Goal: Task Accomplishment & Management: Manage account settings

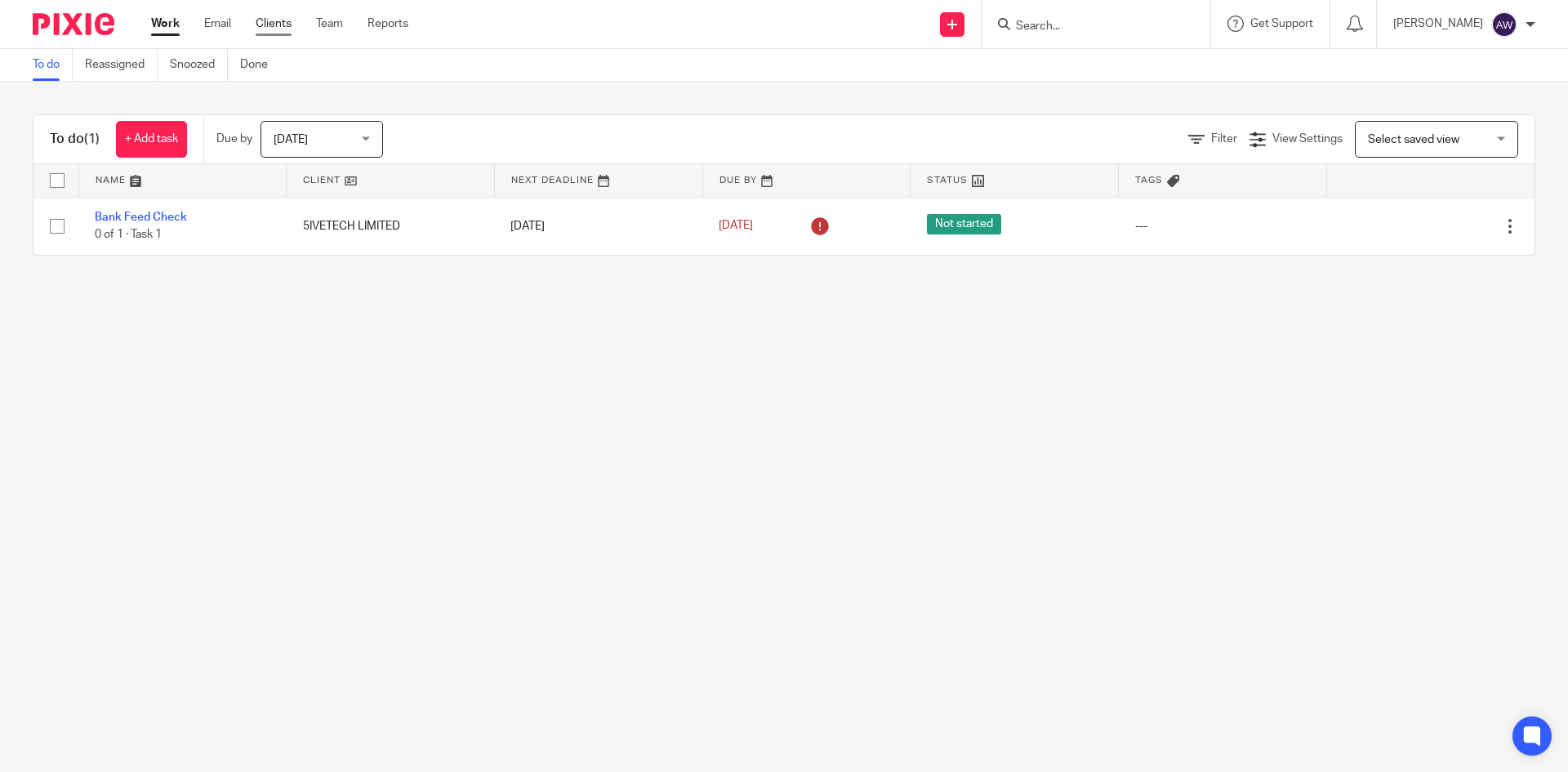
click at [264, 25] on link "Clients" at bounding box center [273, 23] width 36 height 16
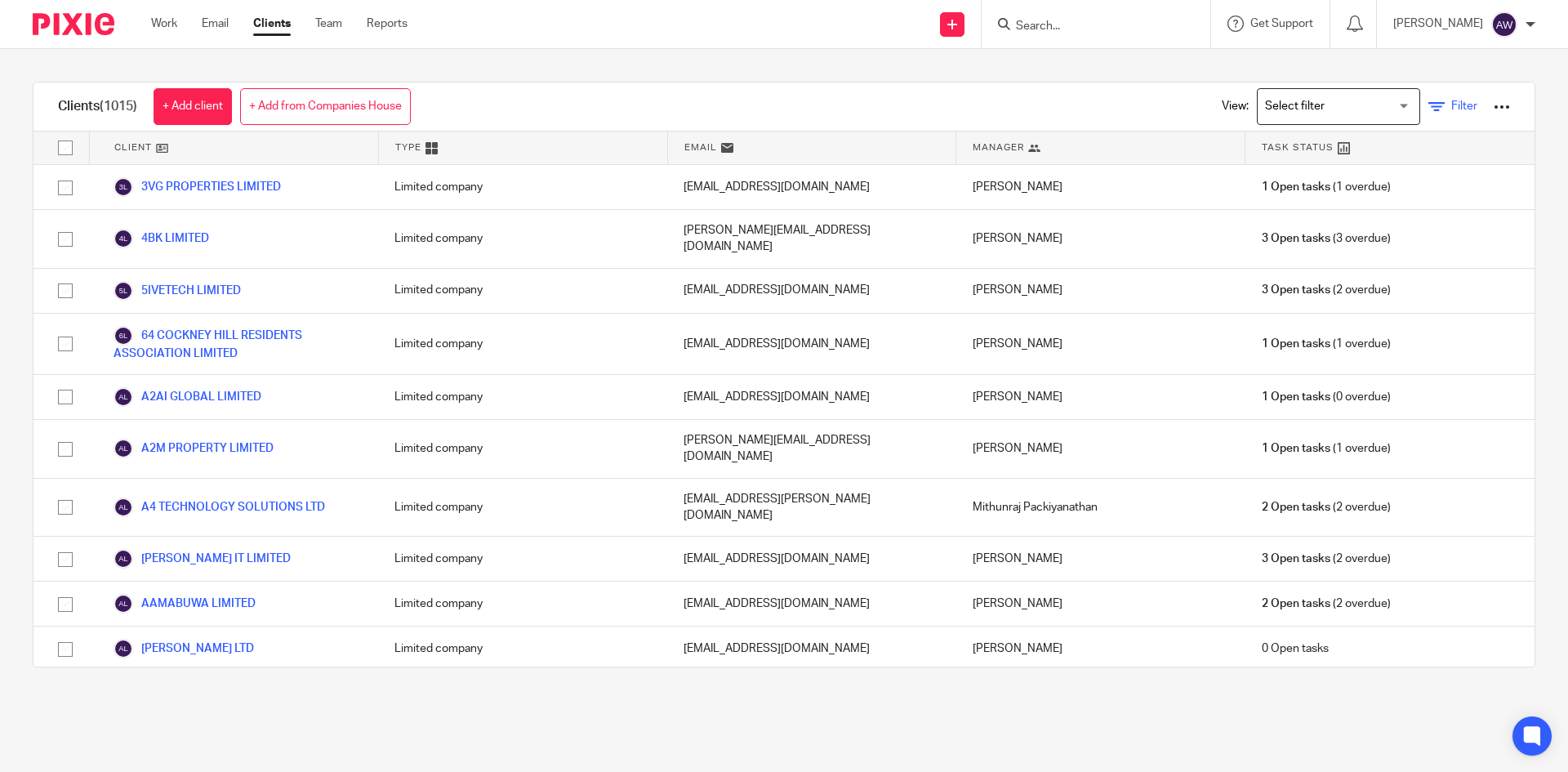
click at [1428, 107] on icon at bounding box center [1436, 107] width 16 height 16
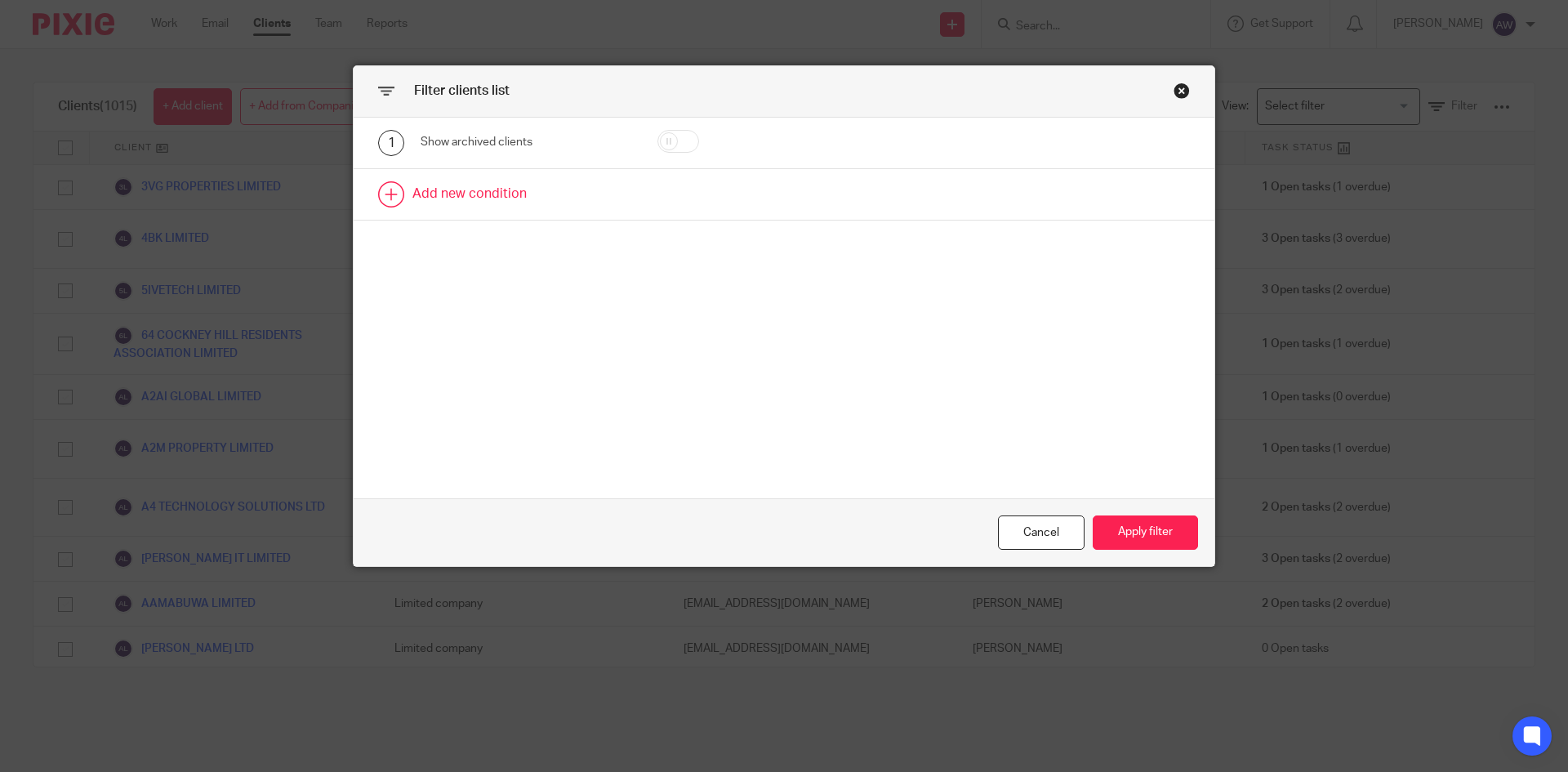
click at [474, 195] on link at bounding box center [784, 194] width 861 height 50
click at [474, 195] on div "Field" at bounding box center [512, 199] width 158 height 34
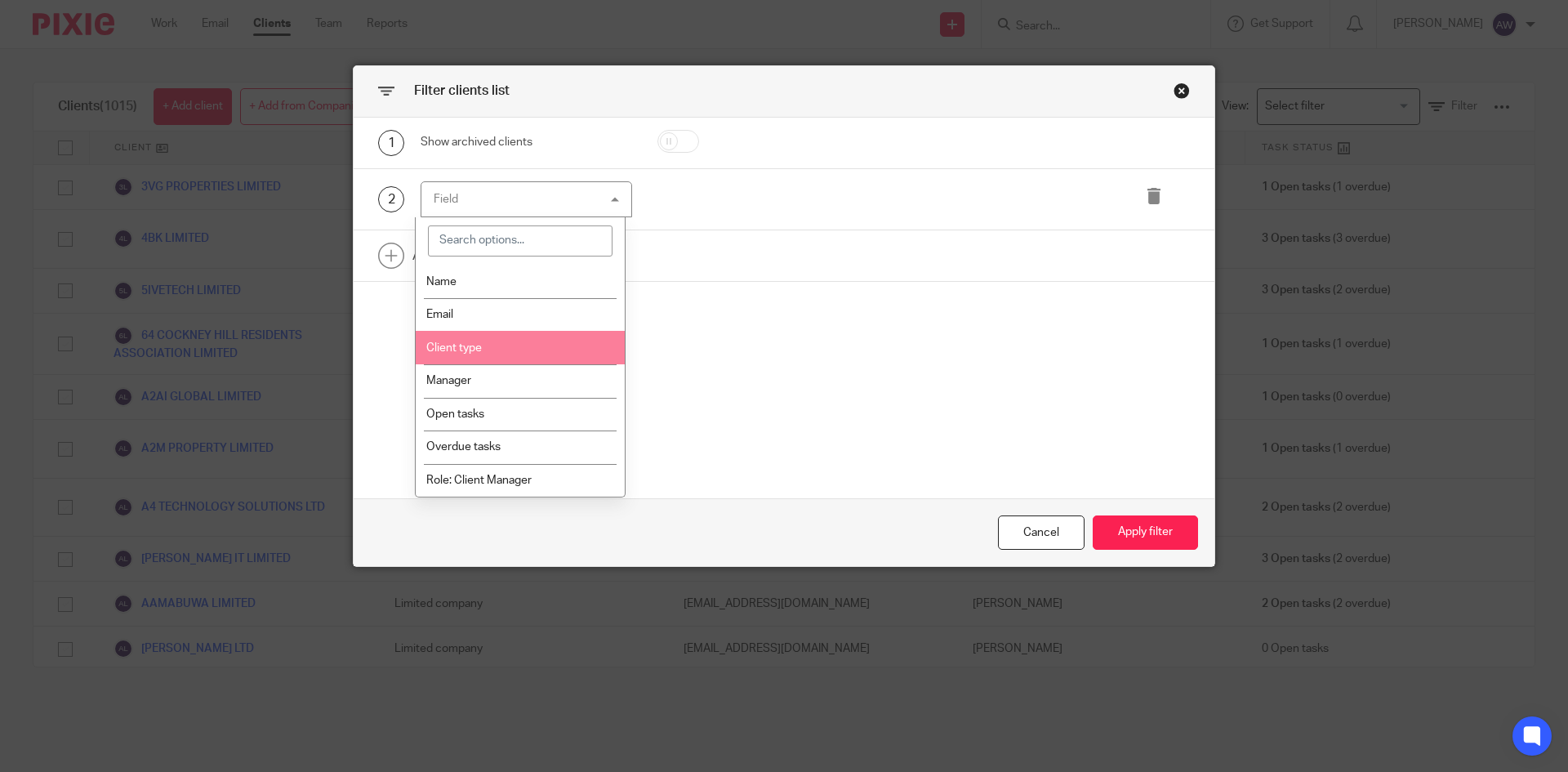
click at [464, 347] on span "Client type" at bounding box center [454, 348] width 55 height 12
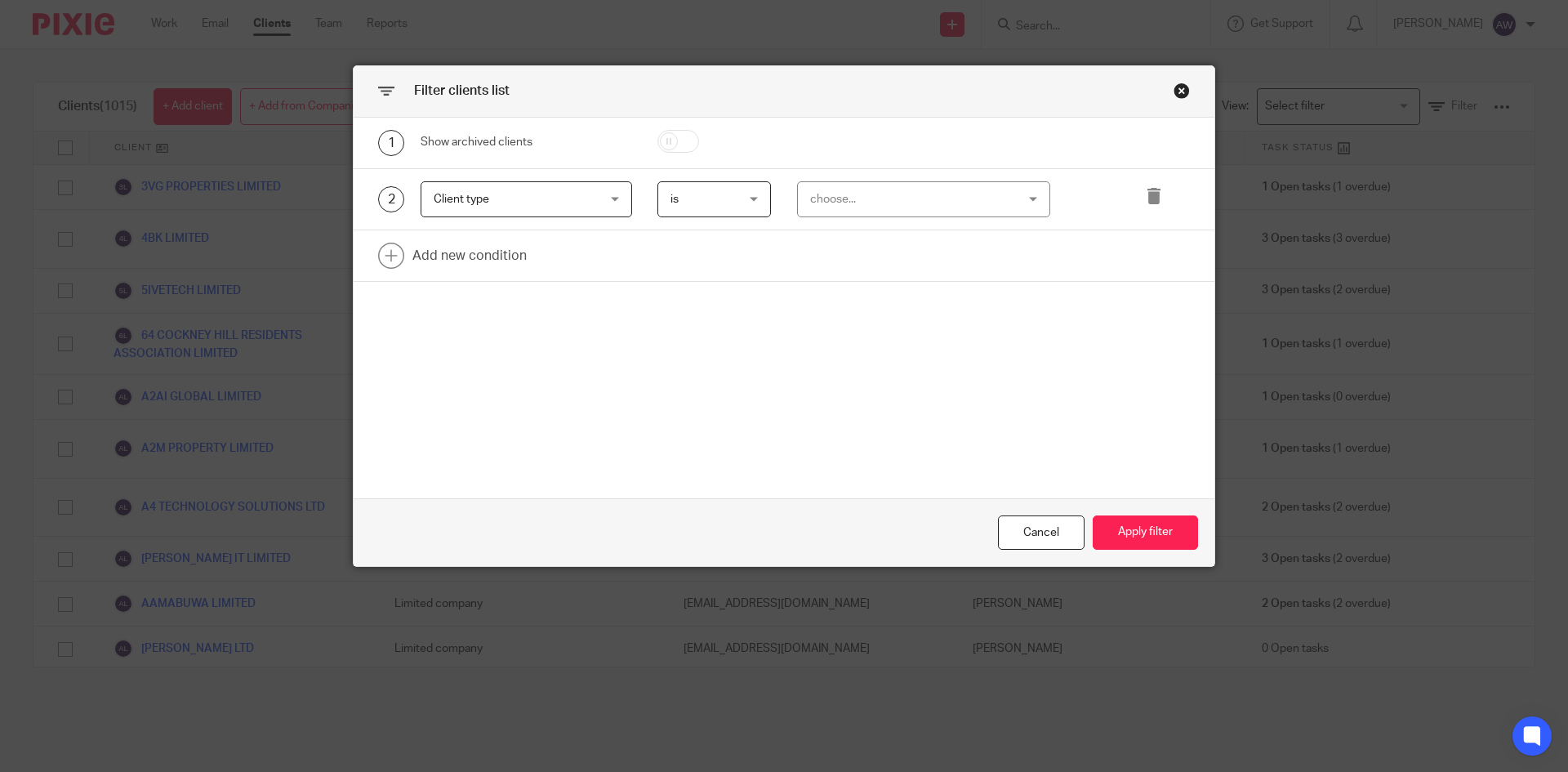
click at [486, 201] on span "Client type" at bounding box center [512, 199] width 158 height 34
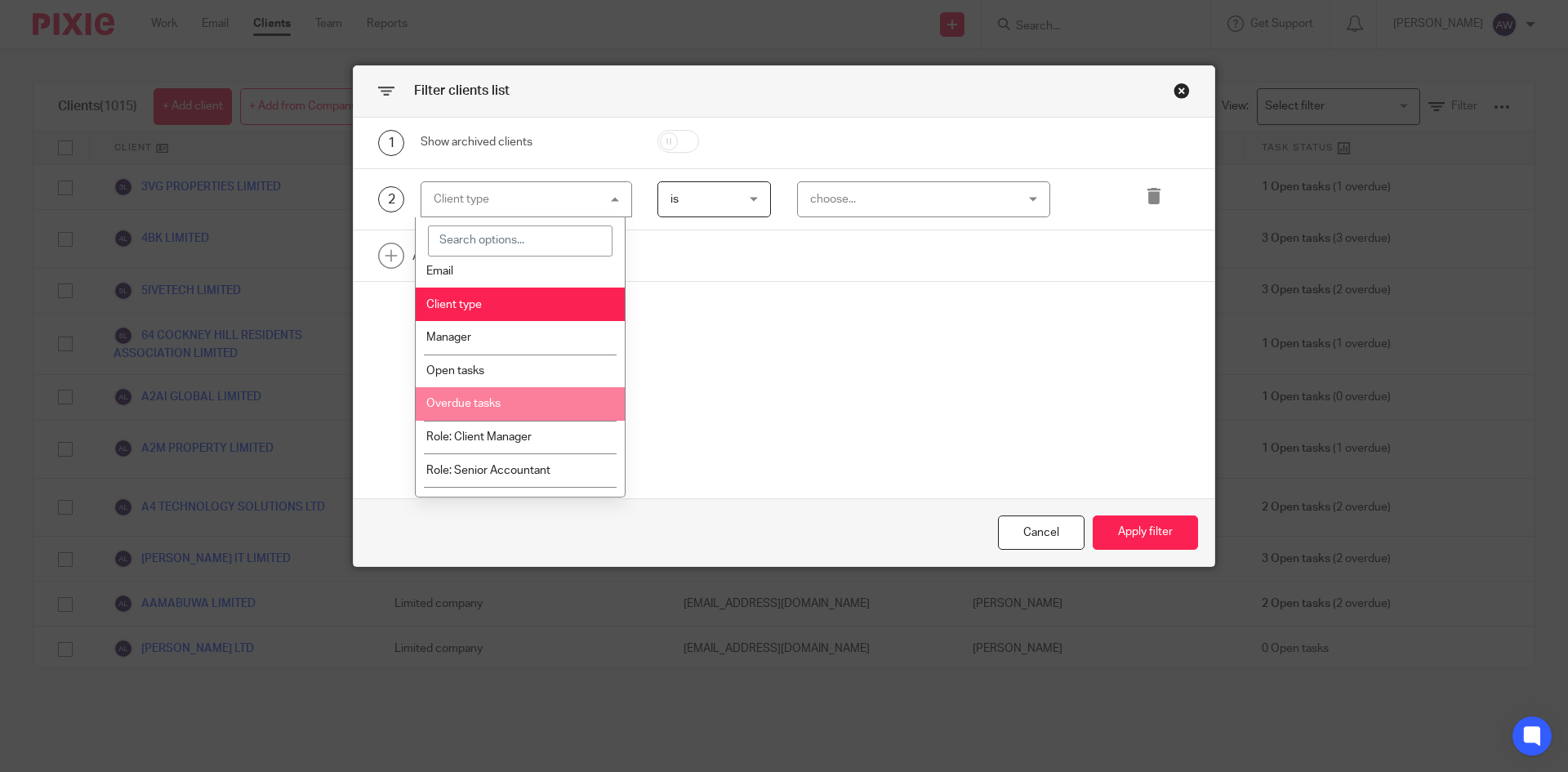
scroll to position [81, 0]
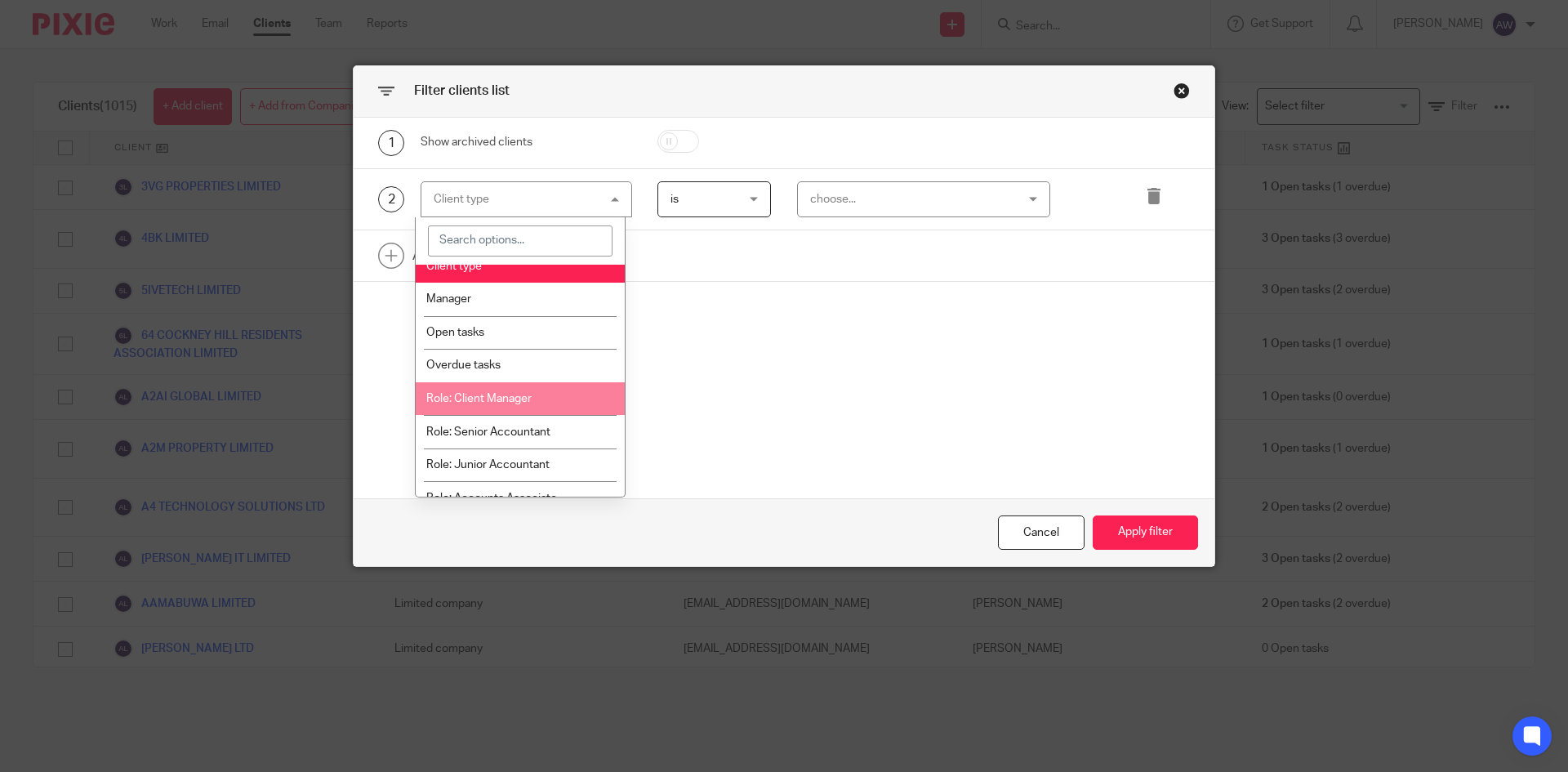
click at [474, 400] on span "Role: Client Manager" at bounding box center [479, 399] width 106 height 12
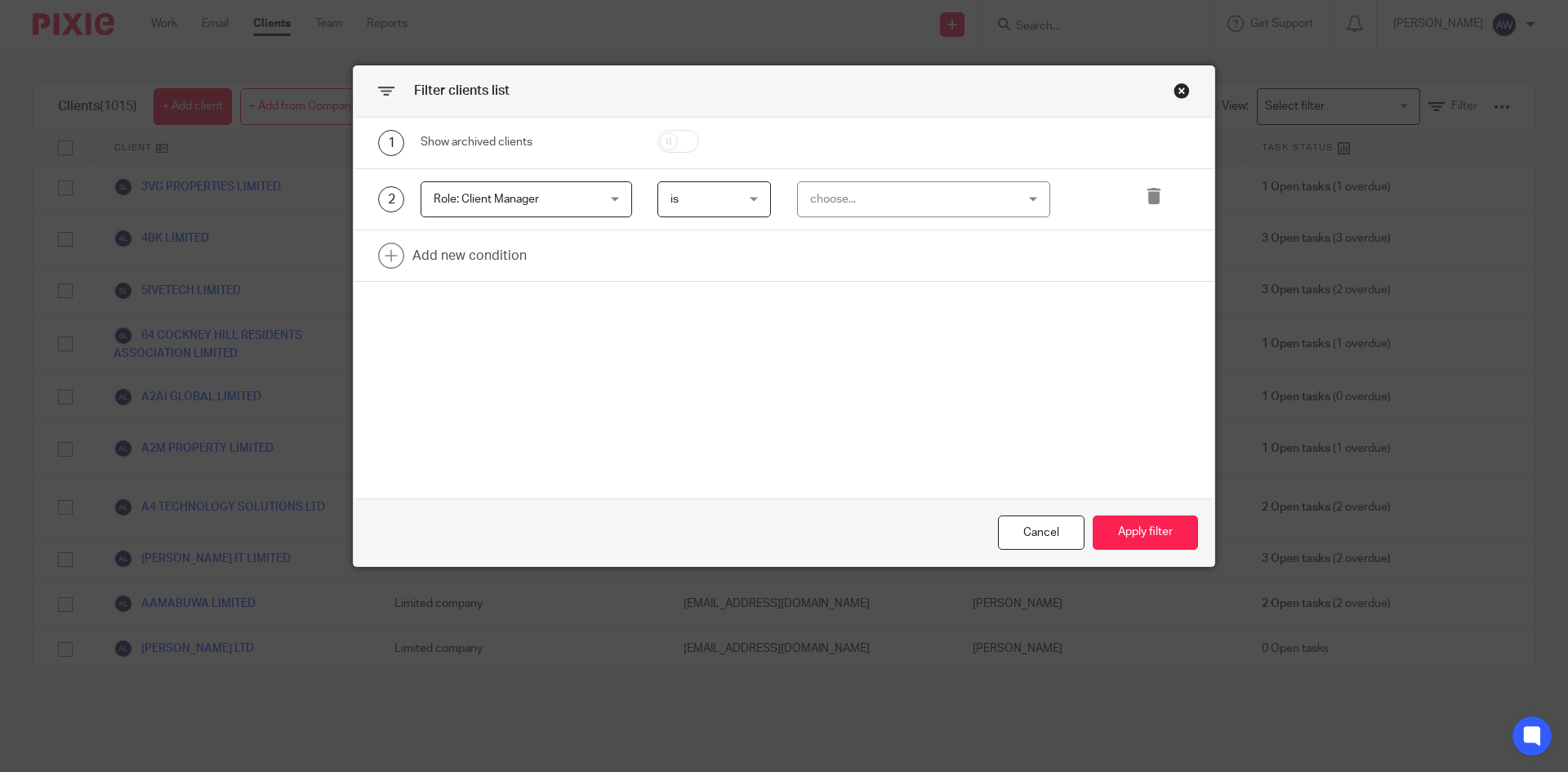
click at [845, 194] on div "choose..." at bounding box center [907, 199] width 192 height 34
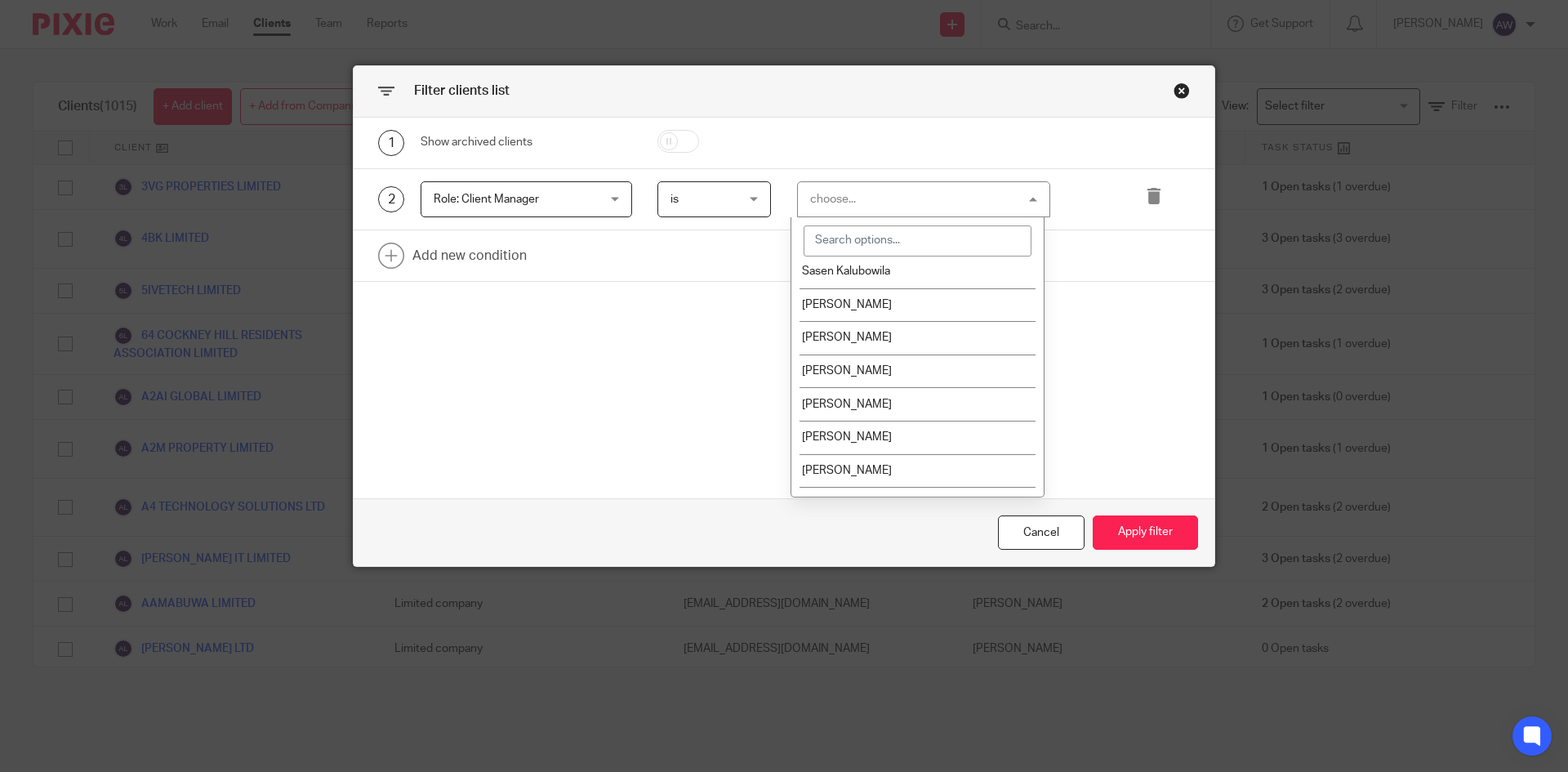
scroll to position [981, 0]
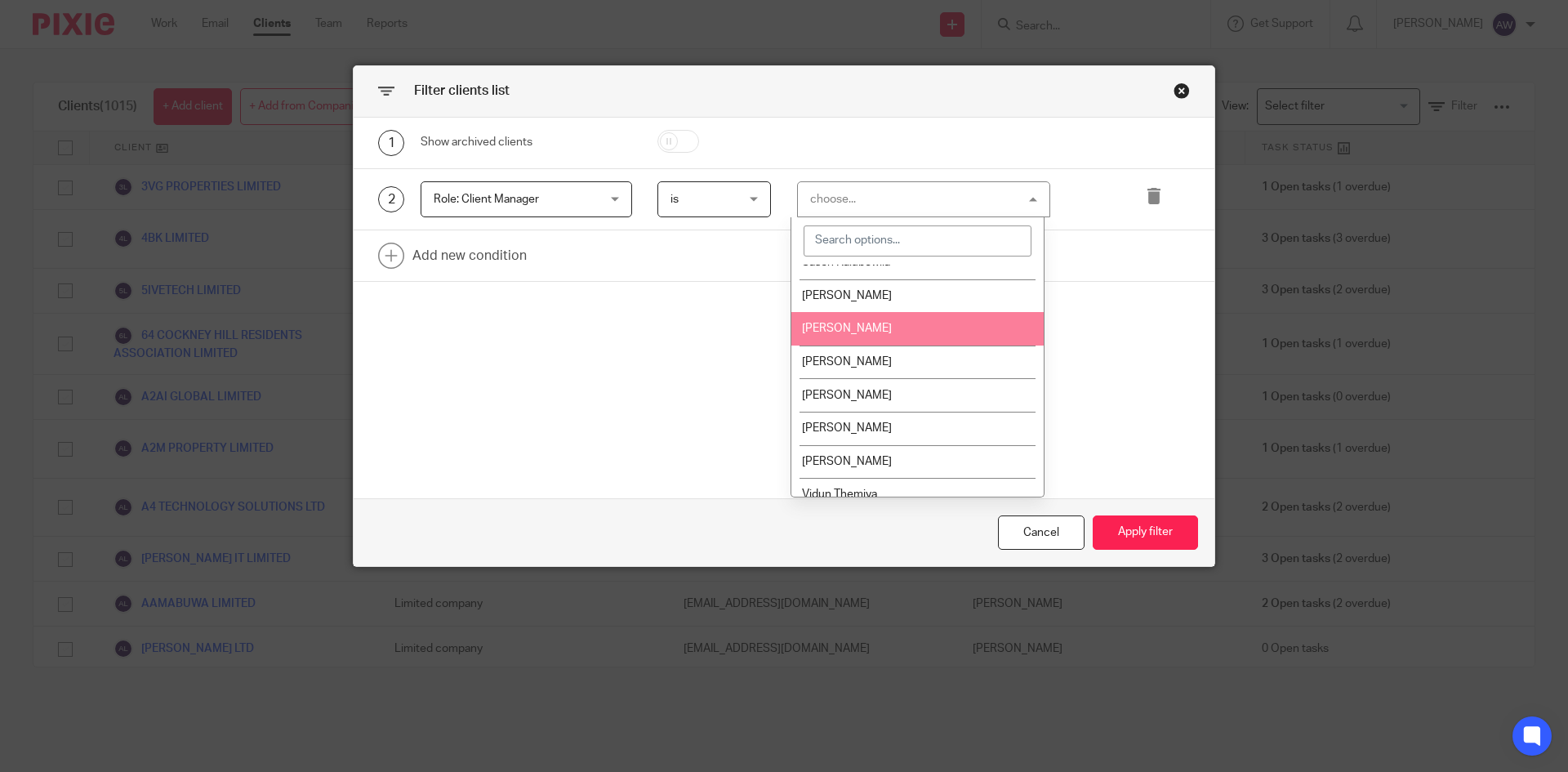
click at [857, 331] on span "[PERSON_NAME]" at bounding box center [847, 329] width 90 height 12
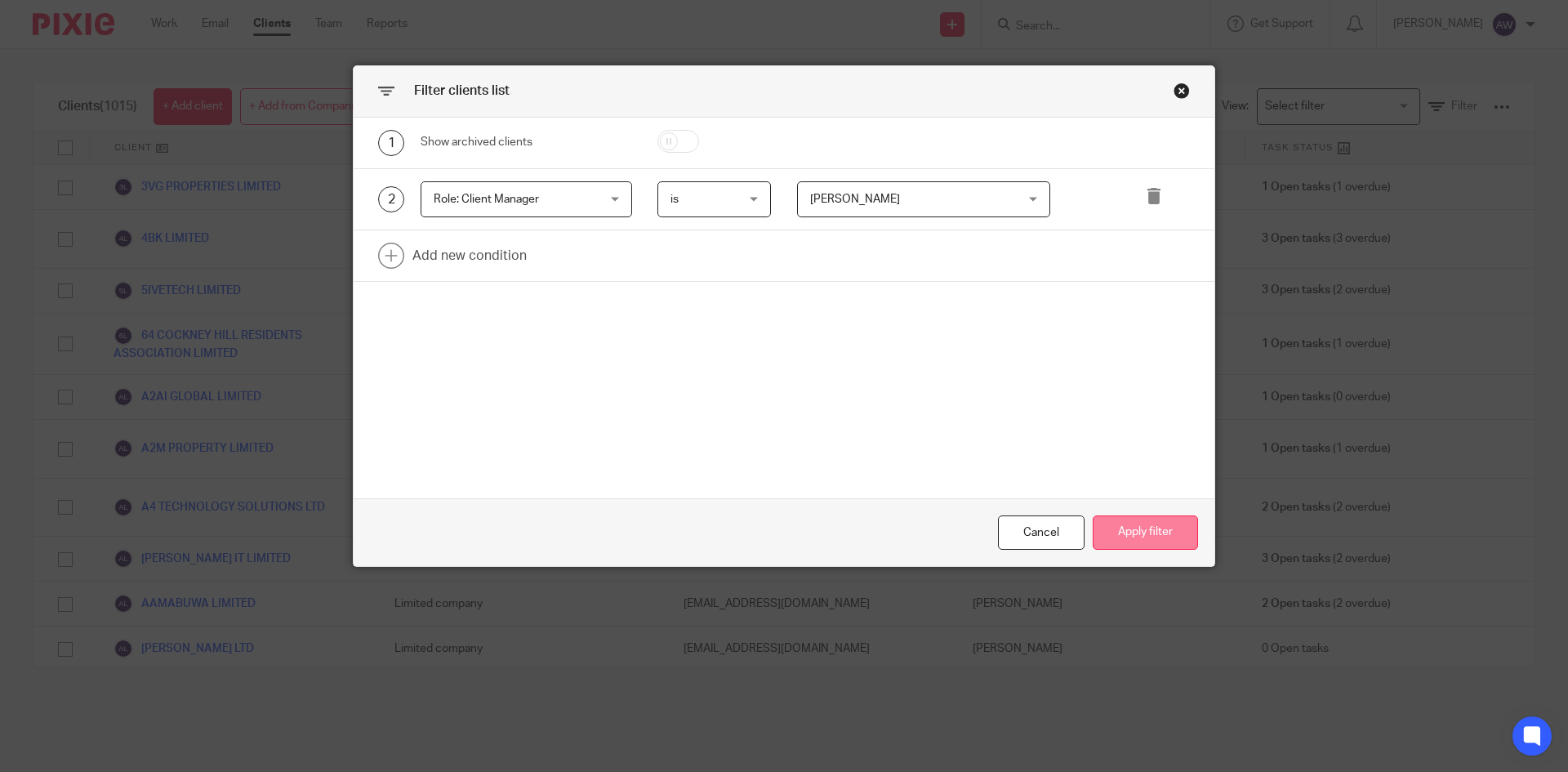
click at [1102, 531] on button "Apply filter" at bounding box center [1145, 533] width 106 height 35
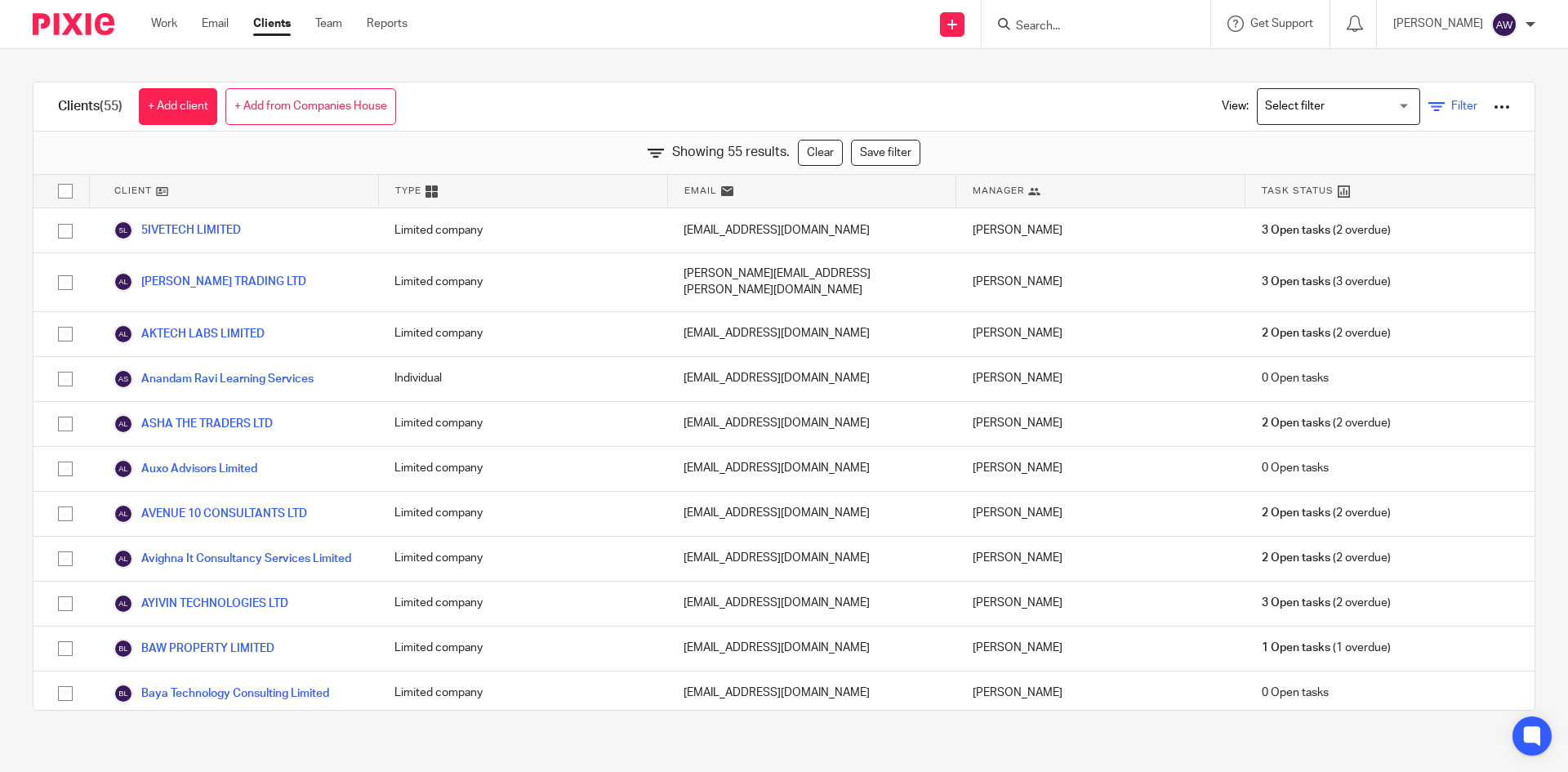
click at [1452, 106] on span "Filter" at bounding box center [1464, 107] width 26 height 12
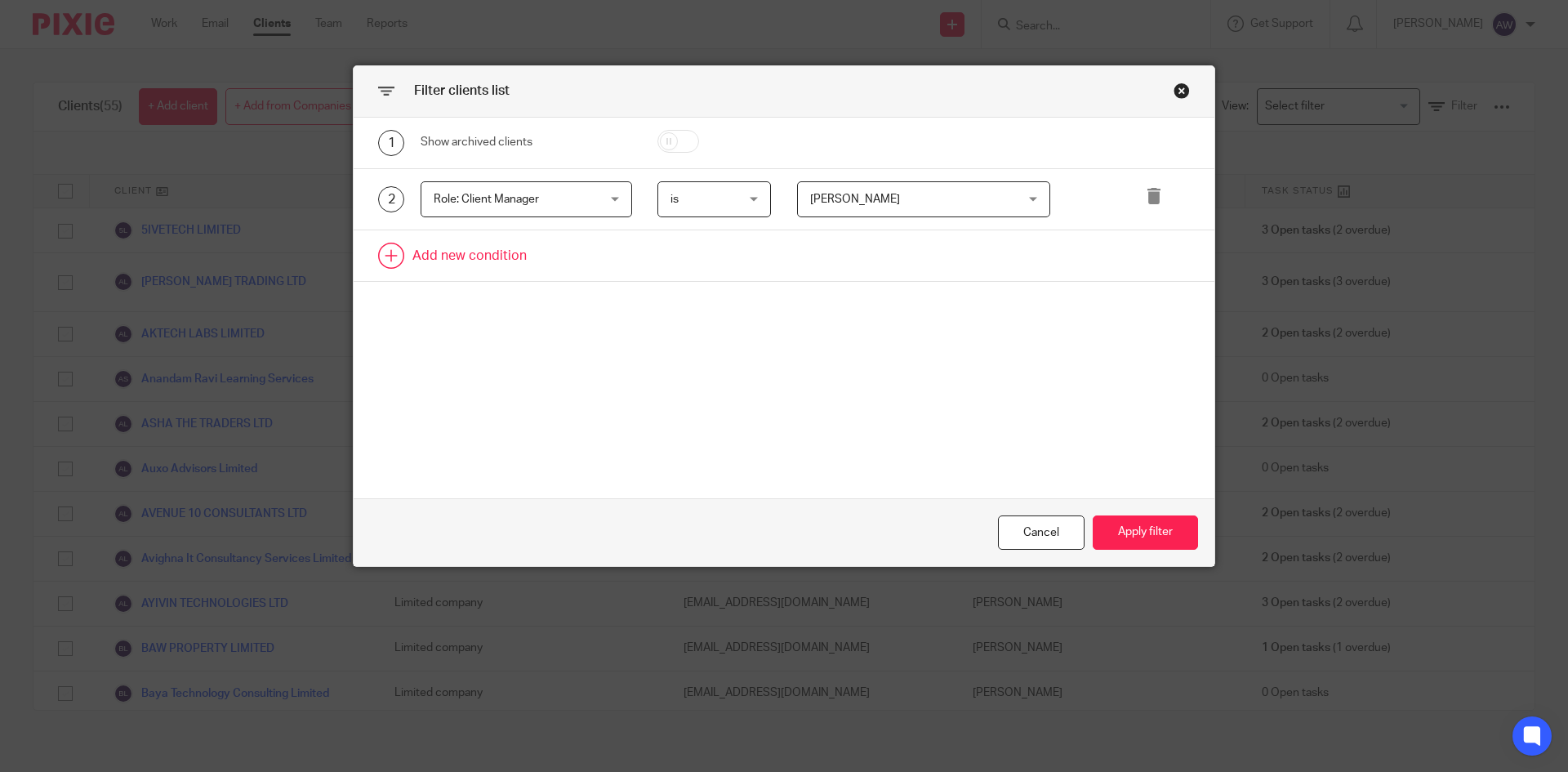
click at [431, 256] on link at bounding box center [784, 256] width 861 height 50
click at [450, 256] on div "Field" at bounding box center [512, 260] width 158 height 34
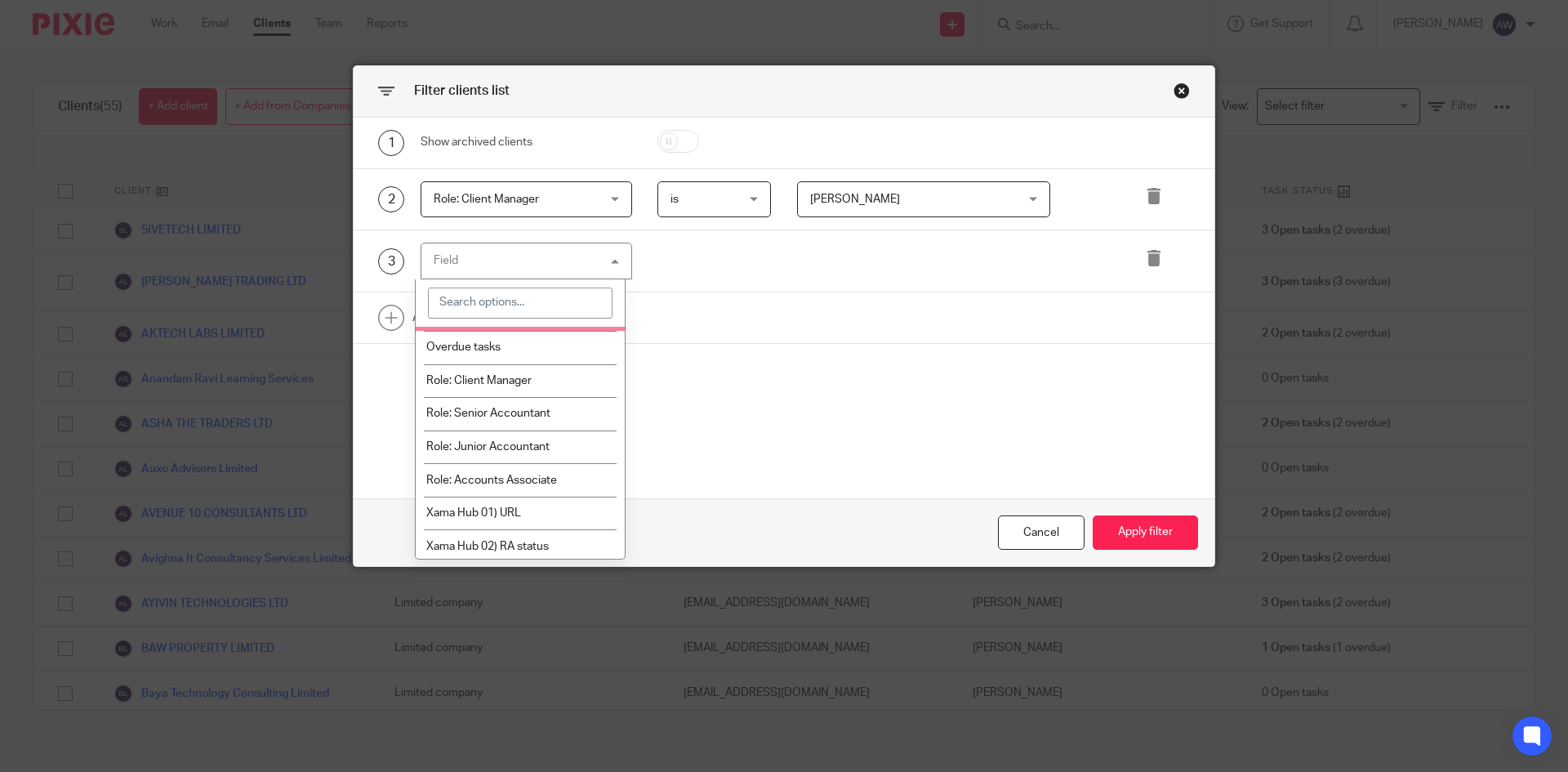
scroll to position [163, 0]
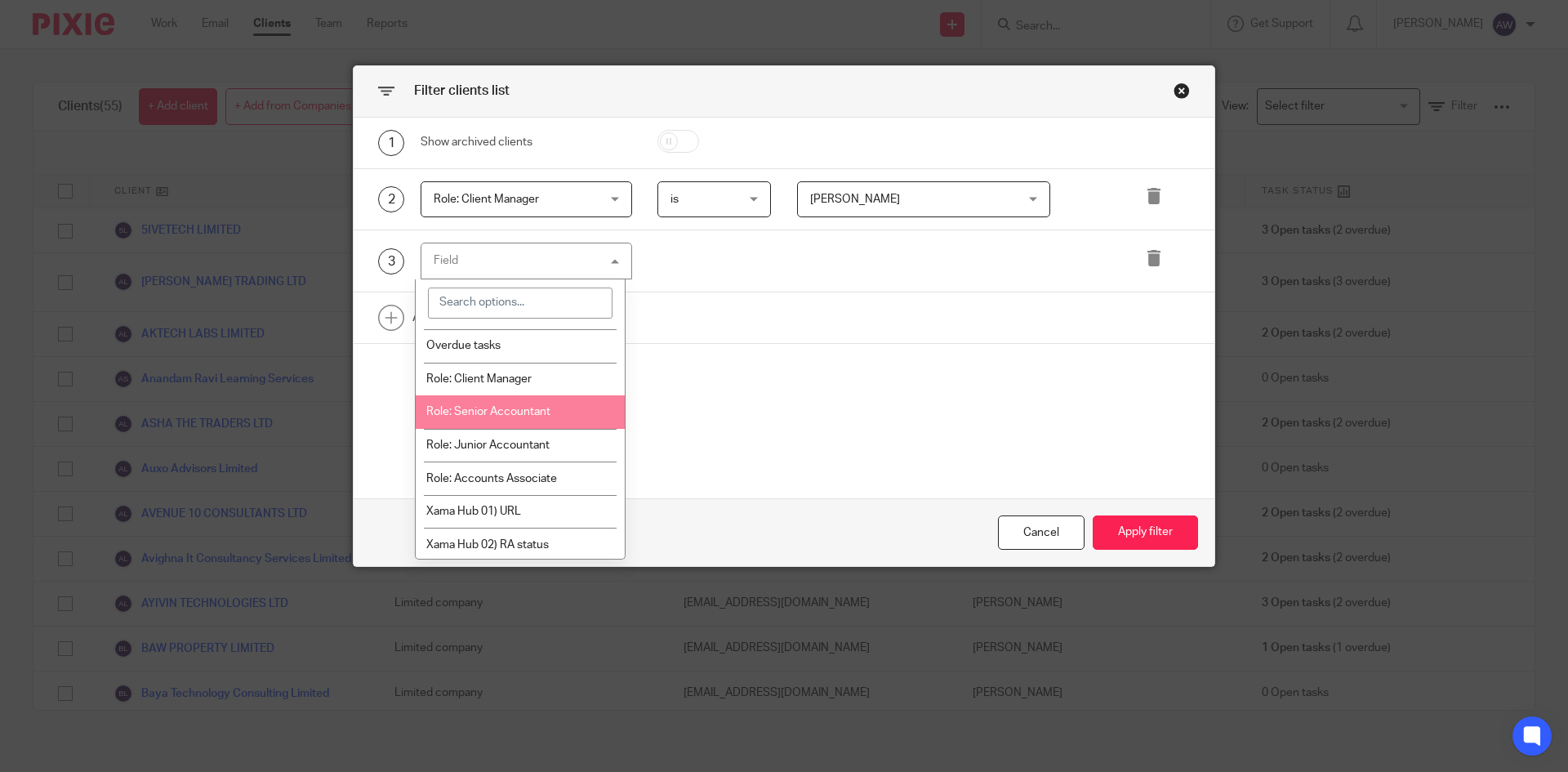
click at [472, 413] on span "Role: Senior Accountant" at bounding box center [489, 412] width 124 height 12
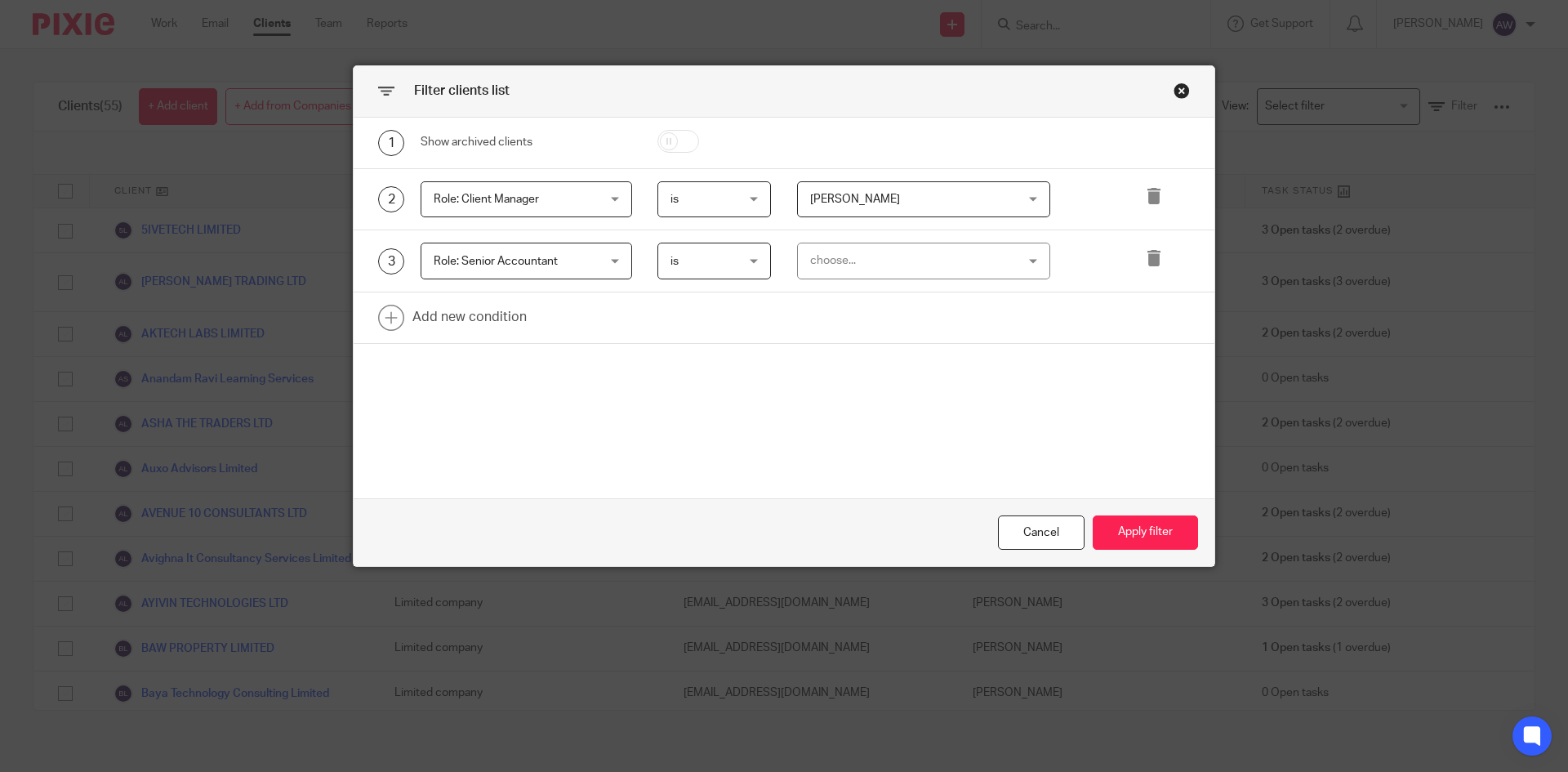
click at [868, 273] on div "choose..." at bounding box center [907, 260] width 192 height 34
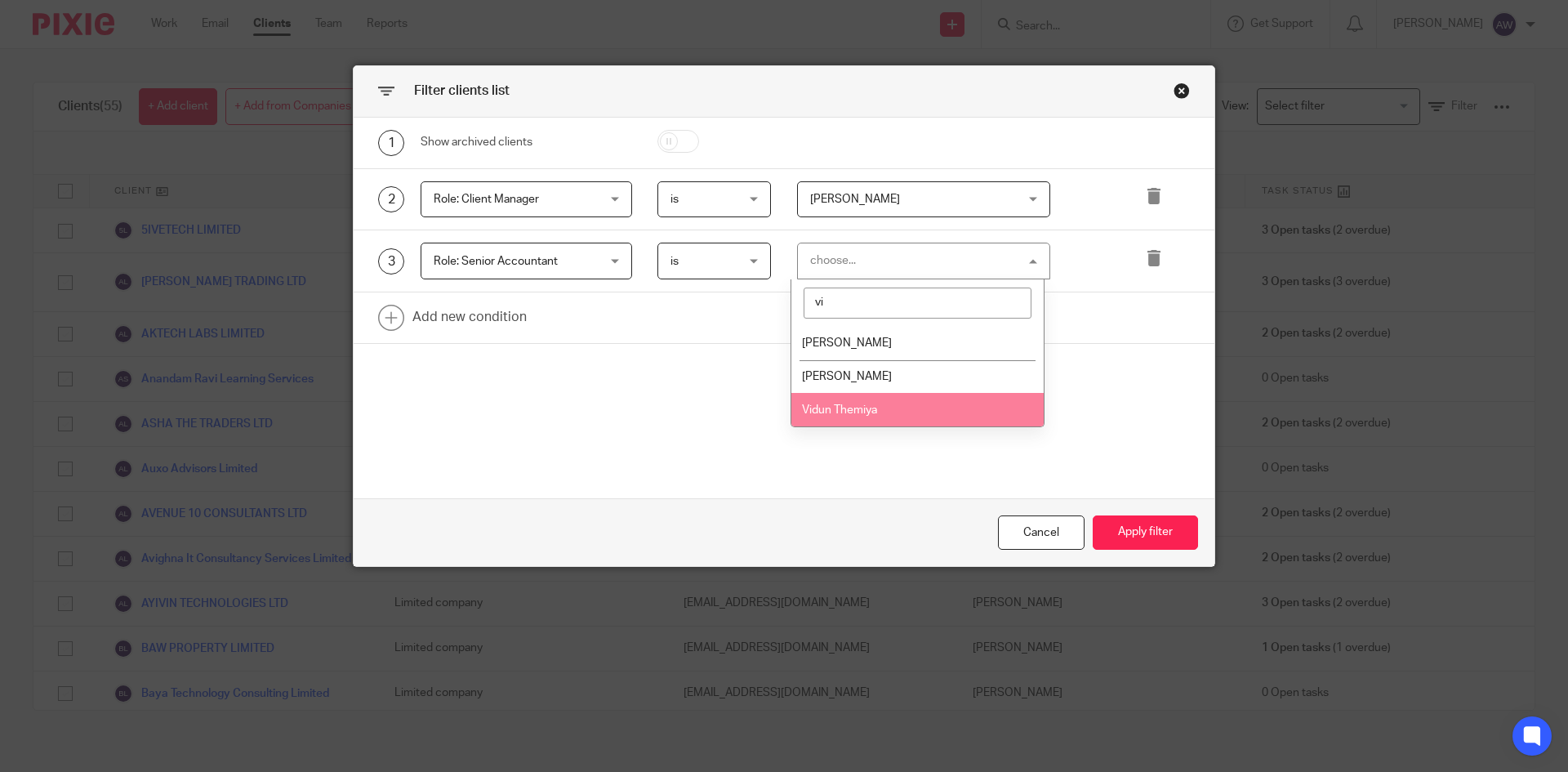
type input "vi"
click at [848, 402] on li "Vidun Themiya" at bounding box center [917, 409] width 252 height 34
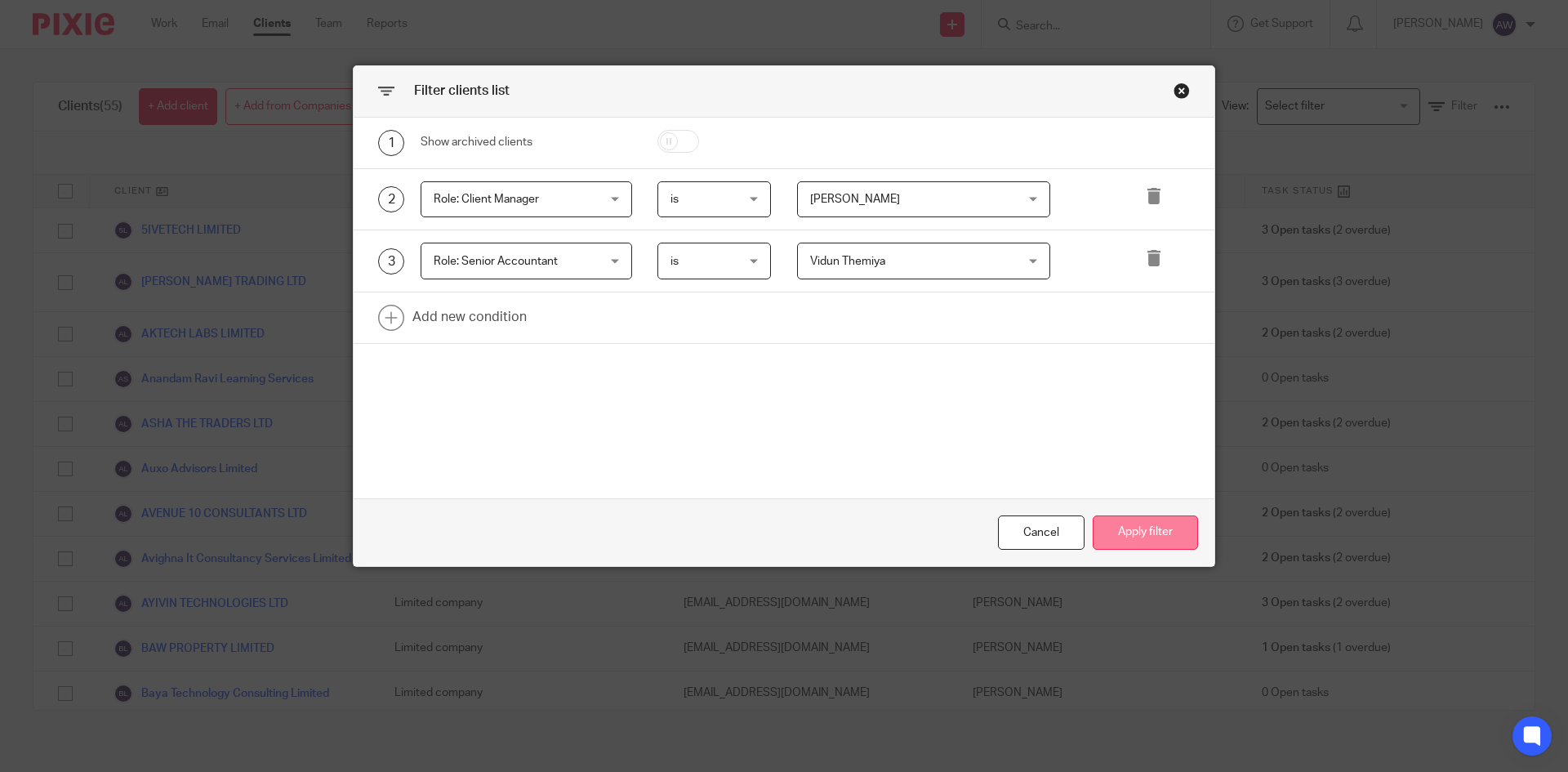
click at [1130, 527] on button "Apply filter" at bounding box center [1145, 533] width 106 height 35
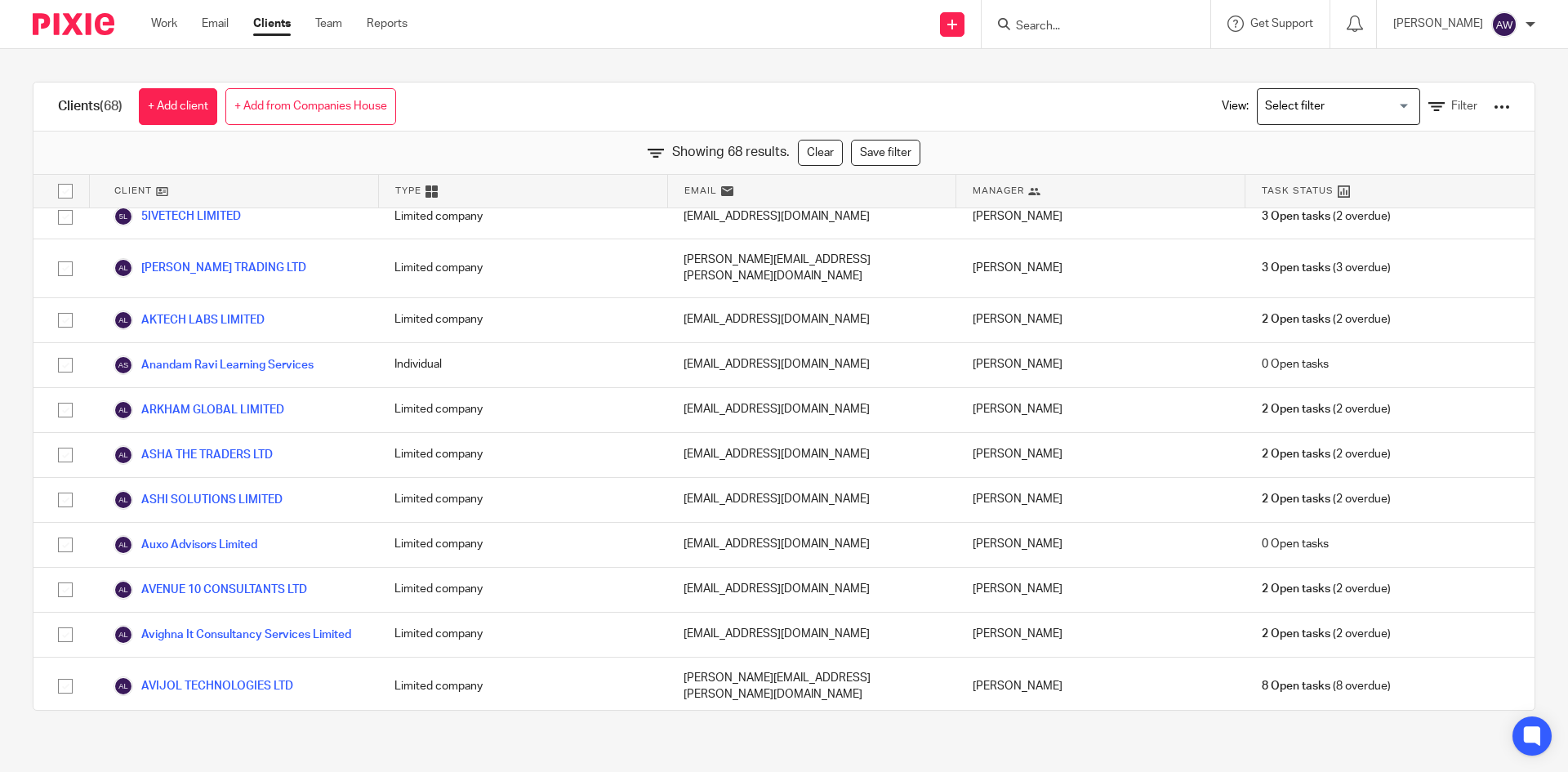
scroll to position [0, 0]
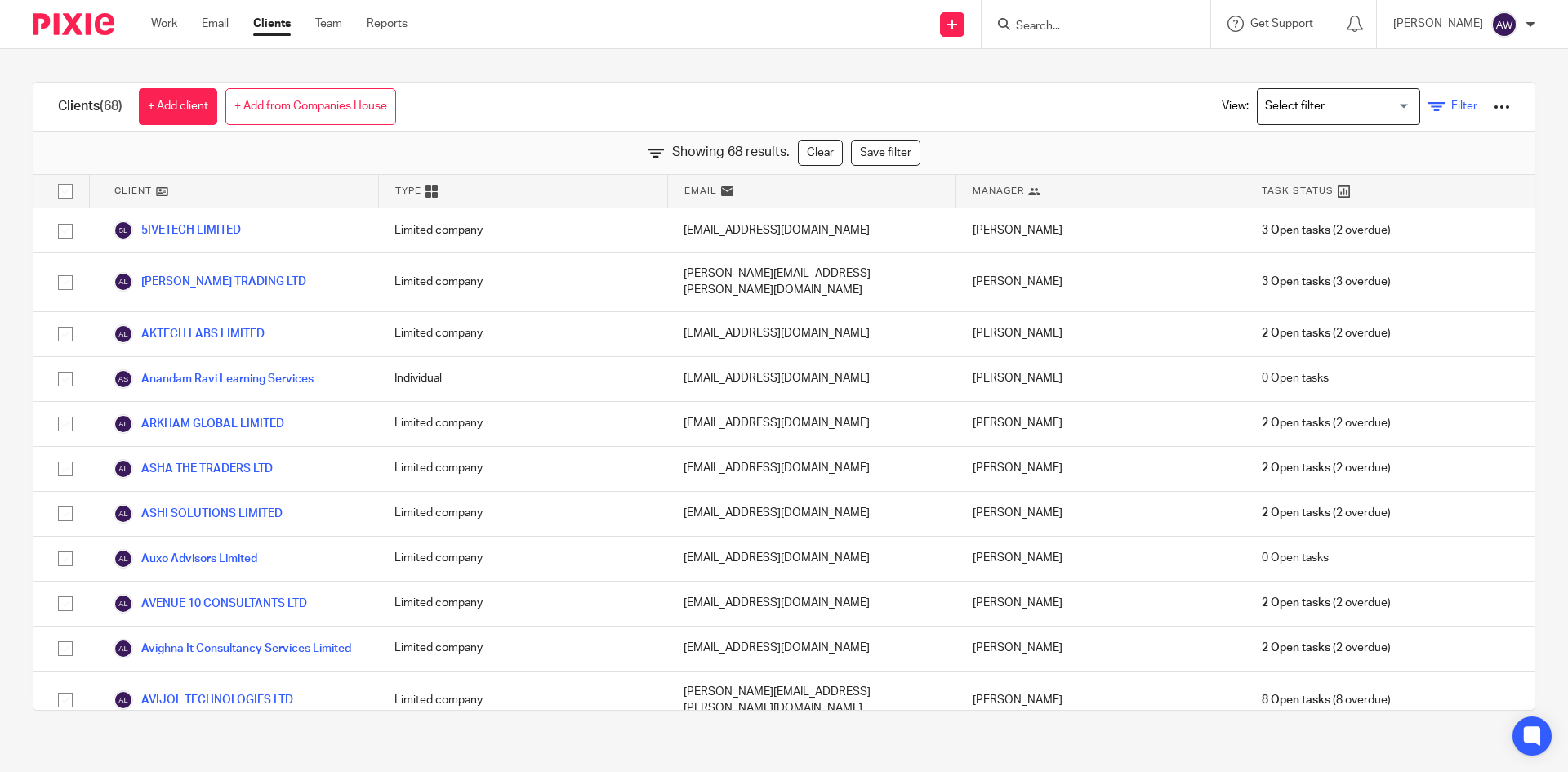
click at [1428, 113] on link "Filter" at bounding box center [1453, 107] width 49 height 17
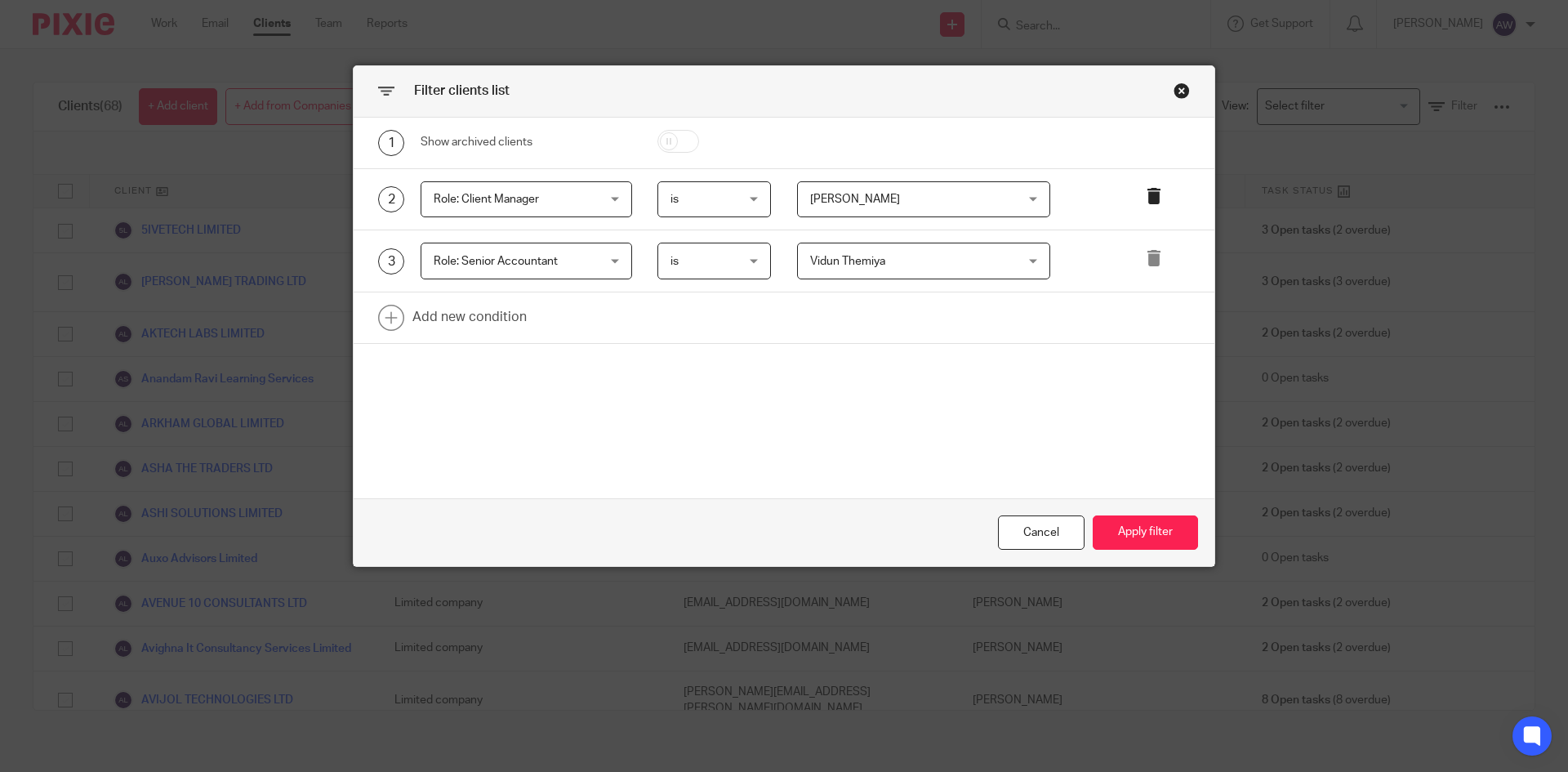
click at [1148, 197] on icon at bounding box center [1154, 196] width 16 height 16
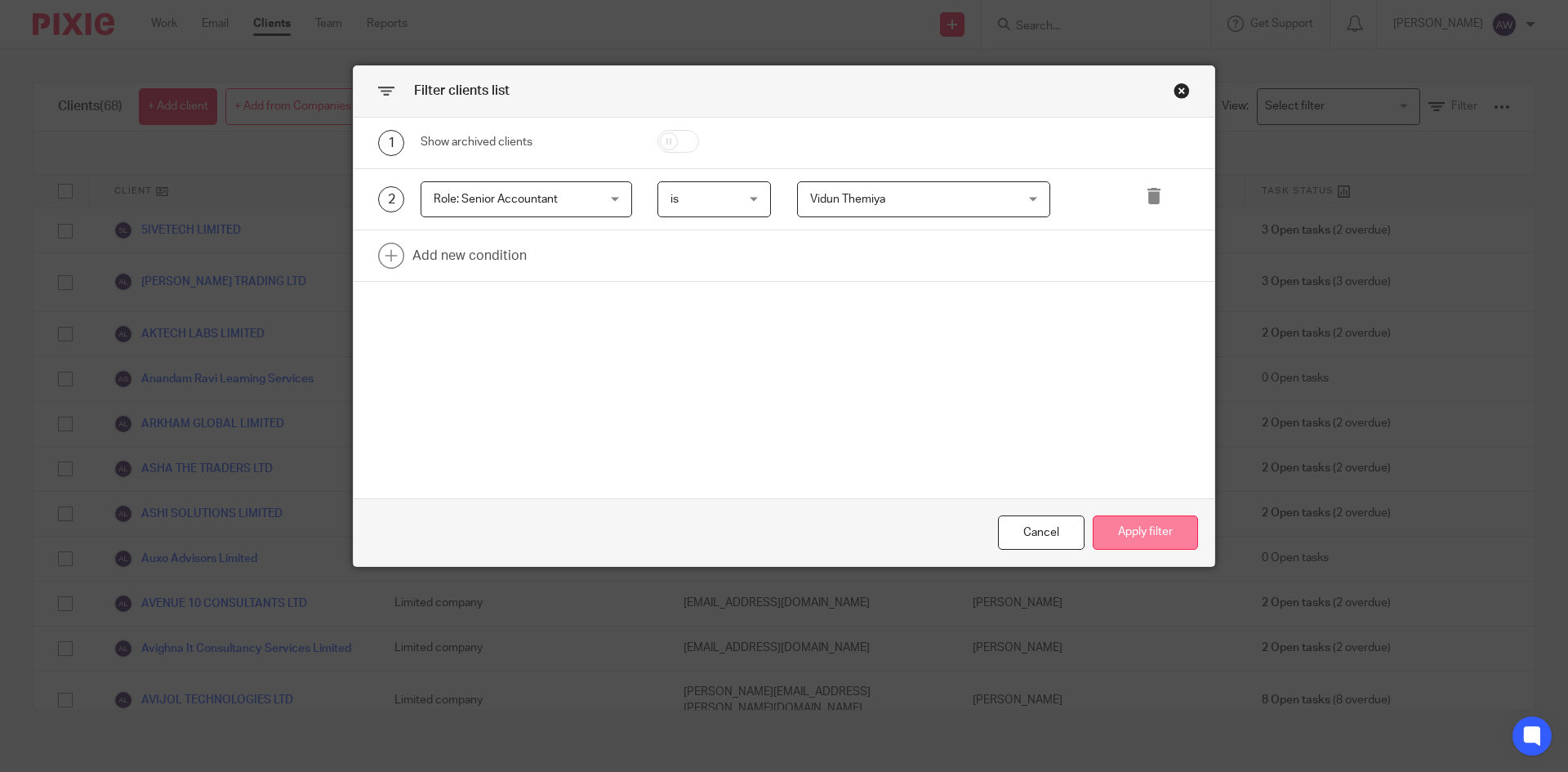
click at [1140, 526] on button "Apply filter" at bounding box center [1145, 533] width 106 height 35
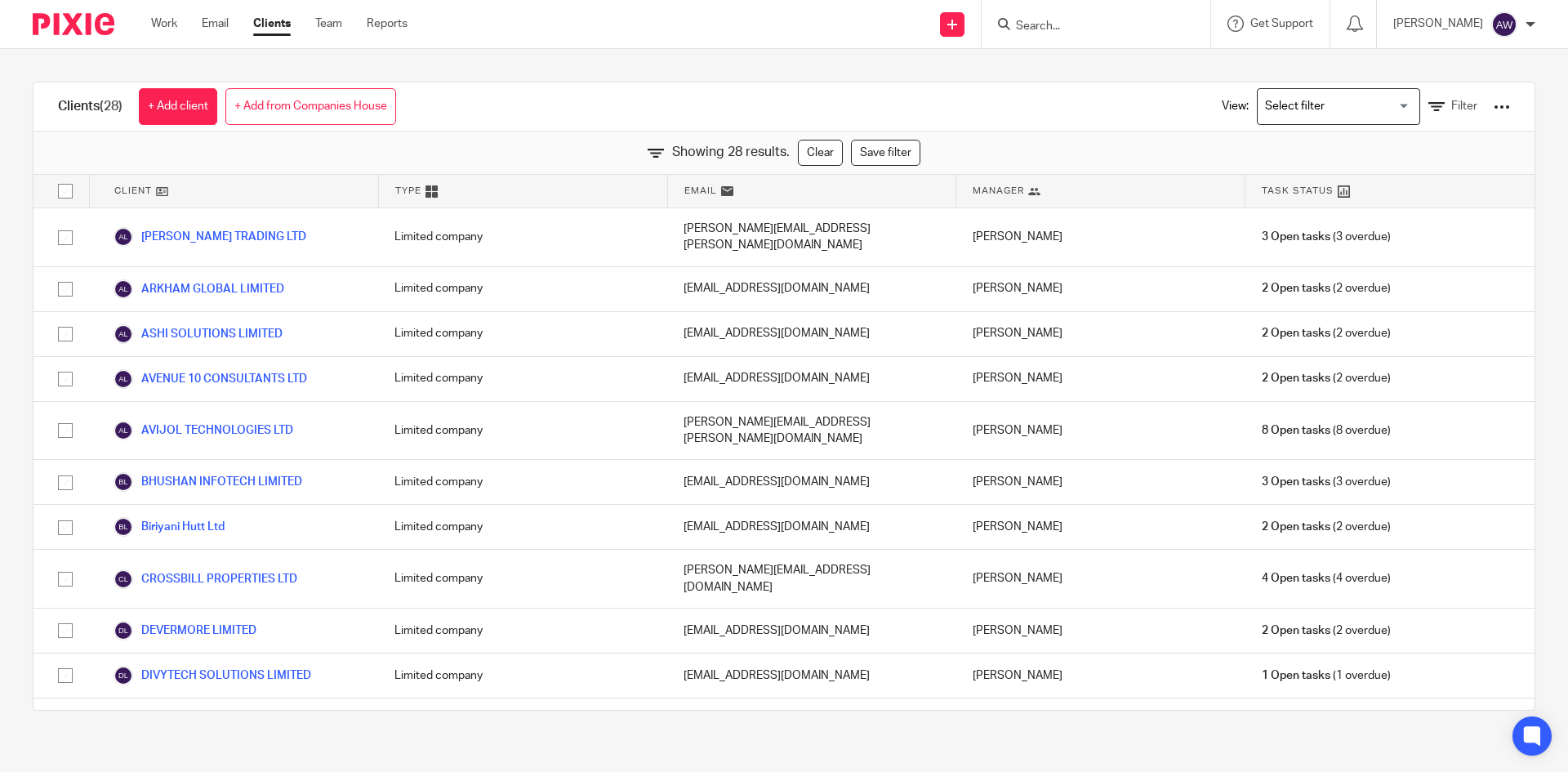
click at [1494, 109] on div at bounding box center [1502, 107] width 16 height 16
click at [1358, 192] on link "Export clients to CSV file" at bounding box center [1370, 192] width 227 height 24
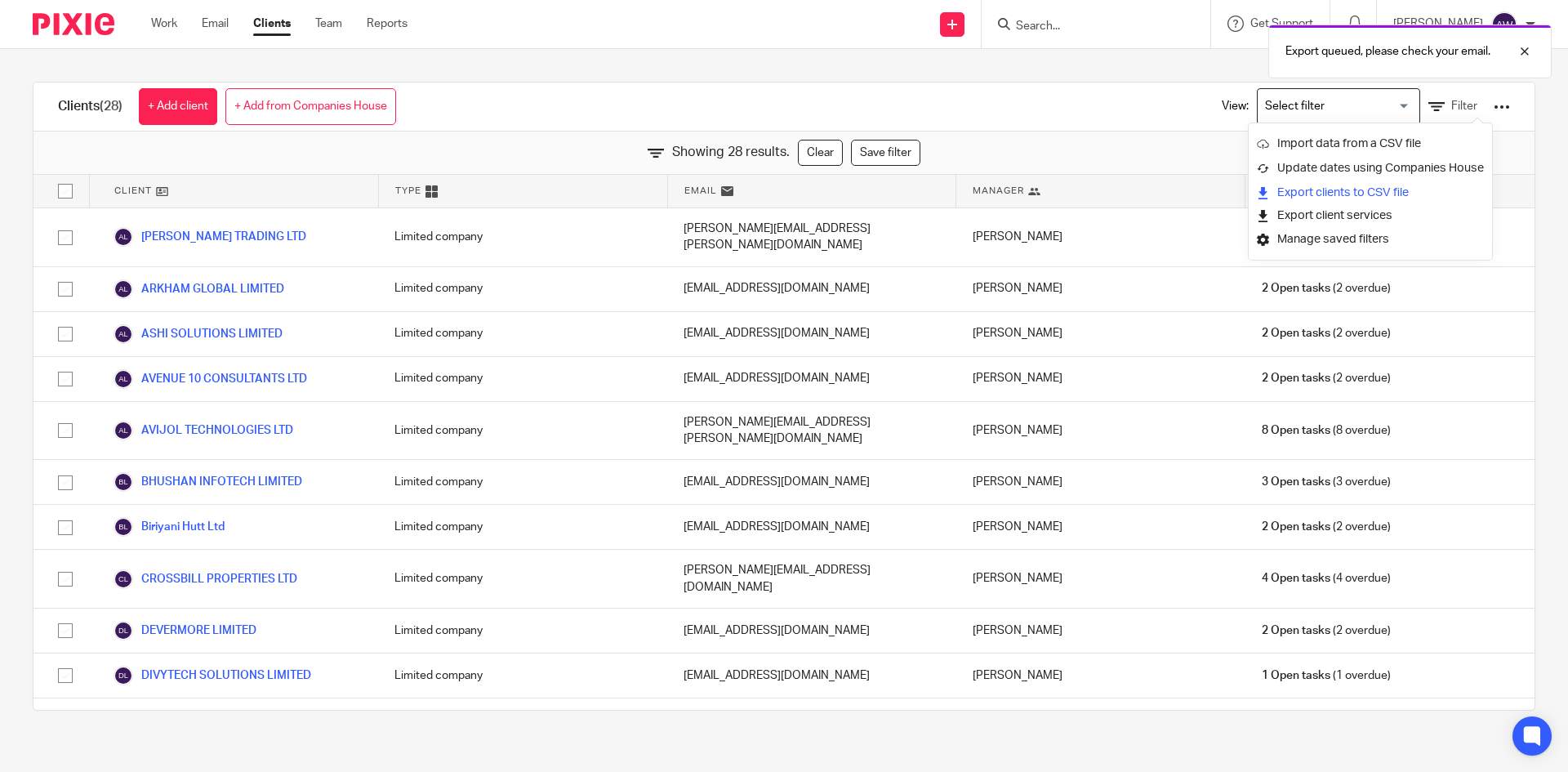
click at [1307, 183] on link "Export clients to CSV file" at bounding box center [1370, 192] width 227 height 24
click at [59, 191] on input "checkbox" at bounding box center [65, 191] width 31 height 31
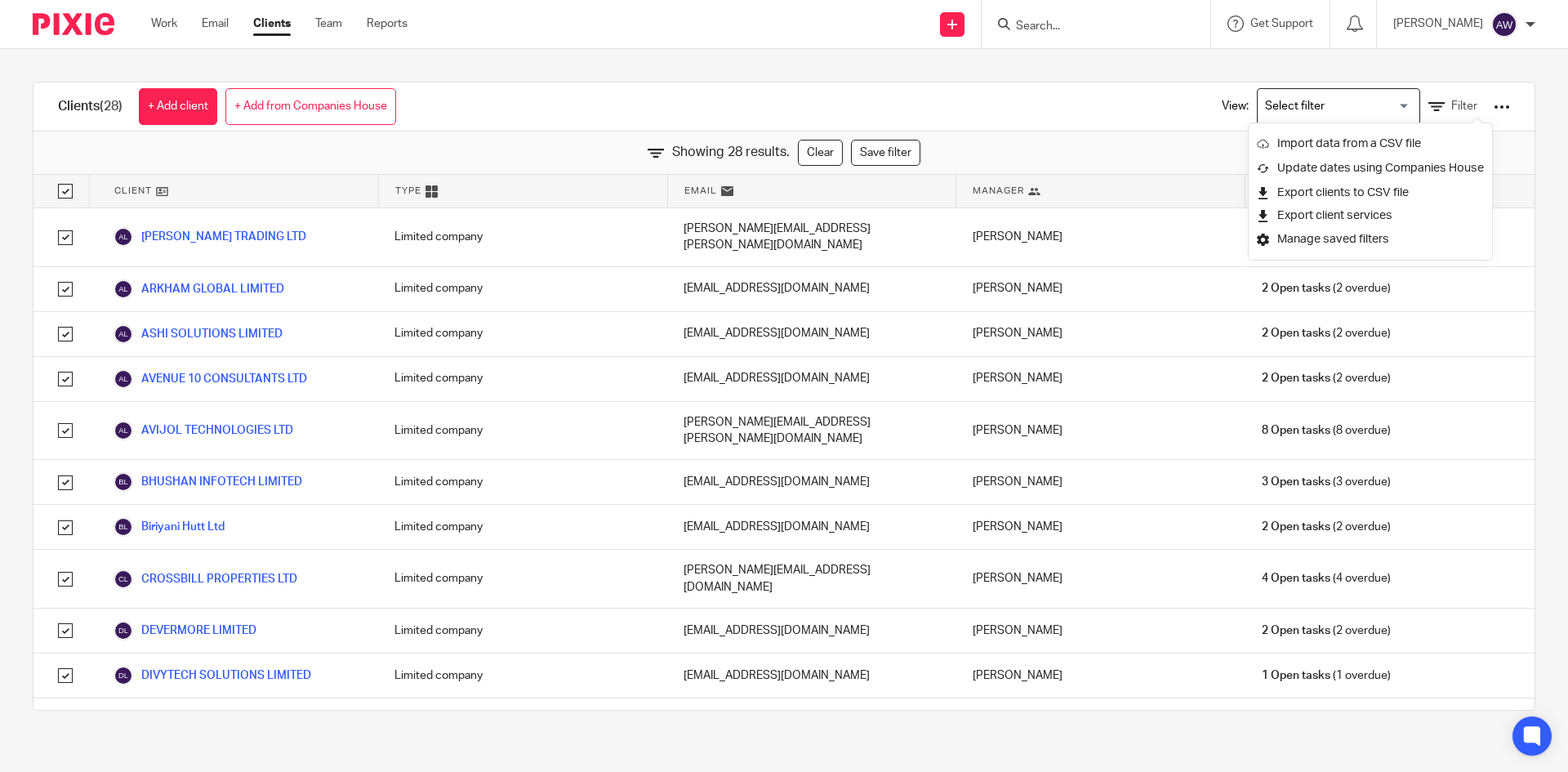
checkbox input "true"
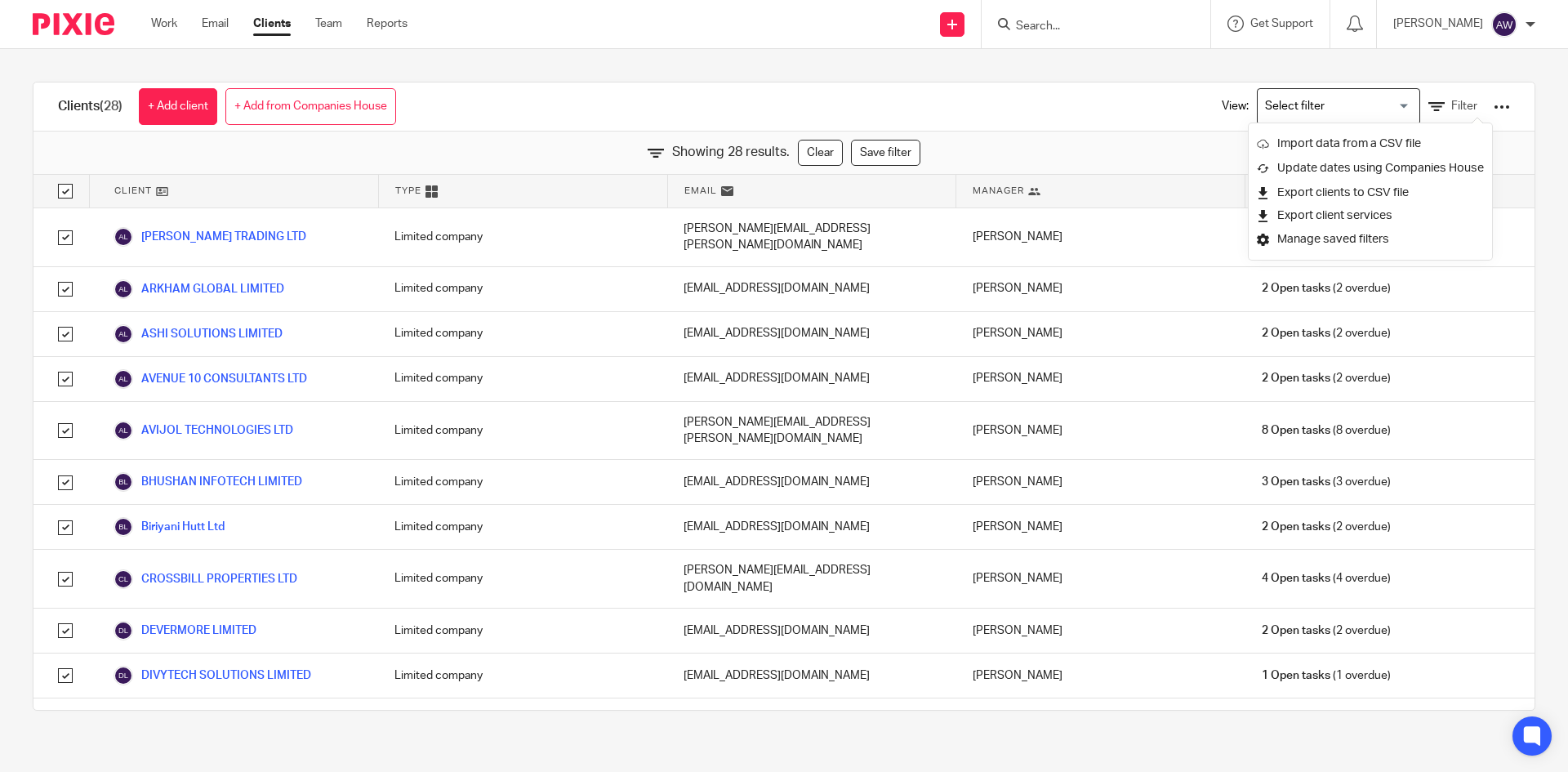
checkbox input "true"
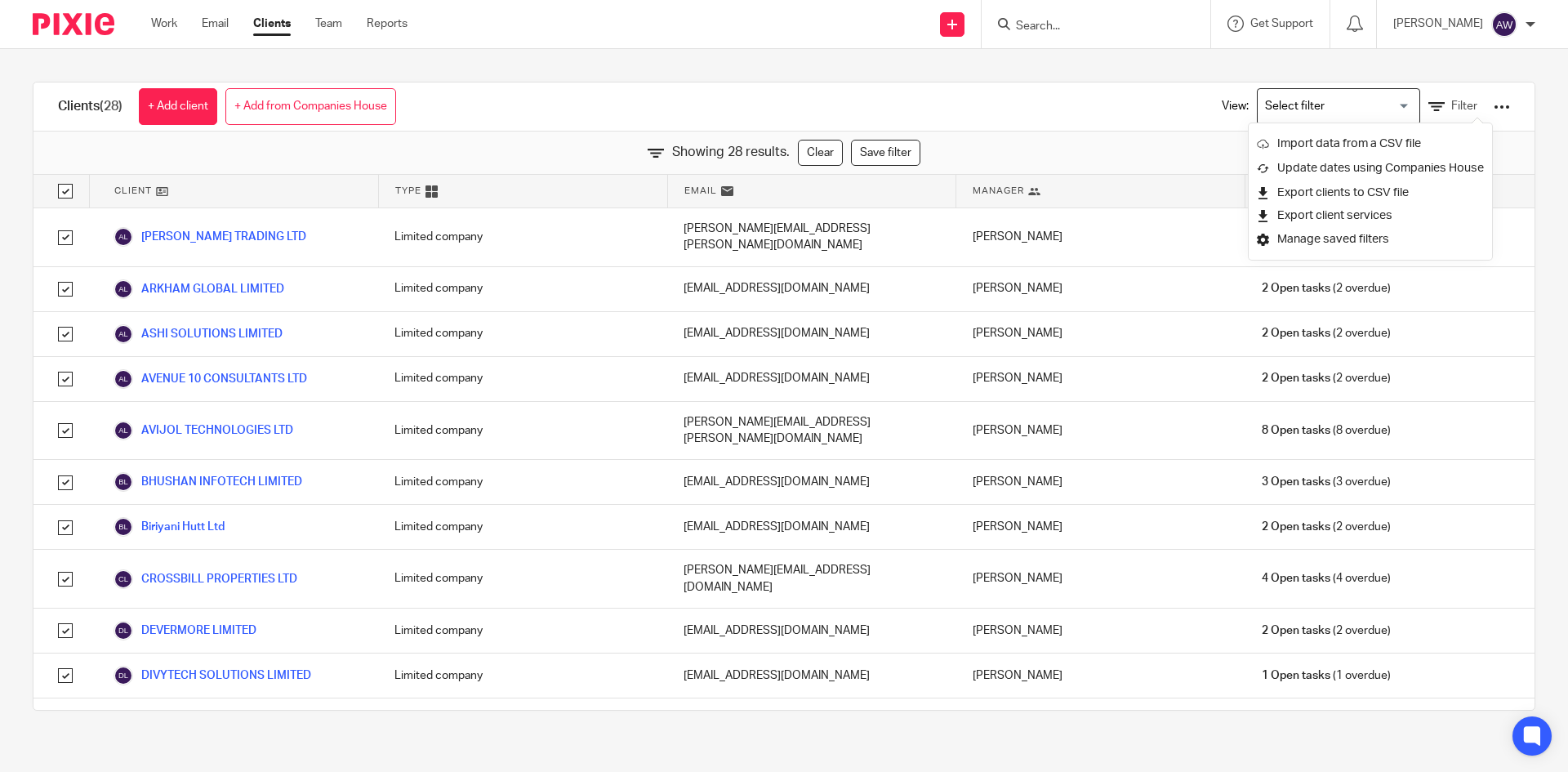
checkbox input "true"
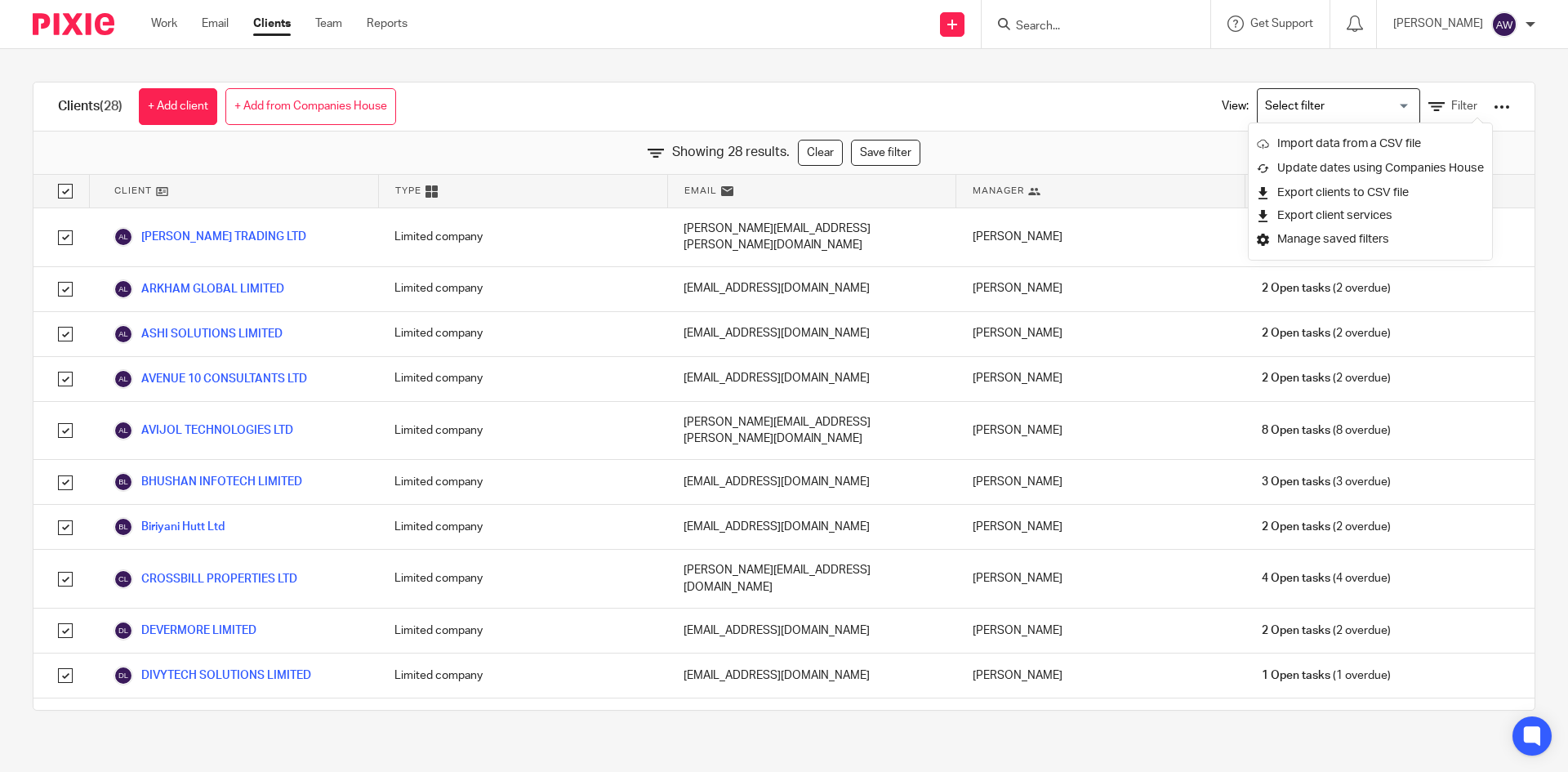
checkbox input "true"
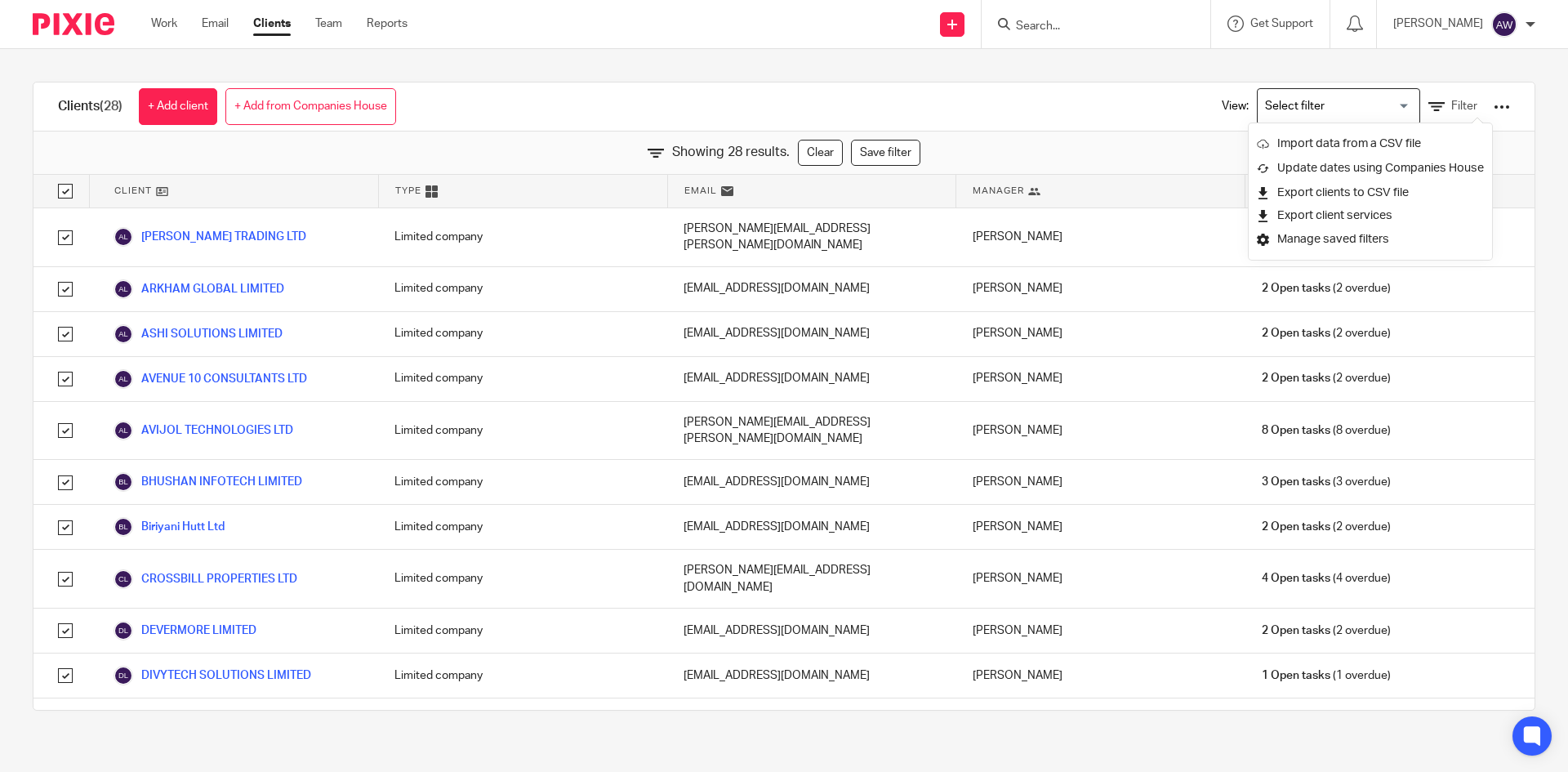
checkbox input "true"
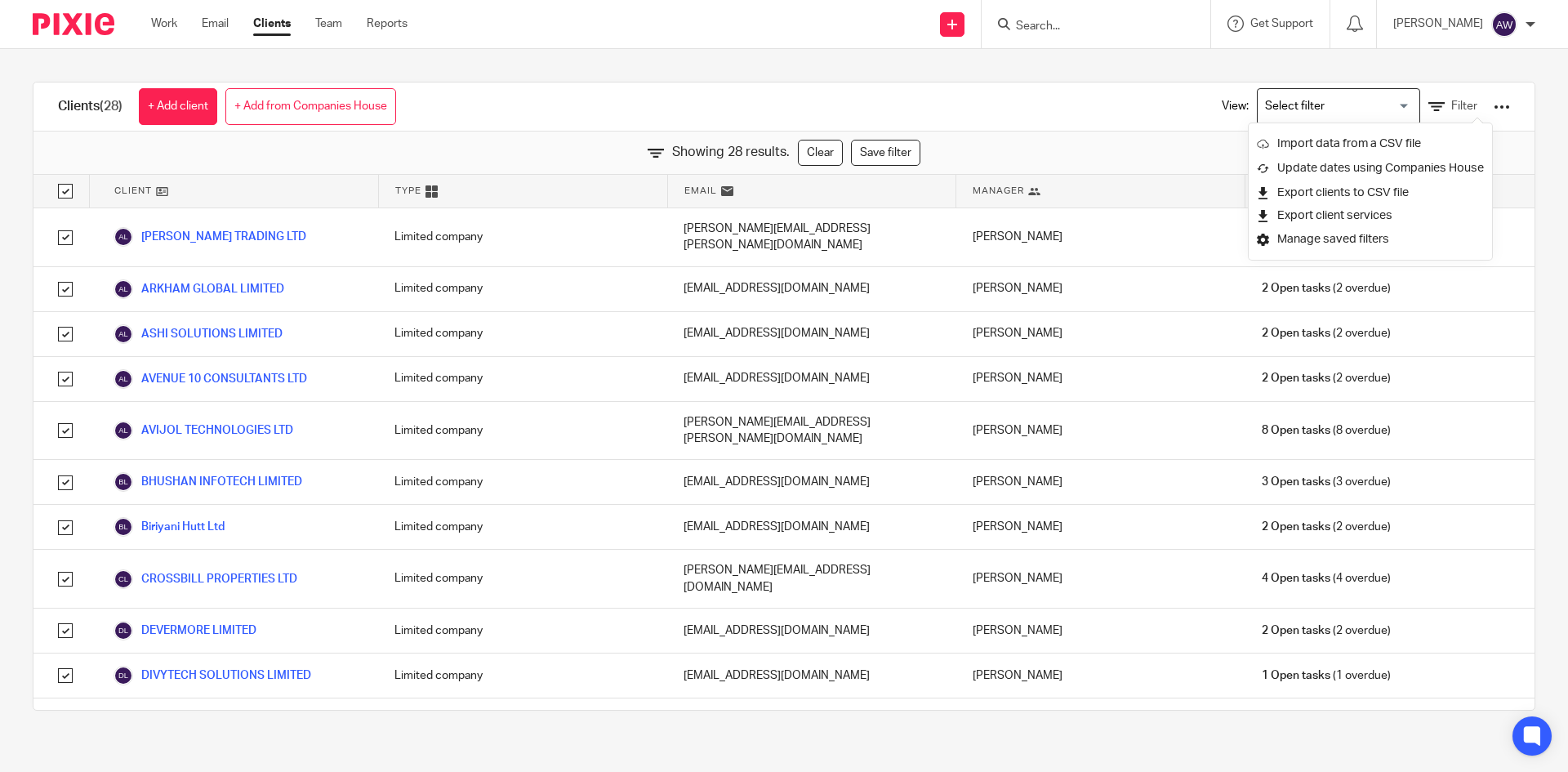
checkbox input "true"
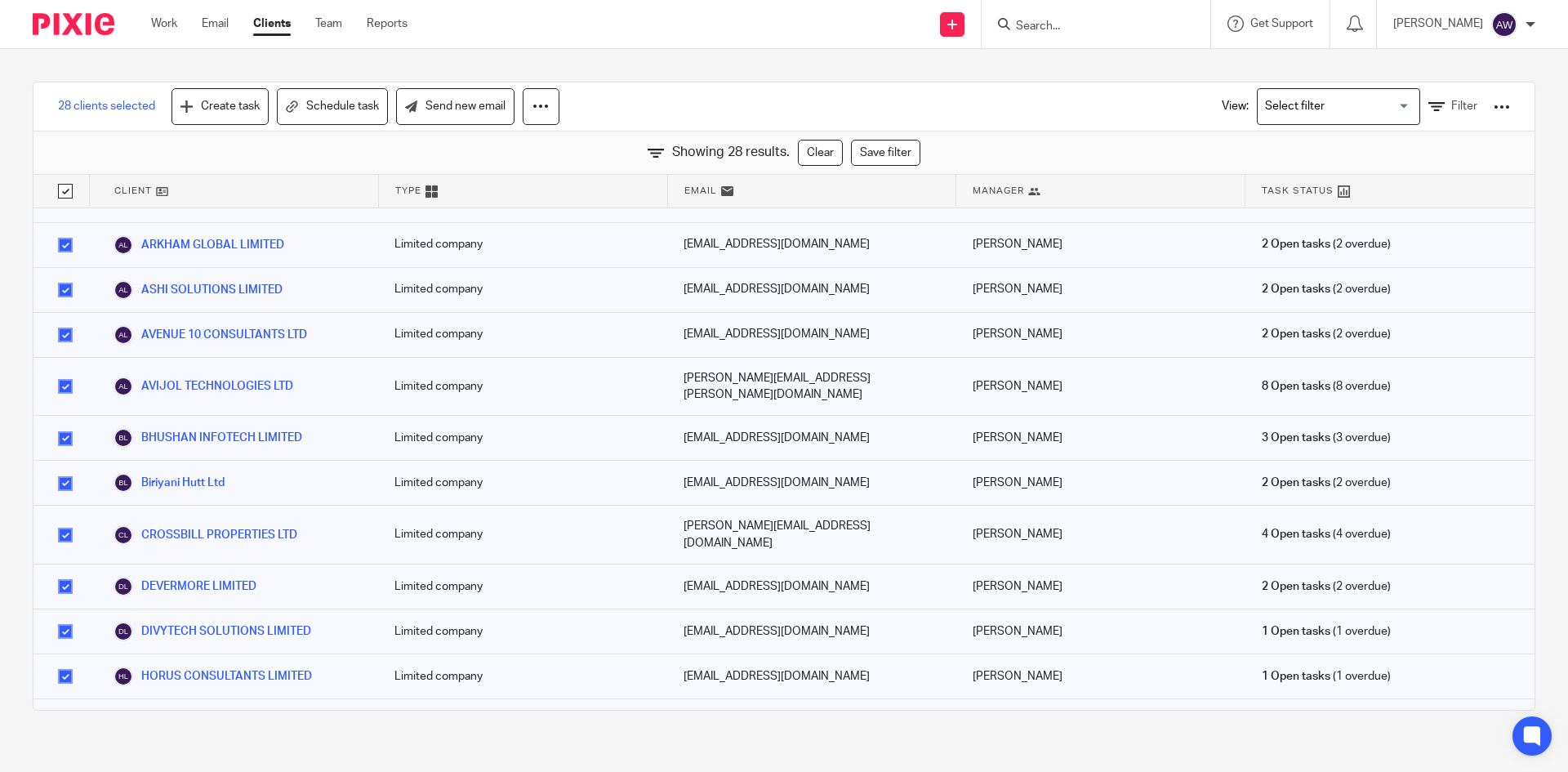
scroll to position [81, 0]
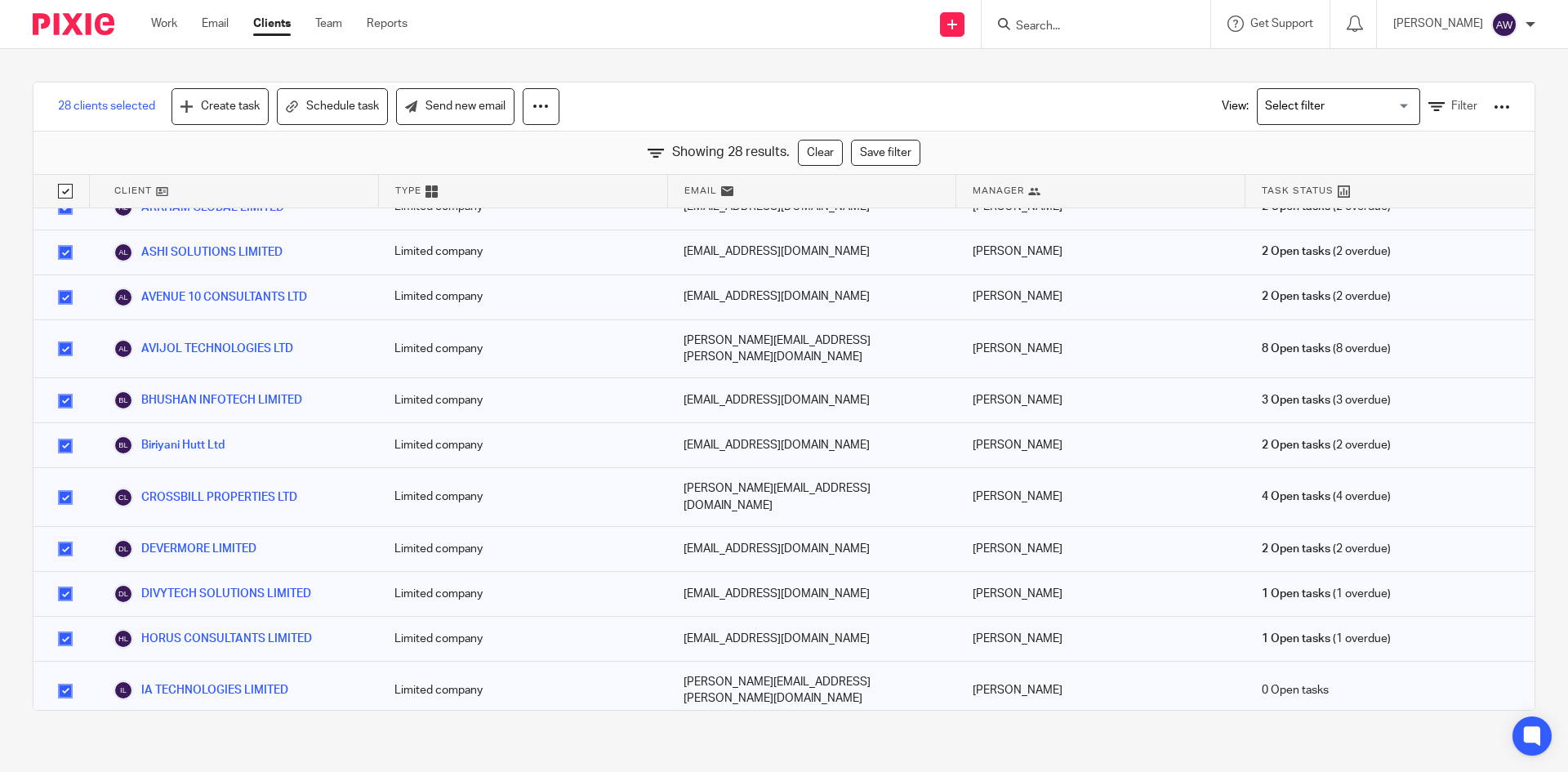
click at [59, 431] on input "checkbox" at bounding box center [65, 446] width 31 height 31
checkbox input "false"
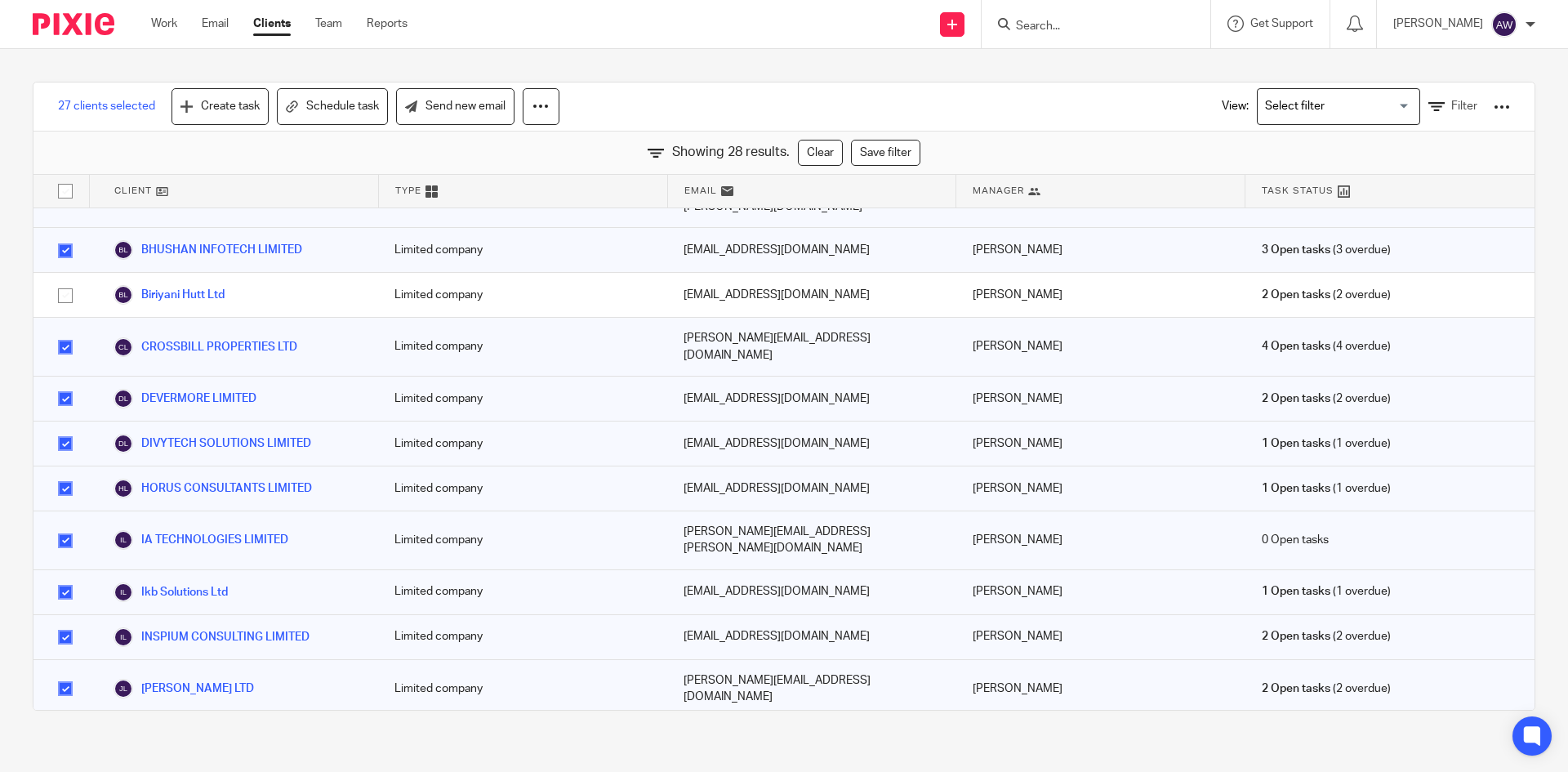
scroll to position [245, 0]
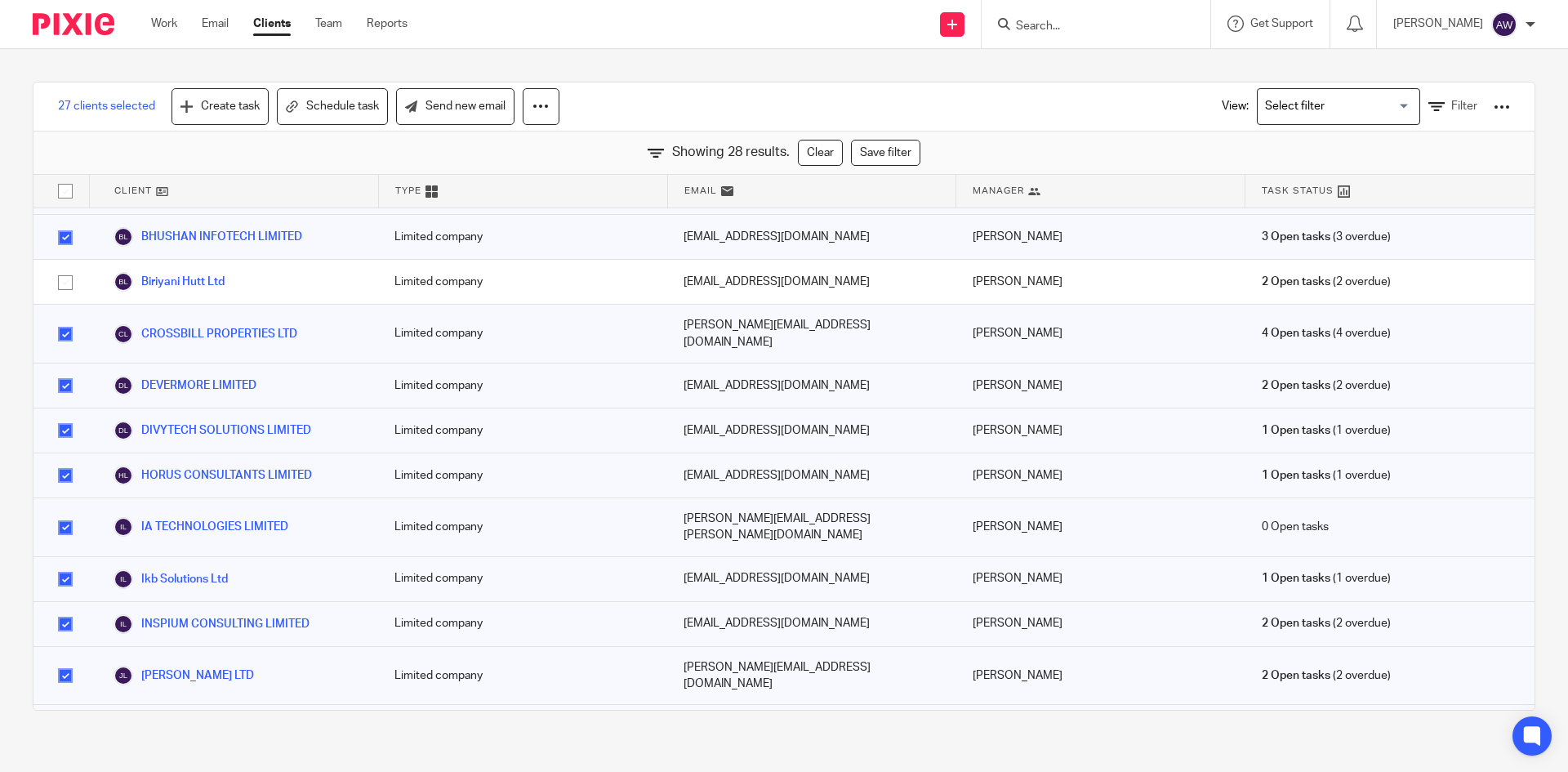
click at [63, 512] on input "checkbox" at bounding box center [65, 528] width 31 height 31
checkbox input "false"
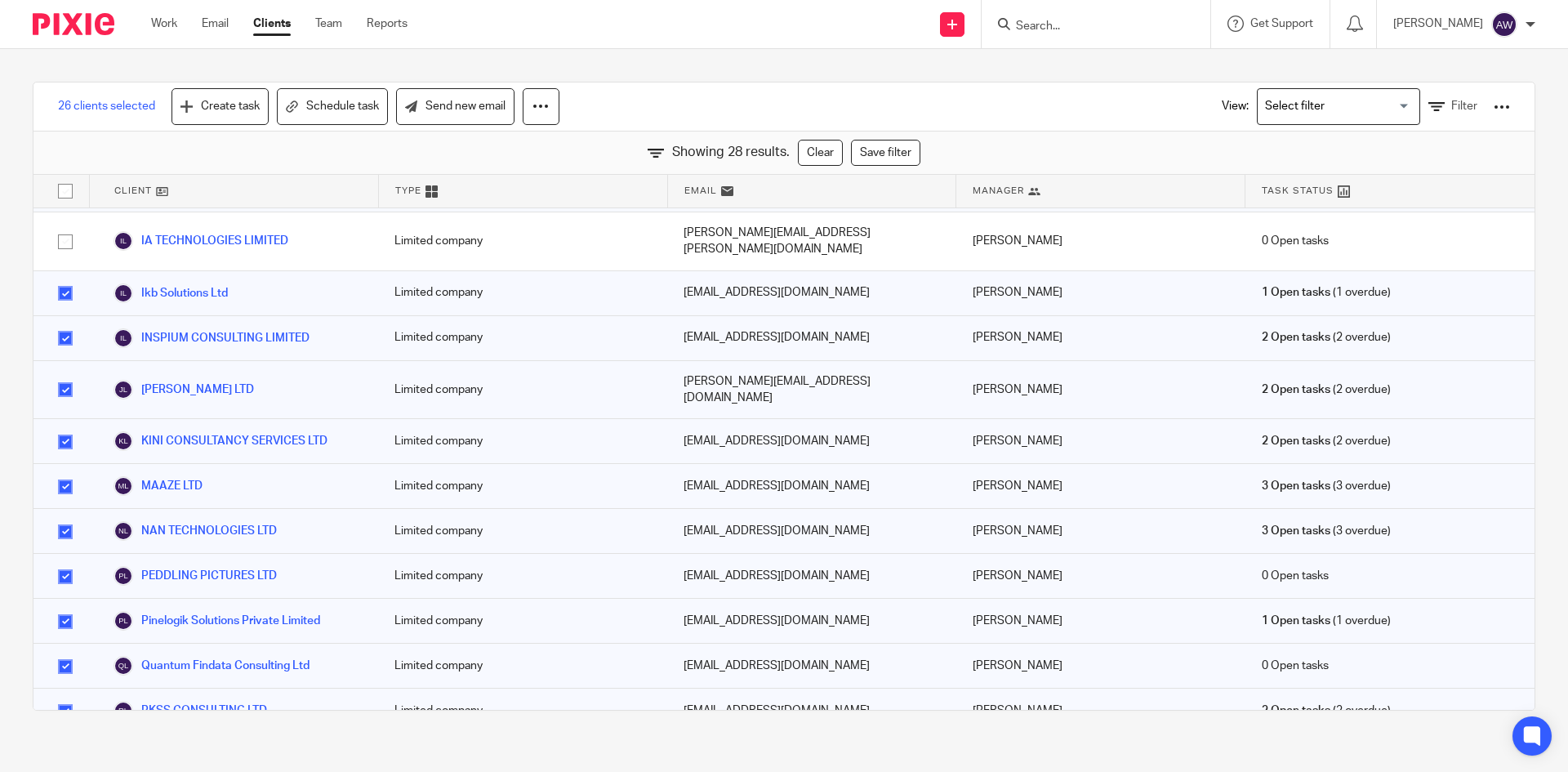
scroll to position [572, 0]
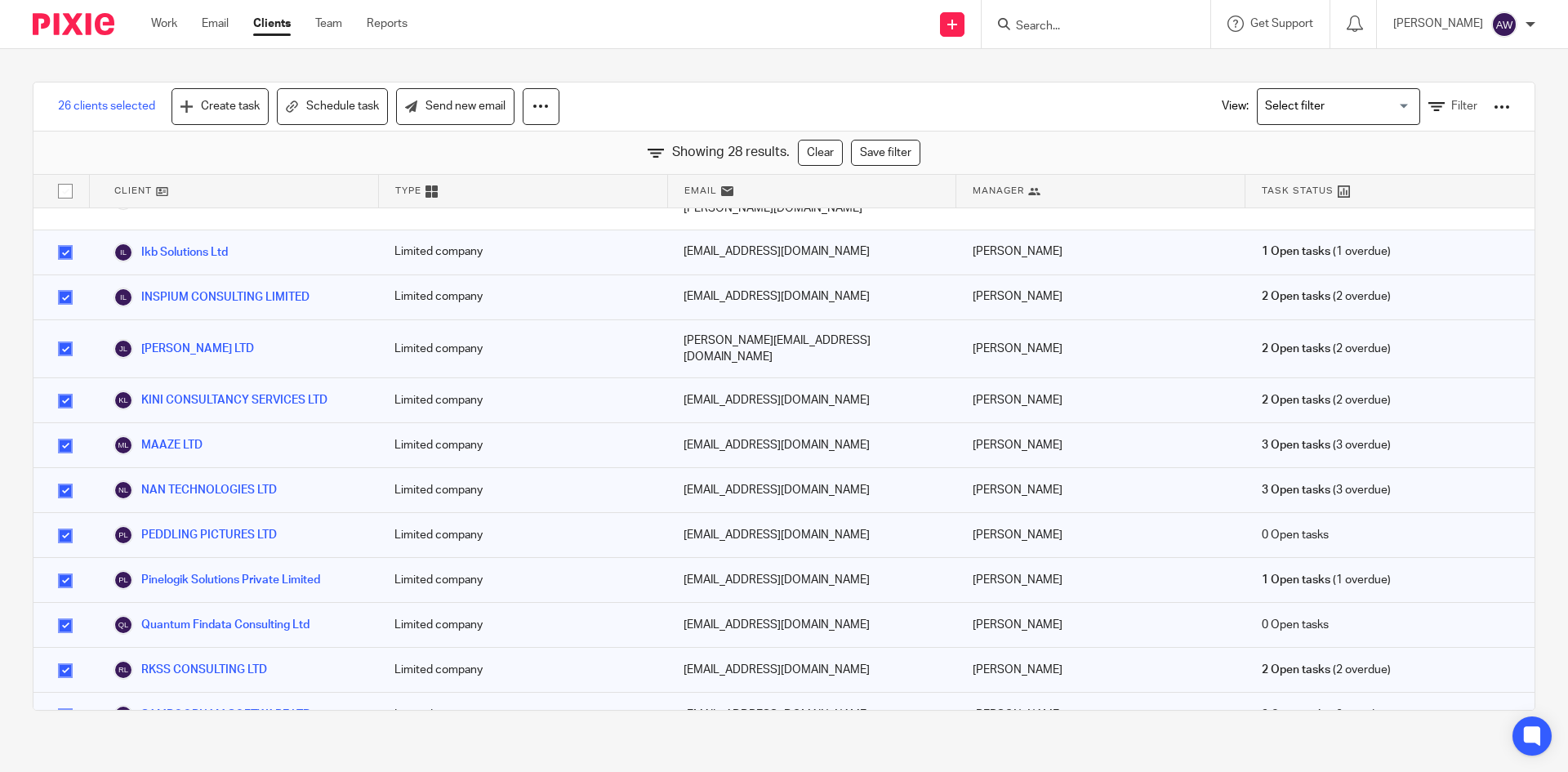
click at [65, 565] on input "checkbox" at bounding box center [65, 581] width 31 height 31
checkbox input "false"
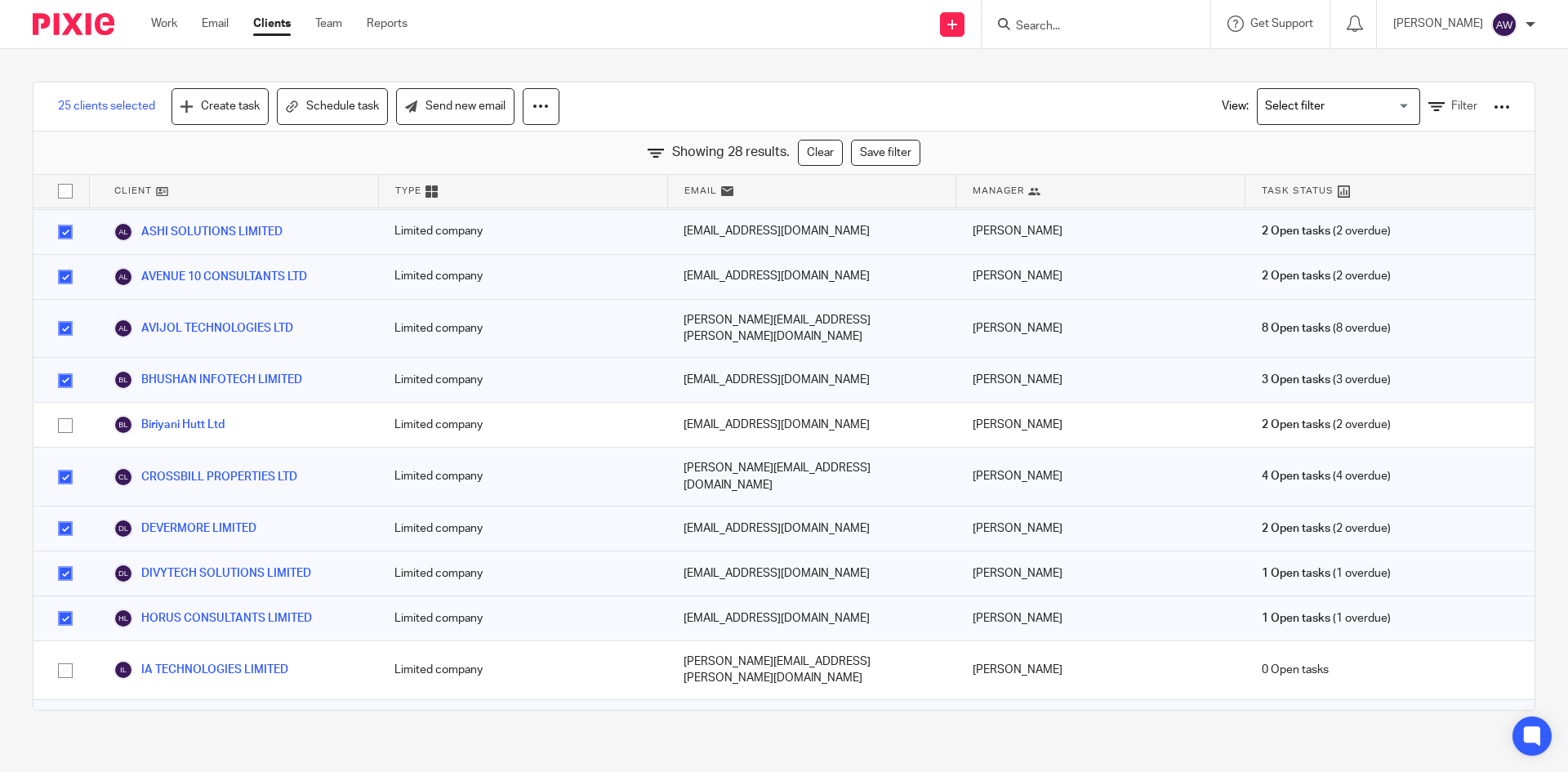
scroll to position [0, 0]
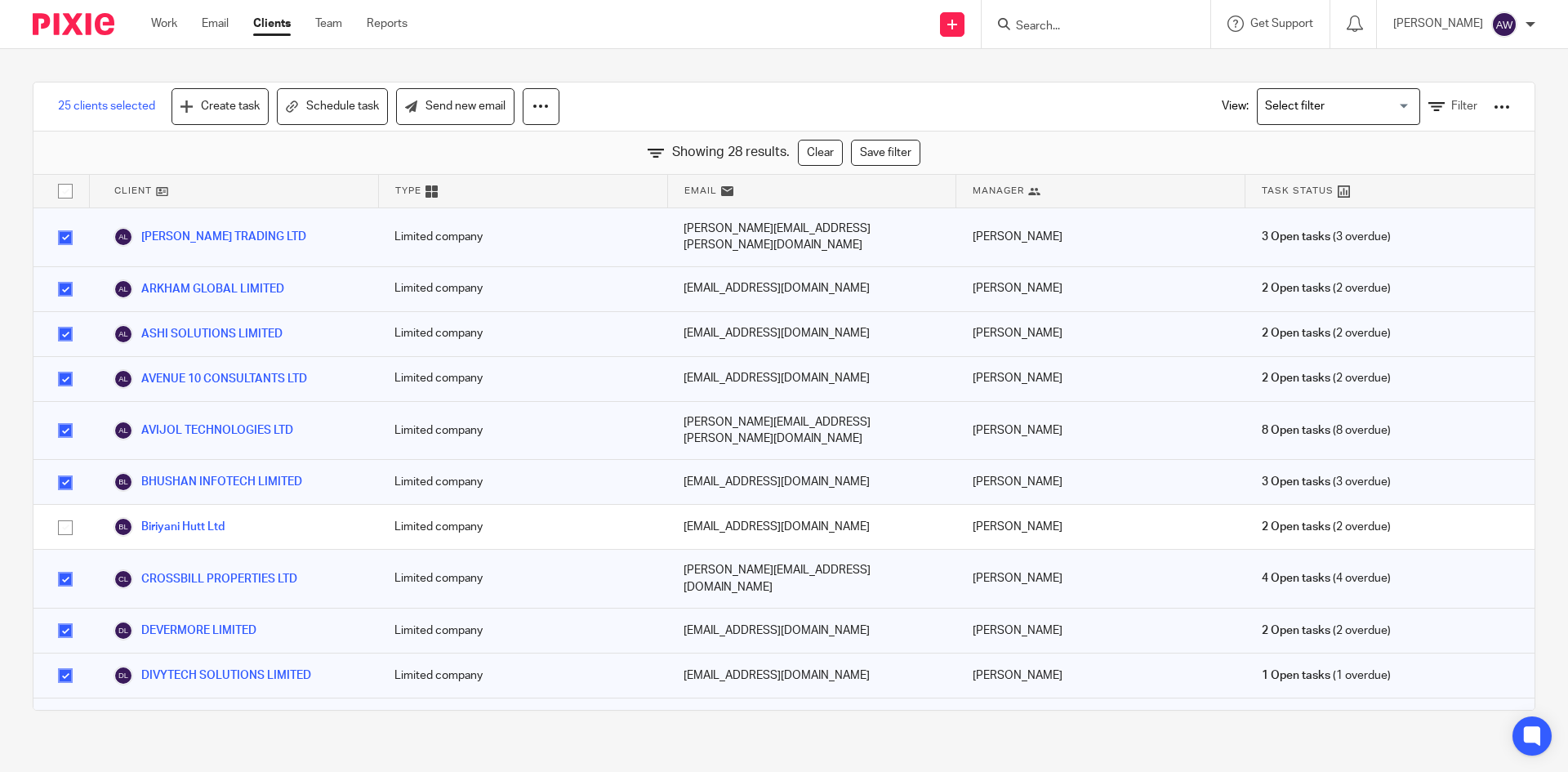
click at [59, 240] on input "checkbox" at bounding box center [65, 238] width 31 height 31
checkbox input "false"
click at [70, 372] on input "checkbox" at bounding box center [65, 379] width 31 height 31
checkbox input "false"
click at [541, 98] on icon at bounding box center [540, 106] width 16 height 16
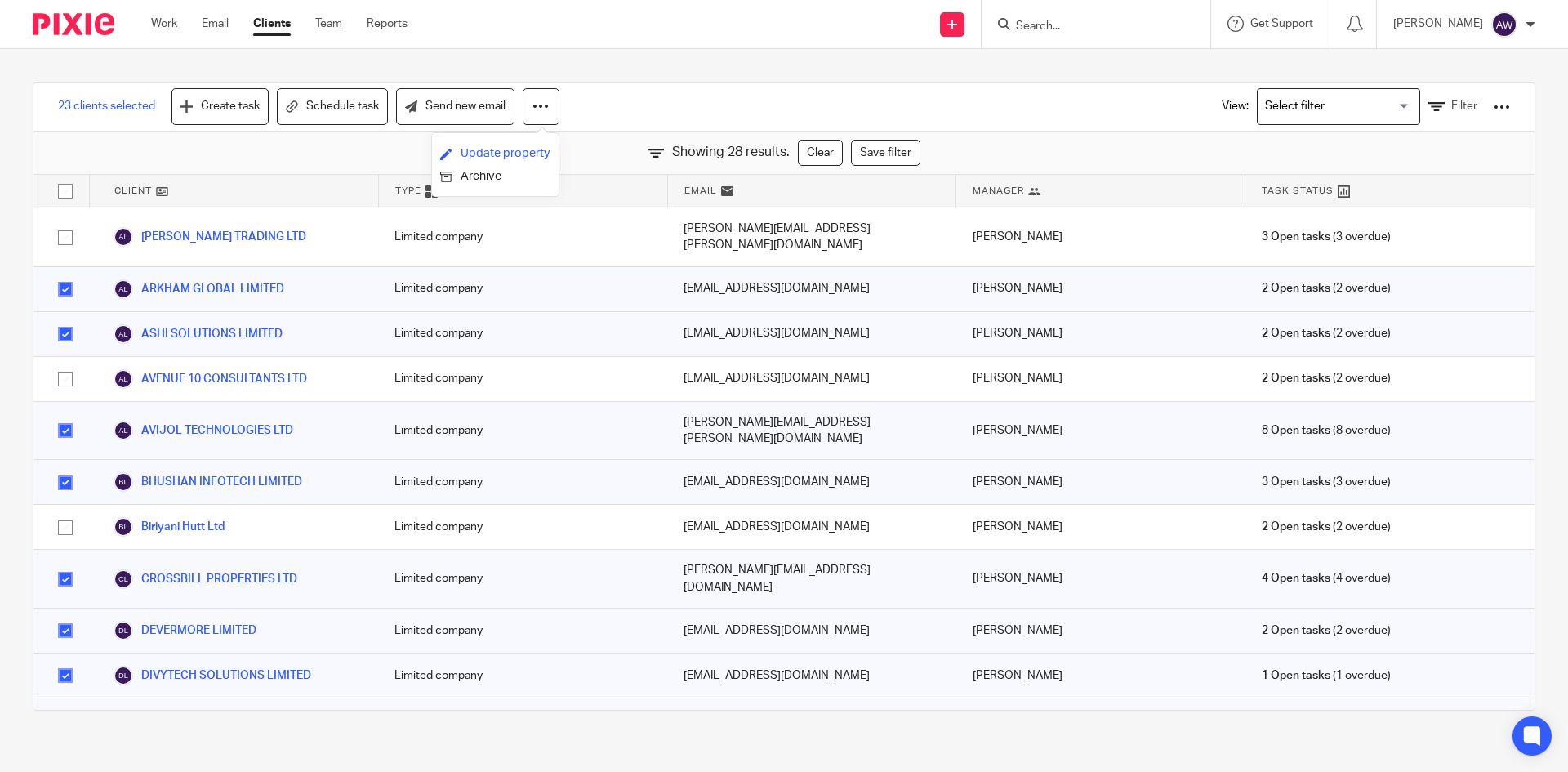
click at [509, 149] on link "Update property" at bounding box center [496, 153] width 111 height 24
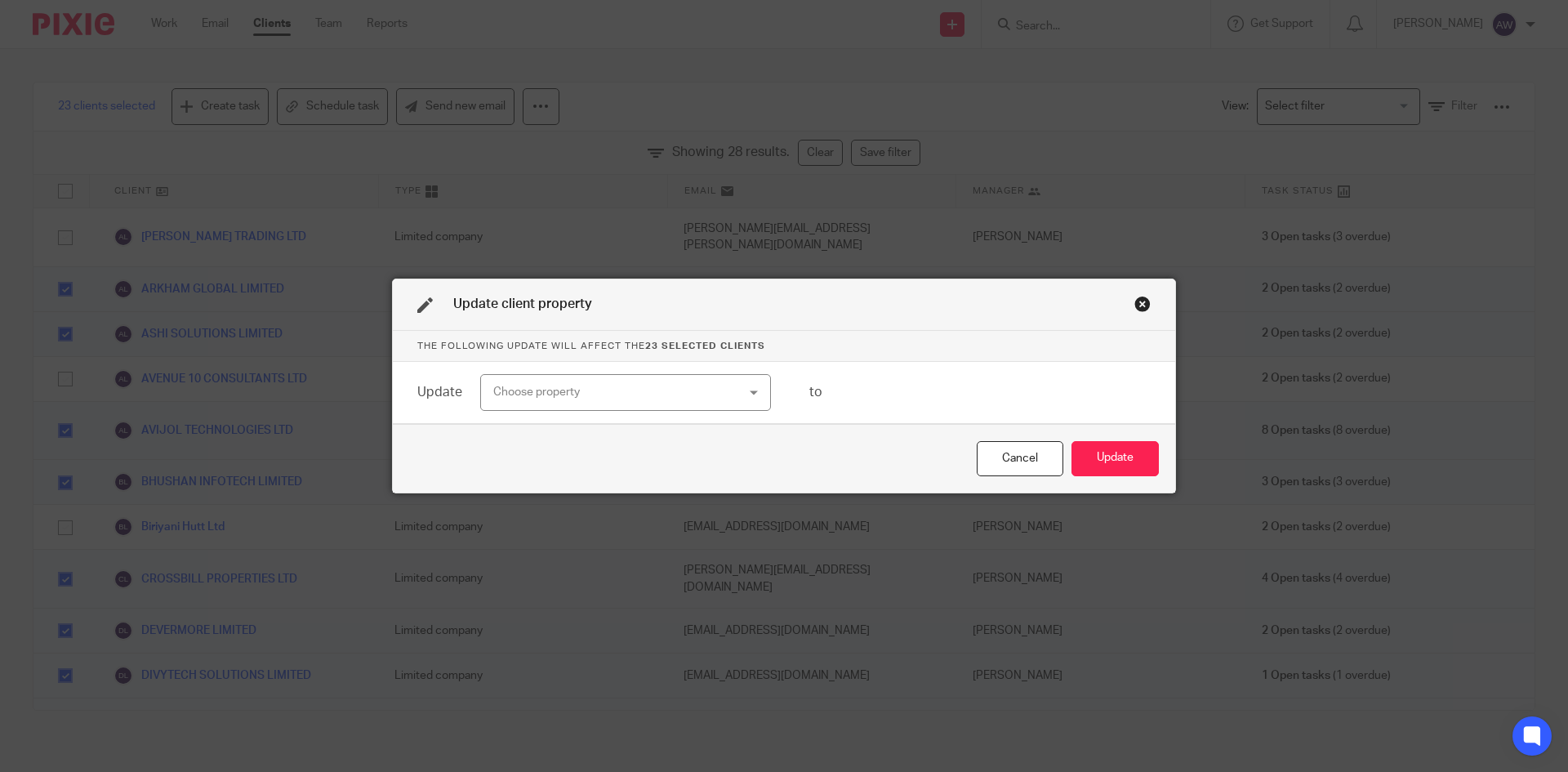
click at [623, 386] on div "Choose property" at bounding box center [604, 392] width 221 height 34
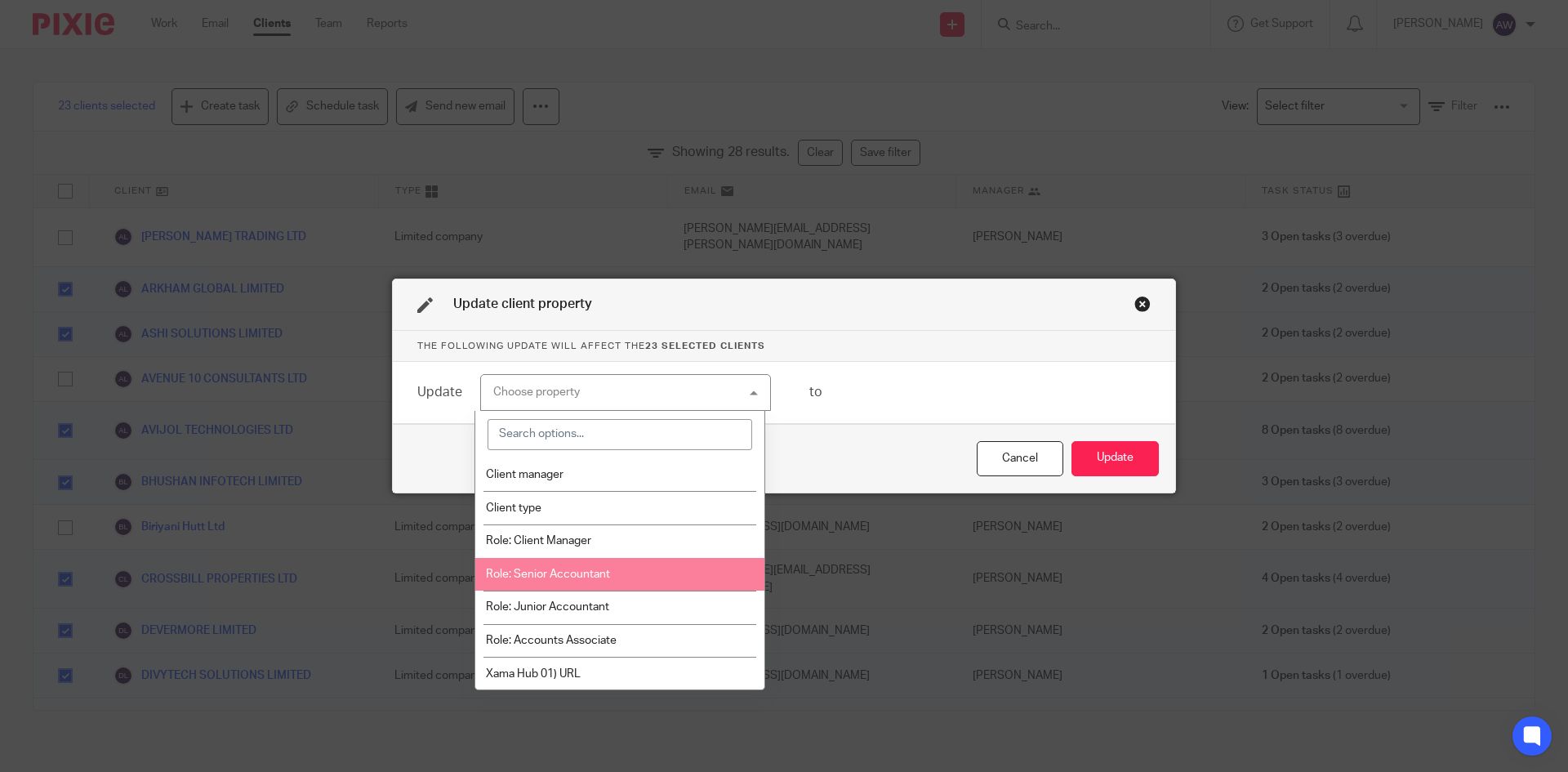
click at [560, 580] on li "Role: Senior Accountant" at bounding box center [620, 574] width 289 height 34
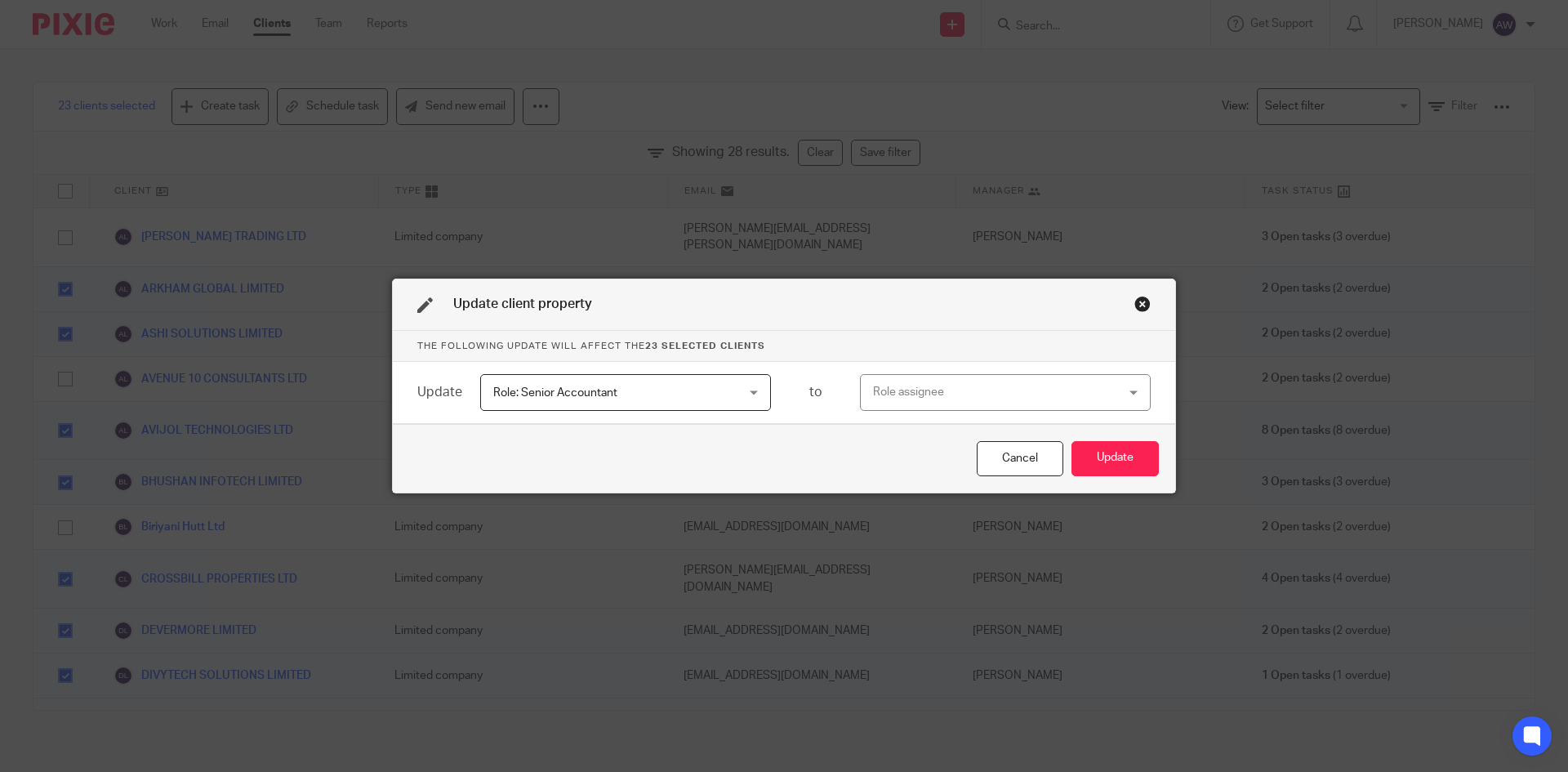
click at [1002, 375] on div "Role assignee" at bounding box center [983, 392] width 221 height 34
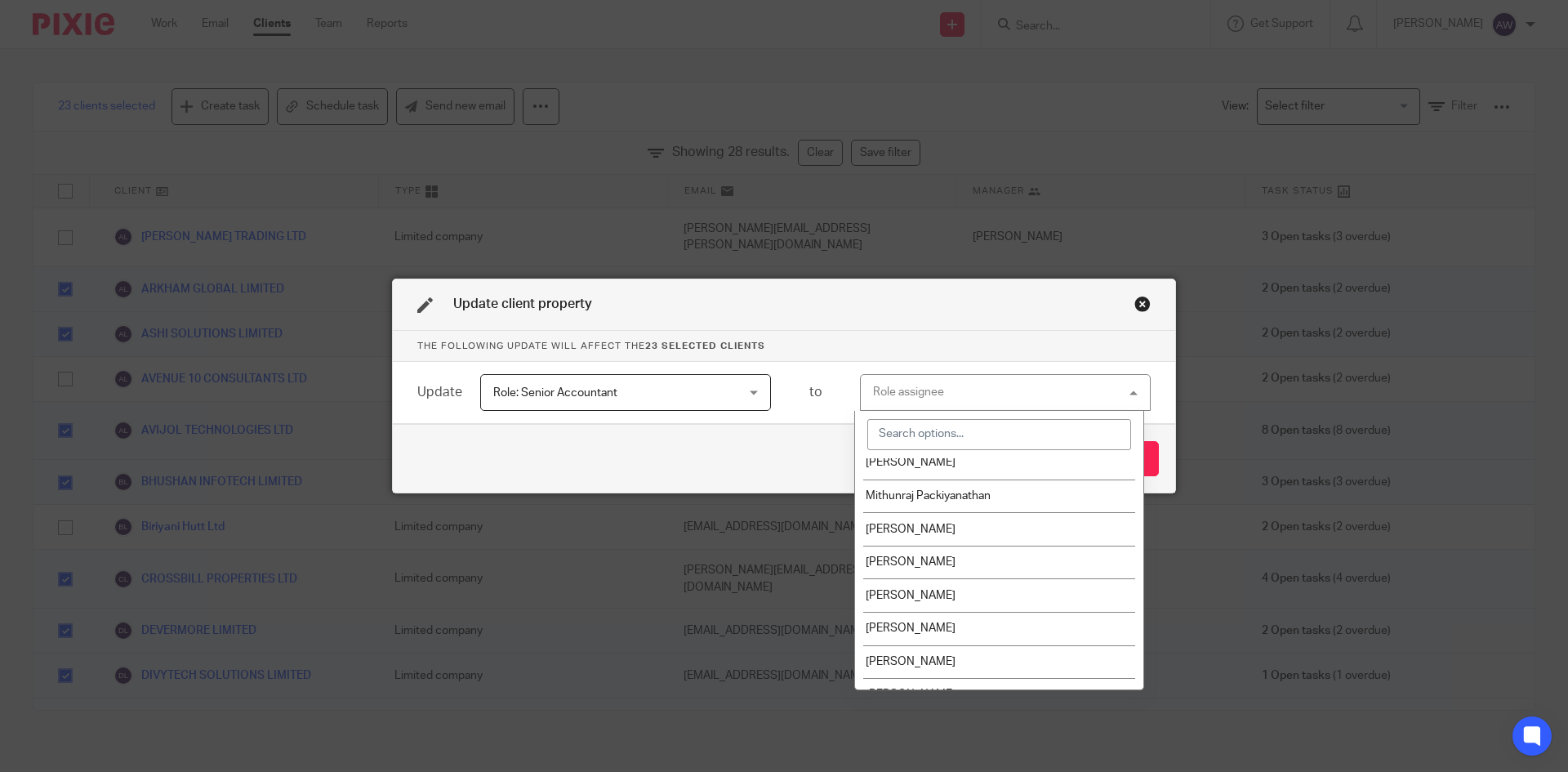
scroll to position [572, 0]
click at [924, 505] on span "Mohamed Azam" at bounding box center [911, 500] width 90 height 12
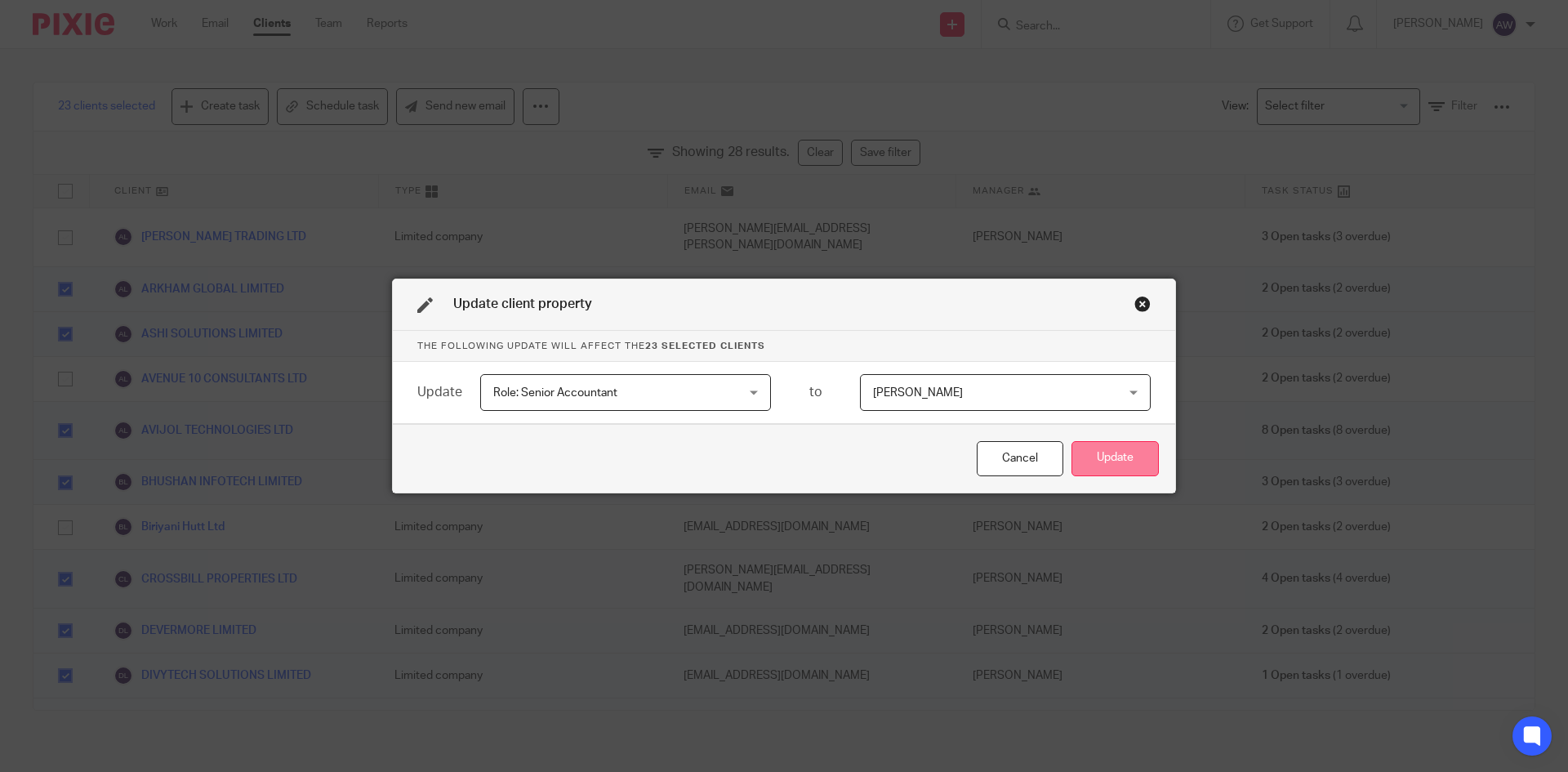
click at [1137, 459] on button "Update" at bounding box center [1115, 459] width 87 height 35
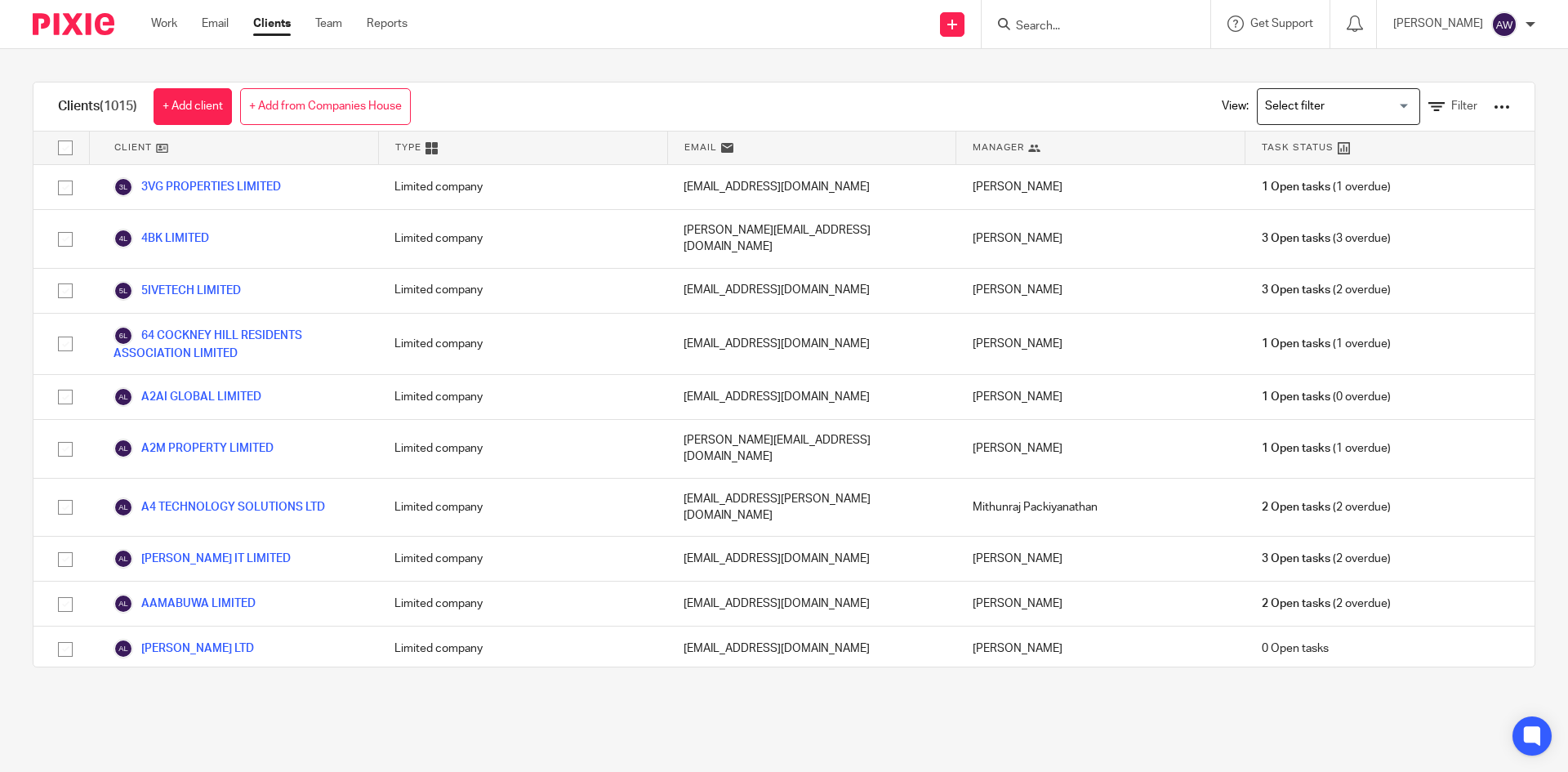
click at [1432, 116] on div "View: Loading... Filter" at bounding box center [1354, 107] width 313 height 48
click at [1428, 105] on link "Filter" at bounding box center [1453, 107] width 49 height 17
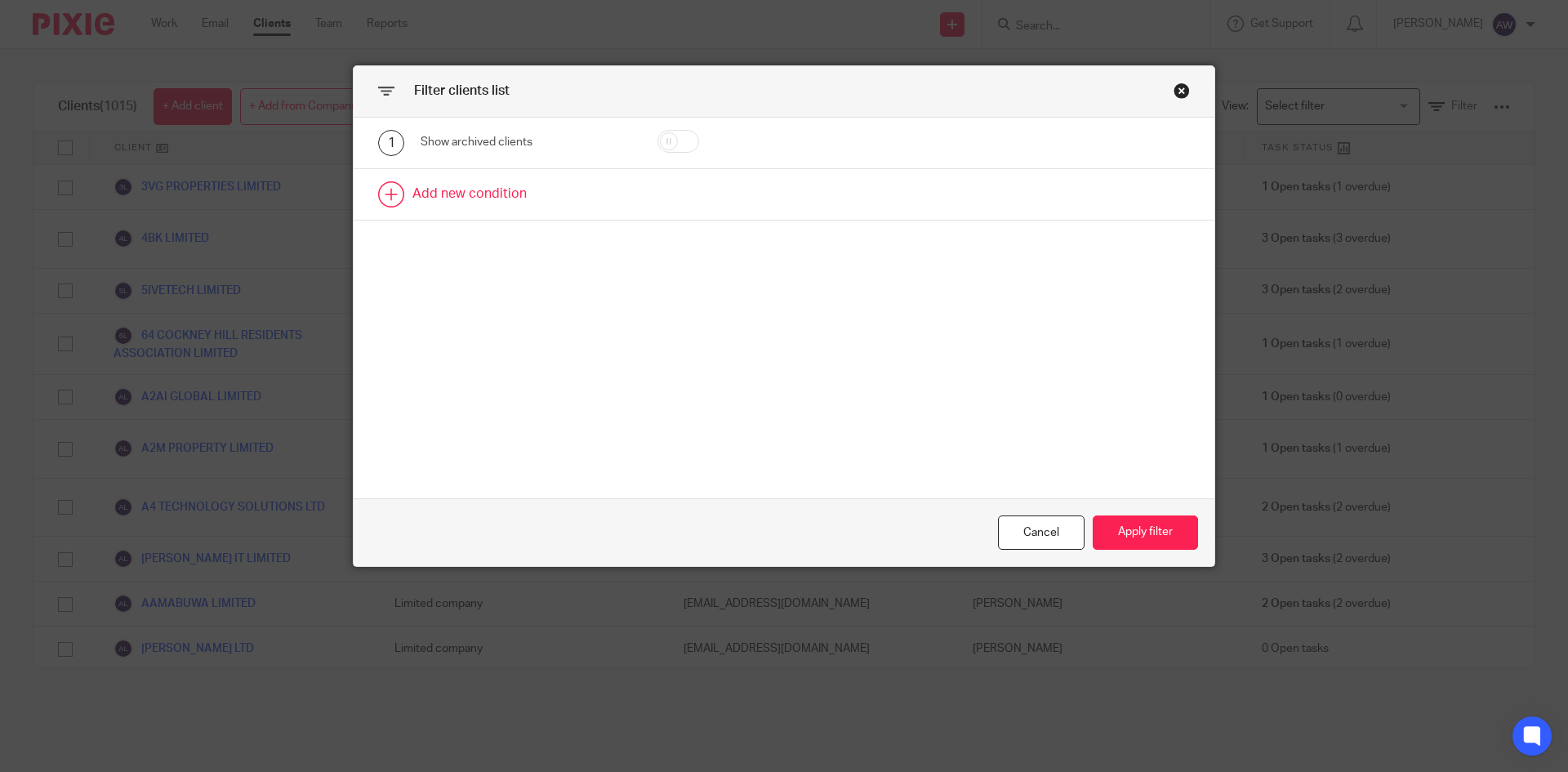
click at [424, 189] on link at bounding box center [784, 194] width 861 height 50
click at [450, 196] on div "Field" at bounding box center [512, 199] width 158 height 34
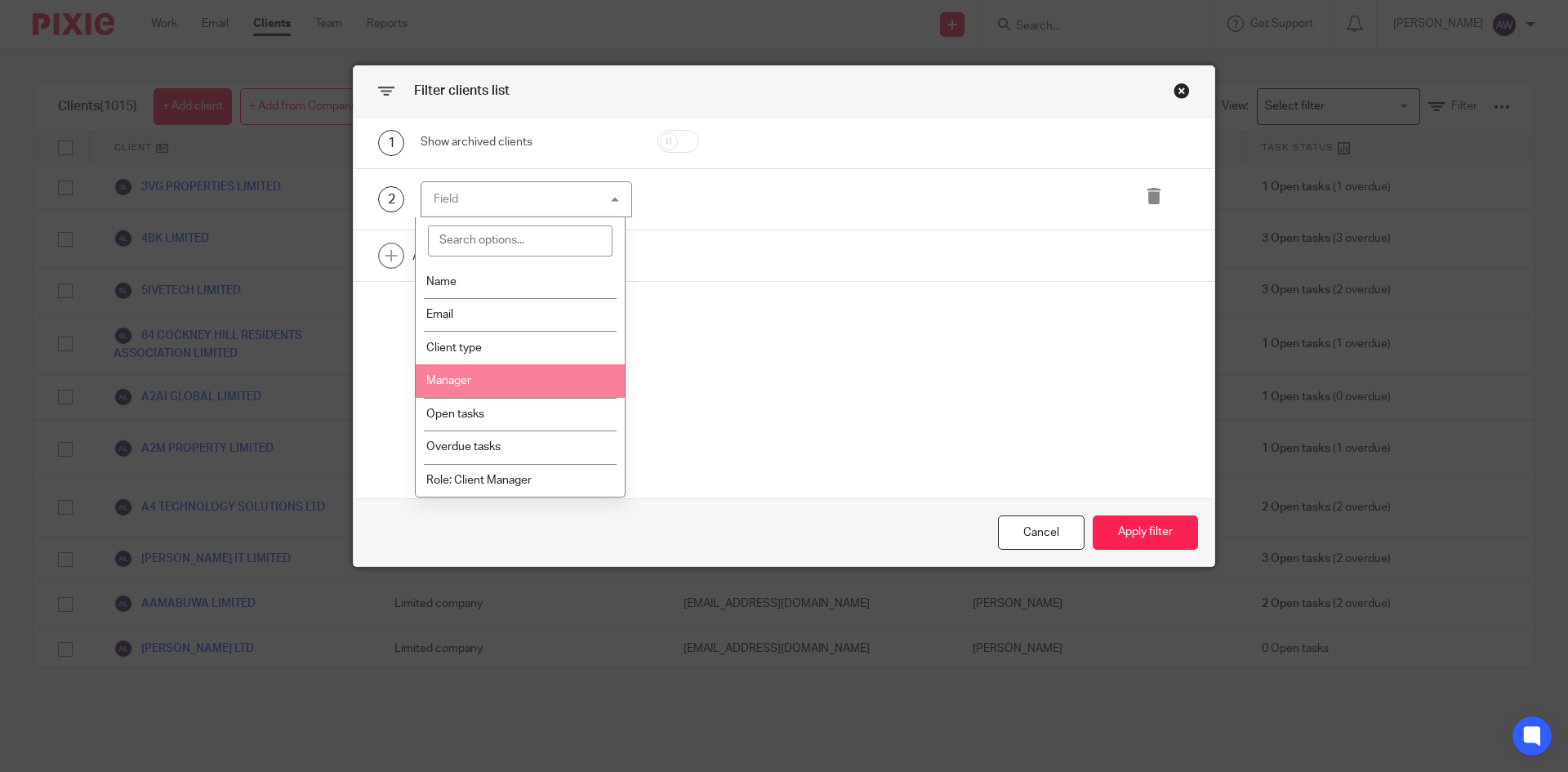
scroll to position [245, 0]
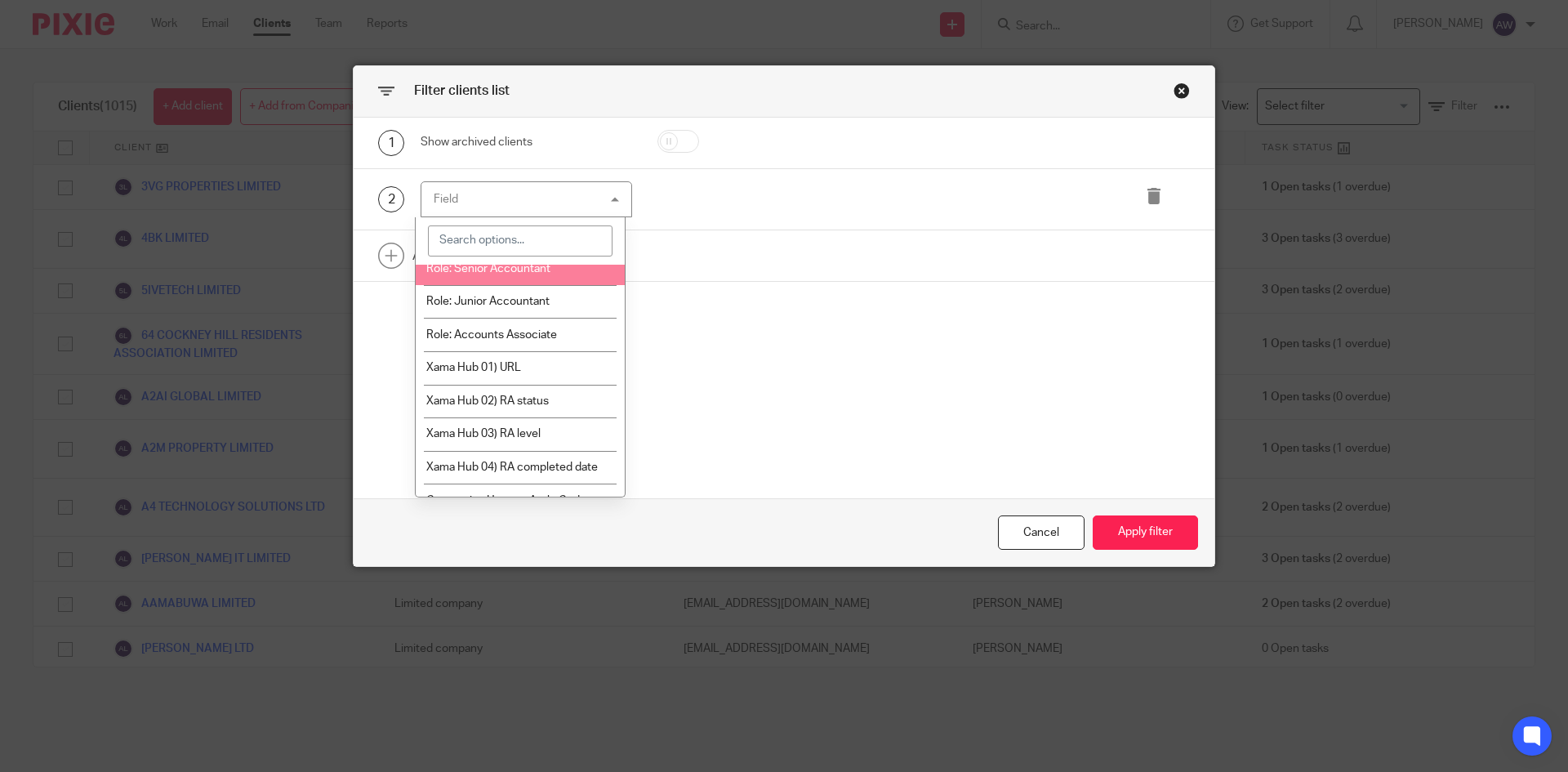
click at [487, 271] on span "Role: Senior Accountant" at bounding box center [489, 269] width 124 height 12
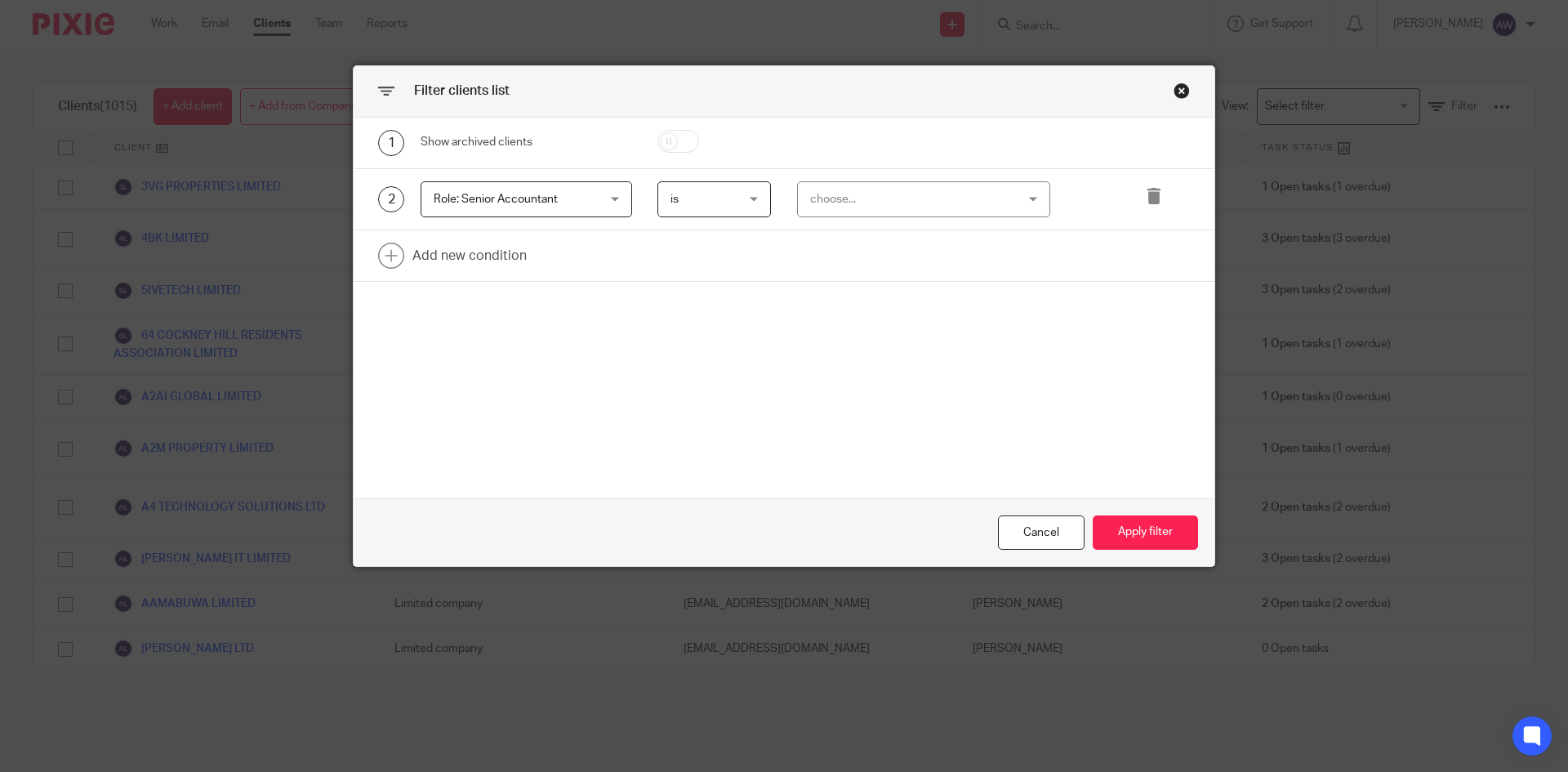
click at [850, 207] on div "choose..." at bounding box center [907, 199] width 192 height 34
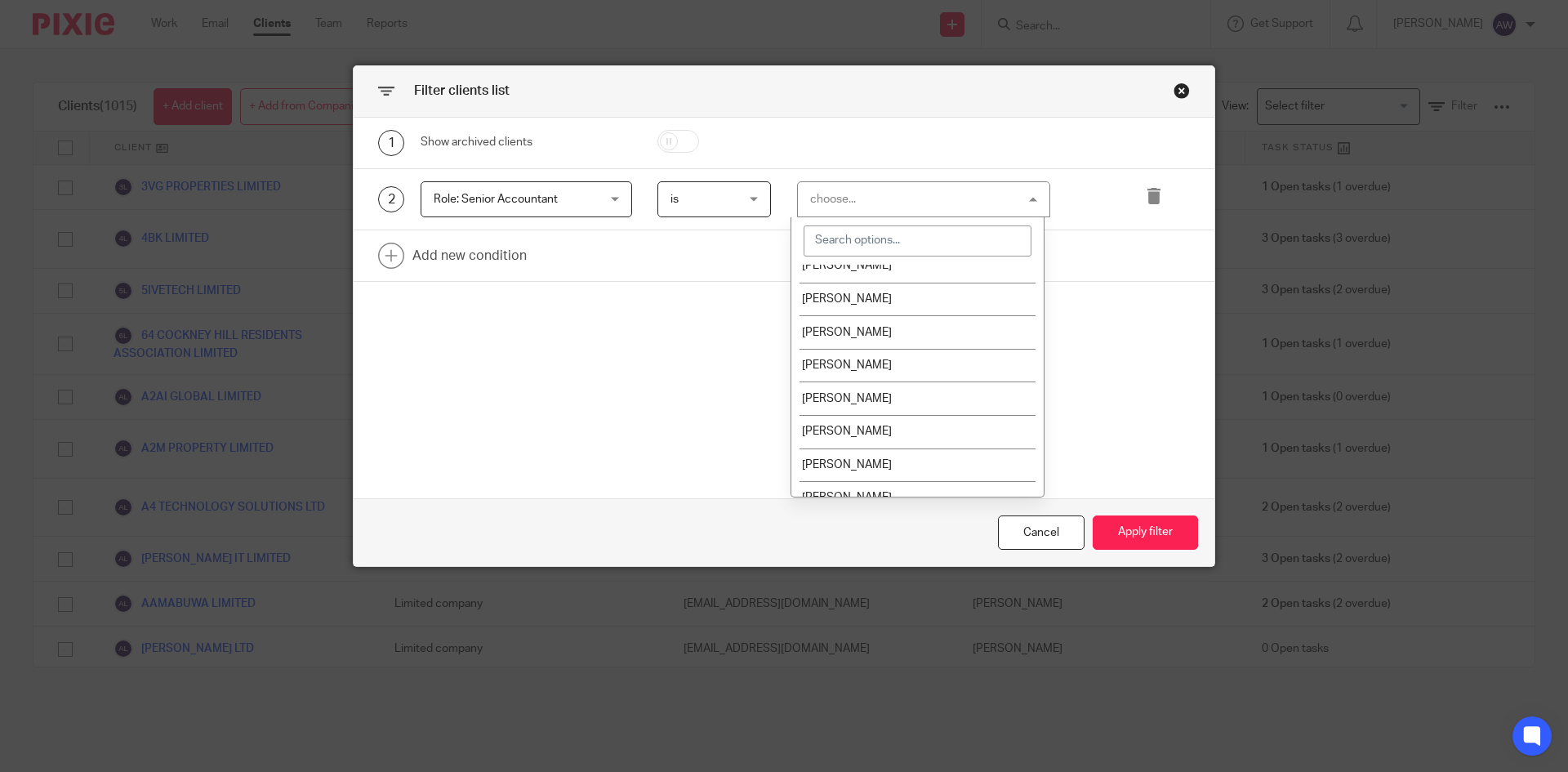
scroll to position [408, 0]
click at [834, 436] on span "[PERSON_NAME]" at bounding box center [847, 436] width 90 height 12
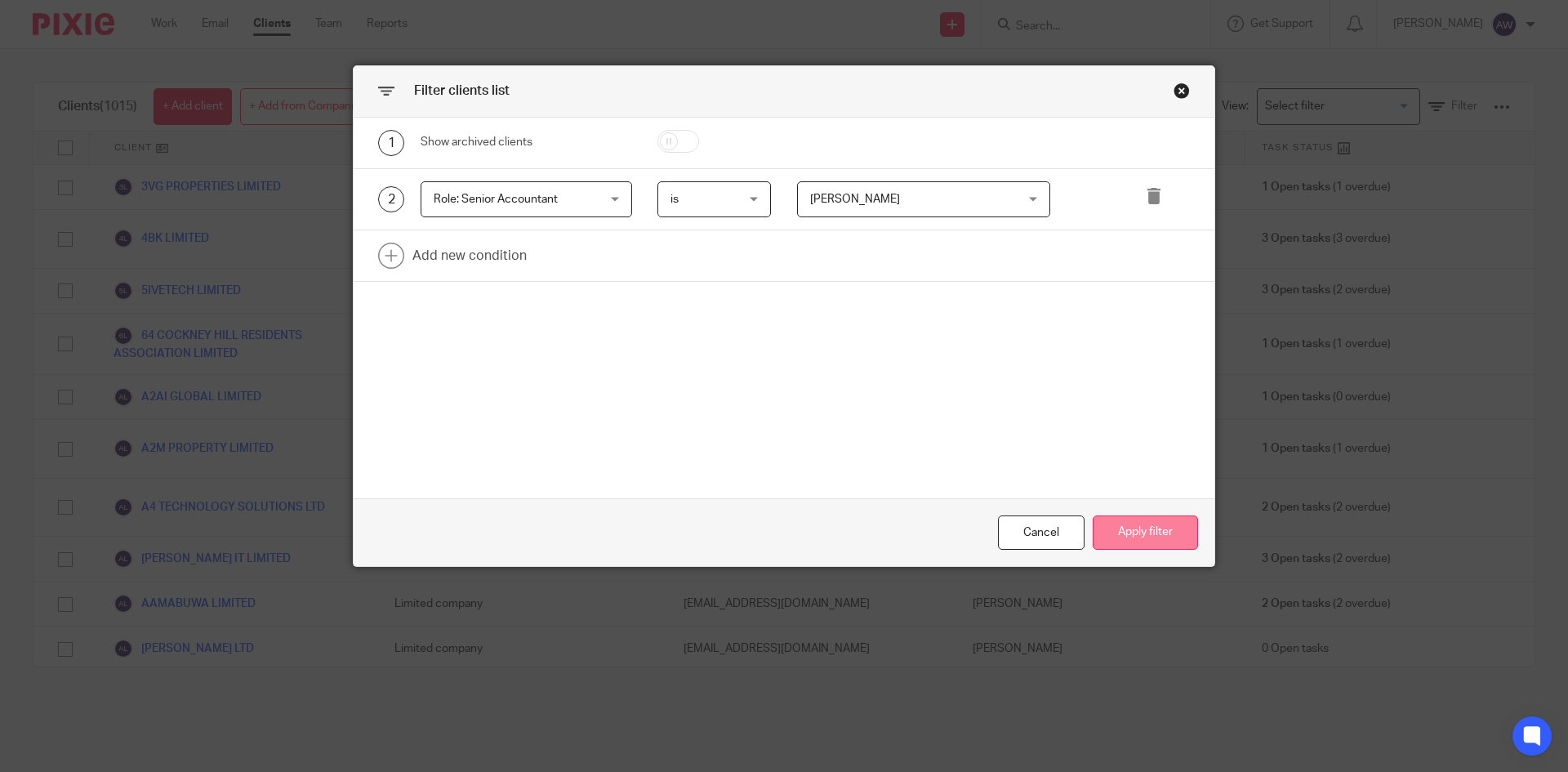
click at [1105, 532] on button "Apply filter" at bounding box center [1145, 533] width 106 height 35
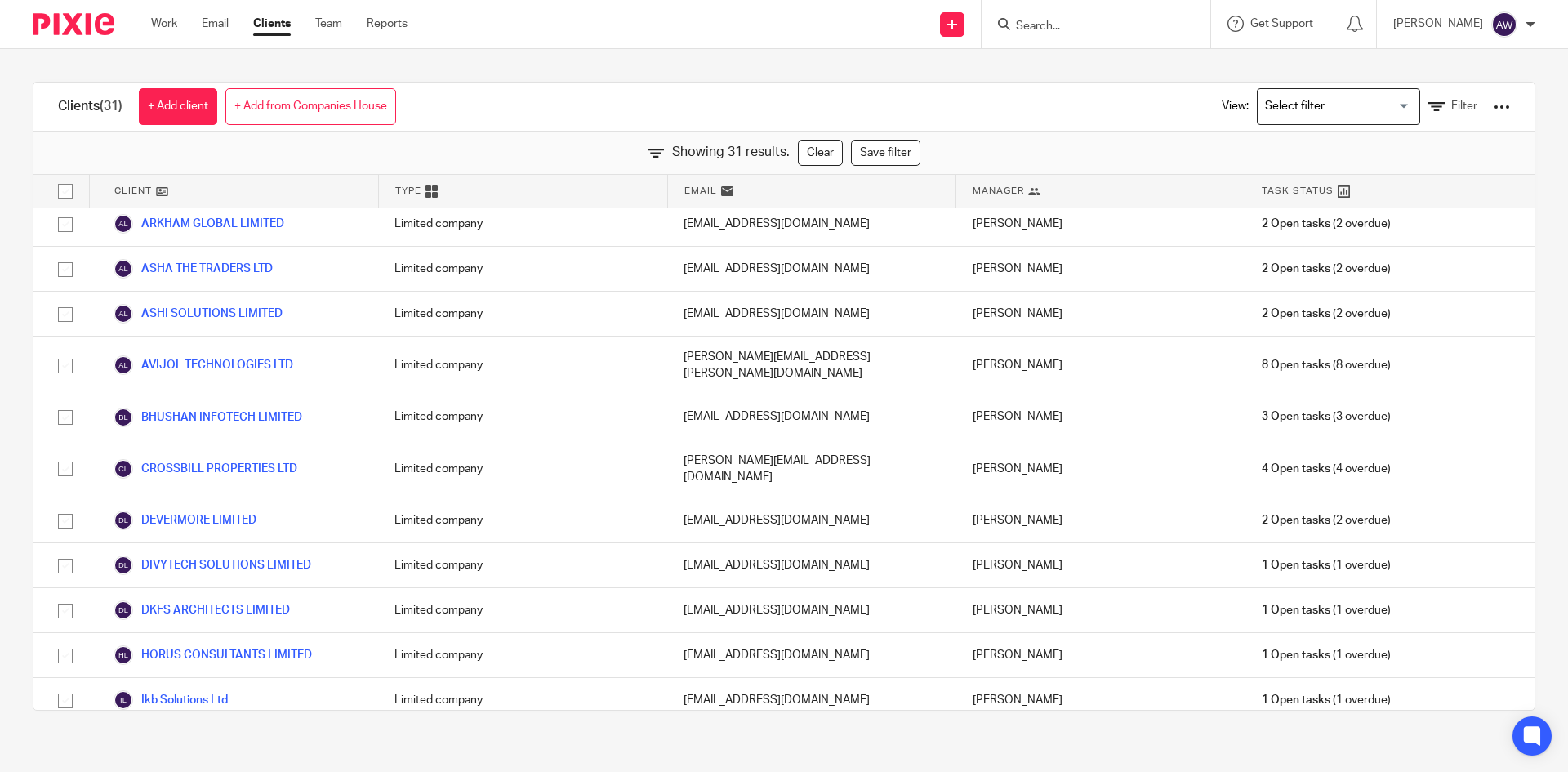
scroll to position [0, 0]
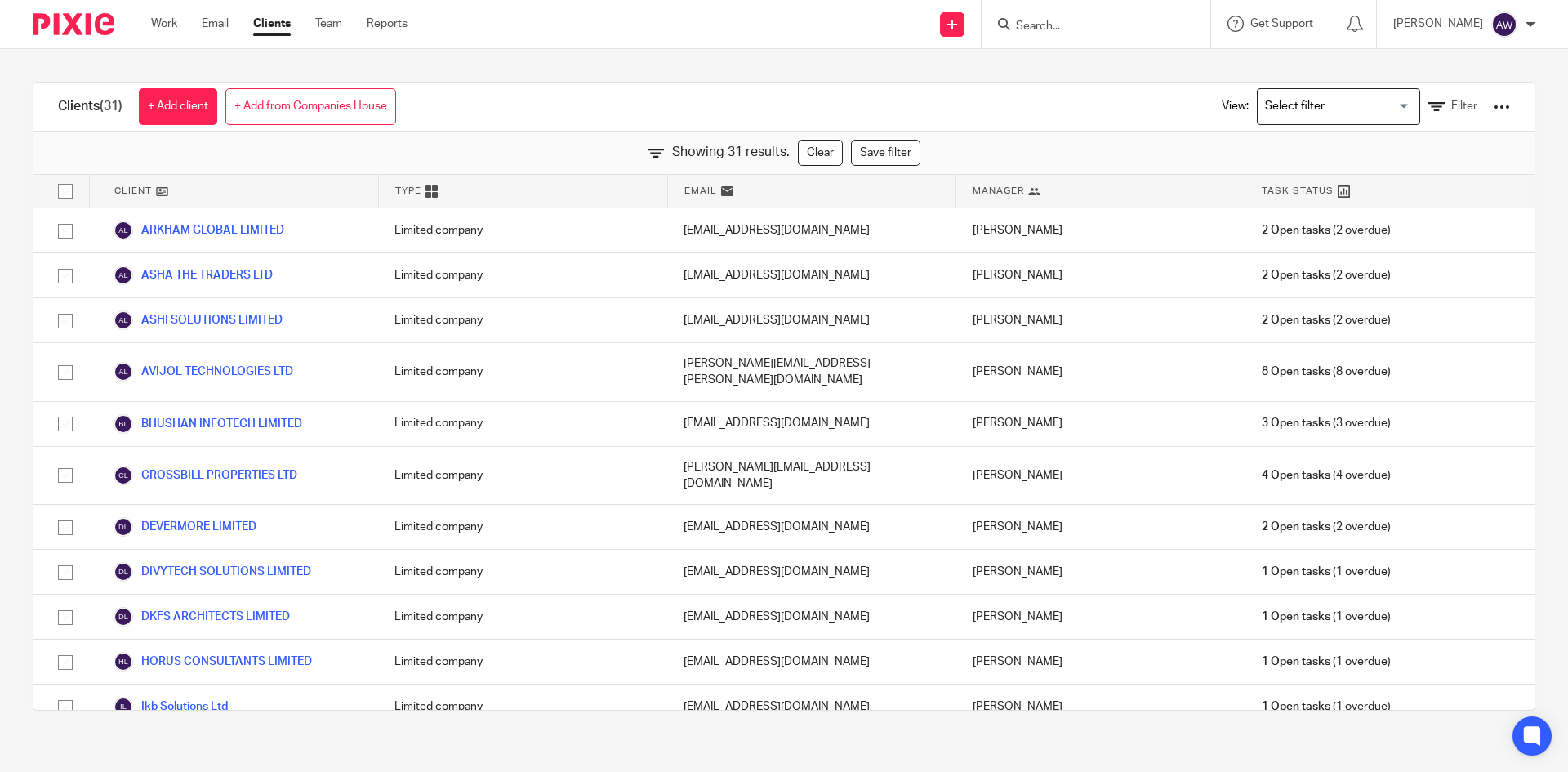
click at [1494, 107] on div at bounding box center [1502, 107] width 16 height 16
click at [1306, 194] on link "Export clients to CSV file" at bounding box center [1370, 192] width 227 height 24
click at [1452, 103] on span "Filter" at bounding box center [1464, 107] width 26 height 12
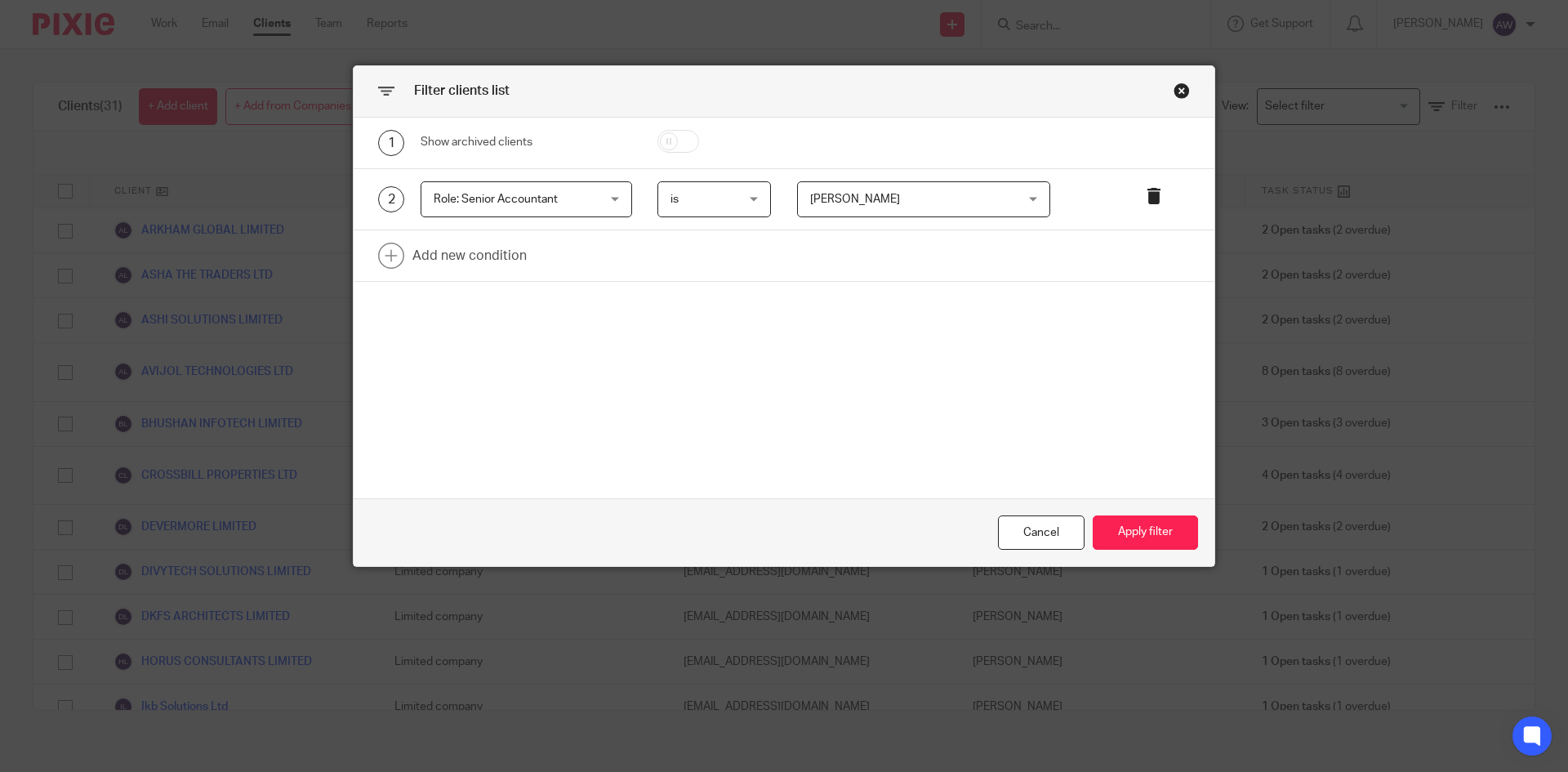
click at [1146, 197] on icon at bounding box center [1154, 196] width 16 height 16
click at [441, 196] on link at bounding box center [784, 194] width 861 height 50
click at [439, 195] on div "Field" at bounding box center [512, 199] width 158 height 34
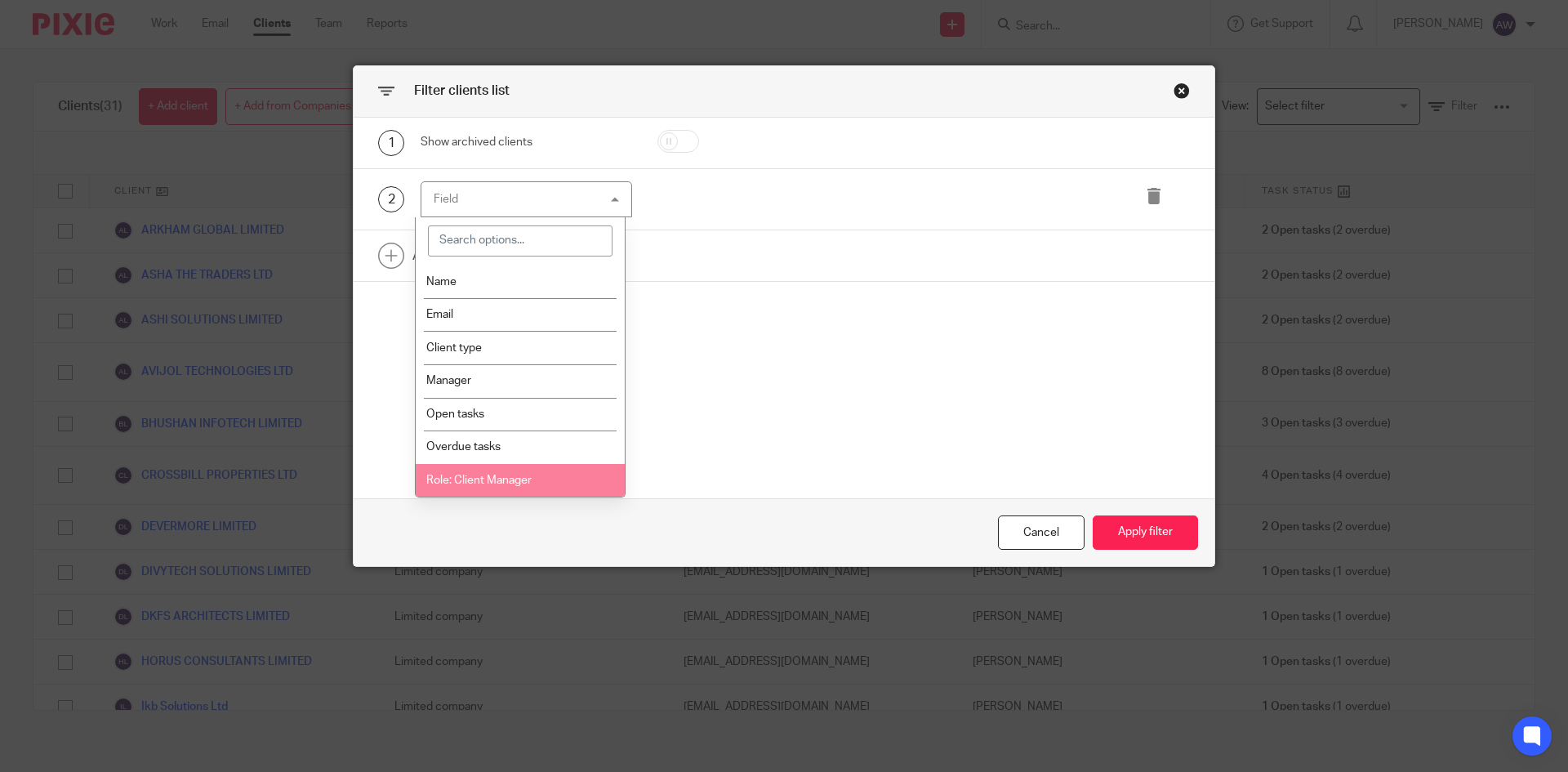
click at [512, 485] on span "Role: Client Manager" at bounding box center [479, 480] width 106 height 12
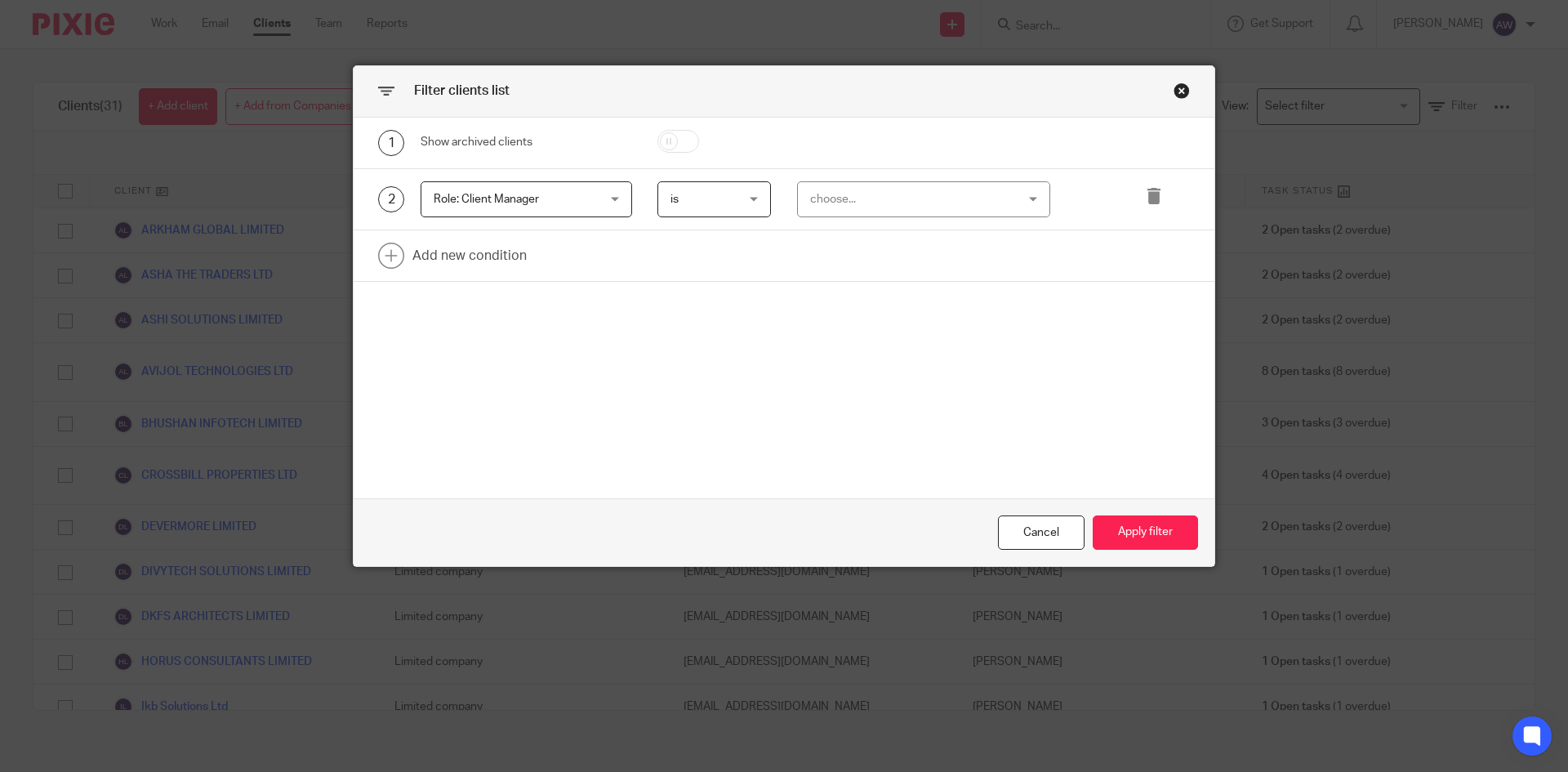
click at [811, 190] on div "choose..." at bounding box center [907, 199] width 192 height 34
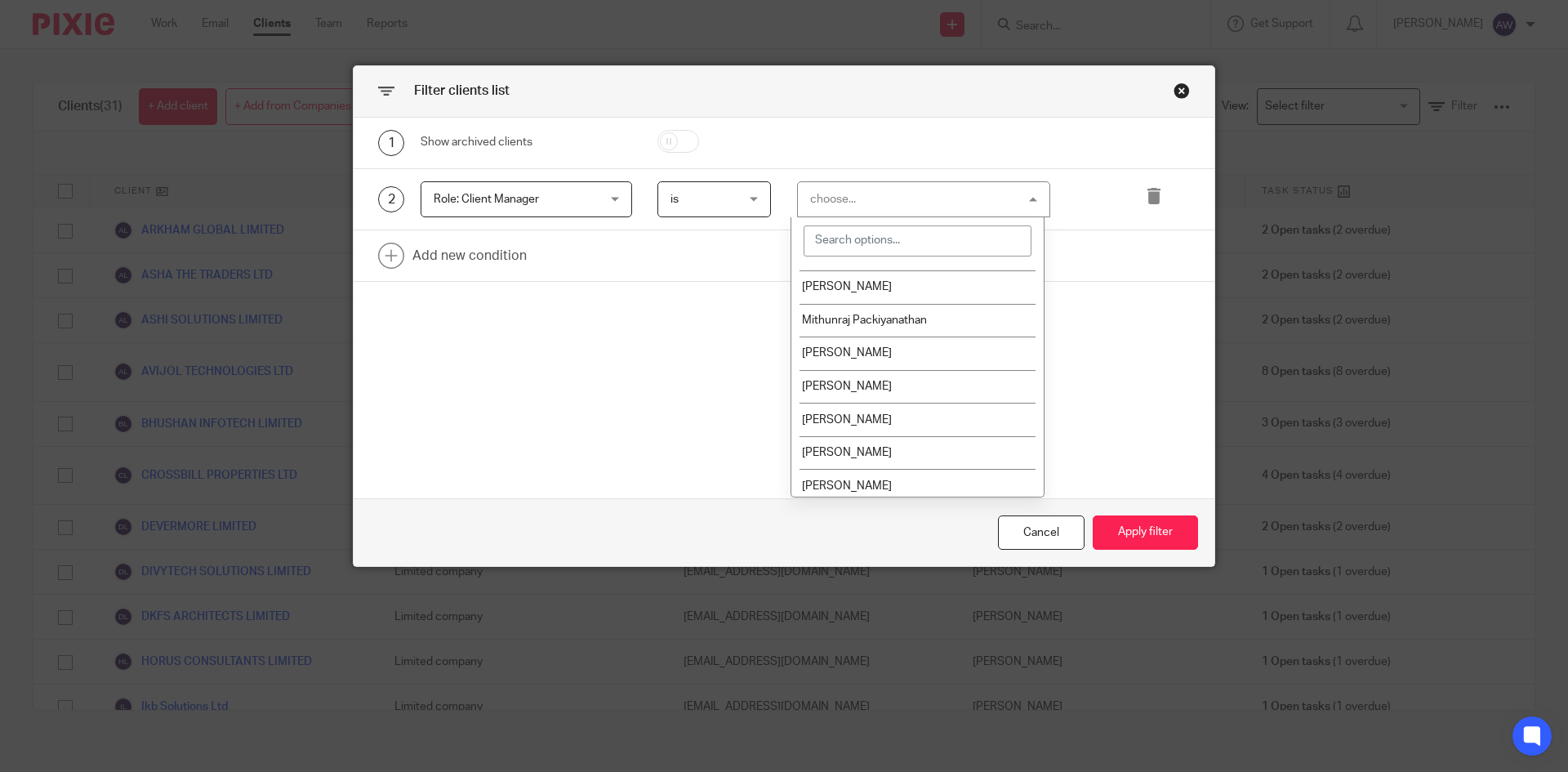
scroll to position [490, 0]
click at [850, 412] on li "[PERSON_NAME]" at bounding box center [917, 421] width 252 height 34
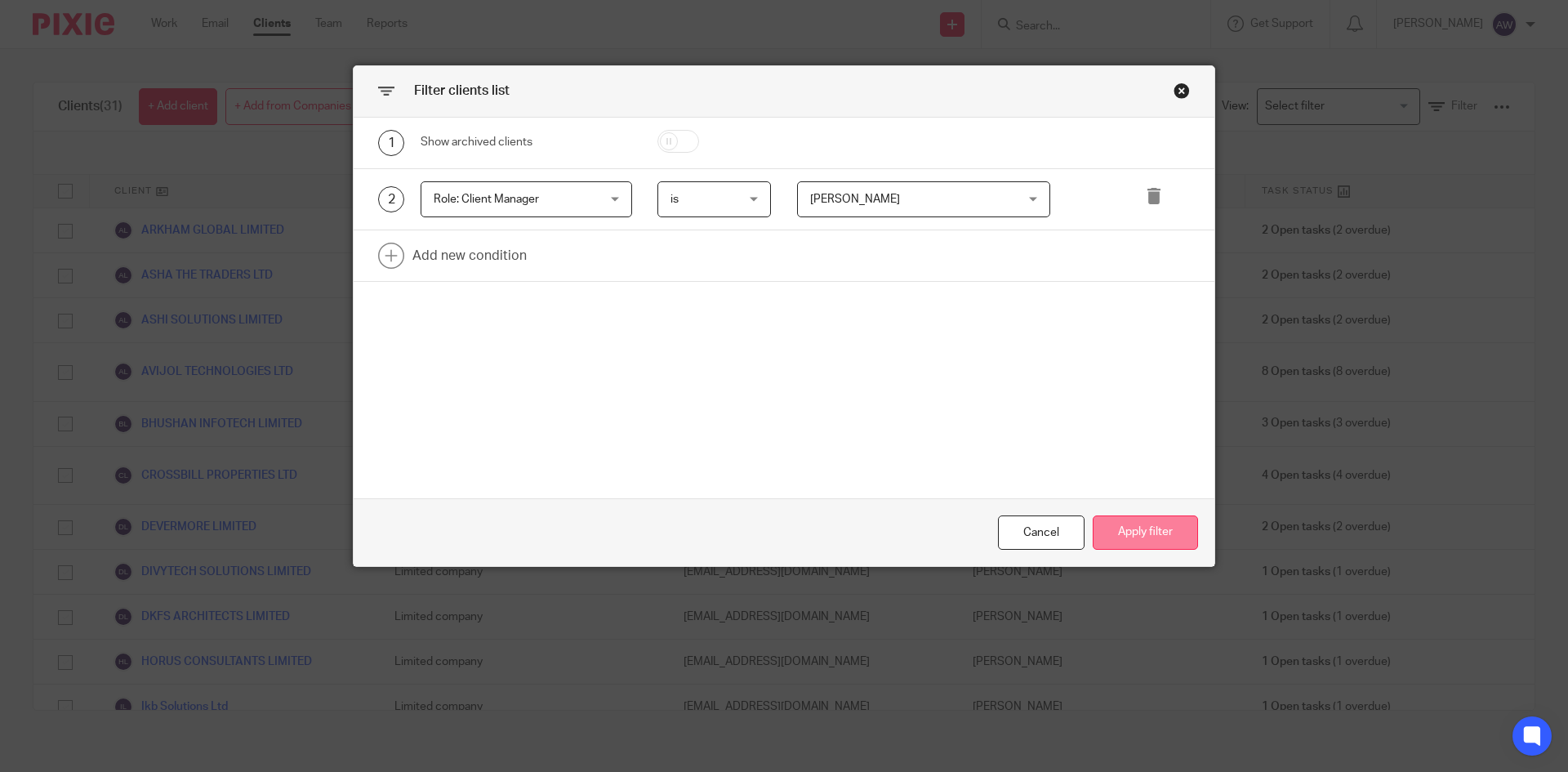
click at [1113, 532] on button "Apply filter" at bounding box center [1145, 533] width 106 height 35
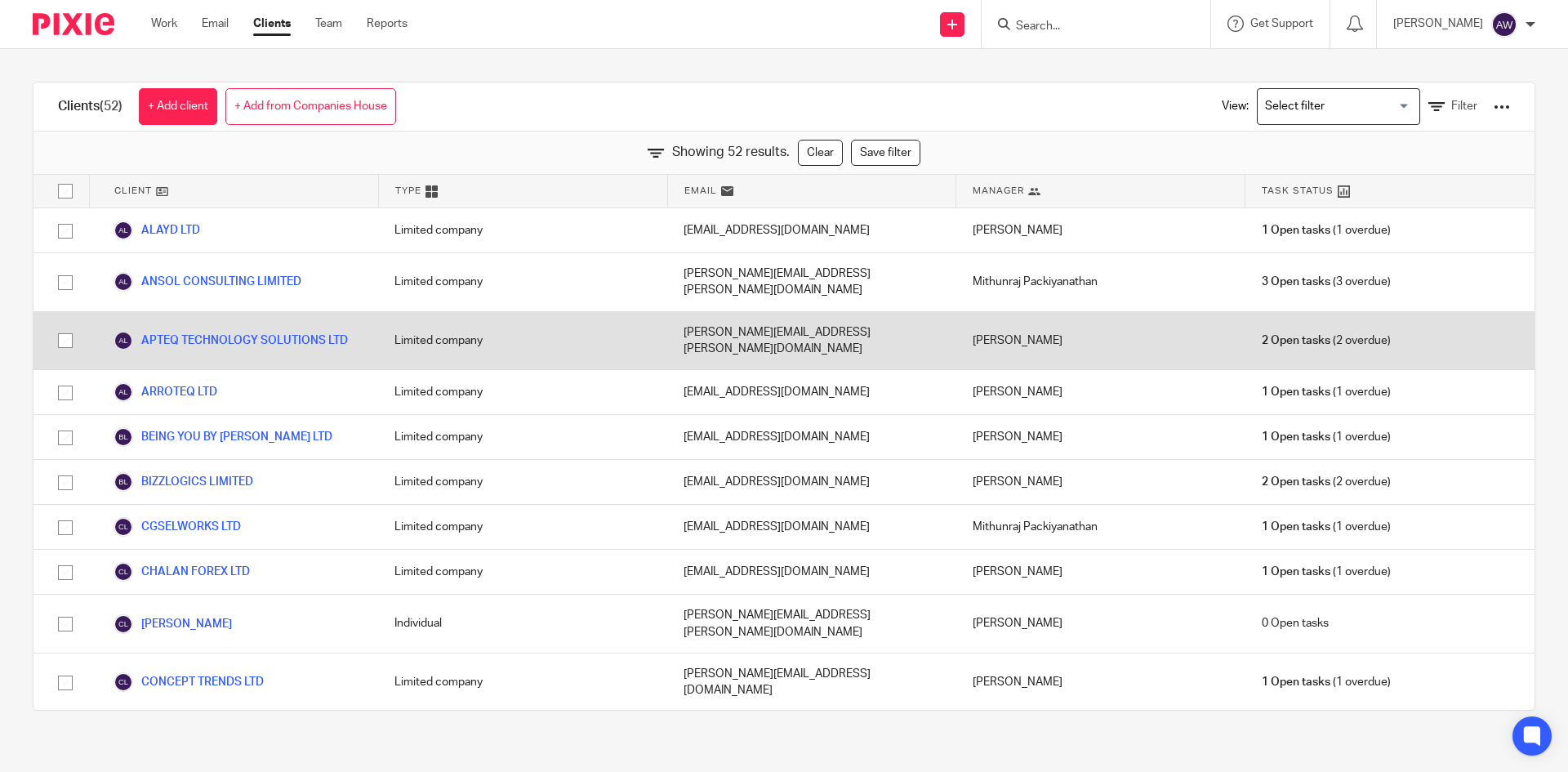
click at [69, 325] on input "checkbox" at bounding box center [65, 340] width 31 height 31
checkbox input "true"
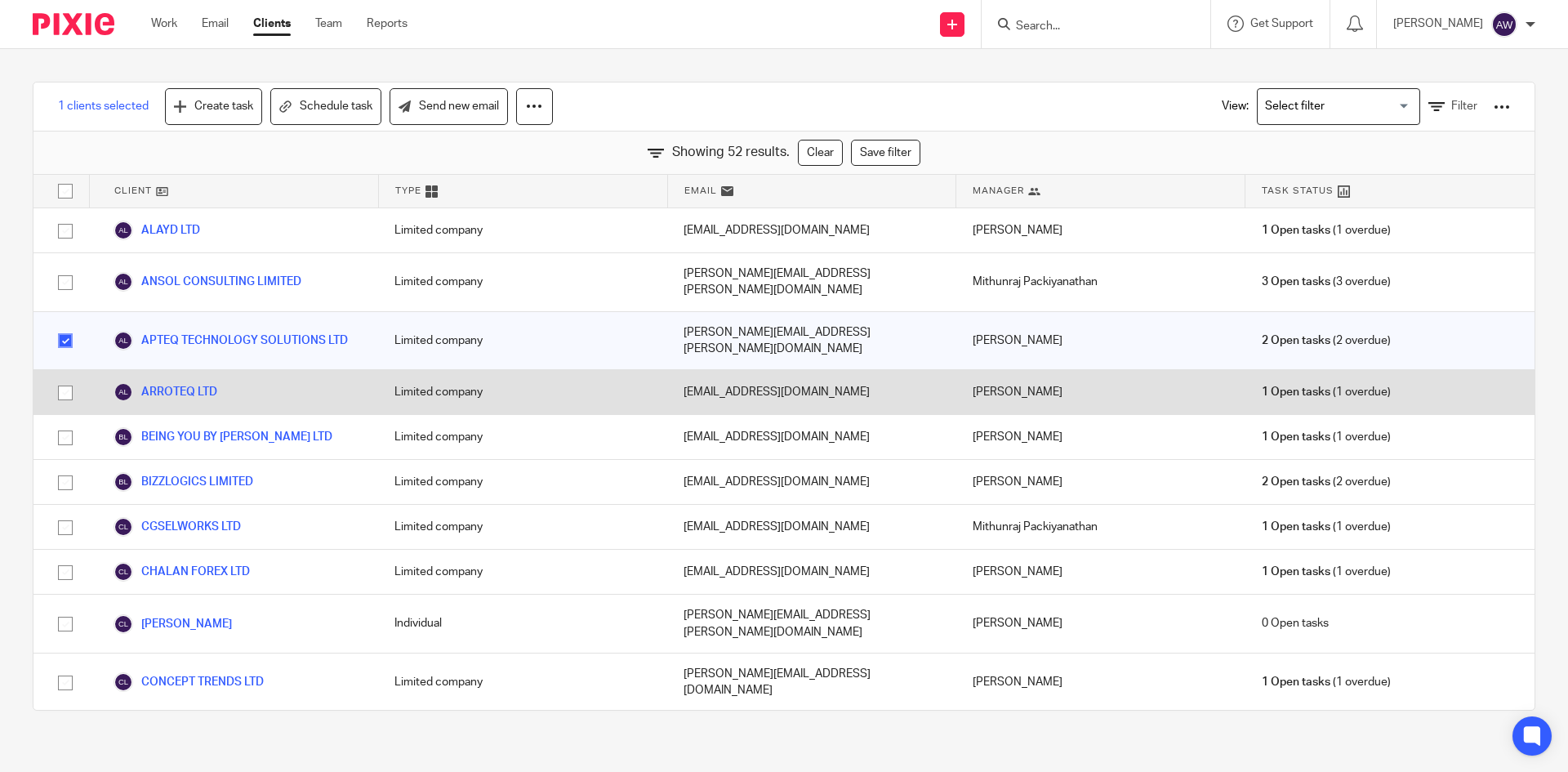
click at [59, 377] on input "checkbox" at bounding box center [65, 393] width 31 height 31
checkbox input "true"
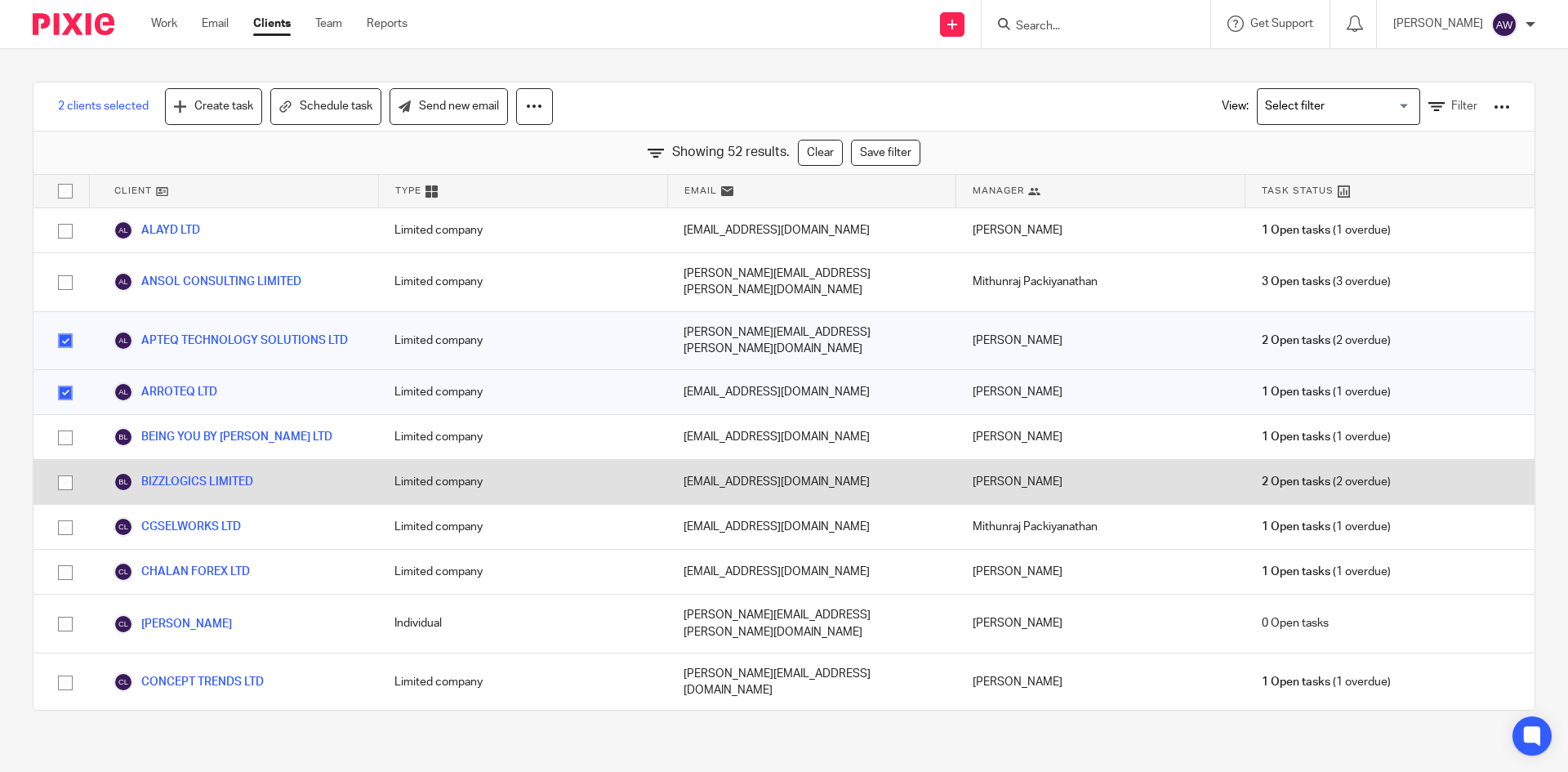
click at [65, 467] on input "checkbox" at bounding box center [65, 483] width 31 height 31
checkbox input "true"
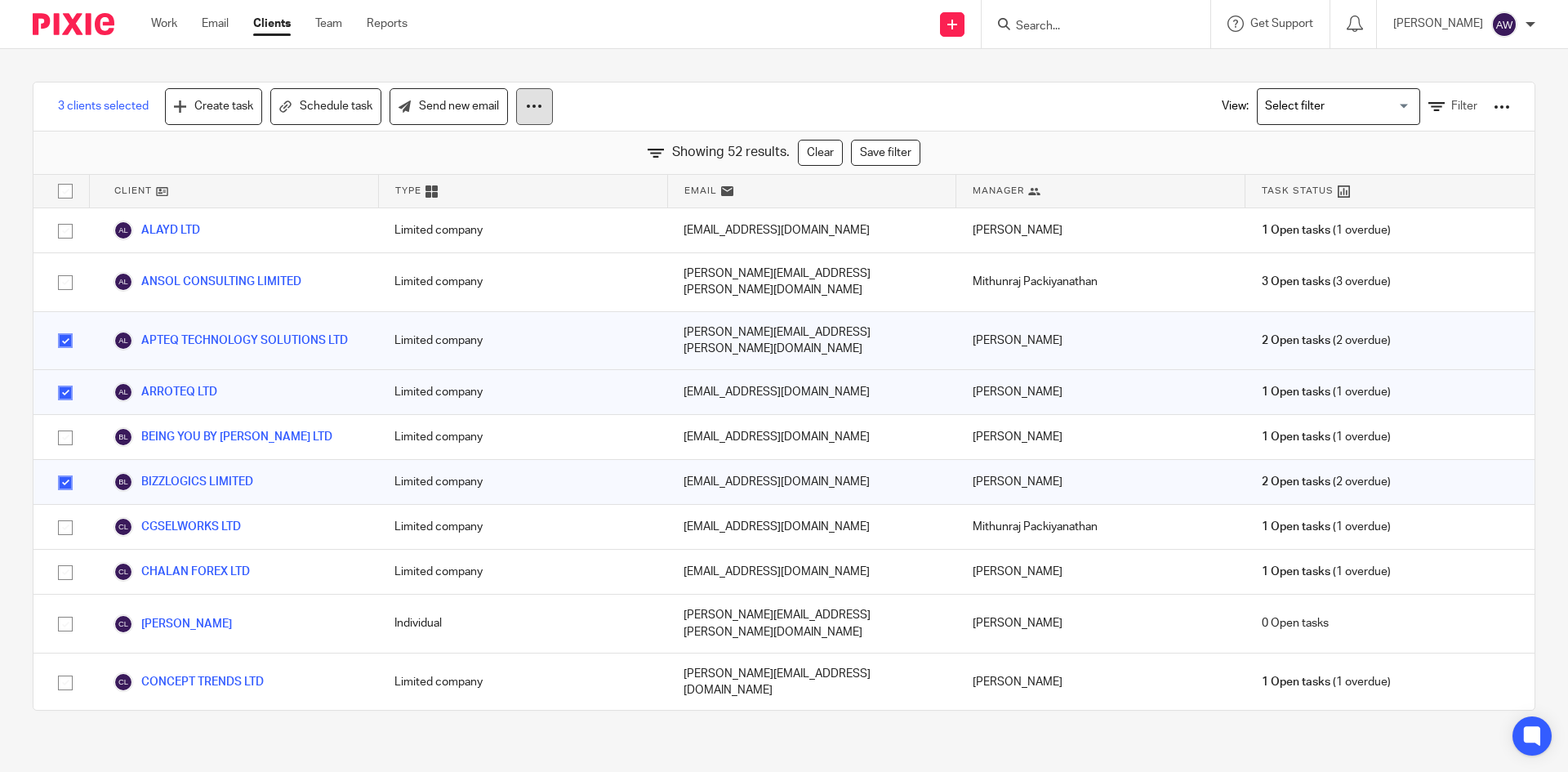
click at [528, 109] on icon at bounding box center [533, 106] width 16 height 16
click at [521, 149] on link "Update property" at bounding box center [489, 153] width 111 height 24
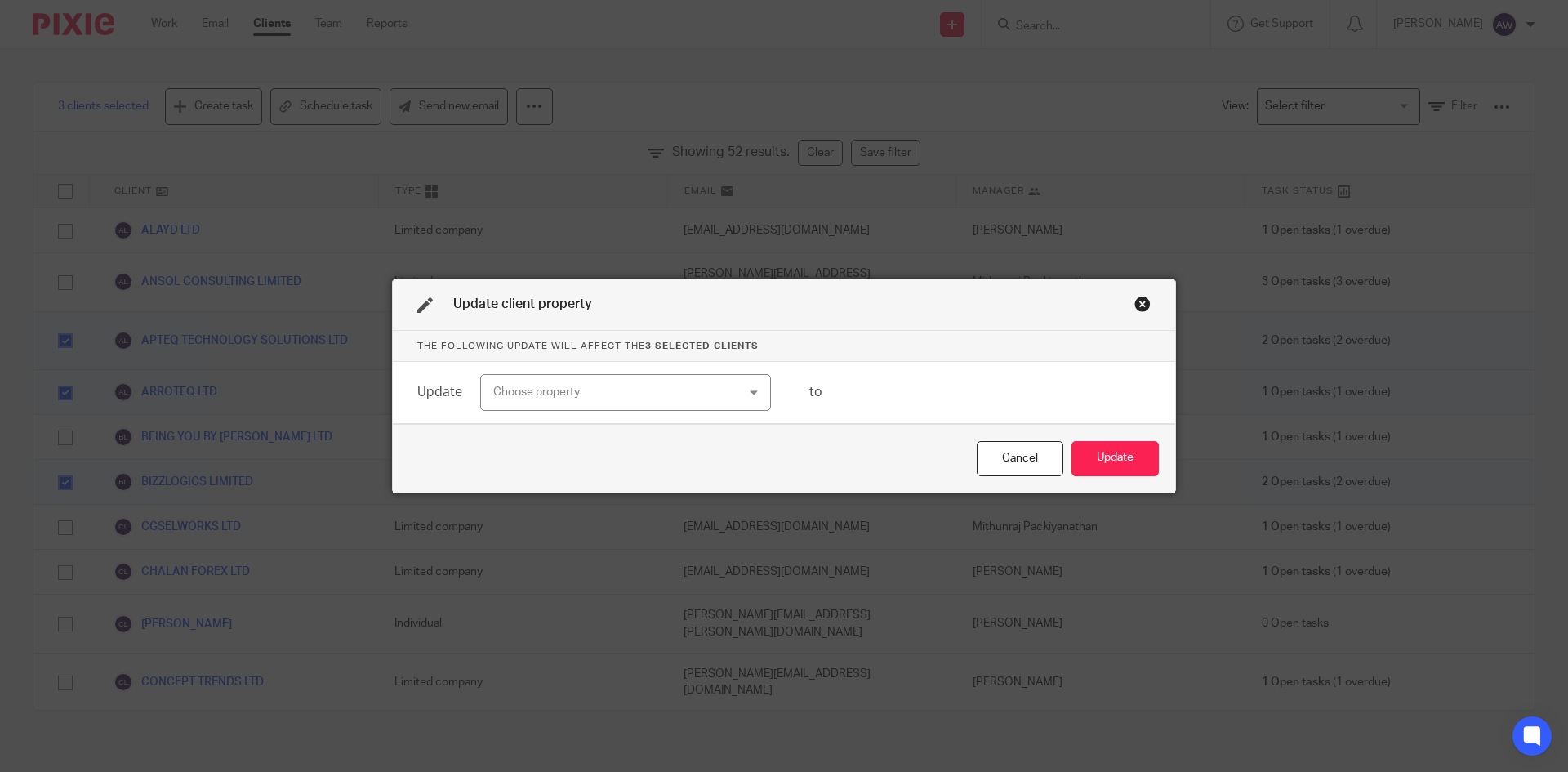
click at [611, 390] on div "Choose property" at bounding box center [604, 392] width 221 height 34
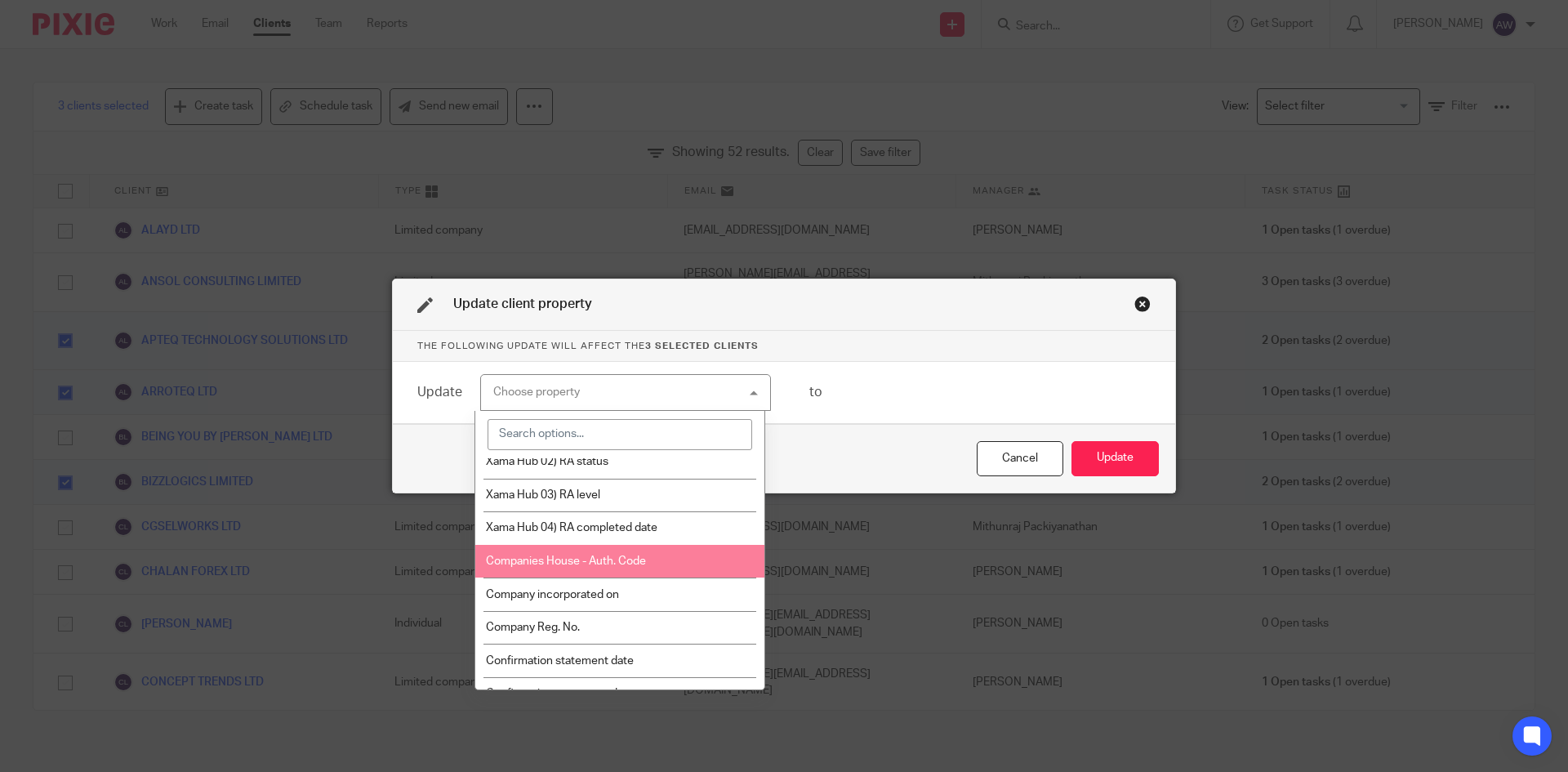
scroll to position [81, 0]
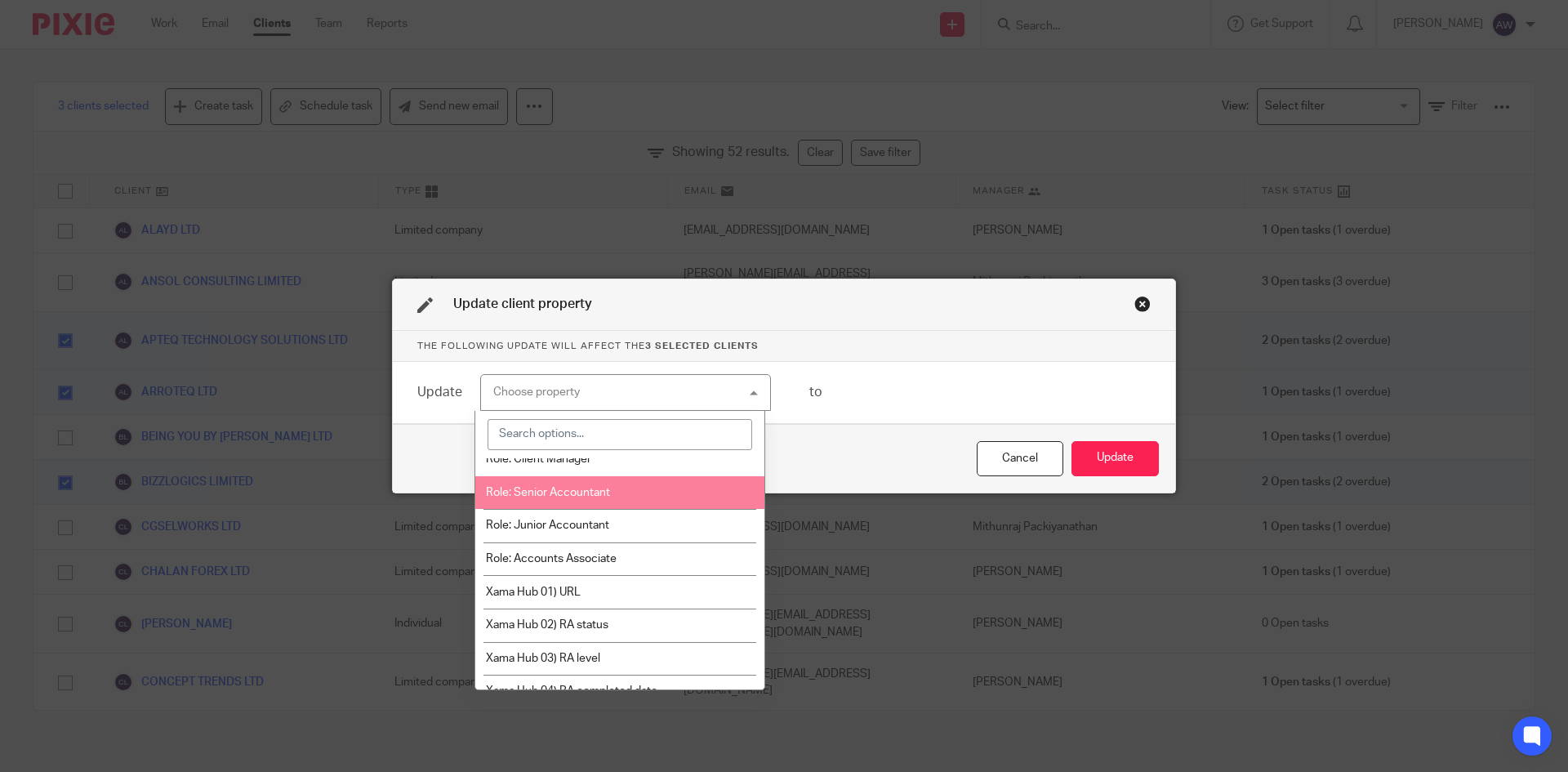
click at [602, 490] on span "Role: Senior Accountant" at bounding box center [548, 493] width 124 height 12
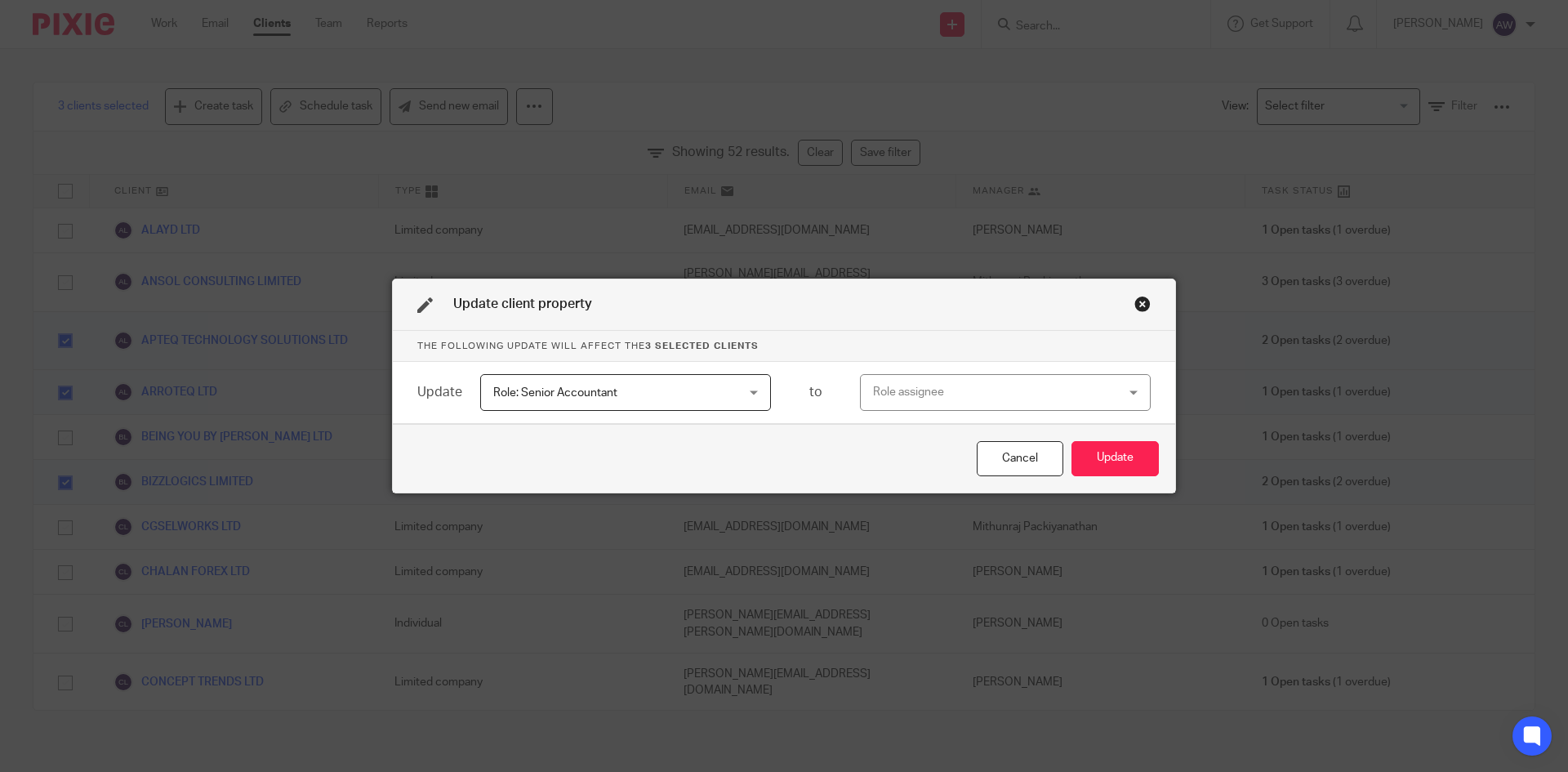
click at [895, 381] on div "Role assignee" at bounding box center [983, 392] width 221 height 34
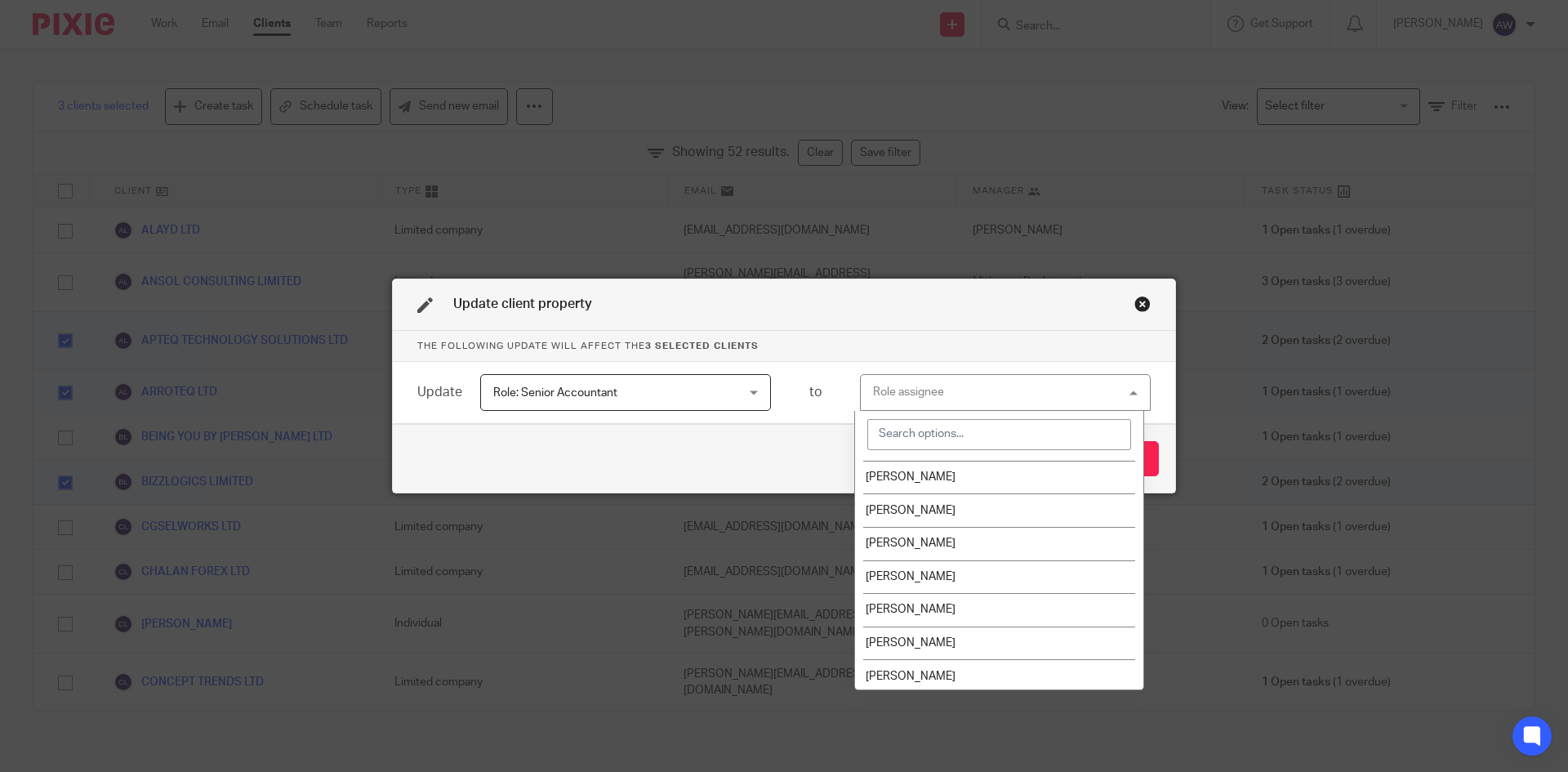
scroll to position [572, 0]
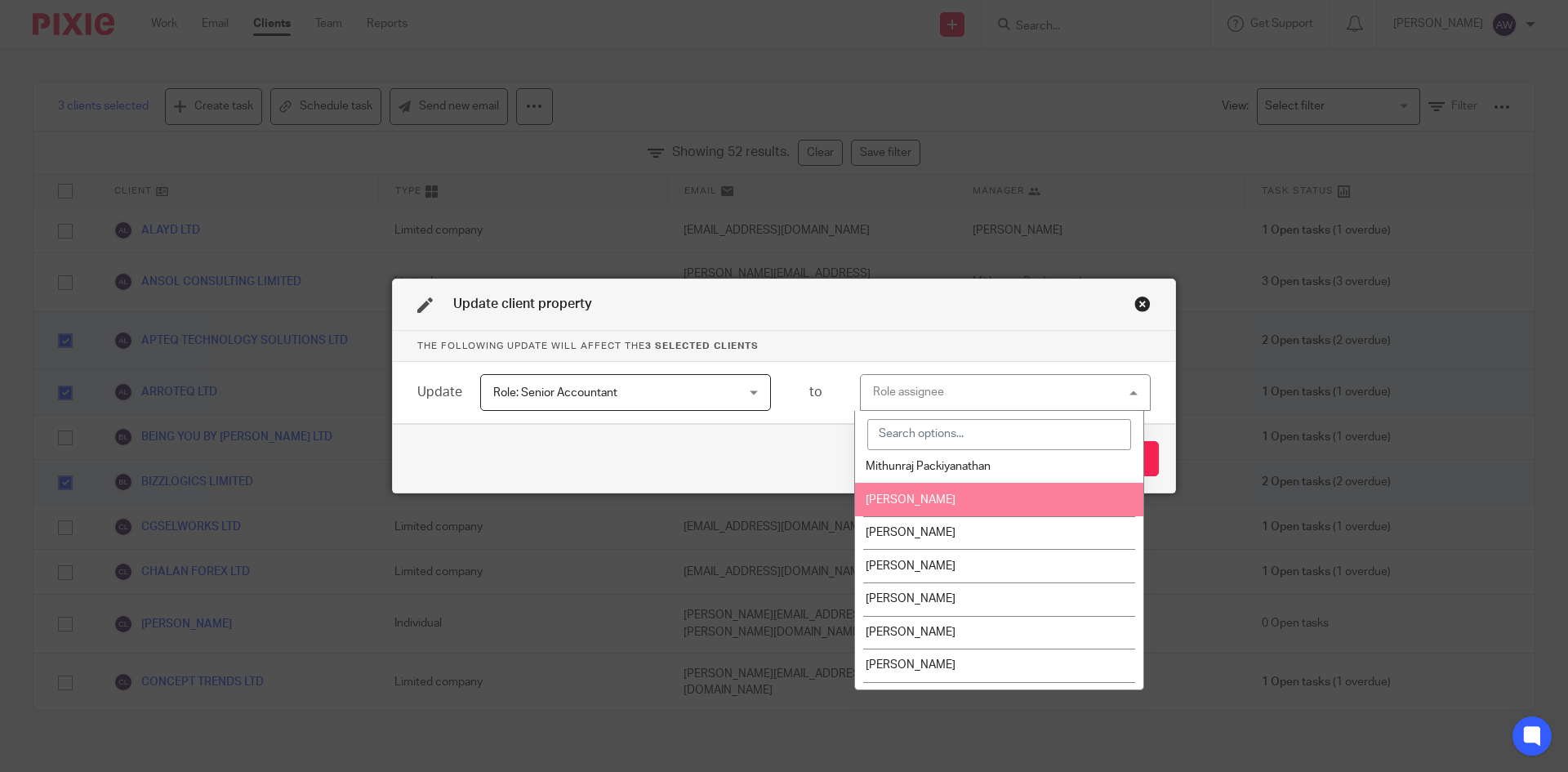
click at [910, 500] on span "[PERSON_NAME]" at bounding box center [911, 500] width 90 height 12
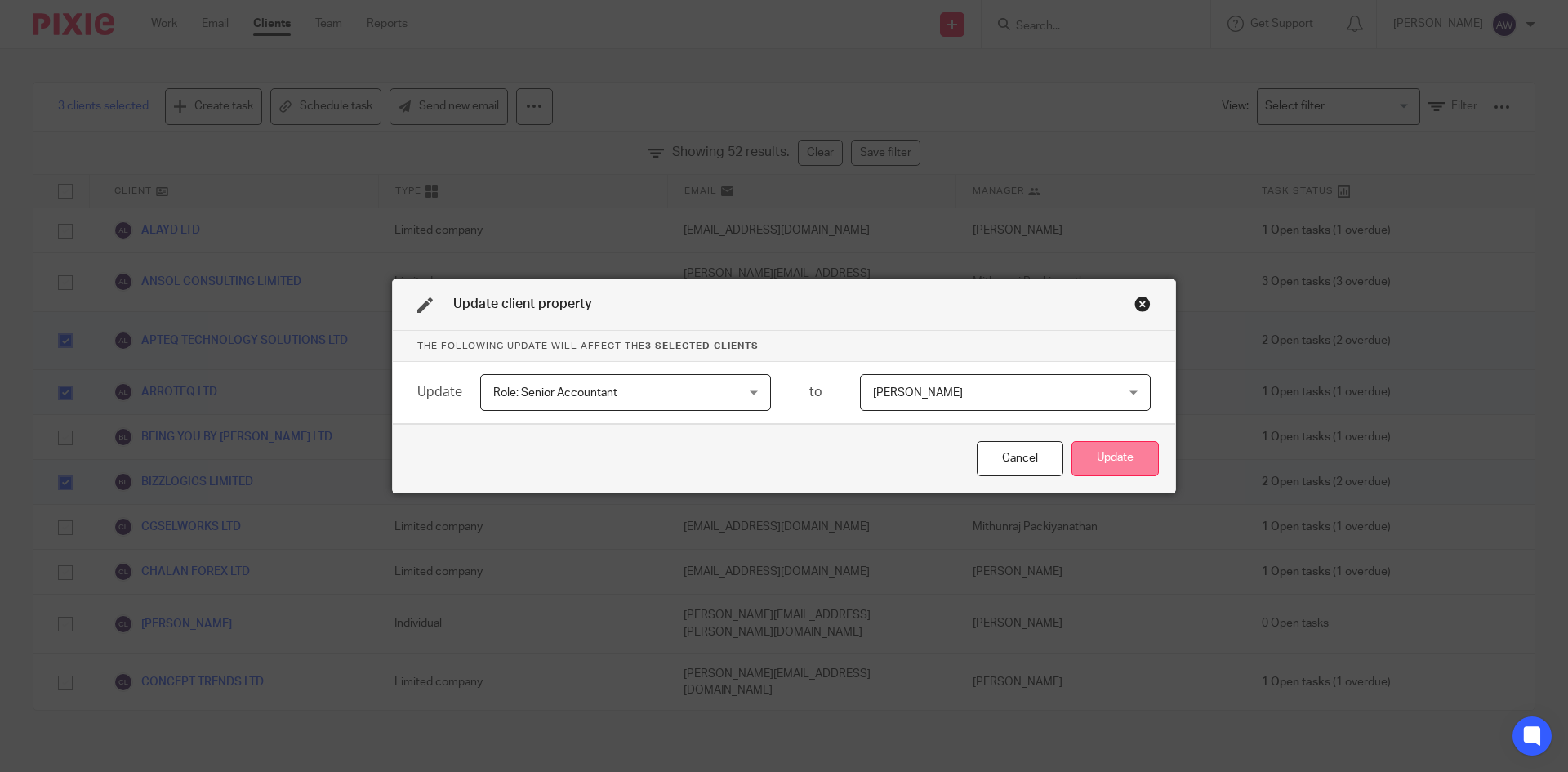
click at [1118, 453] on button "Update" at bounding box center [1115, 459] width 87 height 35
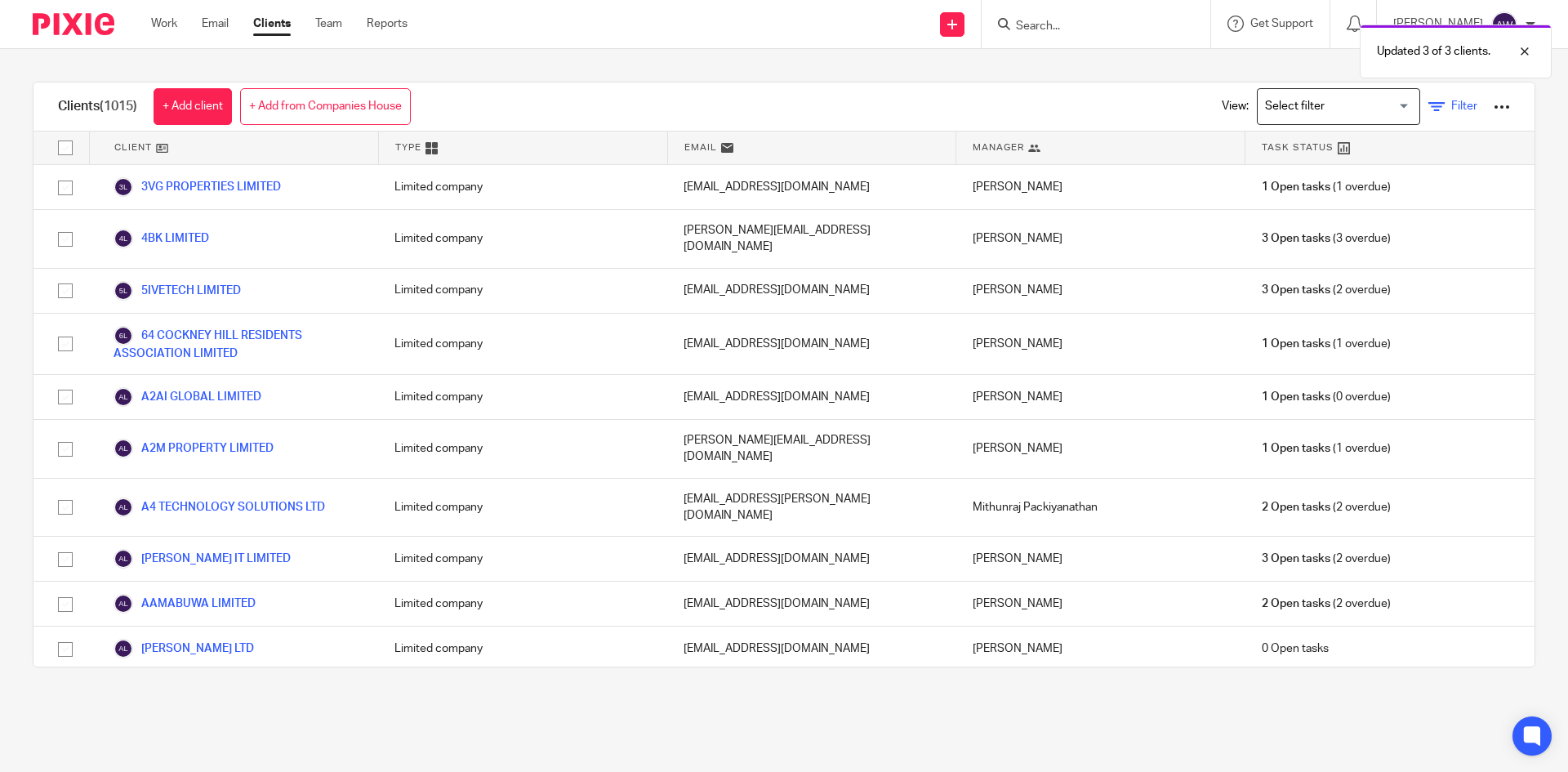
click at [1428, 105] on link "Filter" at bounding box center [1453, 107] width 49 height 17
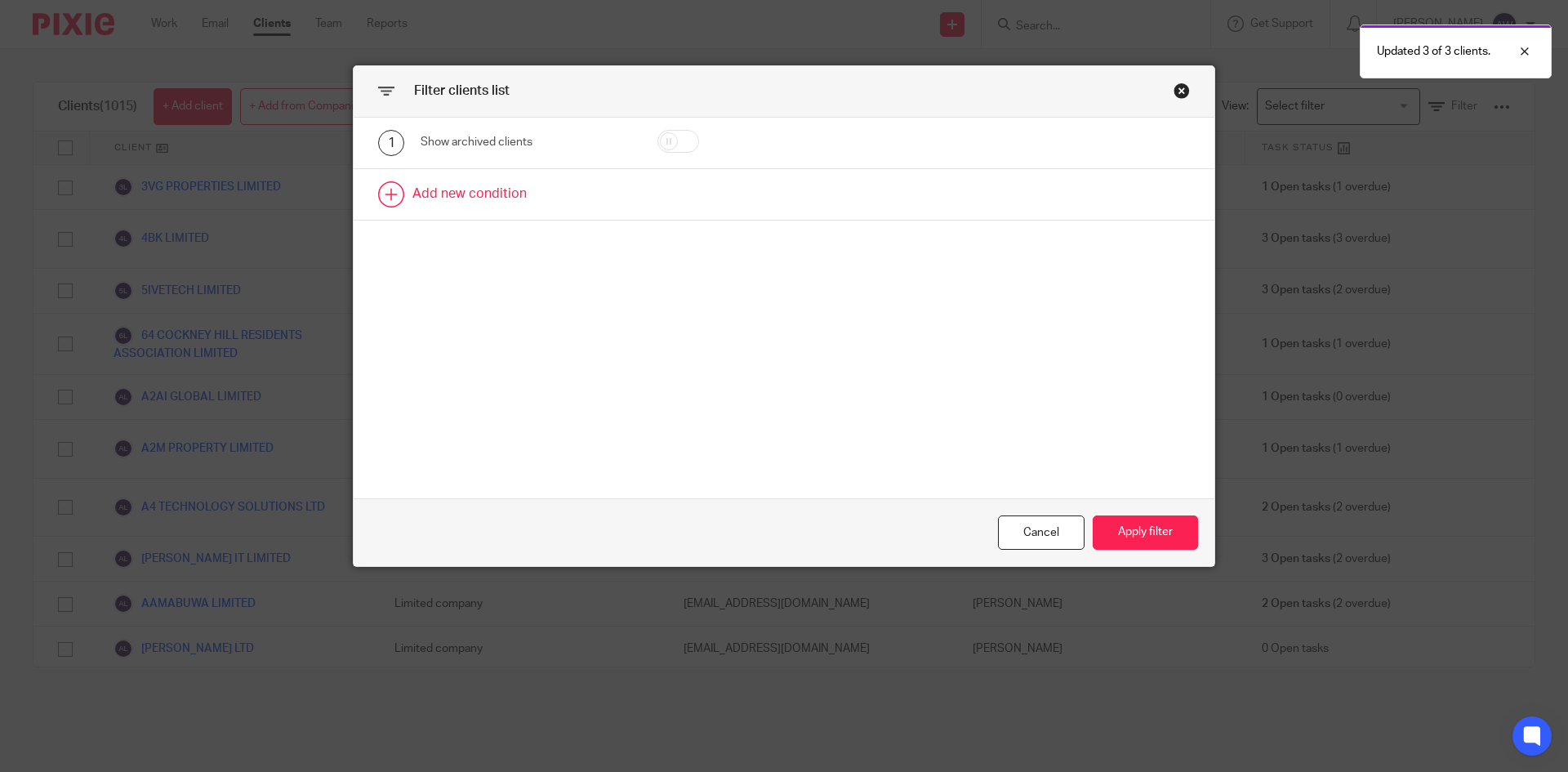
click at [416, 194] on link at bounding box center [784, 194] width 861 height 50
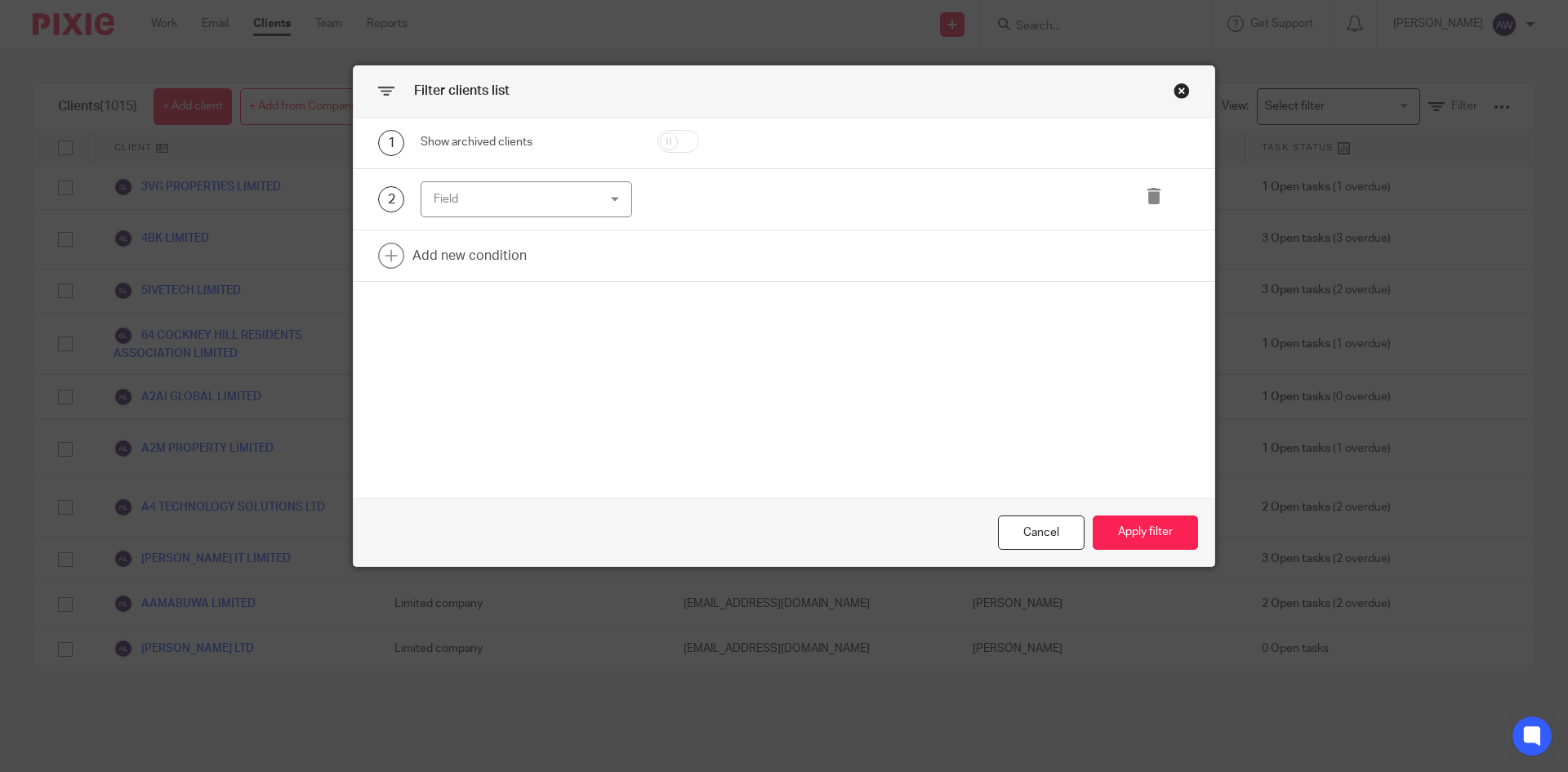
click at [437, 196] on div "Field" at bounding box center [512, 199] width 158 height 34
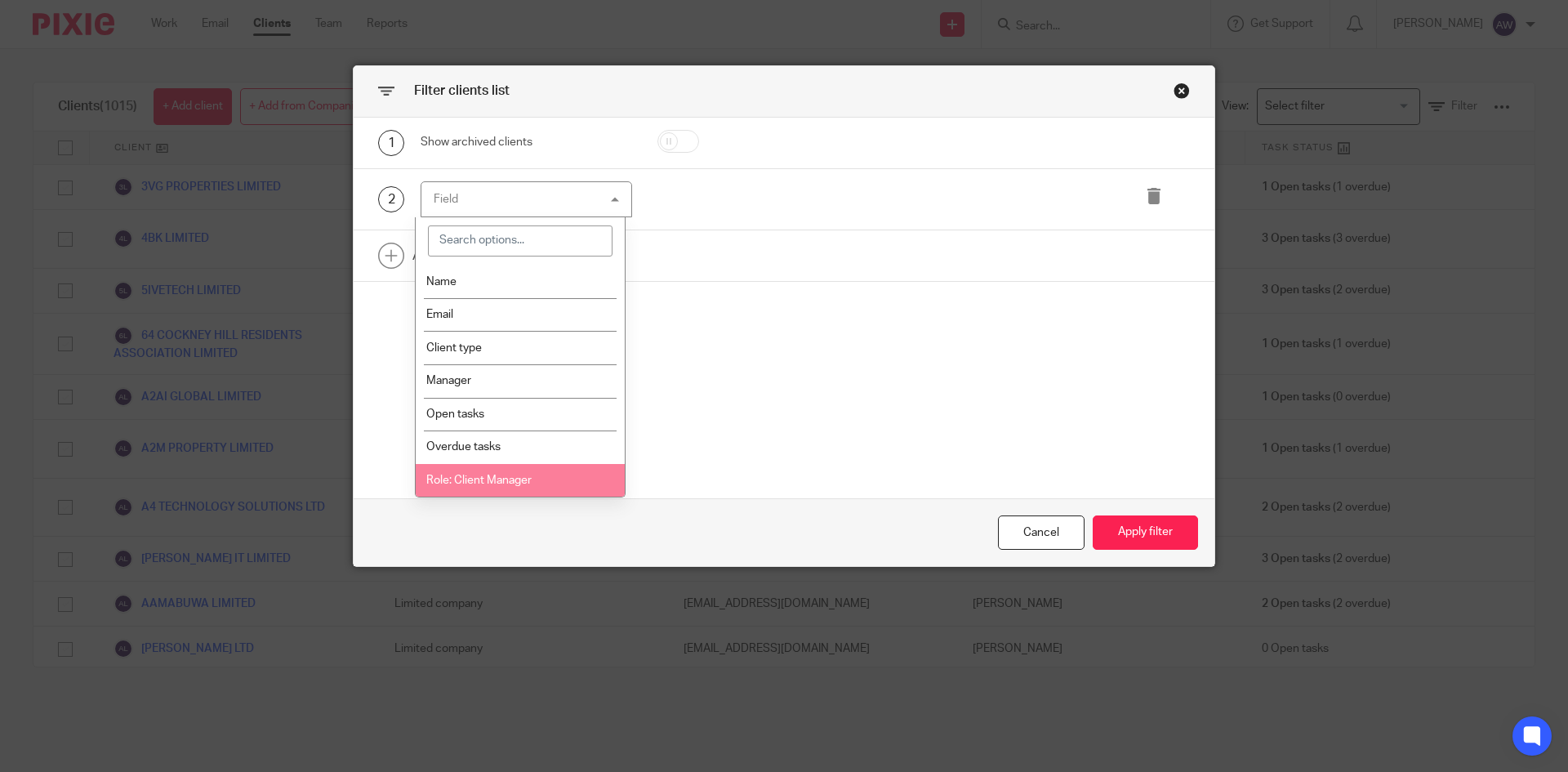
click at [486, 468] on li "Role: Client Manager" at bounding box center [521, 480] width 209 height 34
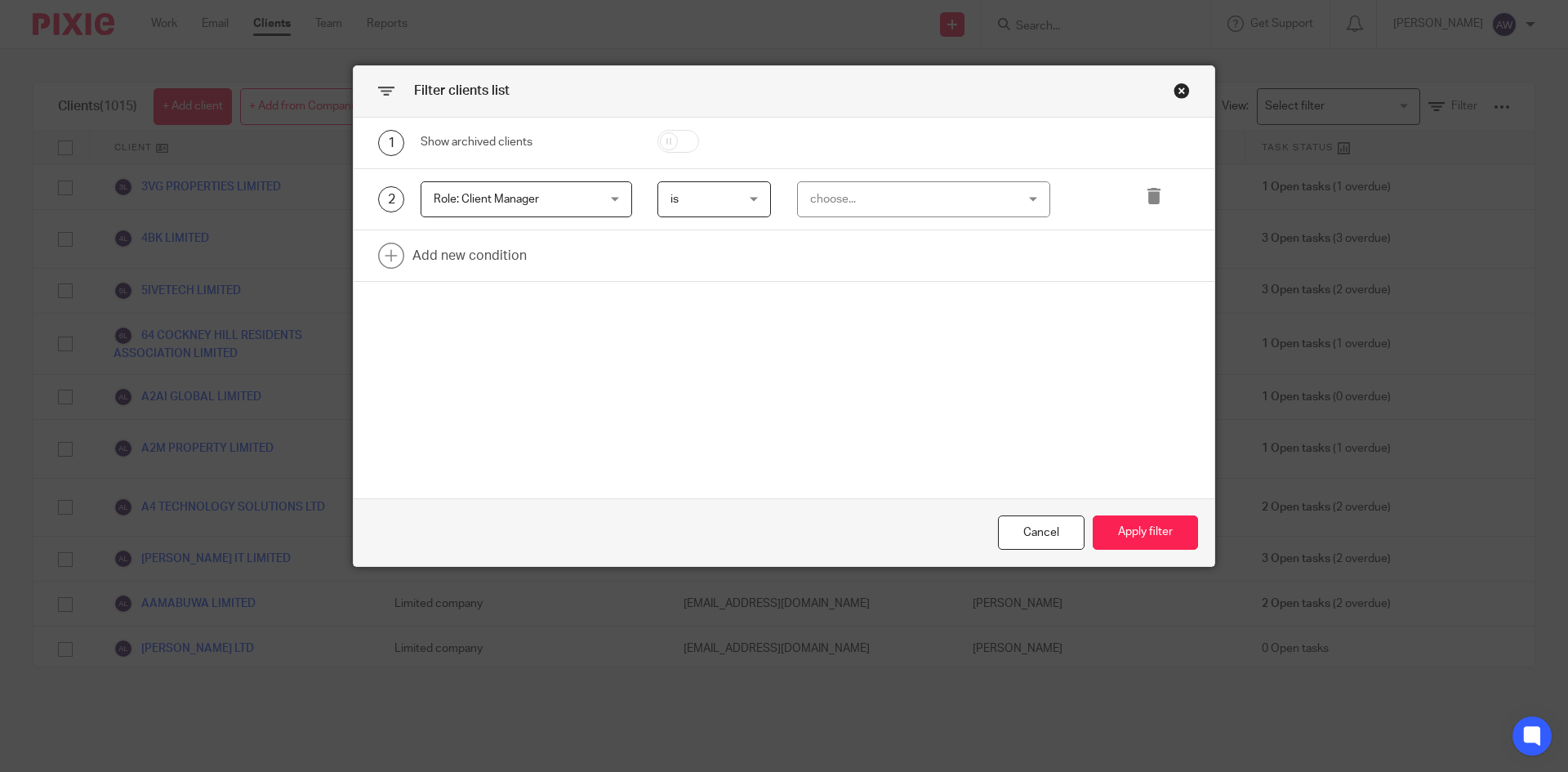
click at [933, 196] on div "choose..." at bounding box center [907, 199] width 192 height 34
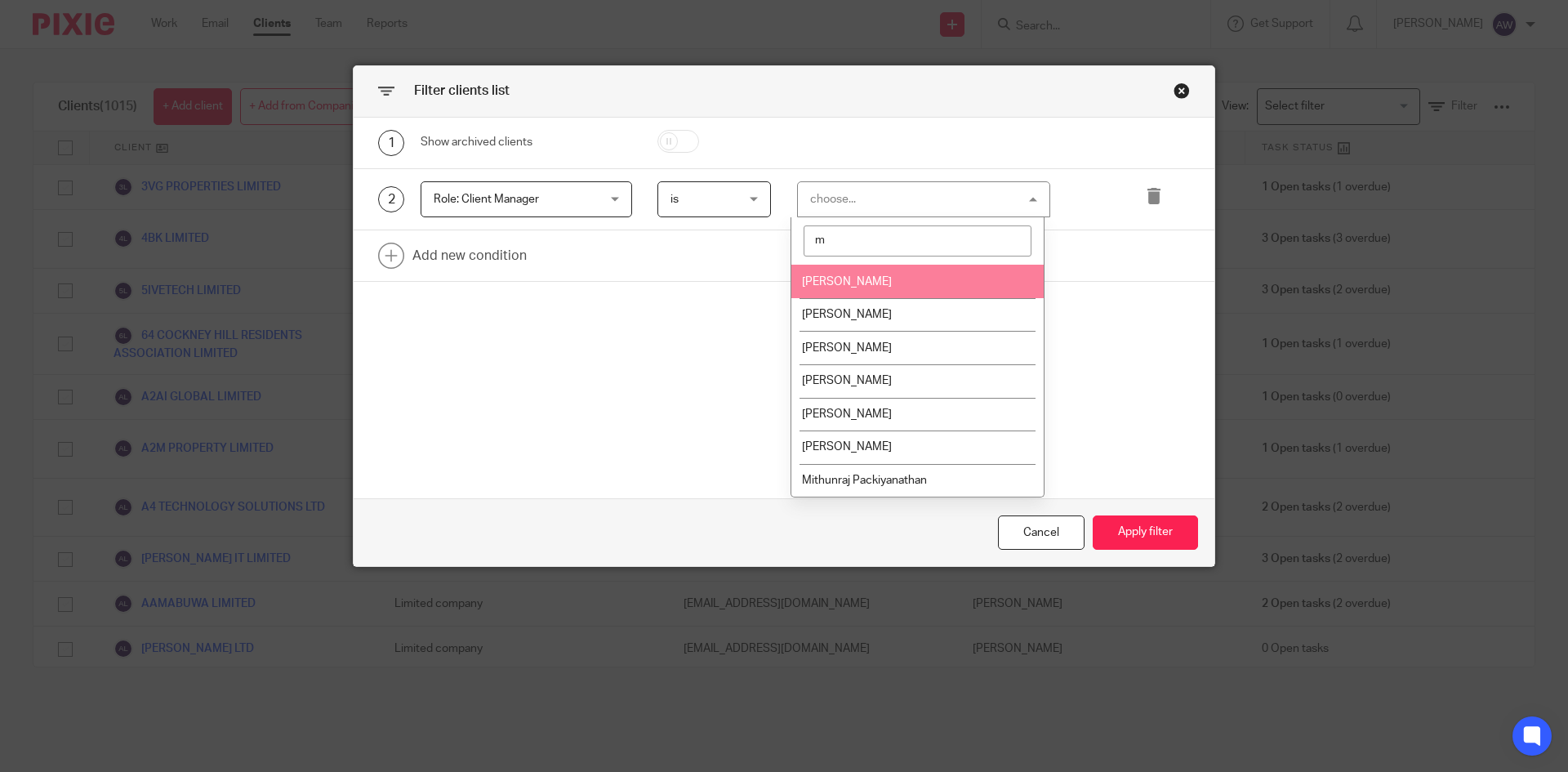
type input "mo"
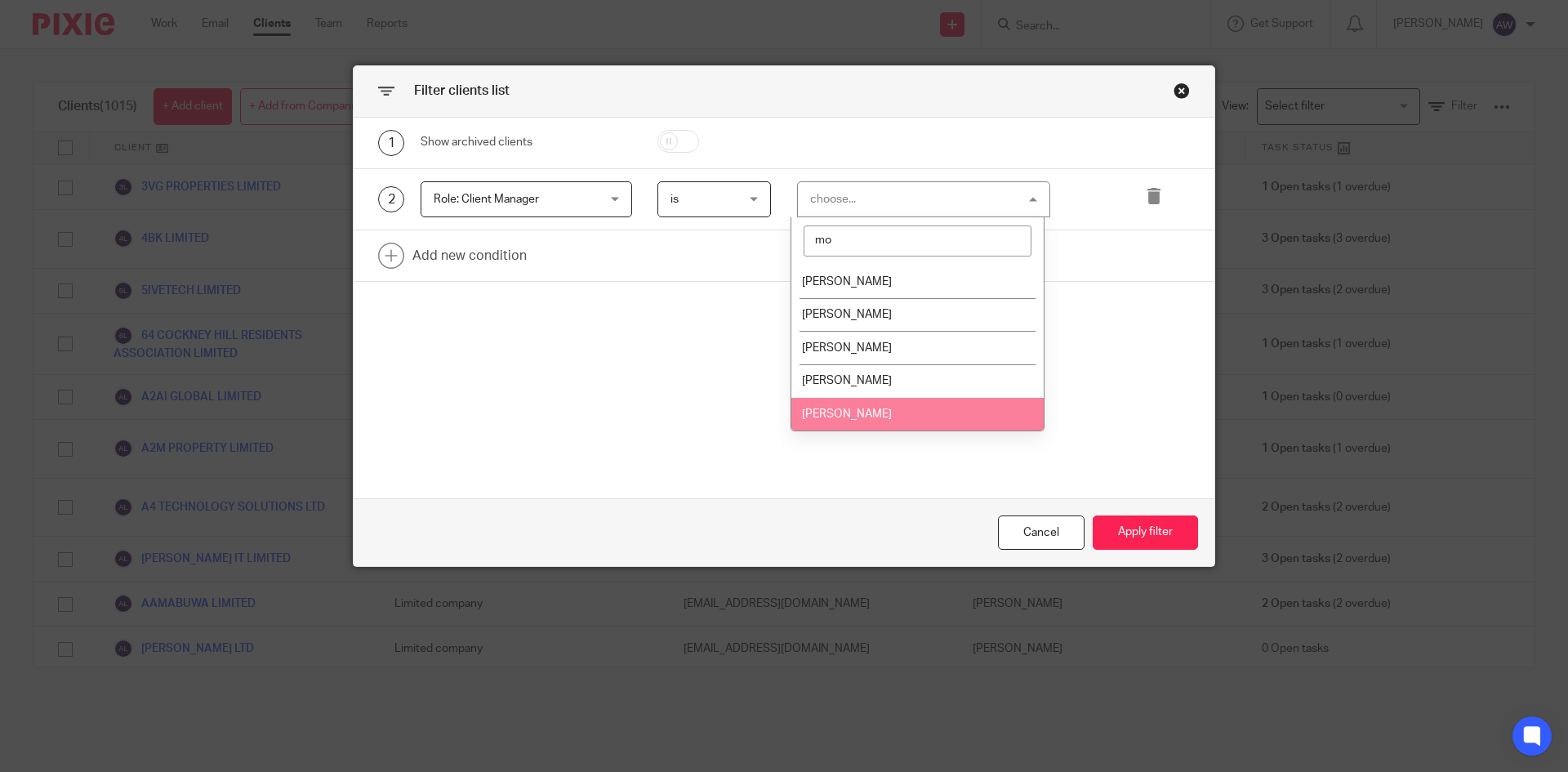
click at [846, 409] on span "[PERSON_NAME]" at bounding box center [847, 414] width 90 height 12
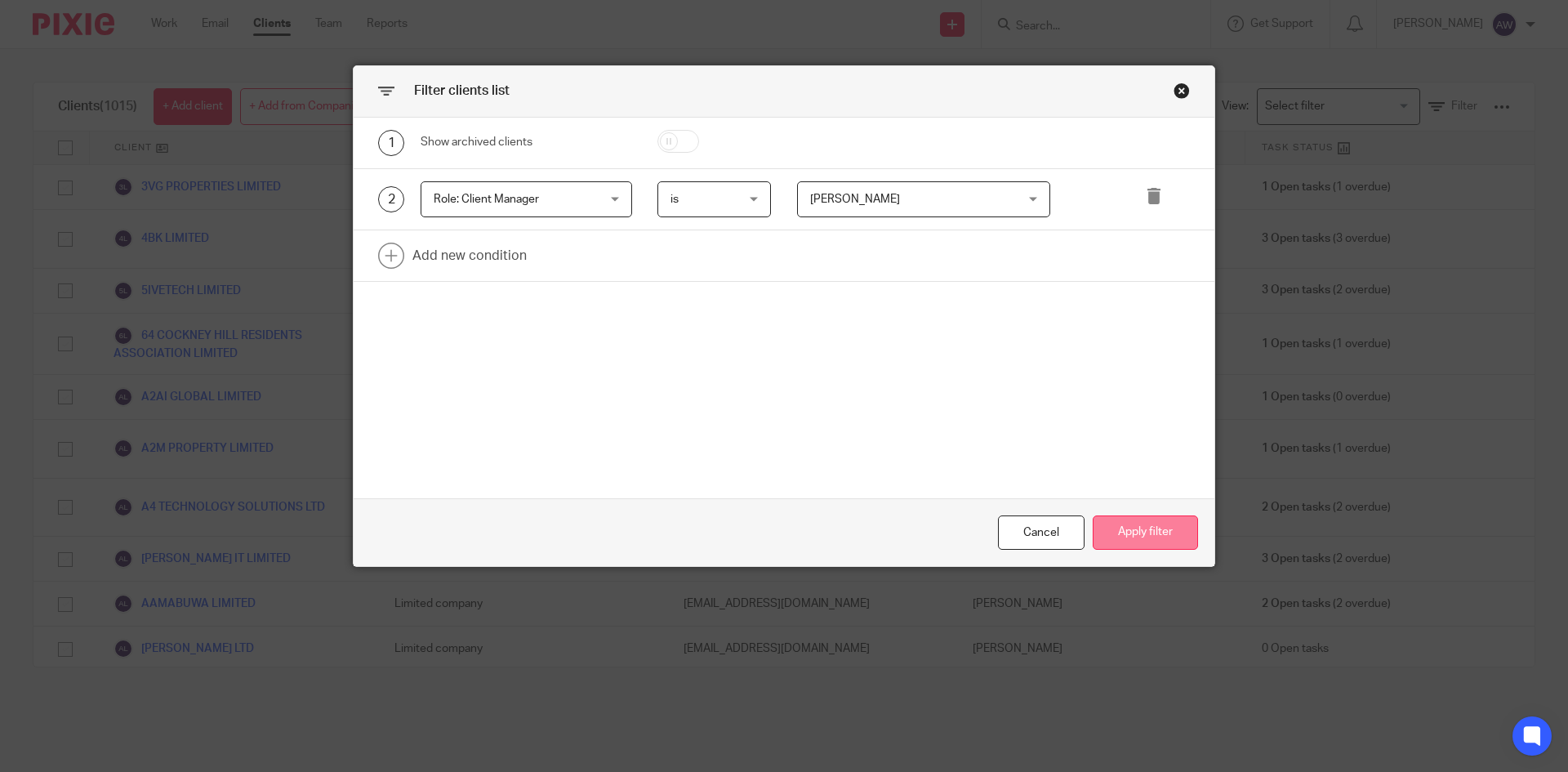
click at [1116, 531] on button "Apply filter" at bounding box center [1145, 533] width 106 height 35
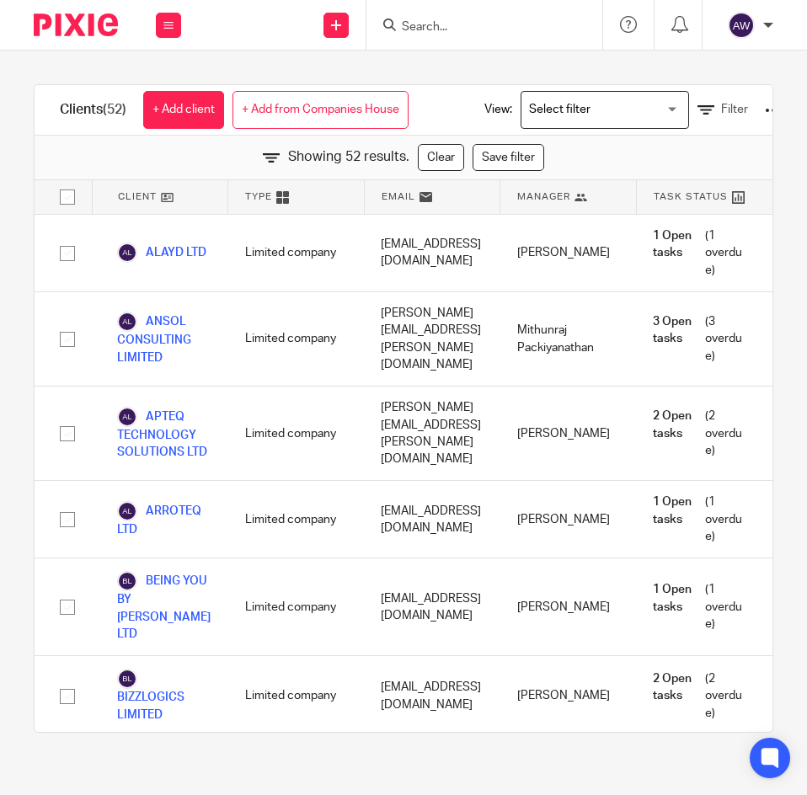
scroll to position [585, 0]
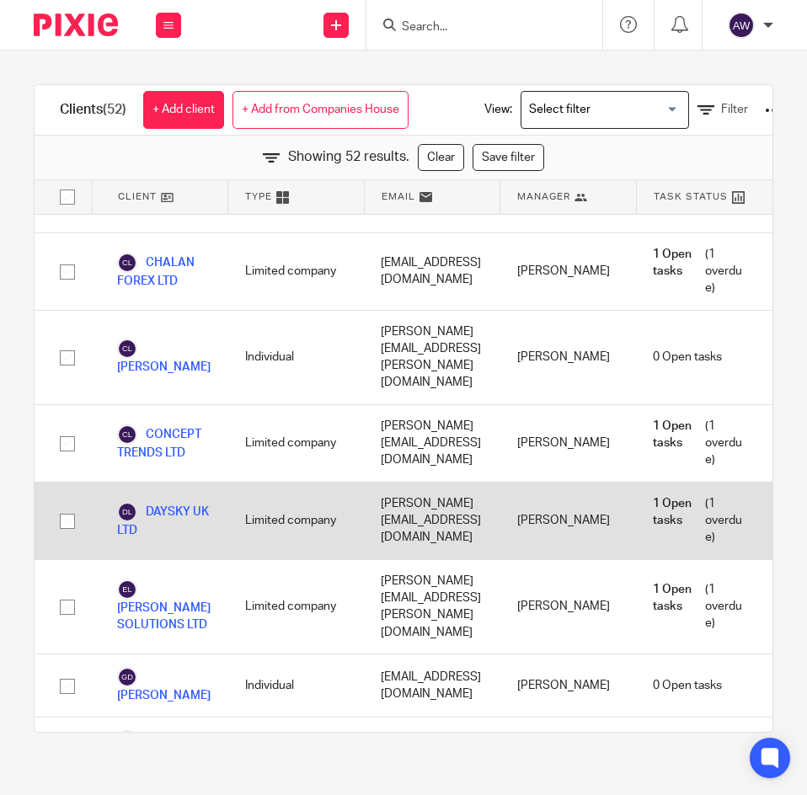
click at [61, 505] on input "checkbox" at bounding box center [67, 521] width 32 height 32
checkbox input "true"
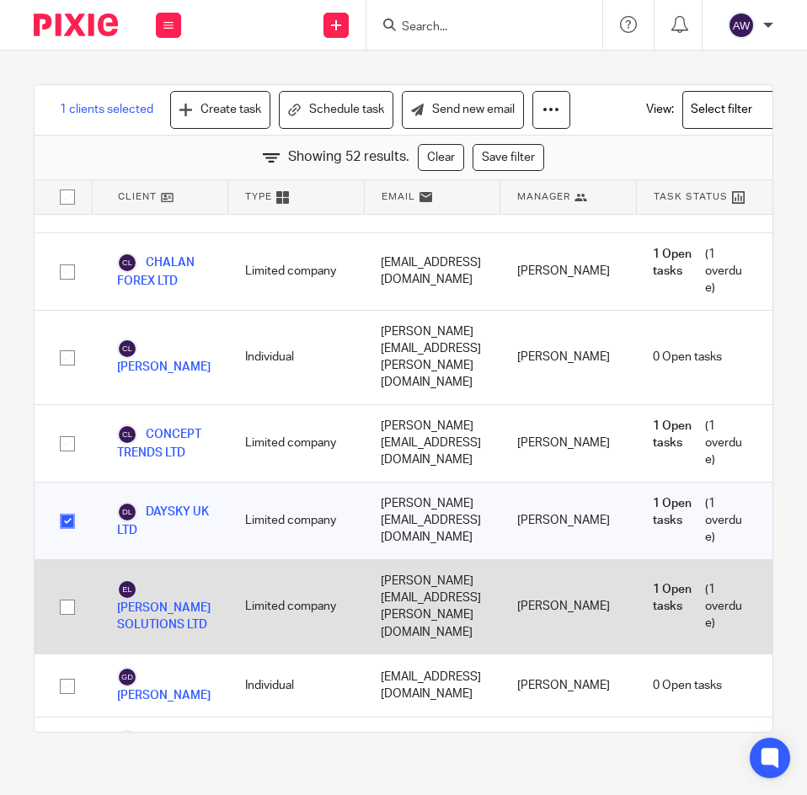
click at [62, 591] on input "checkbox" at bounding box center [67, 607] width 32 height 32
checkbox input "true"
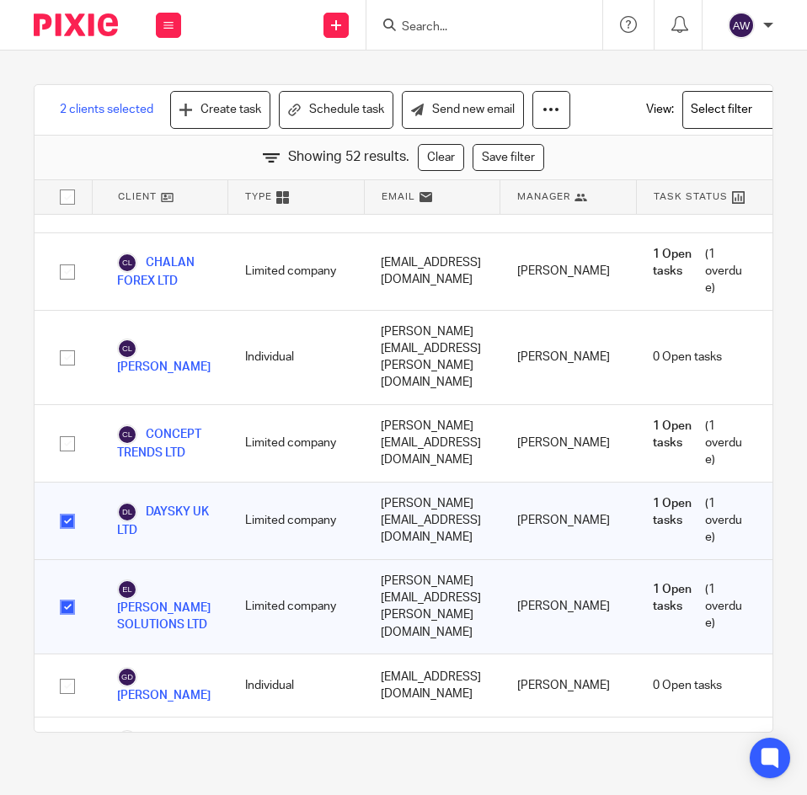
scroll to position [967, 0]
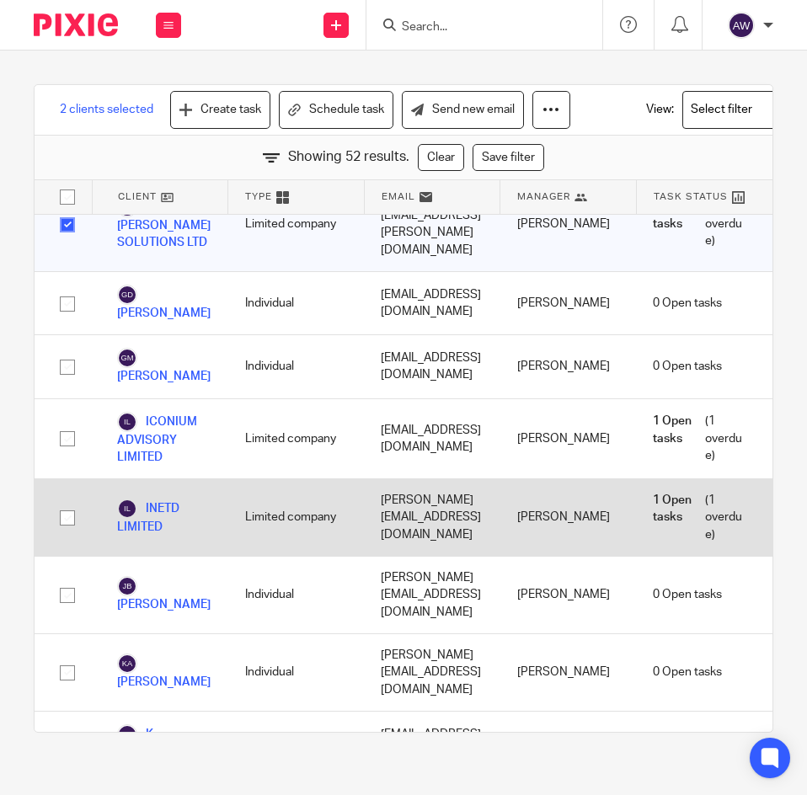
click at [66, 502] on input "checkbox" at bounding box center [67, 518] width 32 height 32
checkbox input "true"
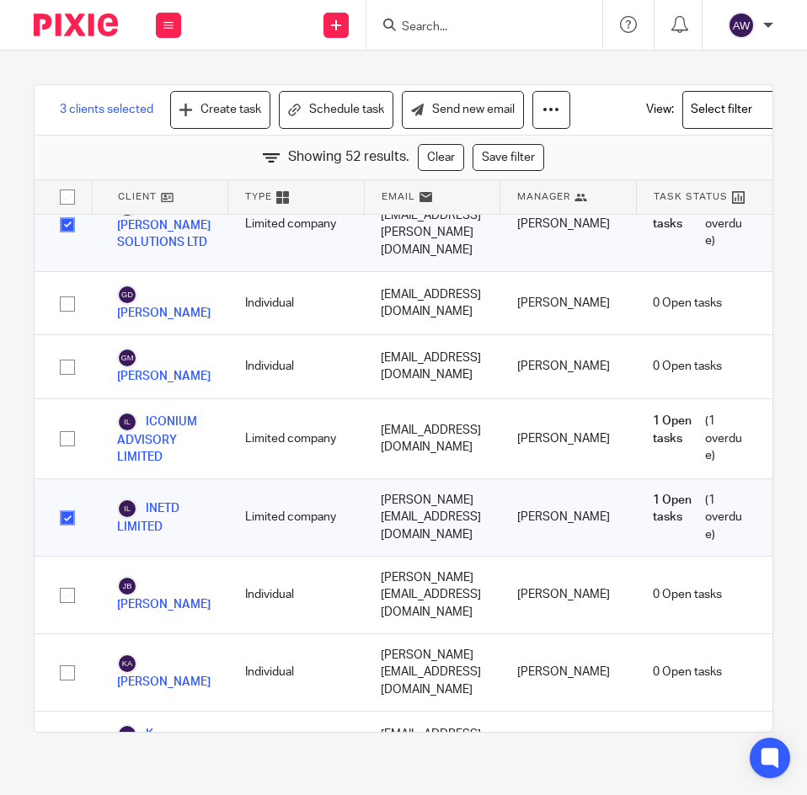
scroll to position [1552, 0]
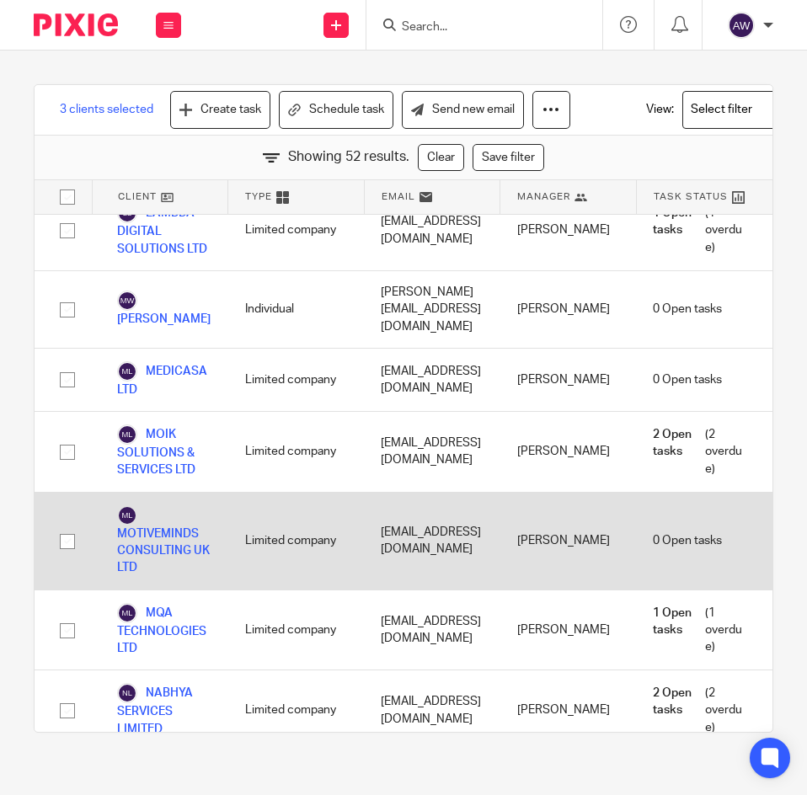
click at [70, 526] on input "checkbox" at bounding box center [67, 542] width 32 height 32
checkbox input "true"
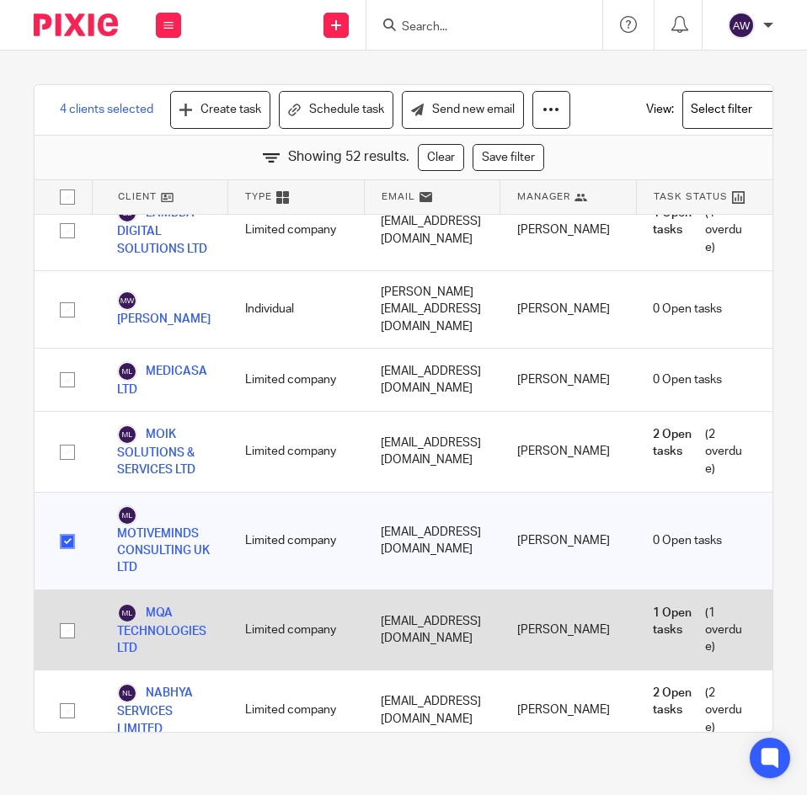
click at [67, 615] on input "checkbox" at bounding box center [67, 631] width 32 height 32
checkbox input "true"
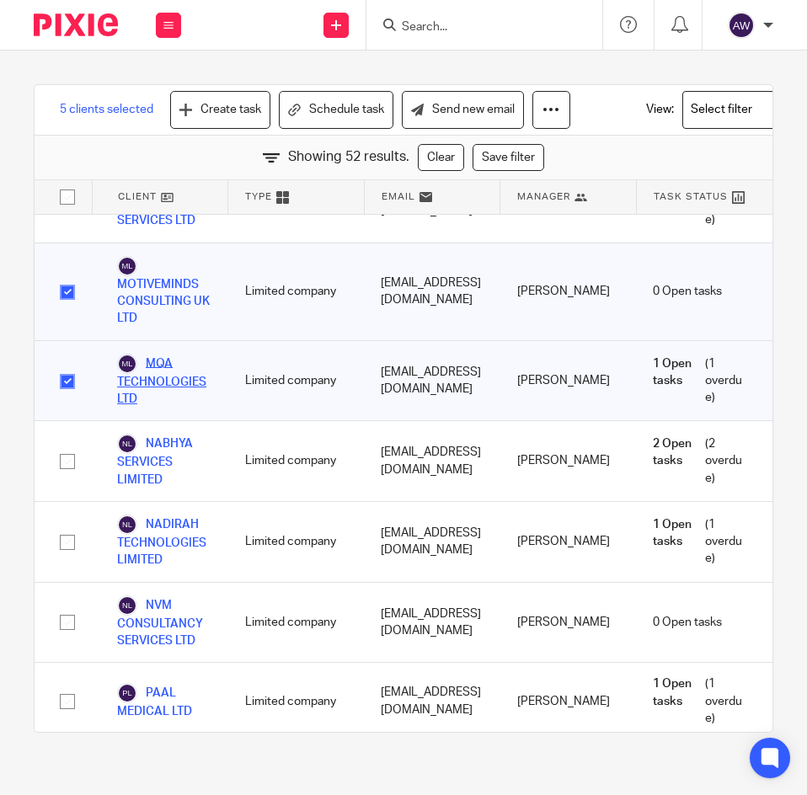
scroll to position [1804, 0]
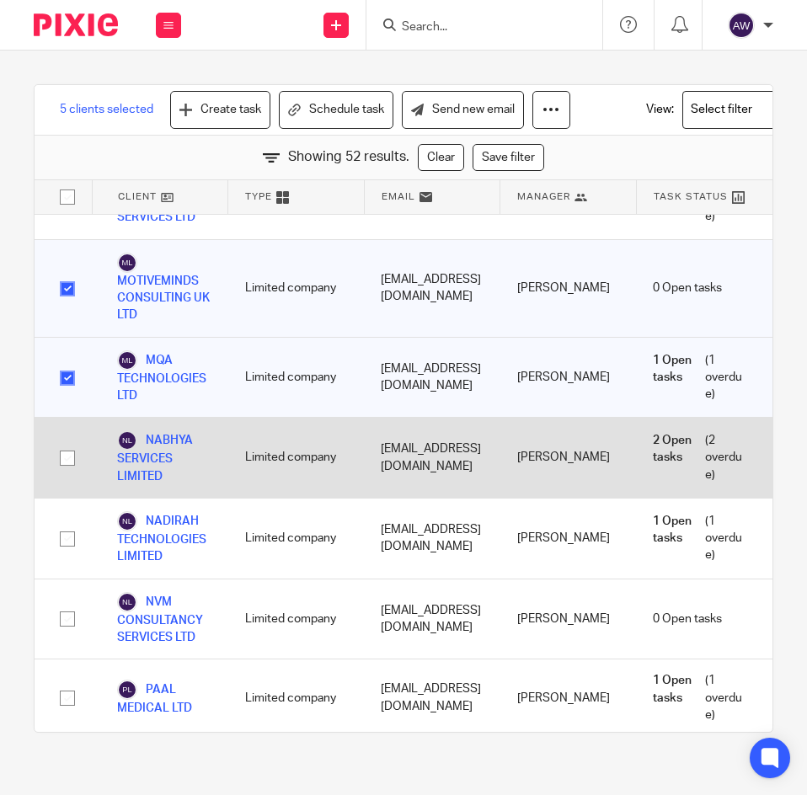
click at [63, 442] on input "checkbox" at bounding box center [67, 458] width 32 height 32
checkbox input "true"
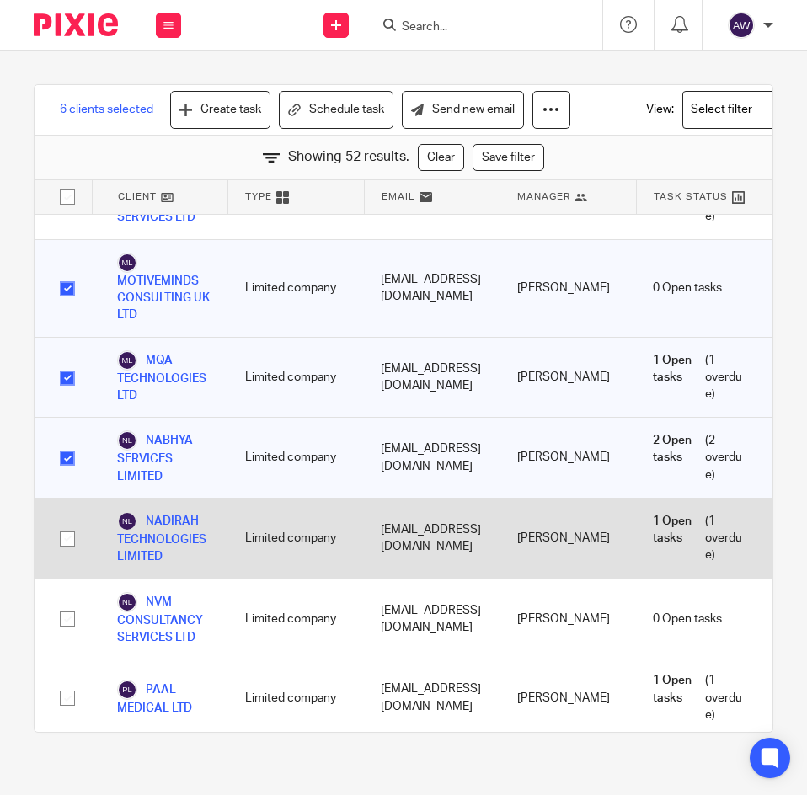
click at [67, 523] on input "checkbox" at bounding box center [67, 539] width 32 height 32
checkbox input "true"
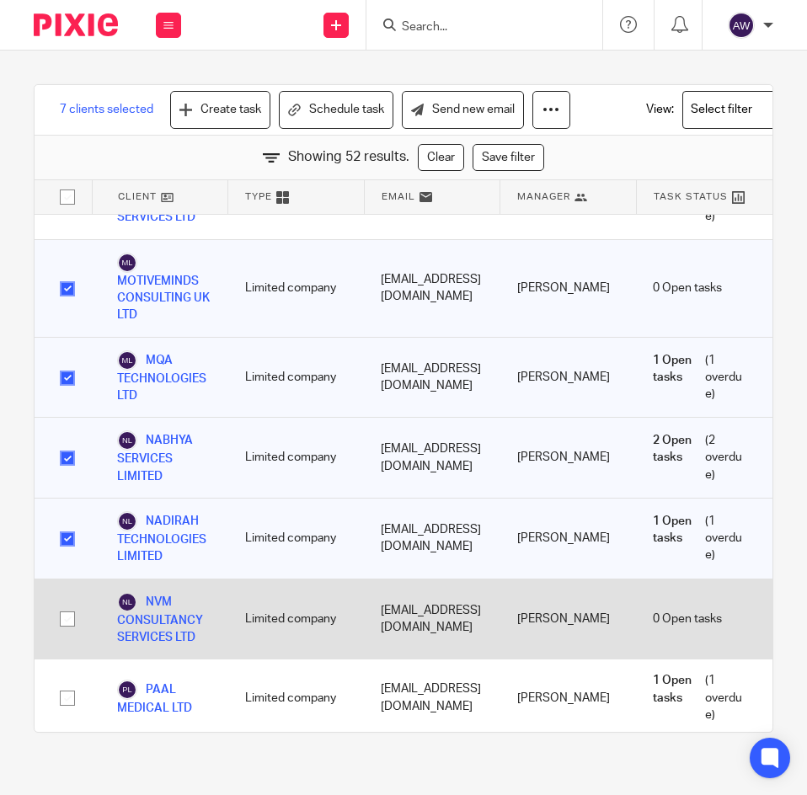
click at [60, 603] on input "checkbox" at bounding box center [67, 619] width 32 height 32
checkbox input "true"
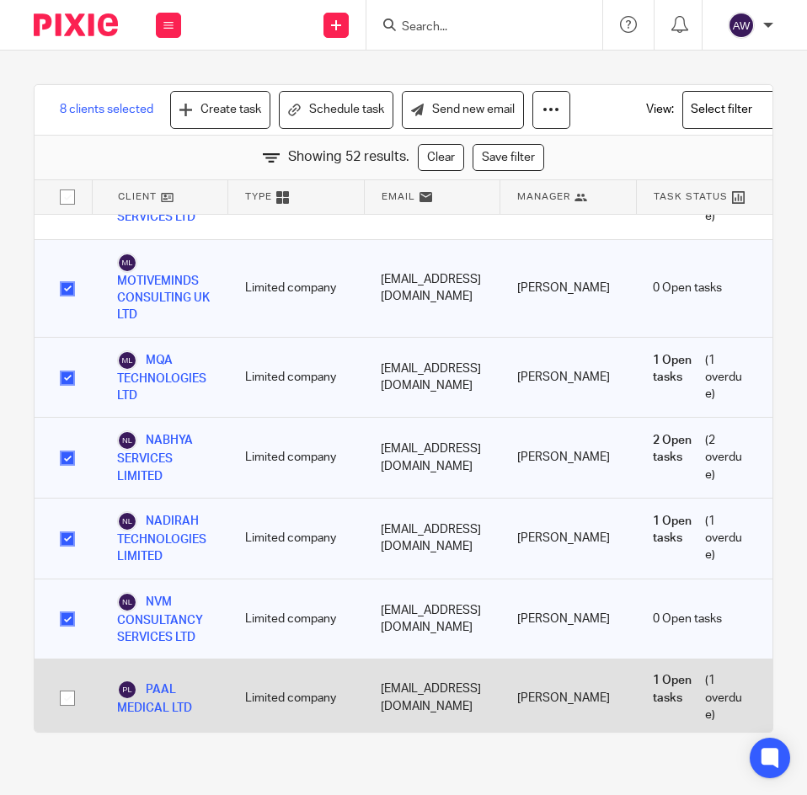
click at [73, 682] on input "checkbox" at bounding box center [67, 698] width 32 height 32
checkbox input "true"
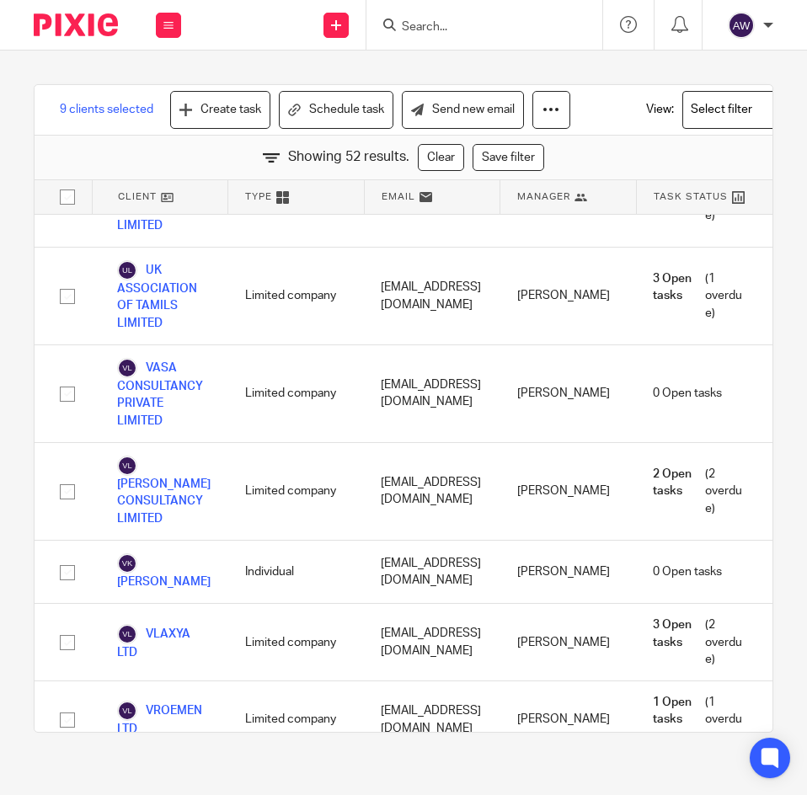
scroll to position [2180, 0]
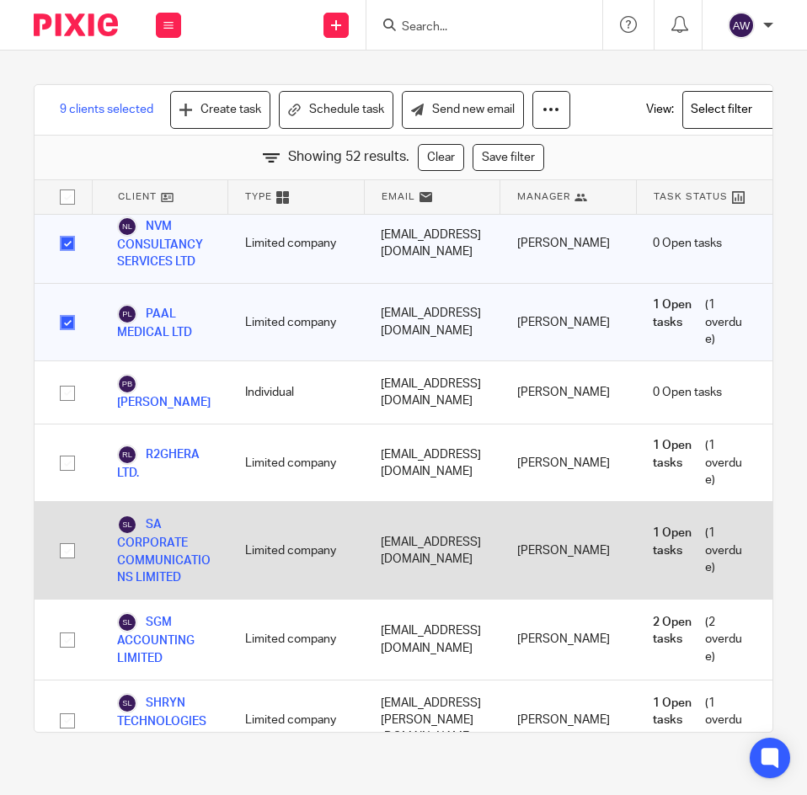
click at [71, 535] on input "checkbox" at bounding box center [67, 551] width 32 height 32
checkbox input "true"
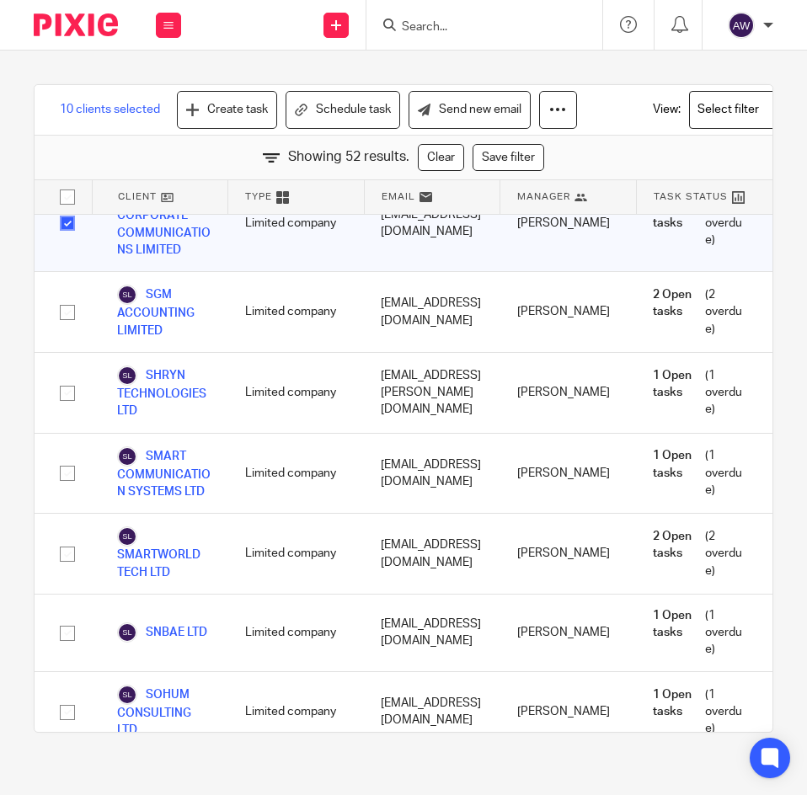
scroll to position [2517, 0]
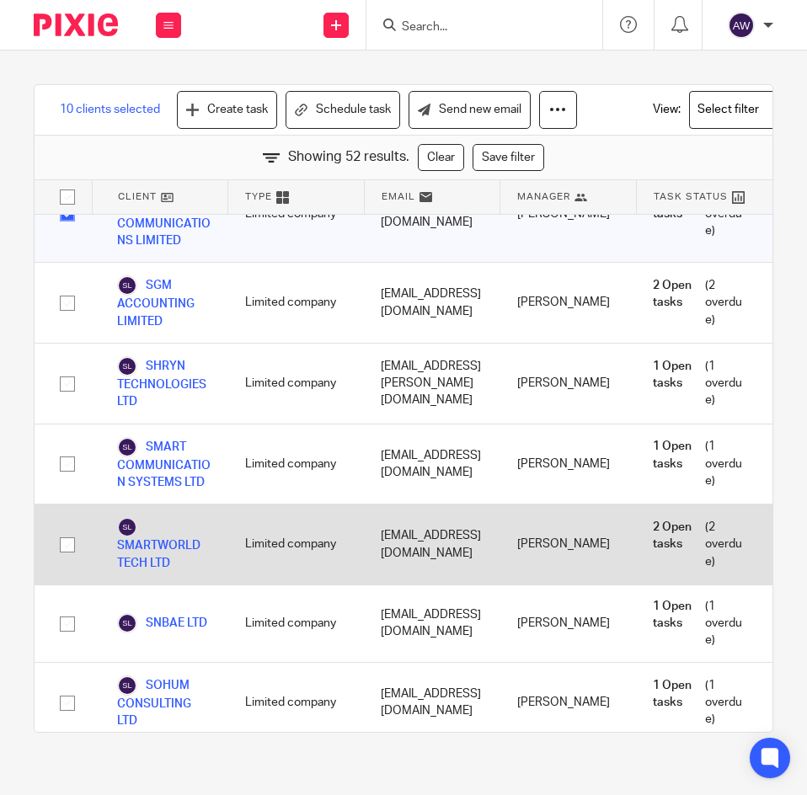
click at [66, 529] on input "checkbox" at bounding box center [67, 545] width 32 height 32
checkbox input "true"
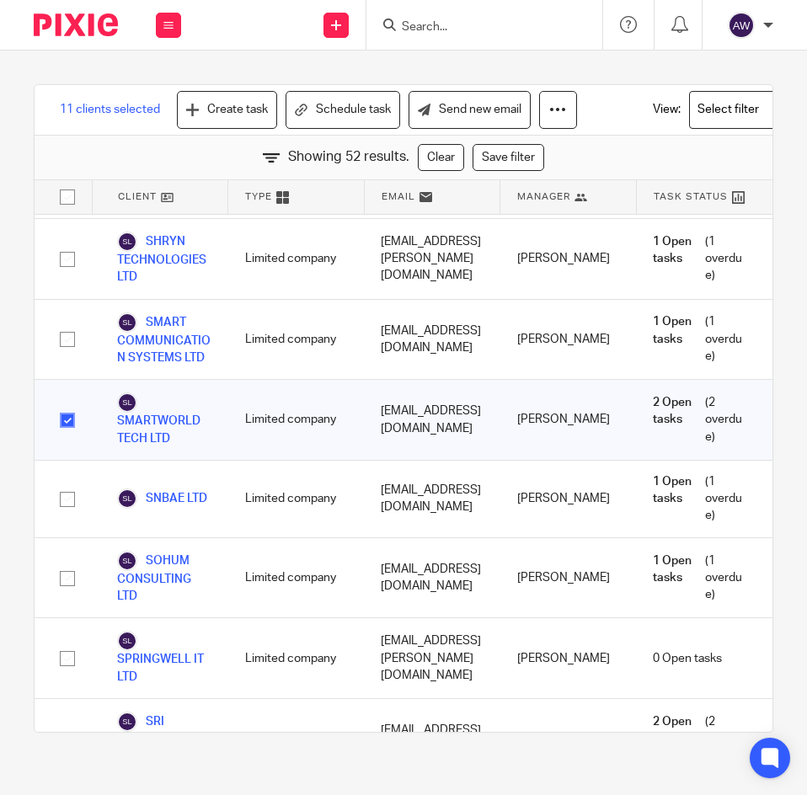
scroll to position [2685, 0]
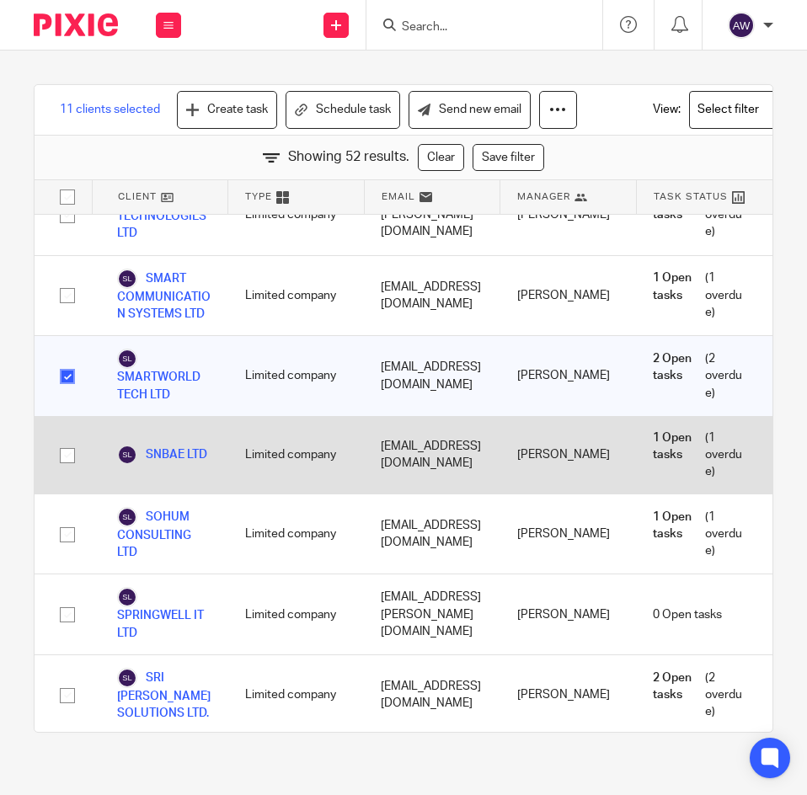
click at [60, 440] on input "checkbox" at bounding box center [67, 456] width 32 height 32
checkbox input "true"
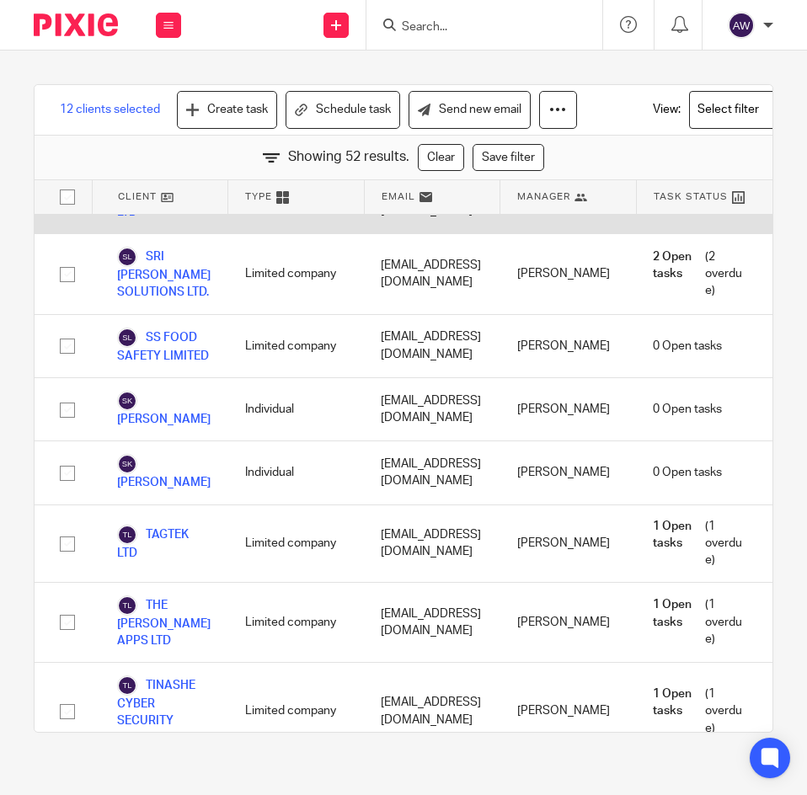
scroll to position [3022, 0]
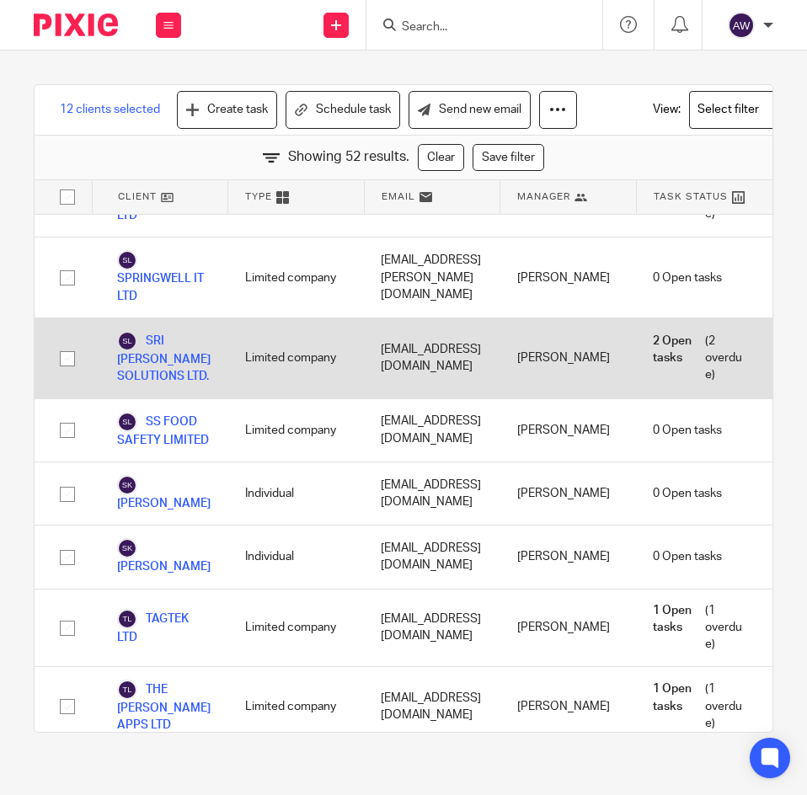
click at [70, 343] on input "checkbox" at bounding box center [67, 359] width 32 height 32
checkbox input "true"
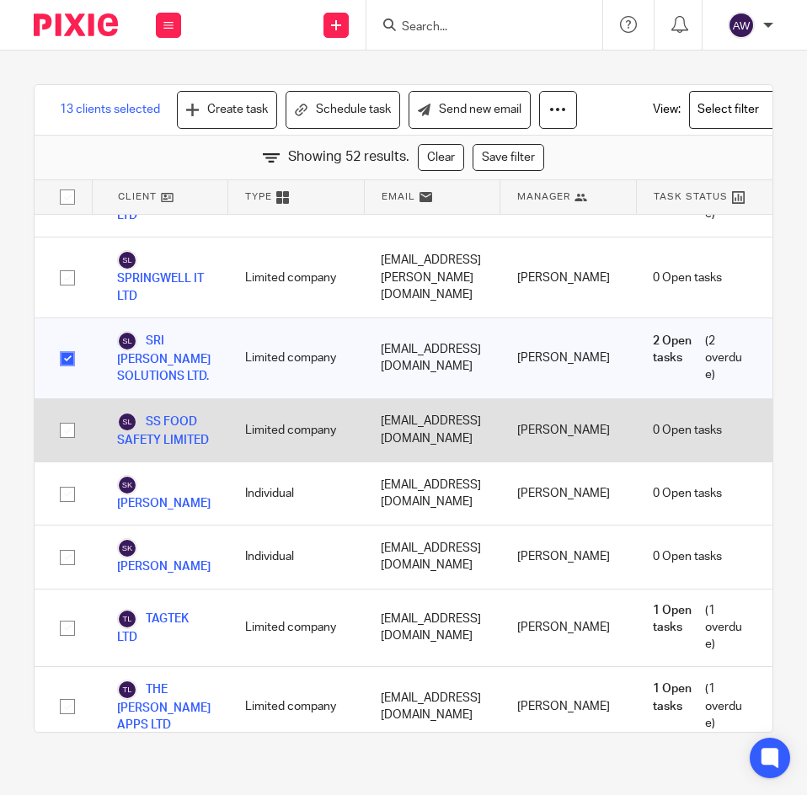
click at [61, 419] on input "checkbox" at bounding box center [67, 430] width 32 height 32
checkbox input "true"
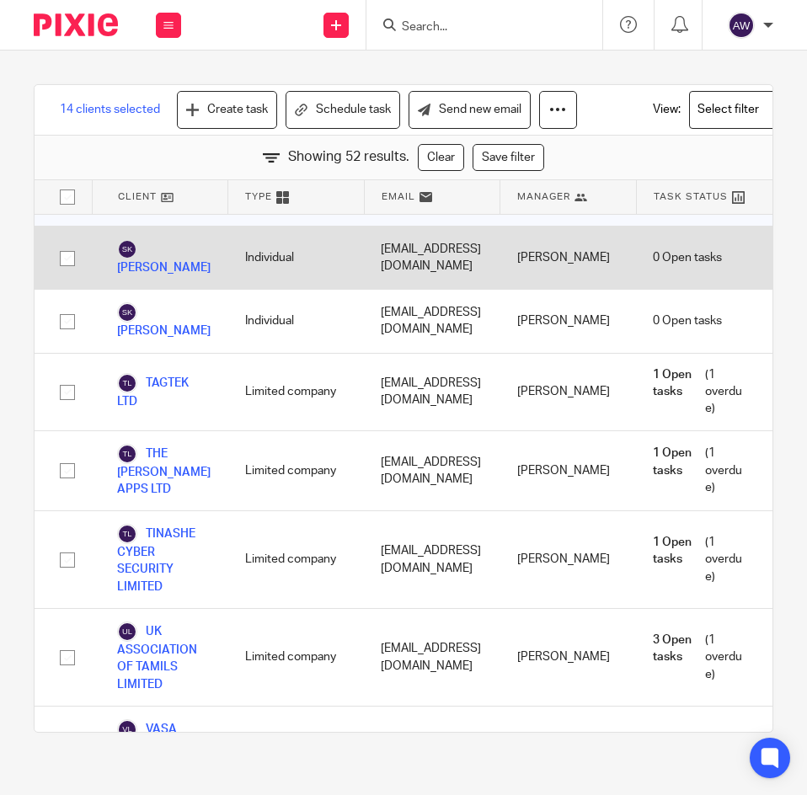
scroll to position [3359, 0]
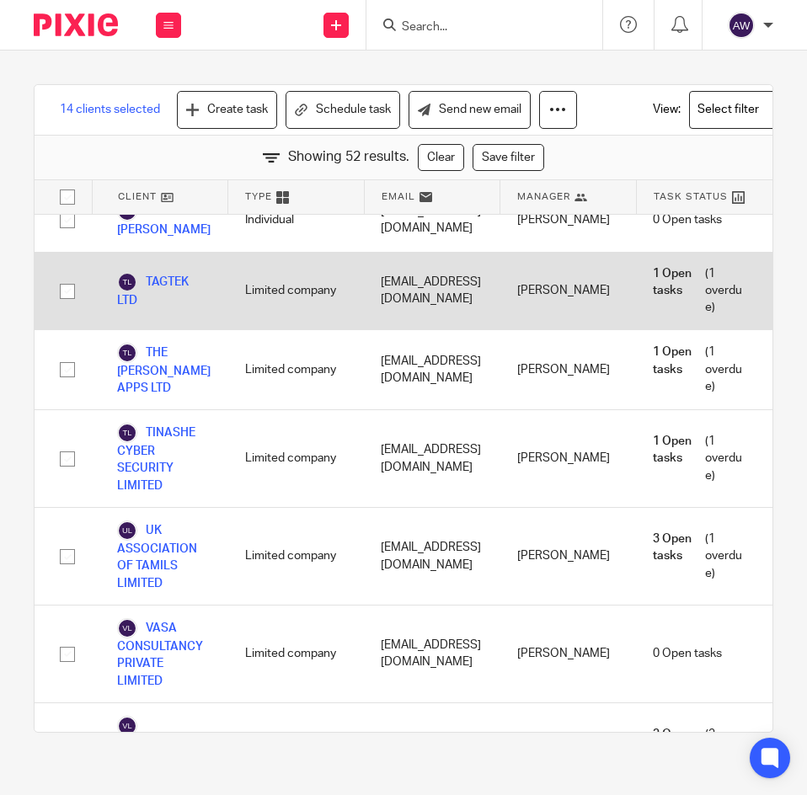
click at [70, 285] on input "checkbox" at bounding box center [67, 291] width 32 height 32
checkbox input "true"
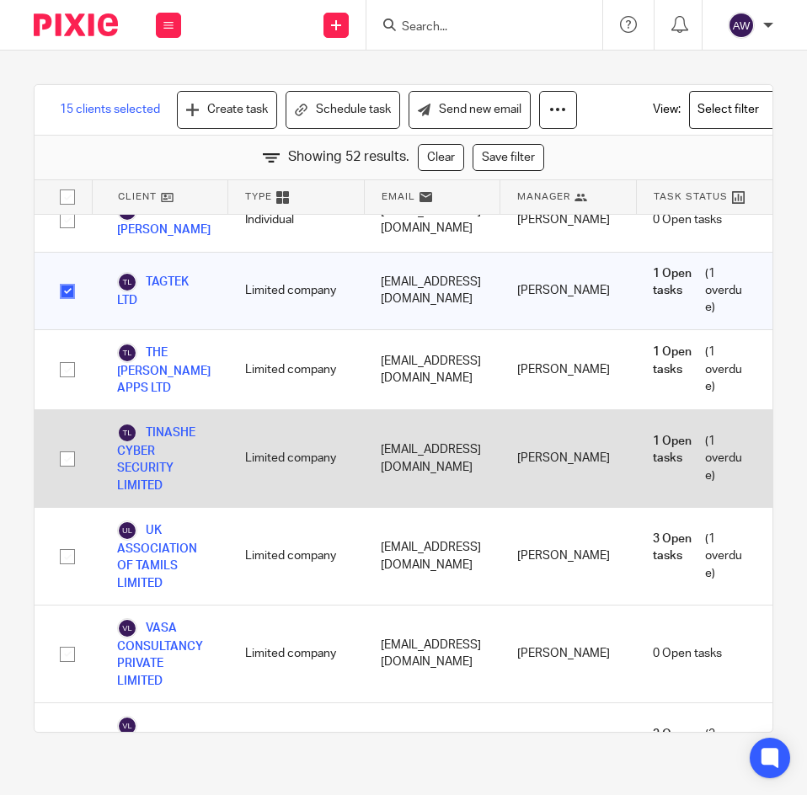
click at [72, 443] on input "checkbox" at bounding box center [67, 459] width 32 height 32
checkbox input "true"
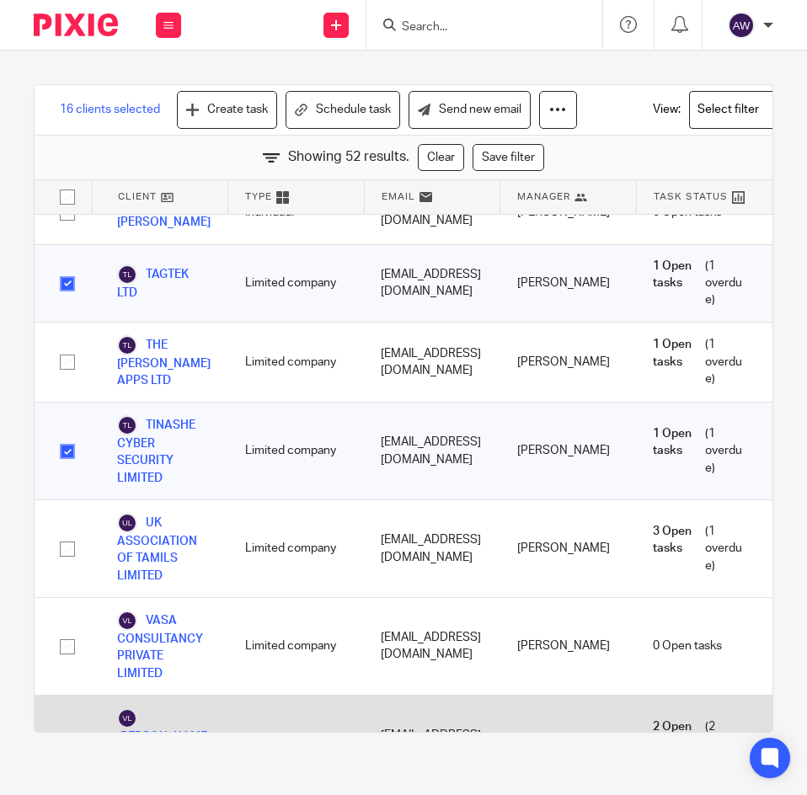
scroll to position [3451, 0]
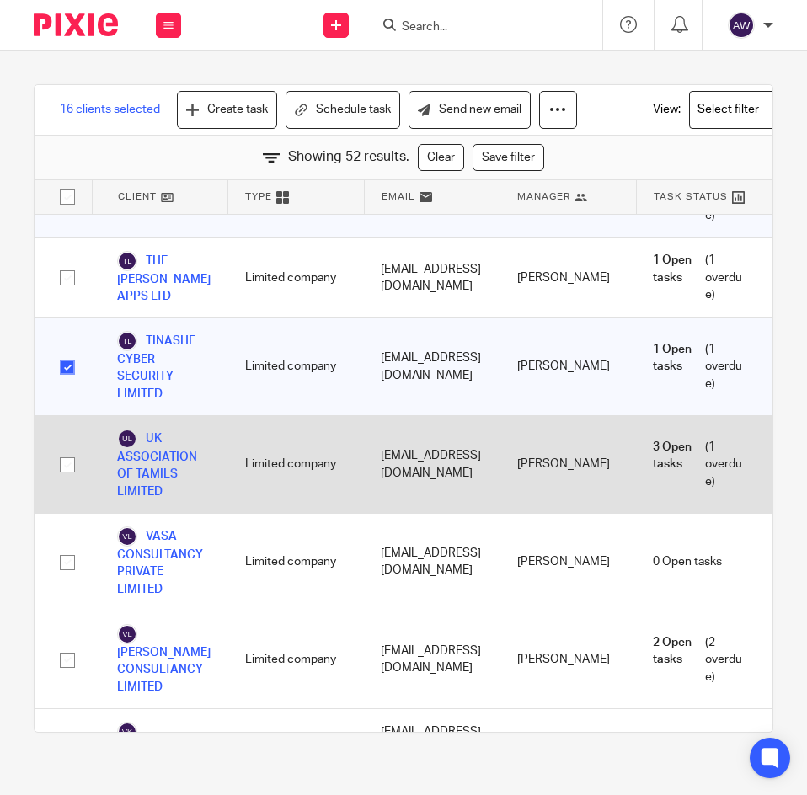
click at [69, 454] on input "checkbox" at bounding box center [67, 465] width 32 height 32
checkbox input "true"
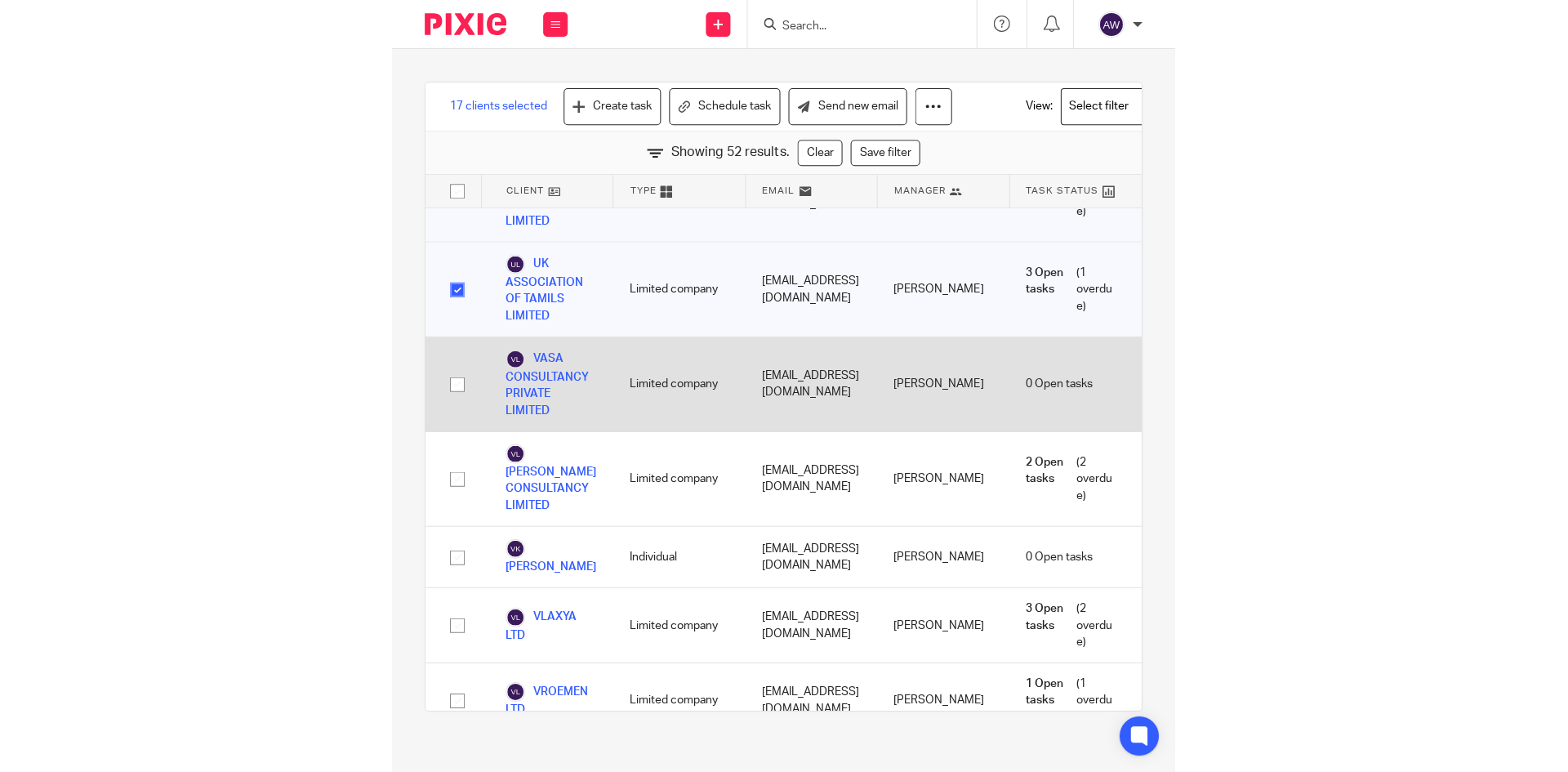
scroll to position [3511, 0]
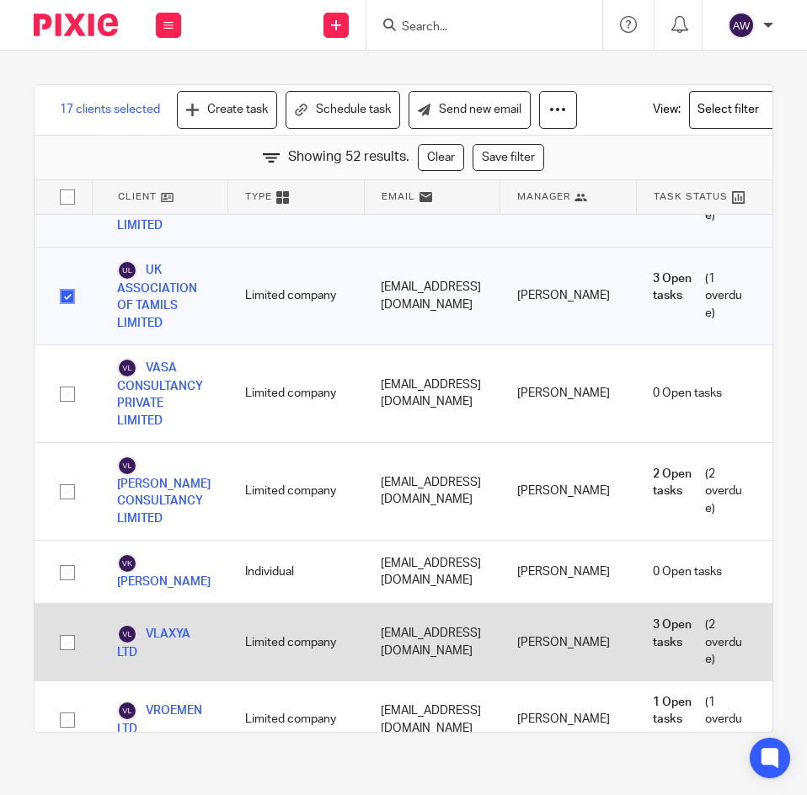
click at [62, 627] on input "checkbox" at bounding box center [67, 643] width 32 height 32
checkbox input "true"
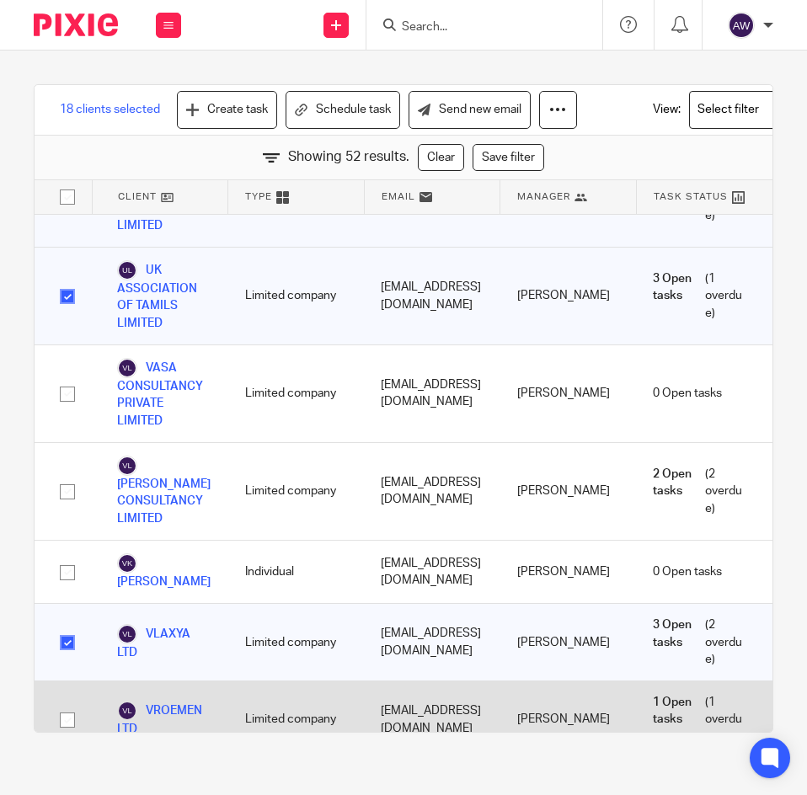
click at [61, 704] on input "checkbox" at bounding box center [67, 720] width 32 height 32
checkbox input "true"
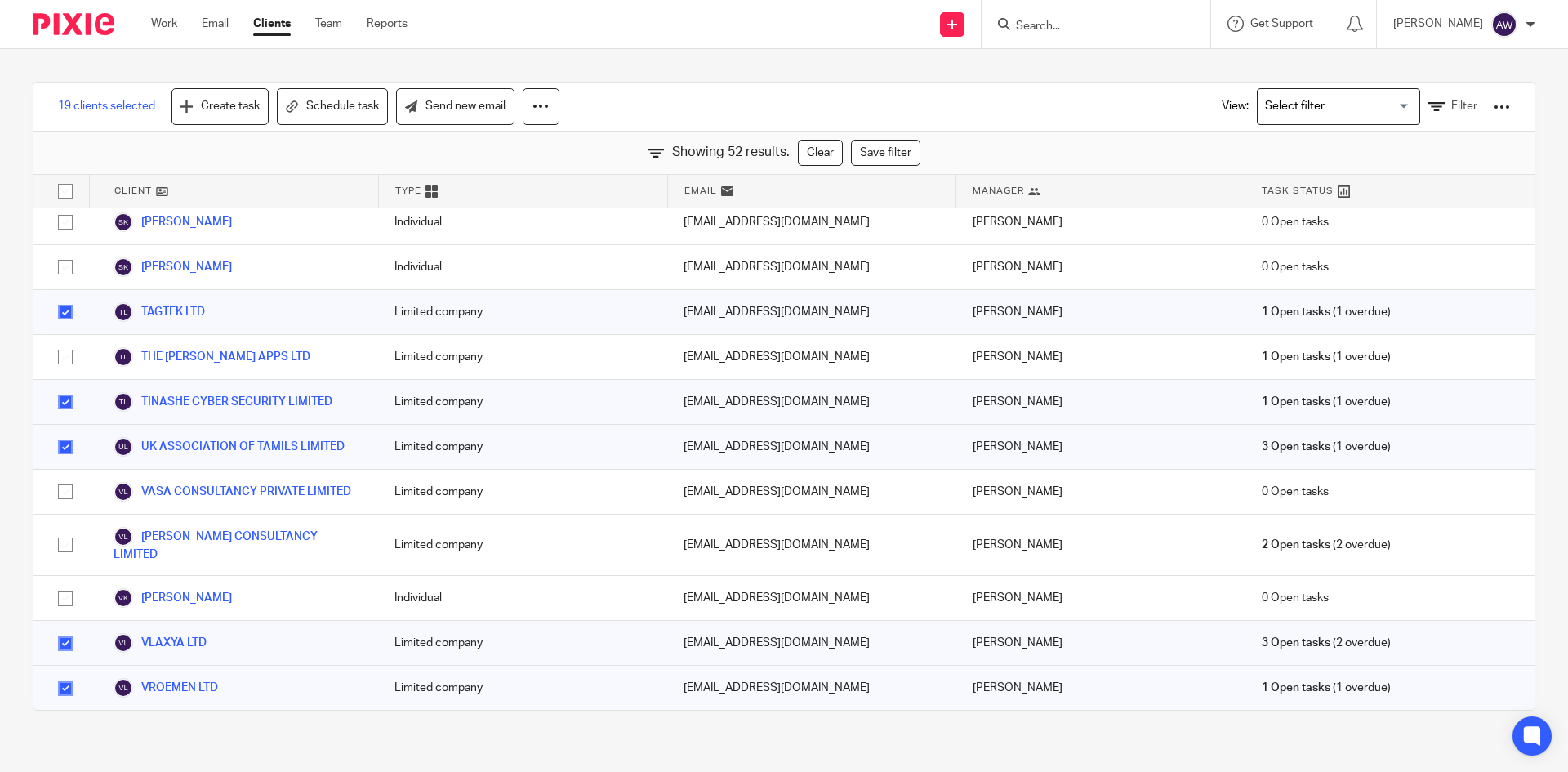
scroll to position [1868, 0]
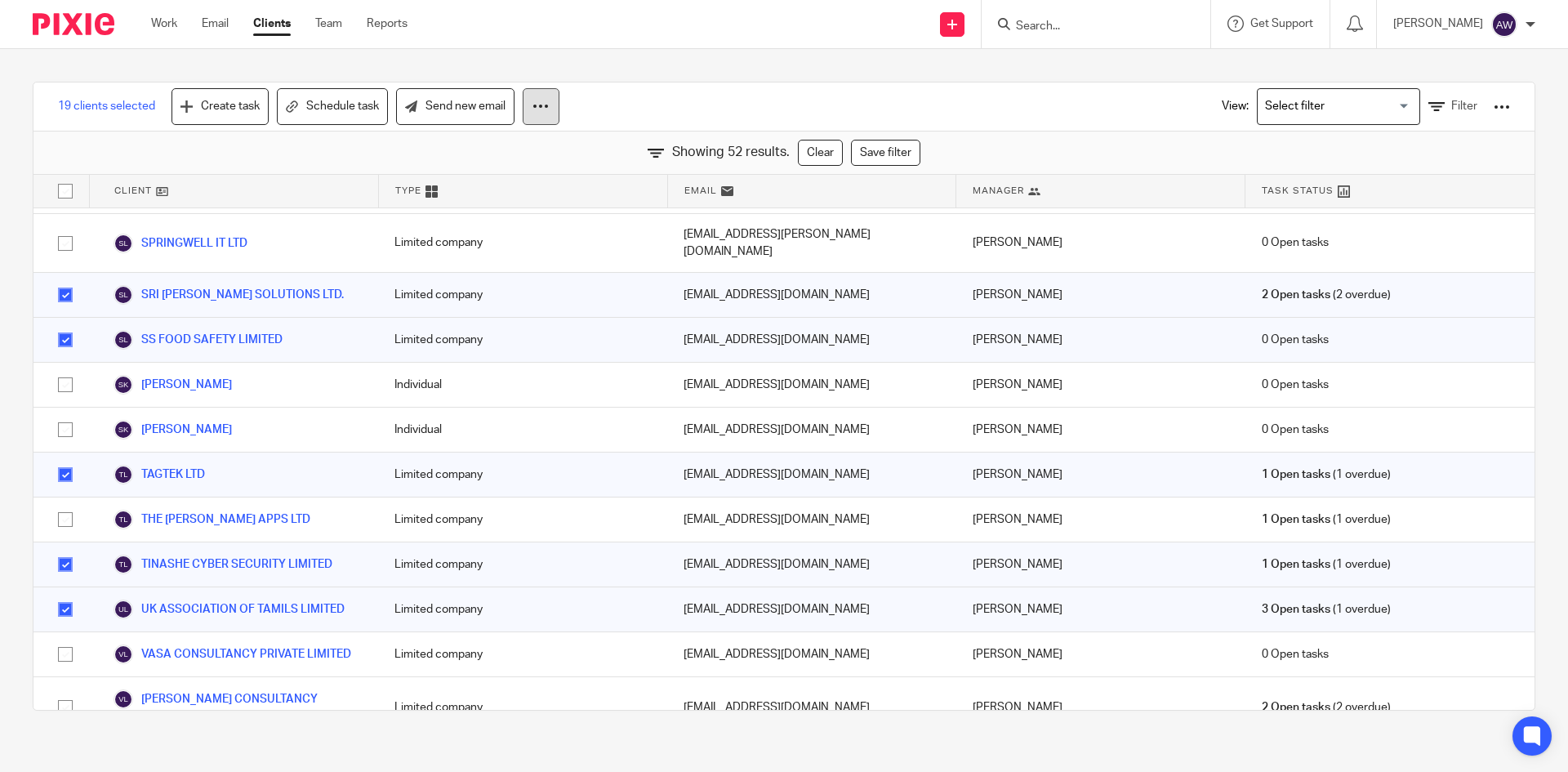
click at [535, 113] on icon at bounding box center [540, 106] width 16 height 16
click at [506, 145] on link "Update property" at bounding box center [496, 153] width 111 height 24
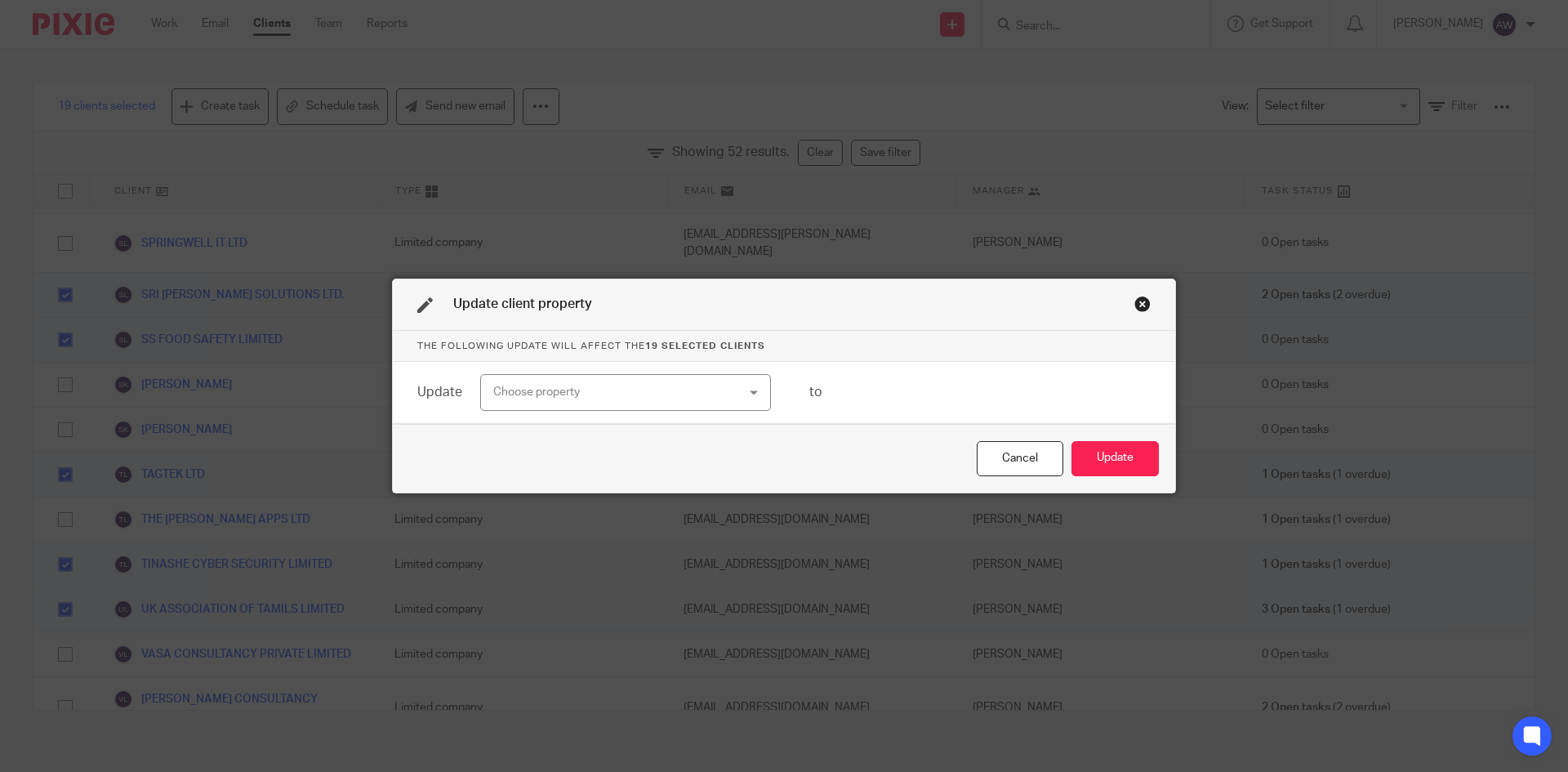
click at [661, 388] on div "Choose property" at bounding box center [604, 392] width 221 height 34
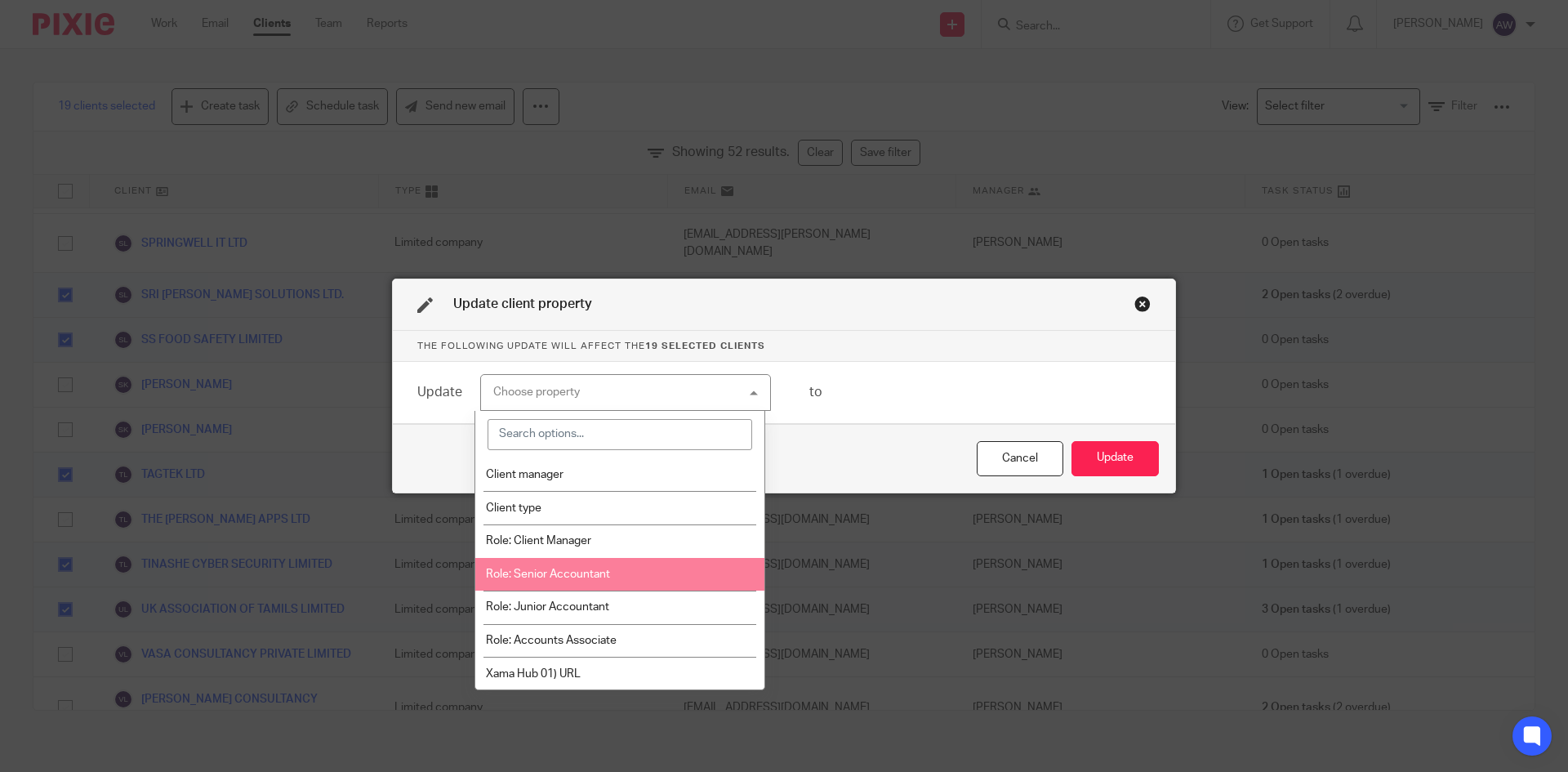
click at [541, 569] on span "Role: Senior Accountant" at bounding box center [548, 574] width 124 height 12
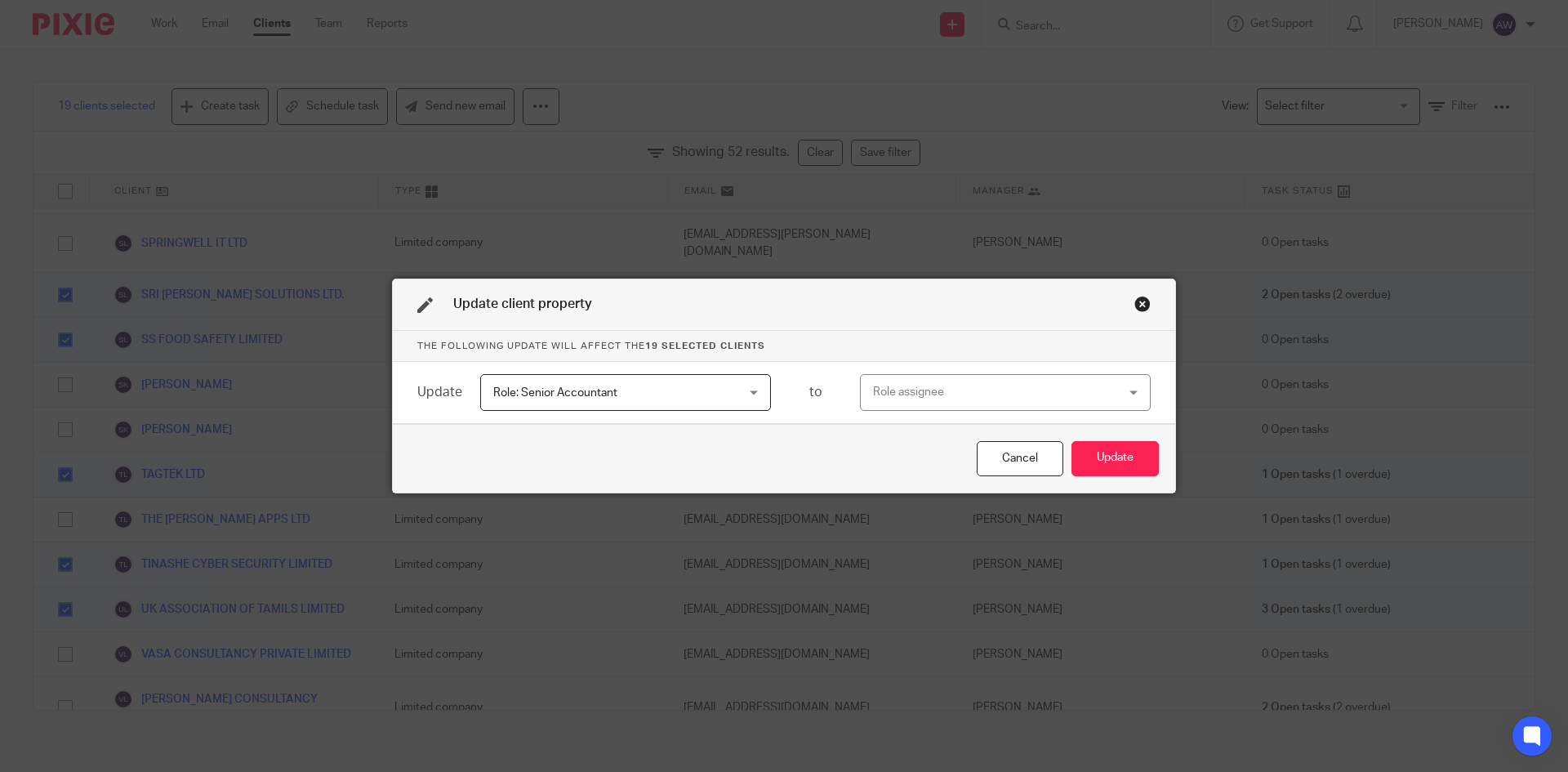
click at [875, 394] on div "Role assignee" at bounding box center [983, 392] width 221 height 34
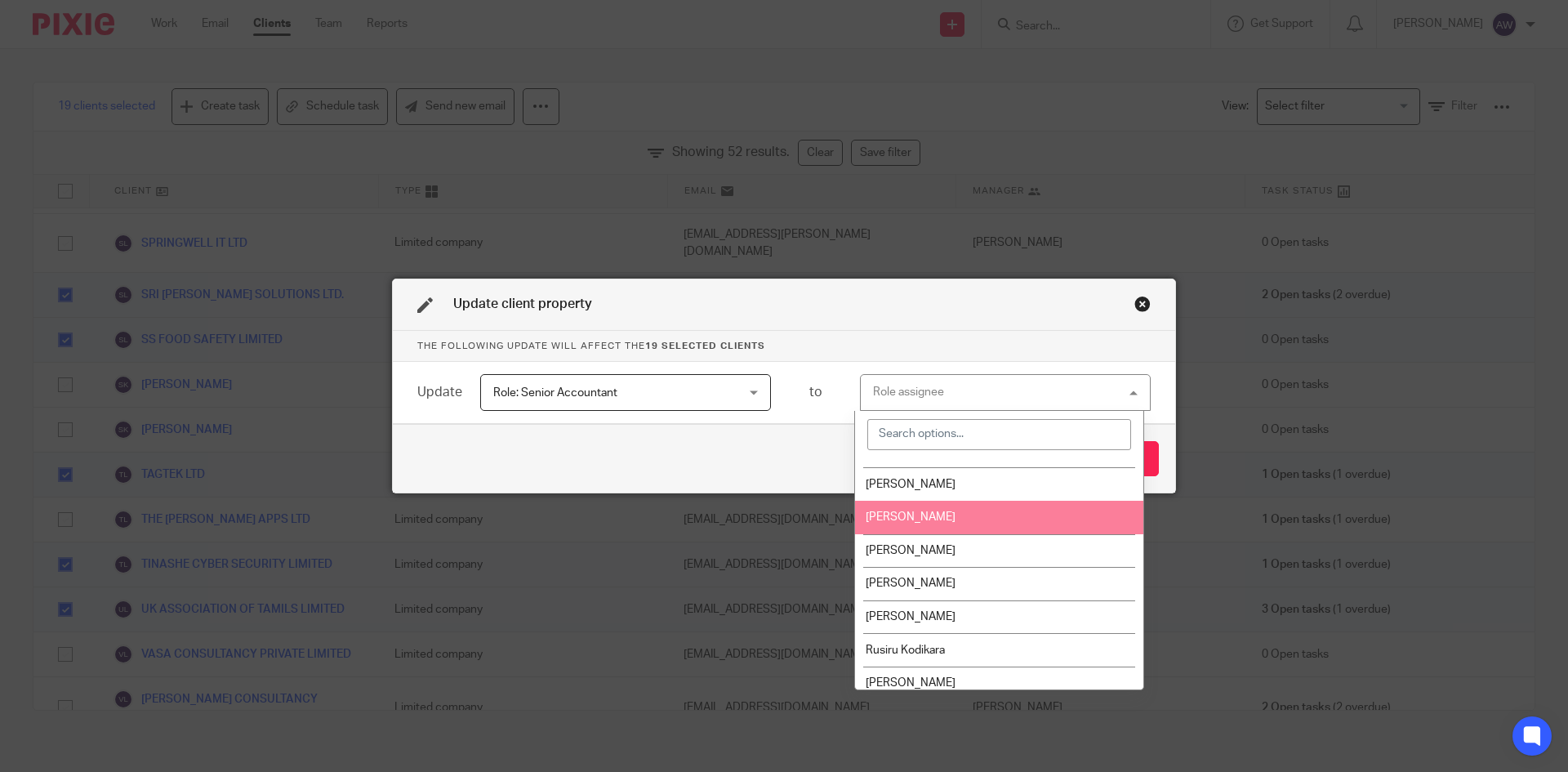
scroll to position [572, 0]
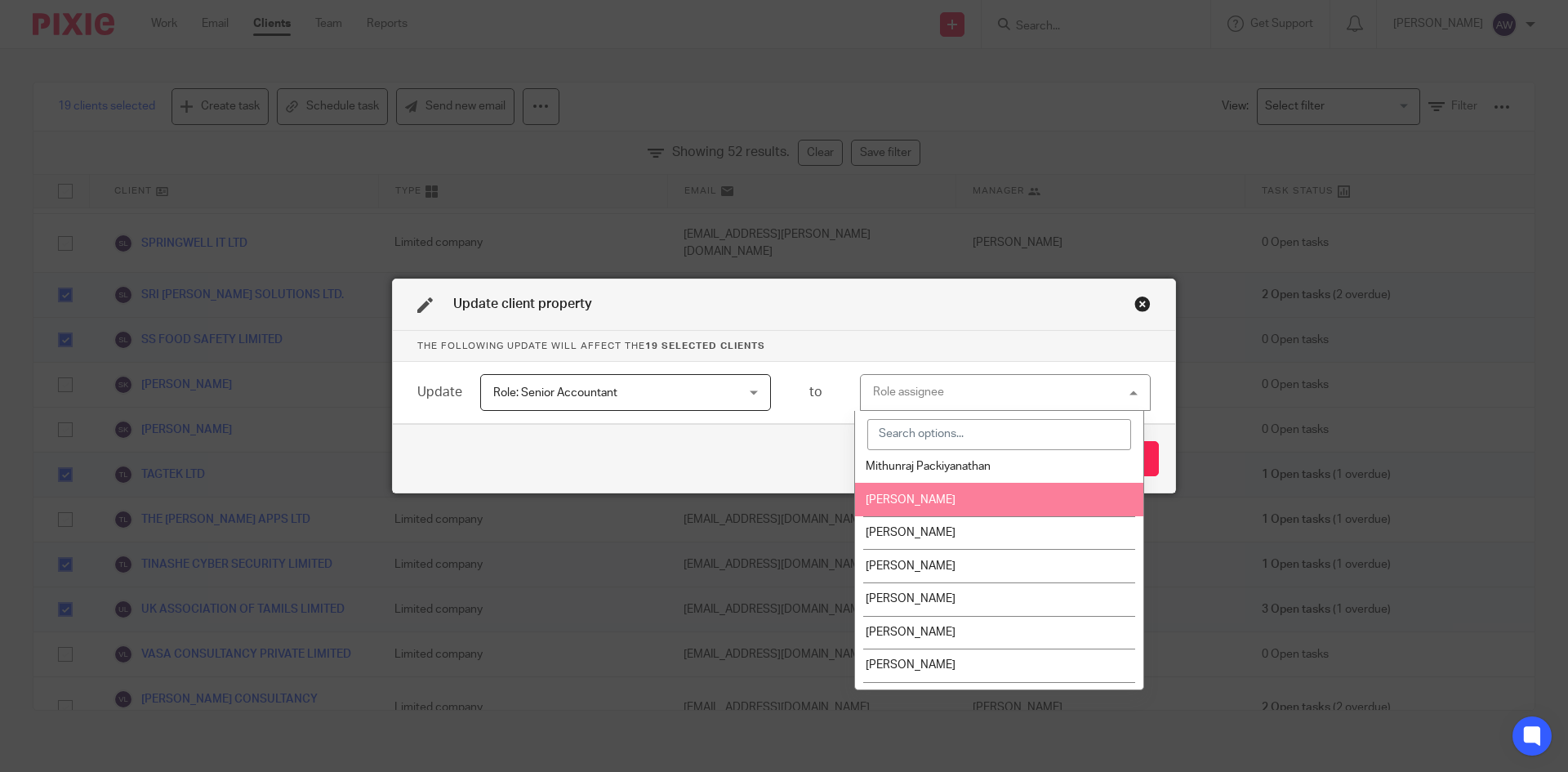
click at [890, 507] on li "[PERSON_NAME]" at bounding box center [1000, 499] width 289 height 34
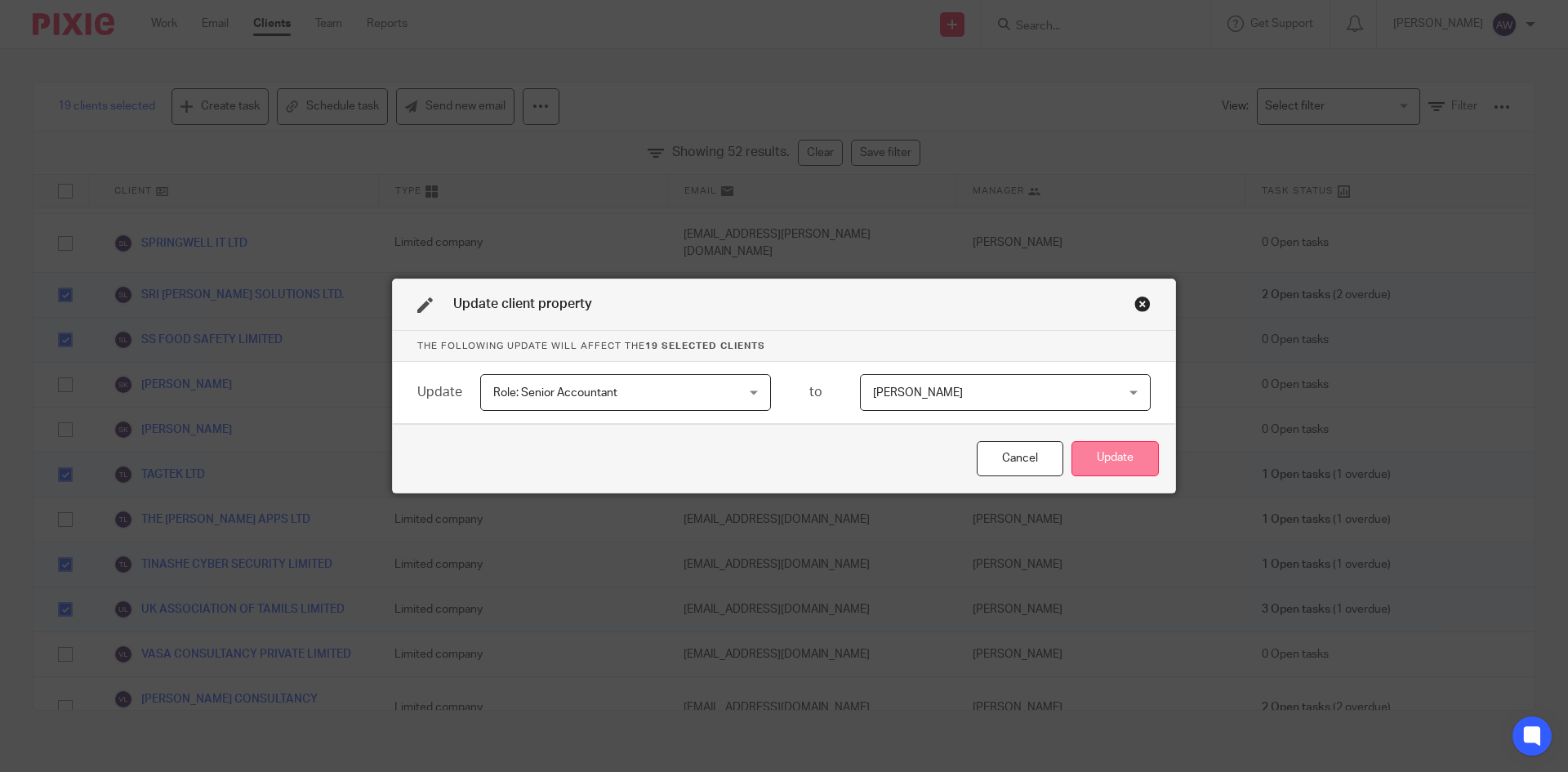
click at [1110, 450] on button "Update" at bounding box center [1115, 459] width 87 height 35
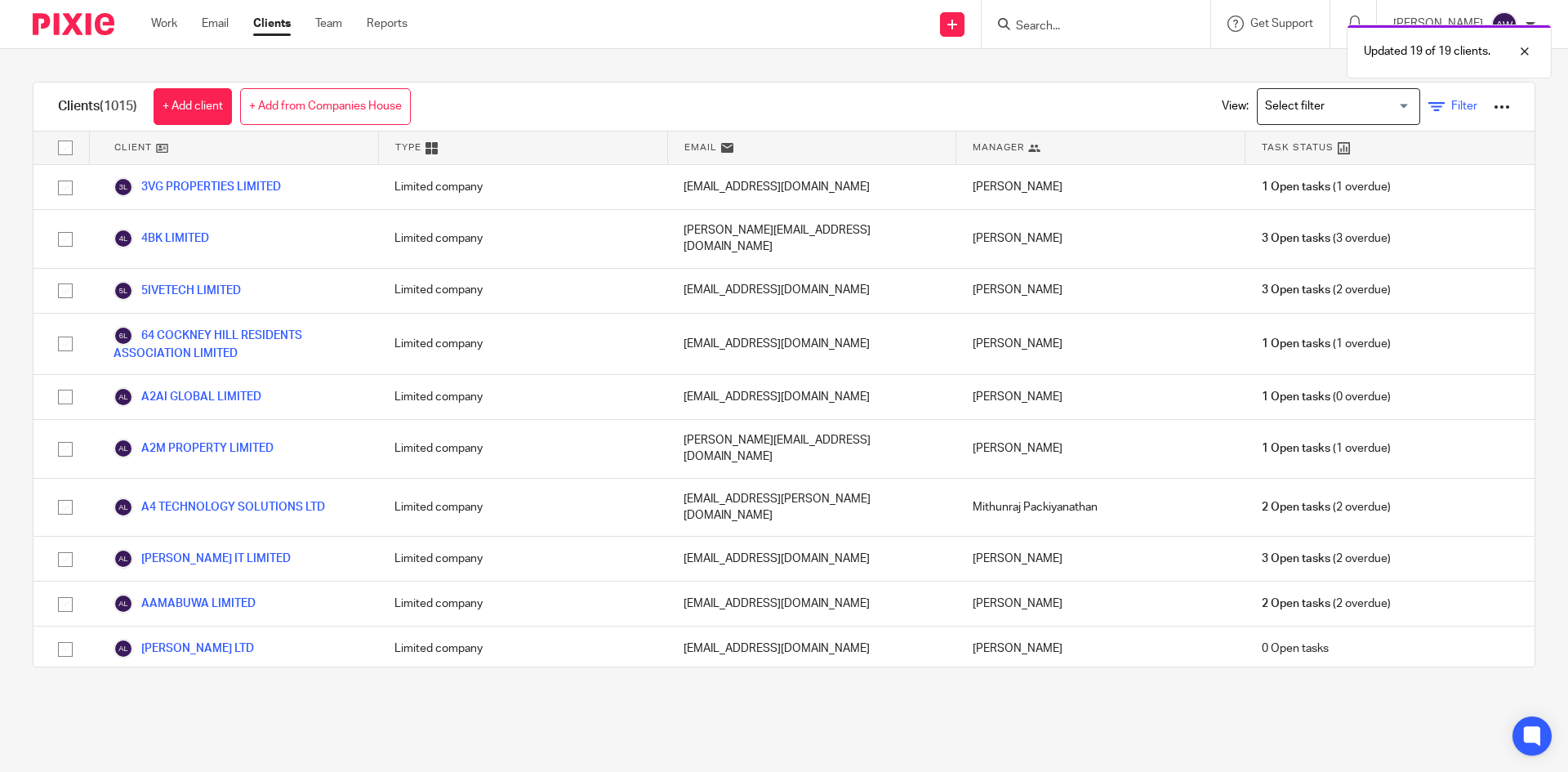
click at [1452, 111] on span "Filter" at bounding box center [1464, 107] width 26 height 12
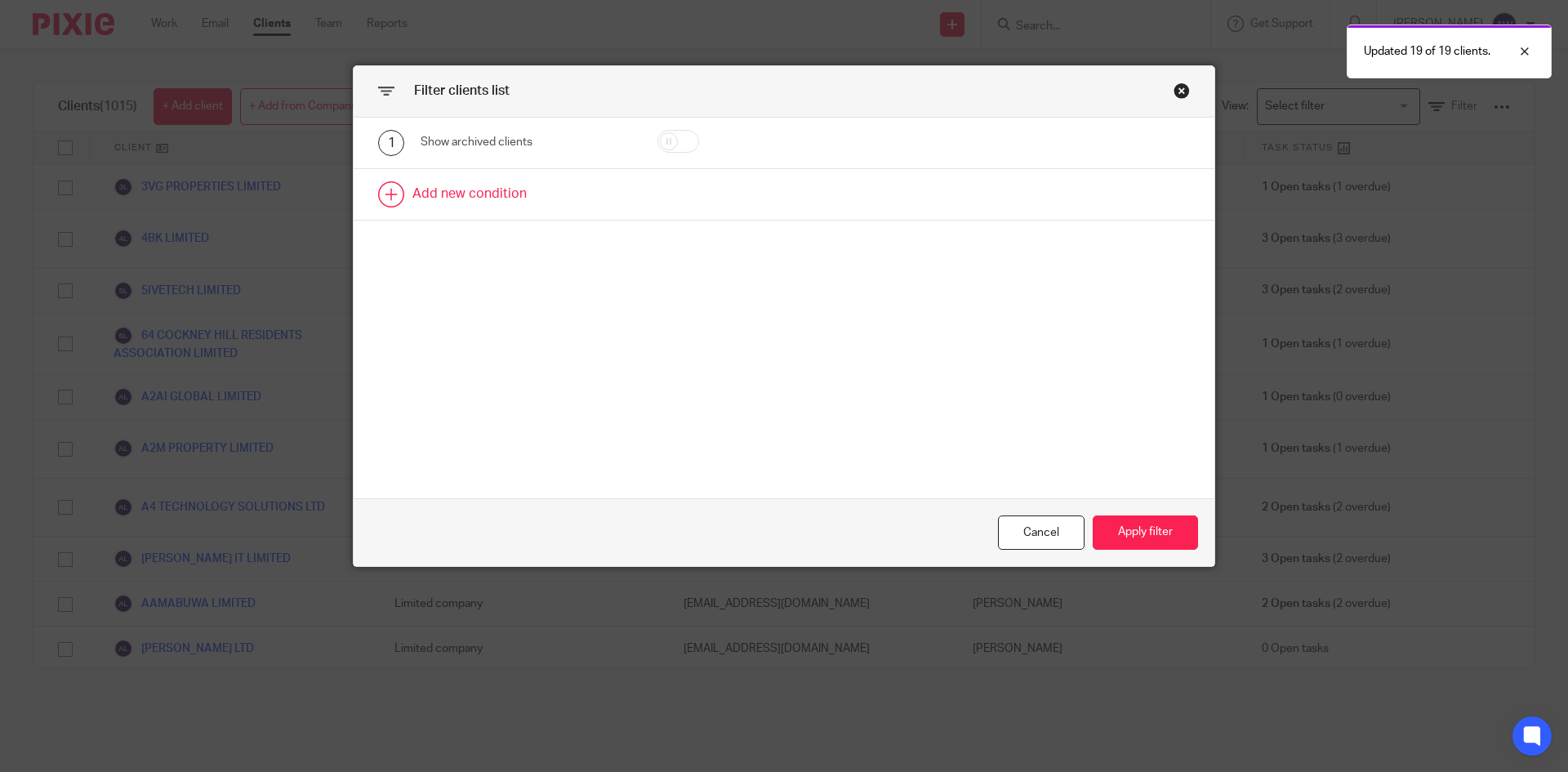
click at [427, 191] on link at bounding box center [784, 194] width 861 height 50
click at [457, 195] on div "Field" at bounding box center [512, 199] width 158 height 34
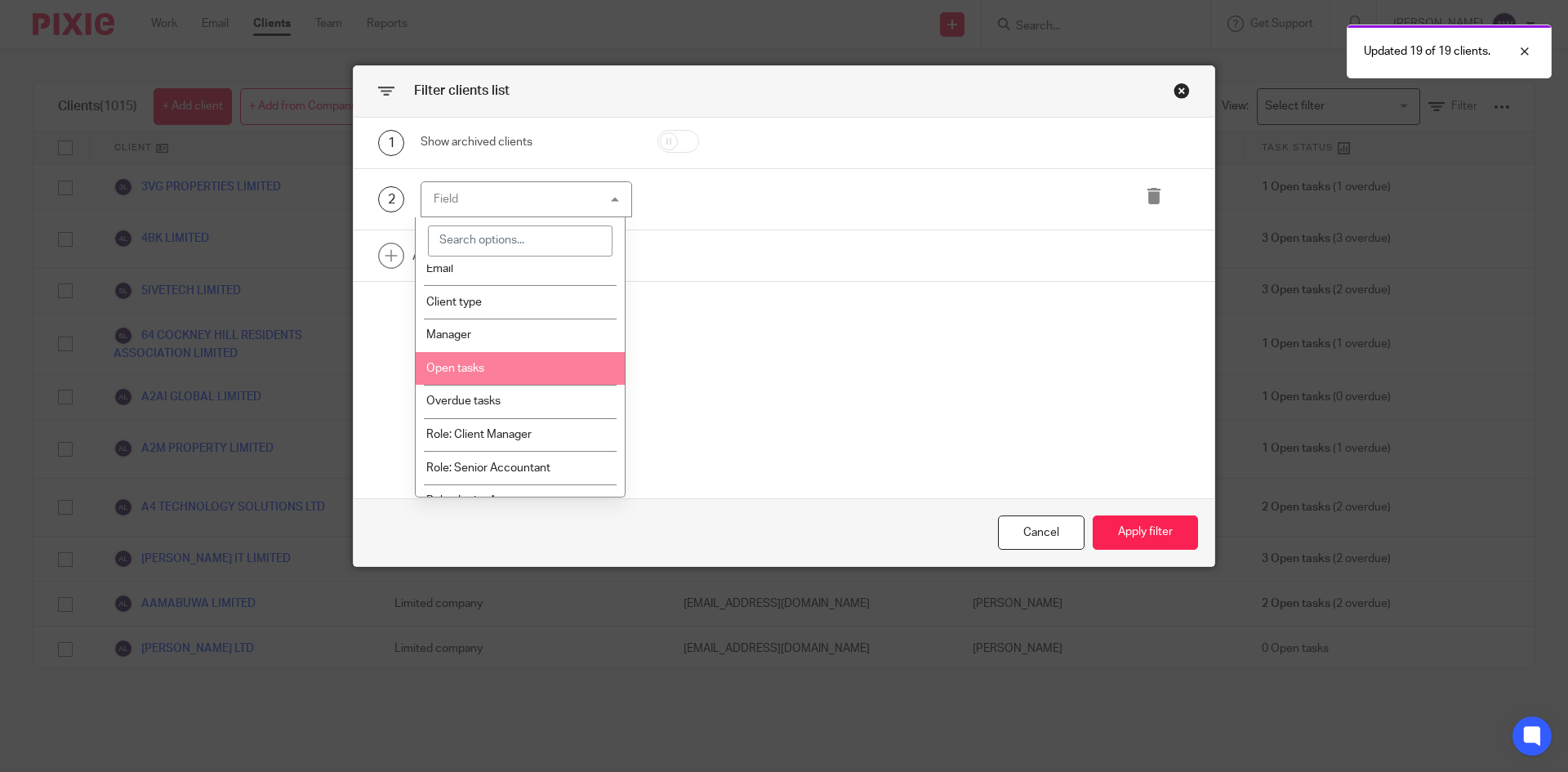
scroll to position [81, 0]
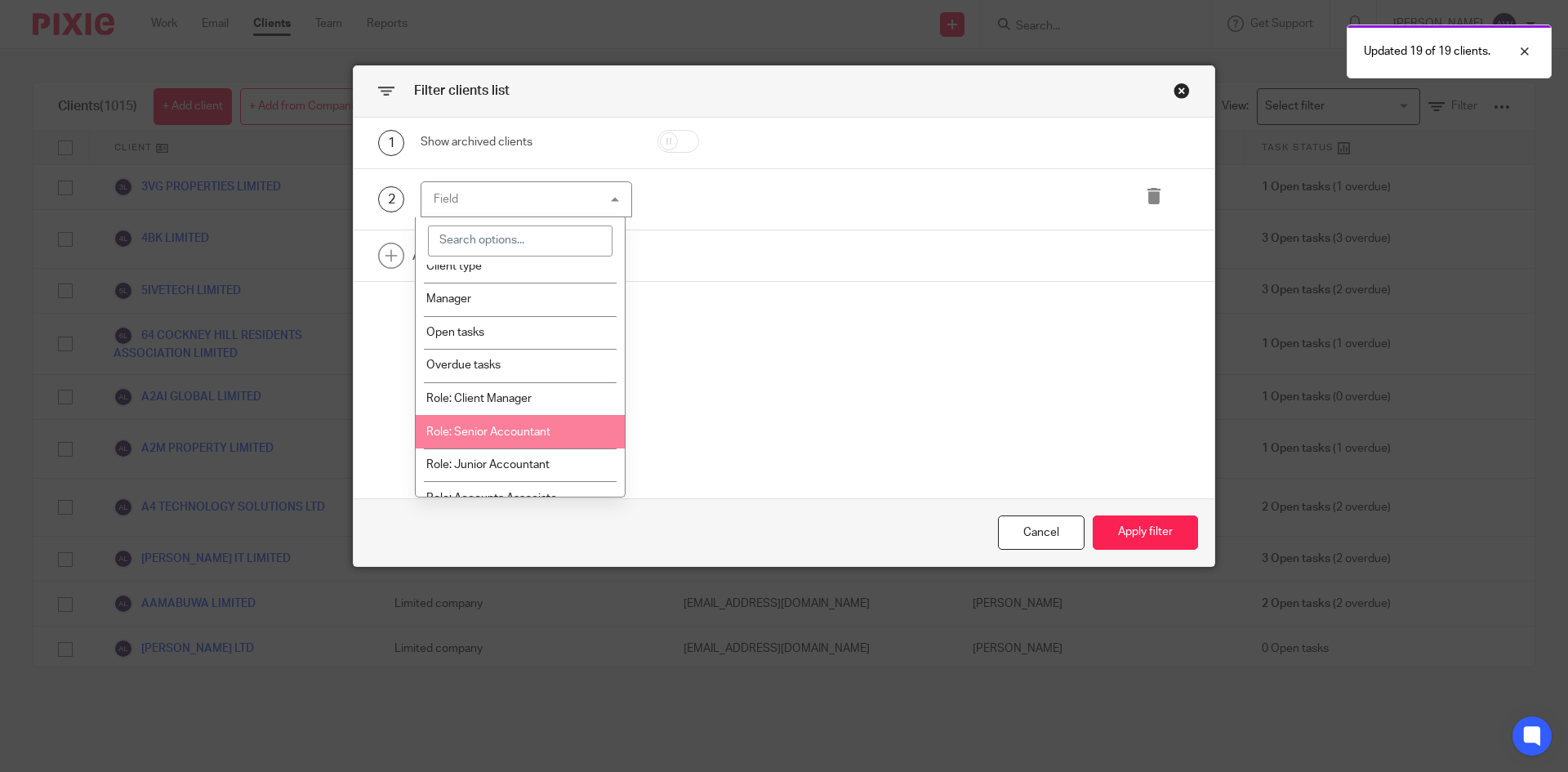
click at [505, 433] on span "Role: Senior Accountant" at bounding box center [489, 433] width 124 height 12
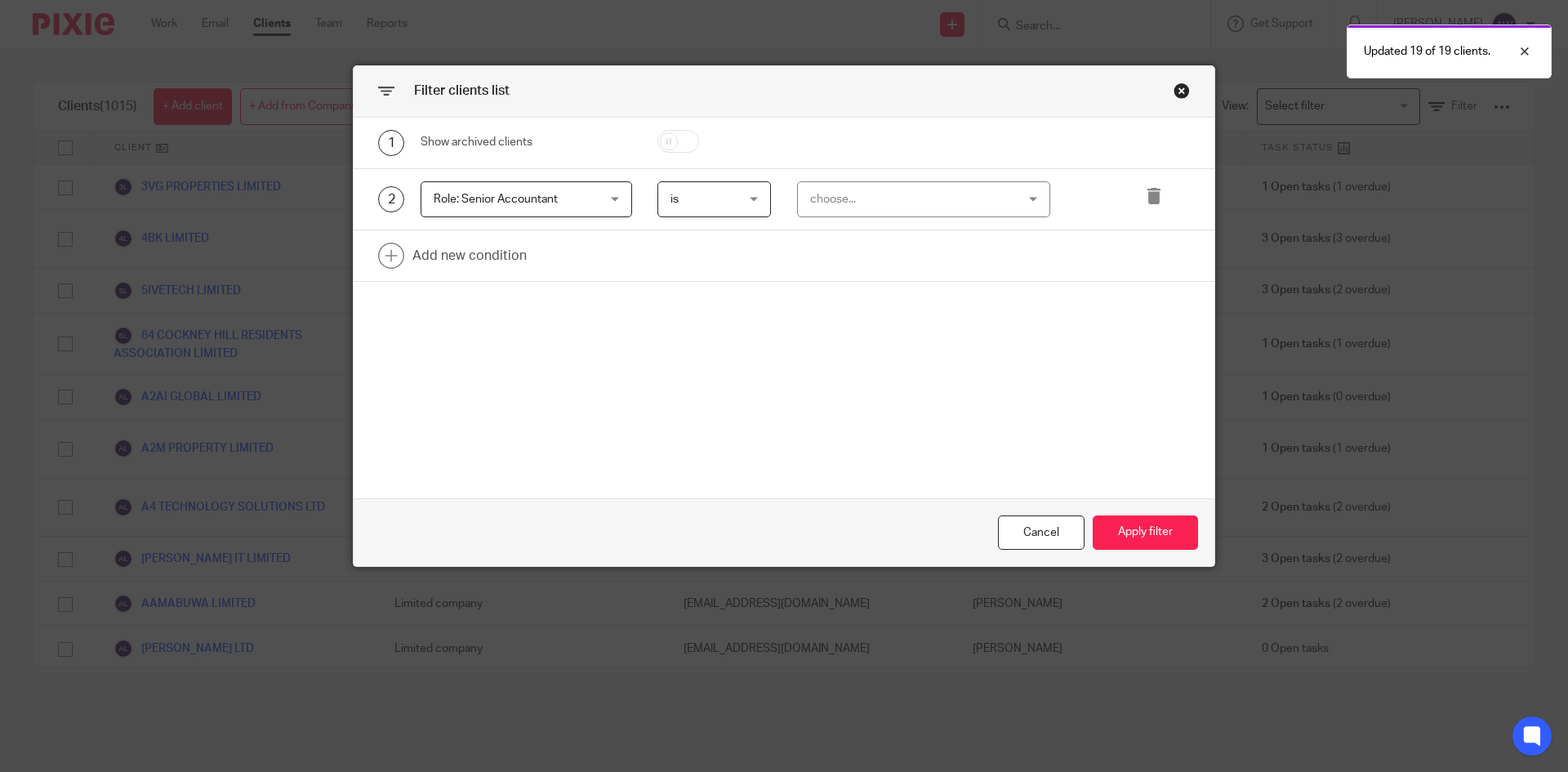
click at [909, 198] on div "choose..." at bounding box center [907, 199] width 192 height 34
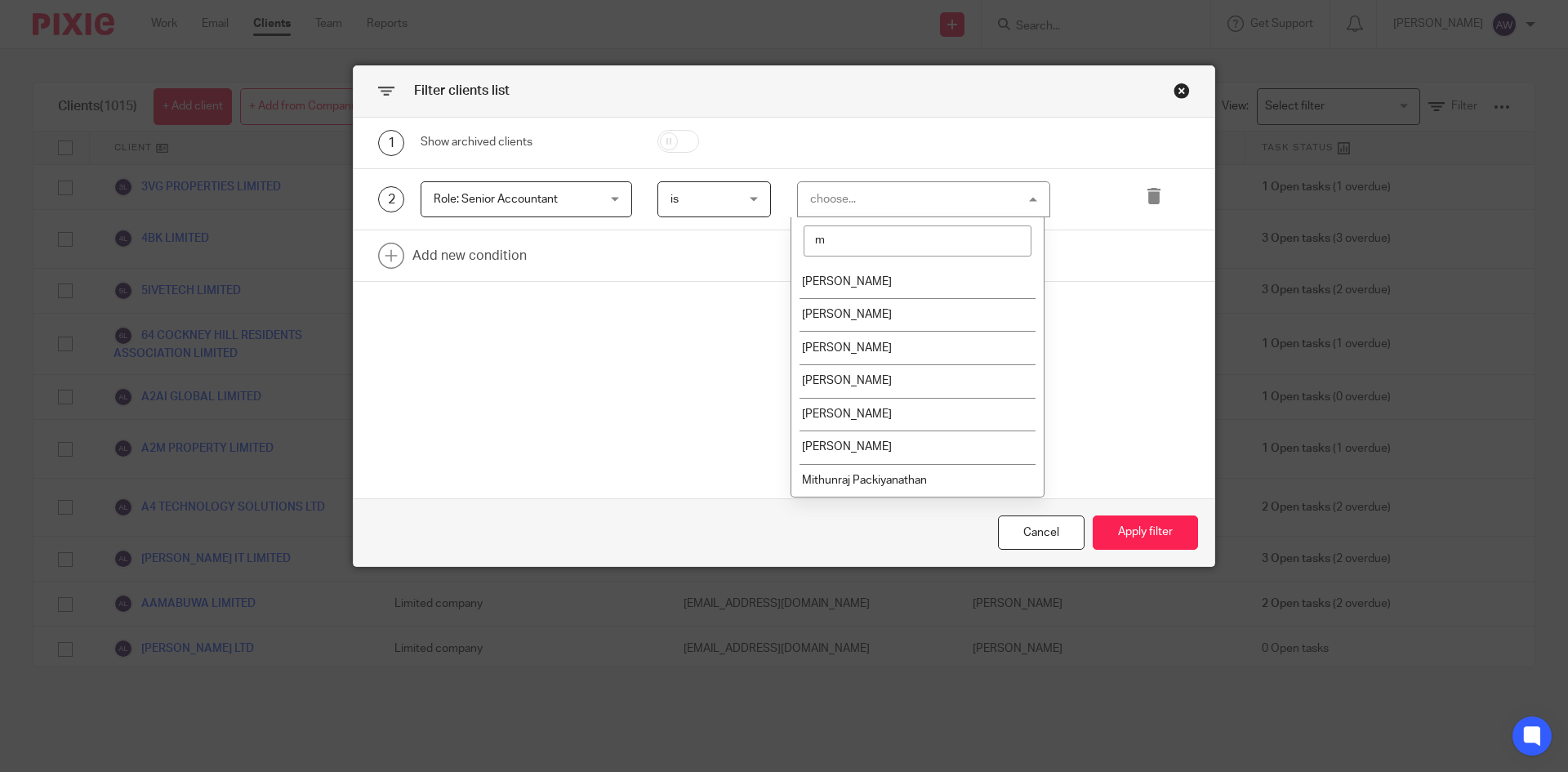
type input "mo"
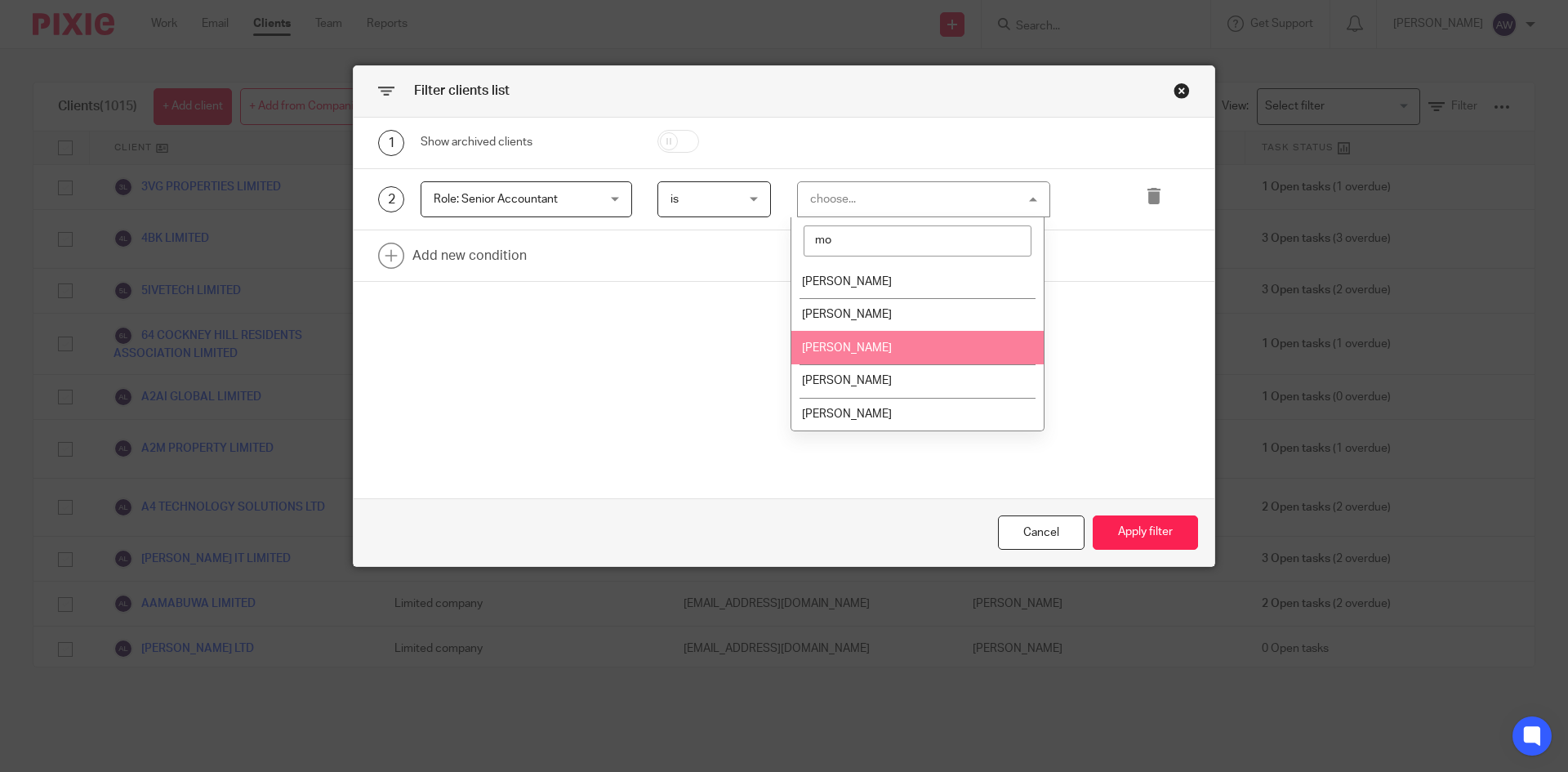
click at [838, 350] on span "Mohamed Azam" at bounding box center [847, 348] width 90 height 12
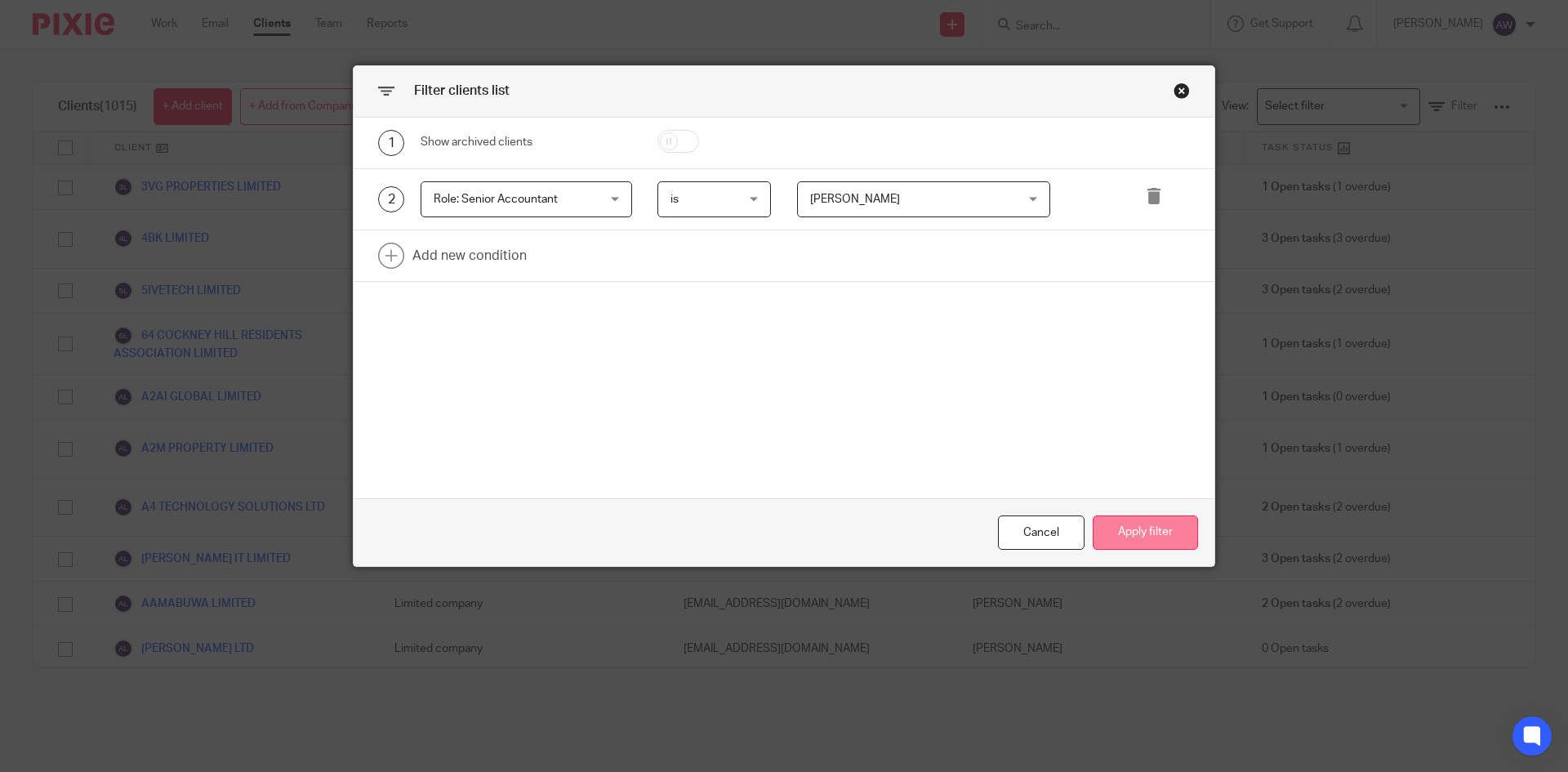
click at [1116, 528] on button "Apply filter" at bounding box center [1145, 533] width 106 height 35
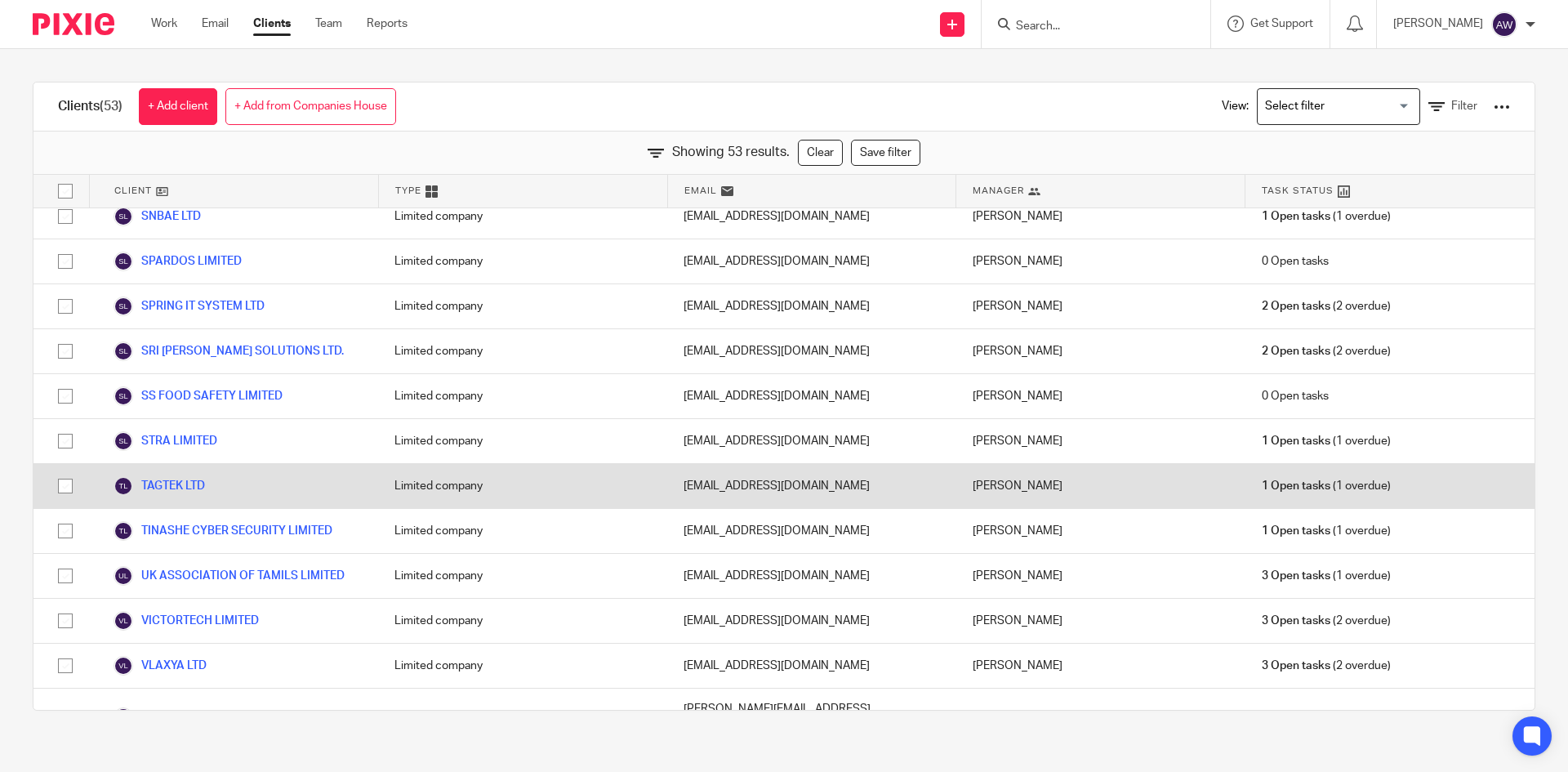
scroll to position [1895, 0]
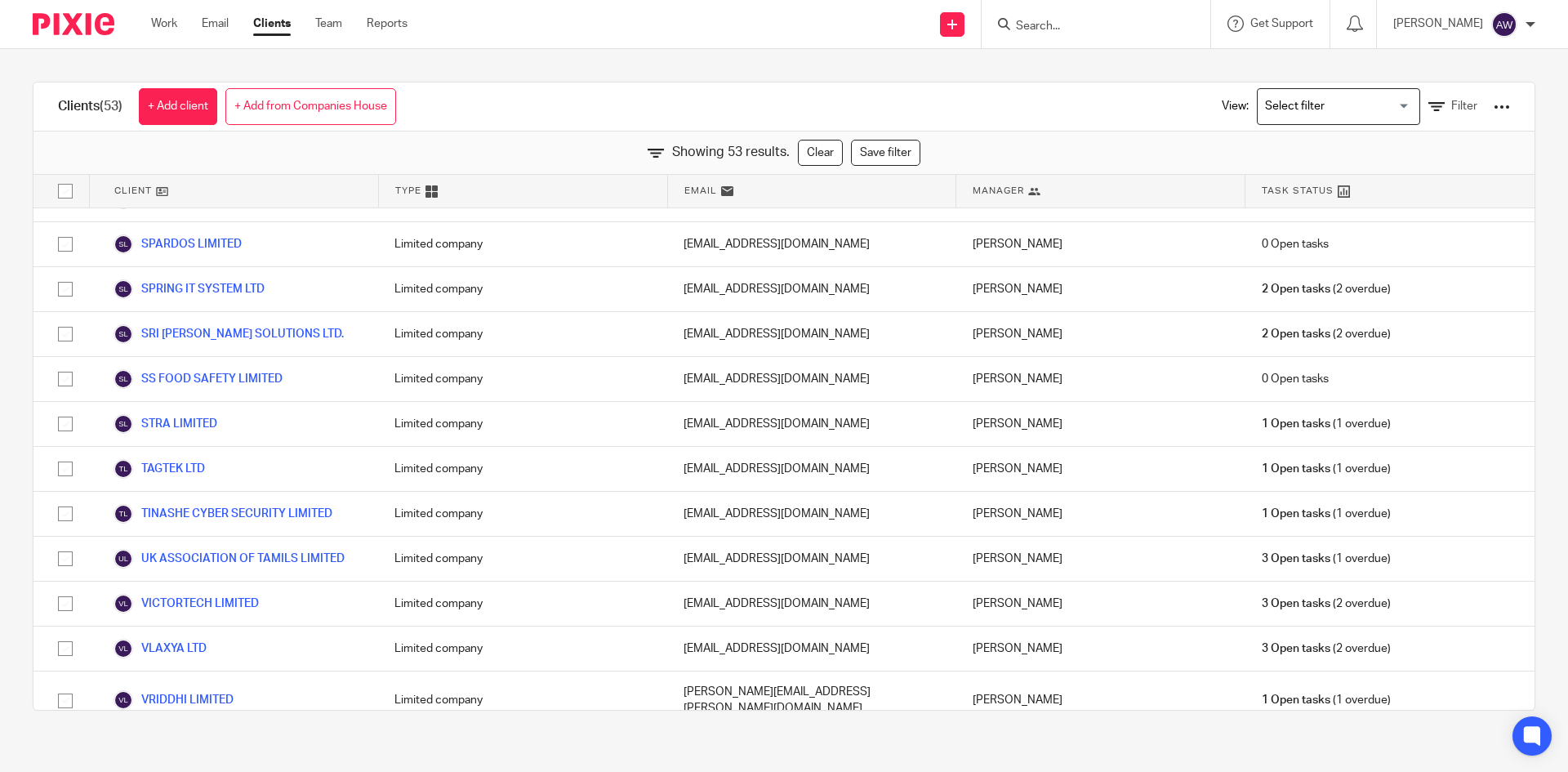
click at [811, 148] on link "Clear" at bounding box center [820, 152] width 45 height 26
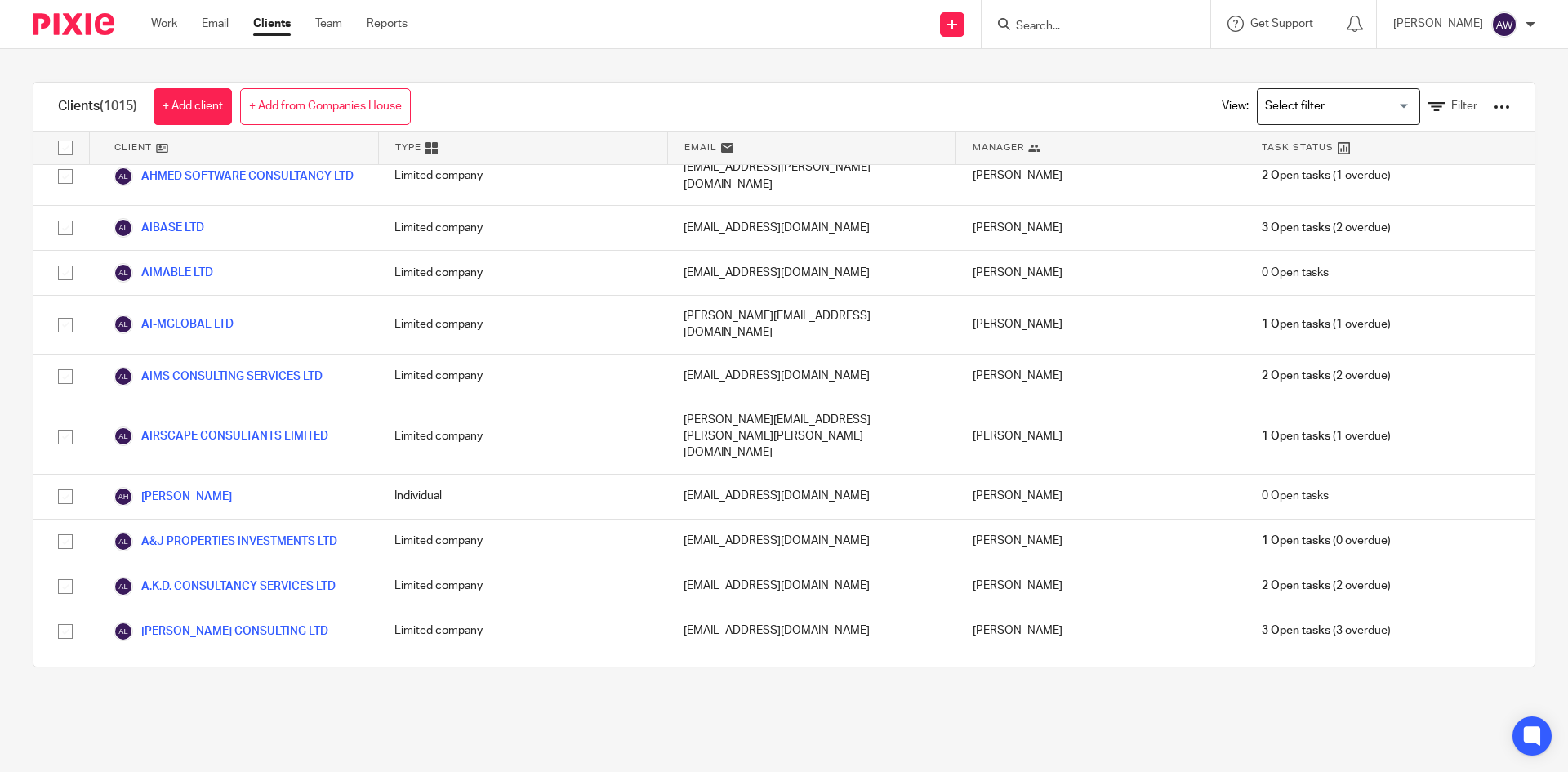
scroll to position [38205, 0]
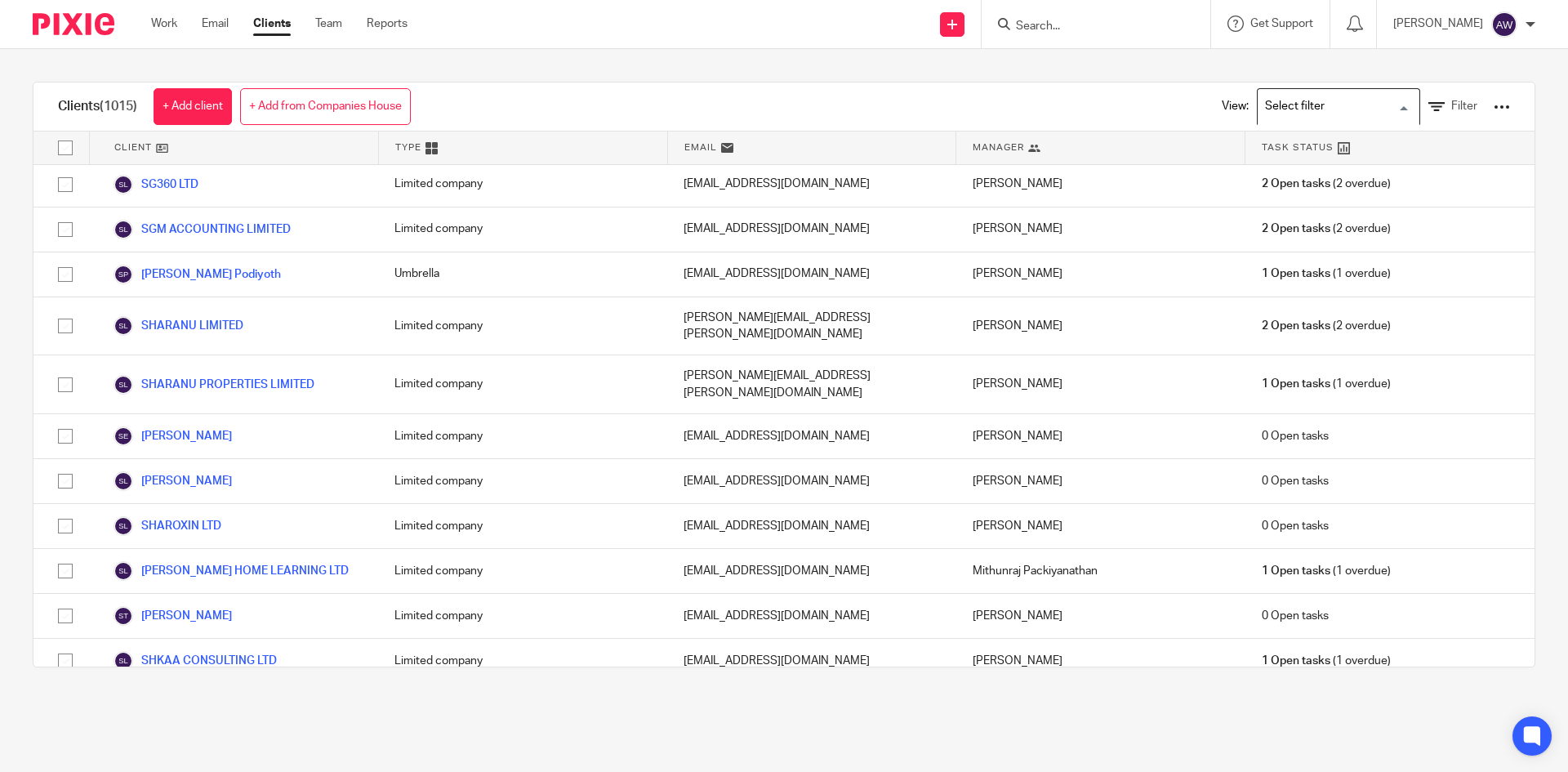
click at [1317, 112] on input "Search for option" at bounding box center [1335, 106] width 151 height 28
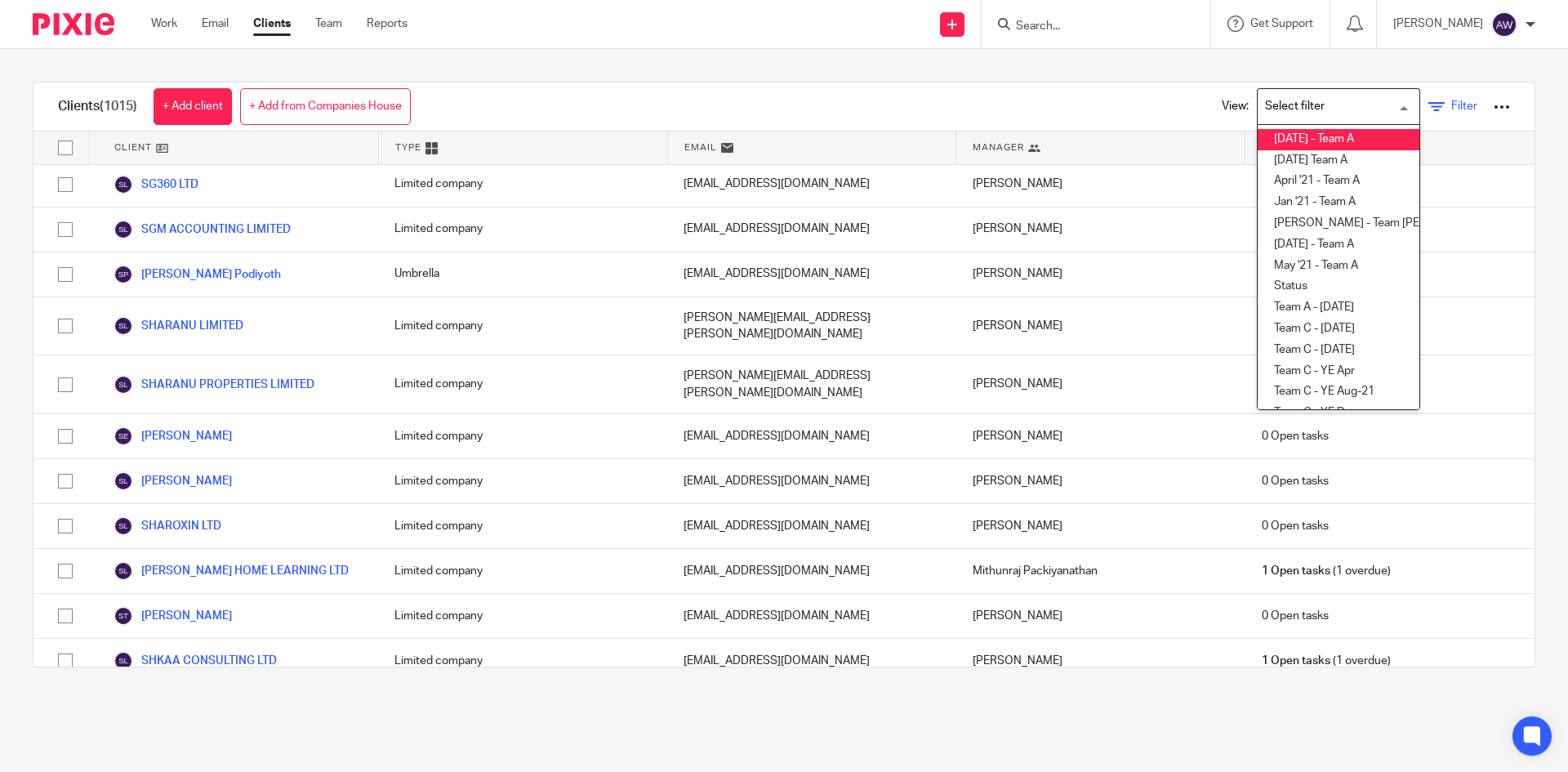
click at [1428, 111] on link "Filter" at bounding box center [1453, 107] width 49 height 17
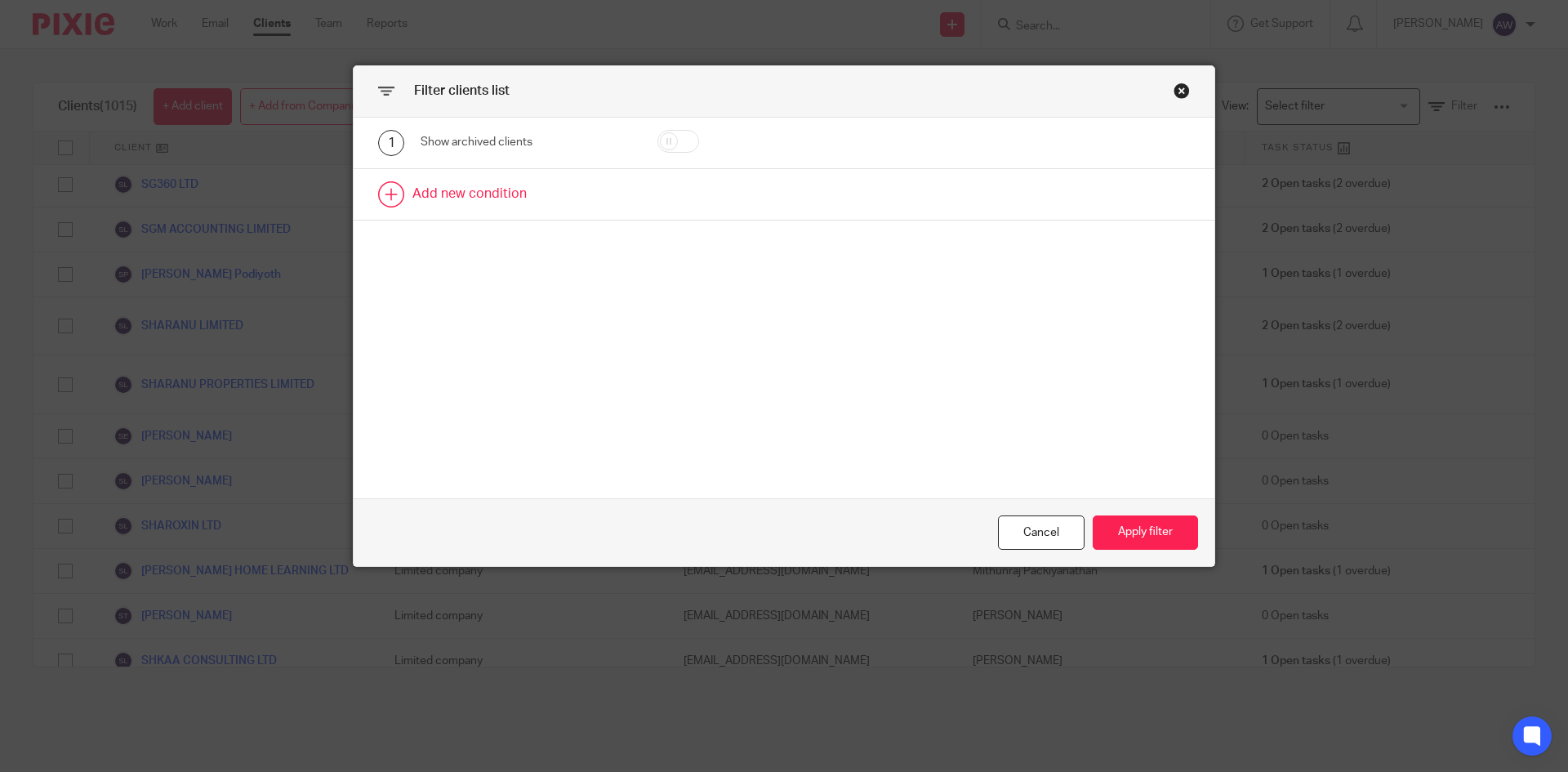
click at [429, 175] on link at bounding box center [784, 194] width 861 height 50
click at [482, 195] on div "Field" at bounding box center [512, 199] width 158 height 34
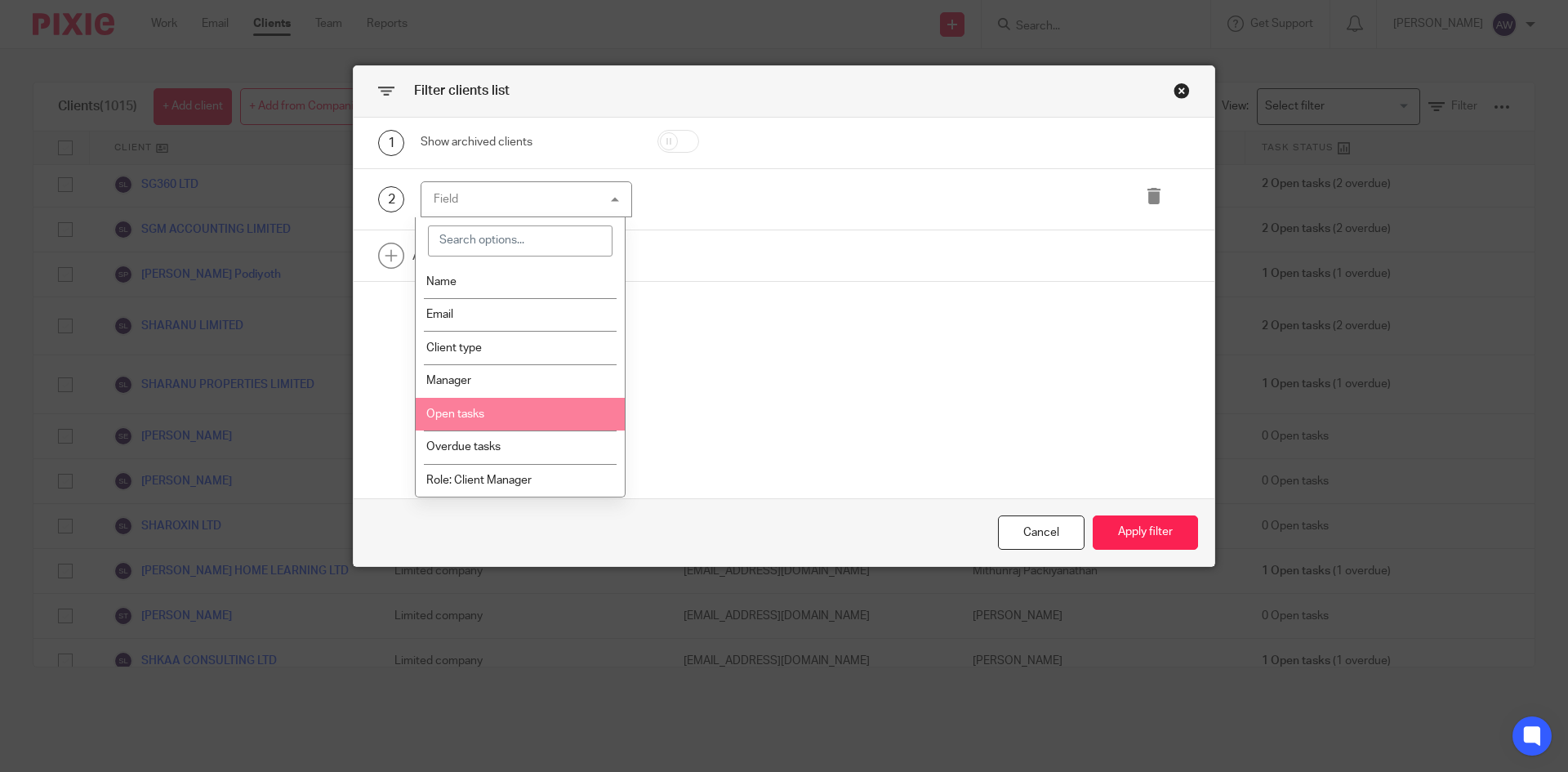
scroll to position [81, 0]
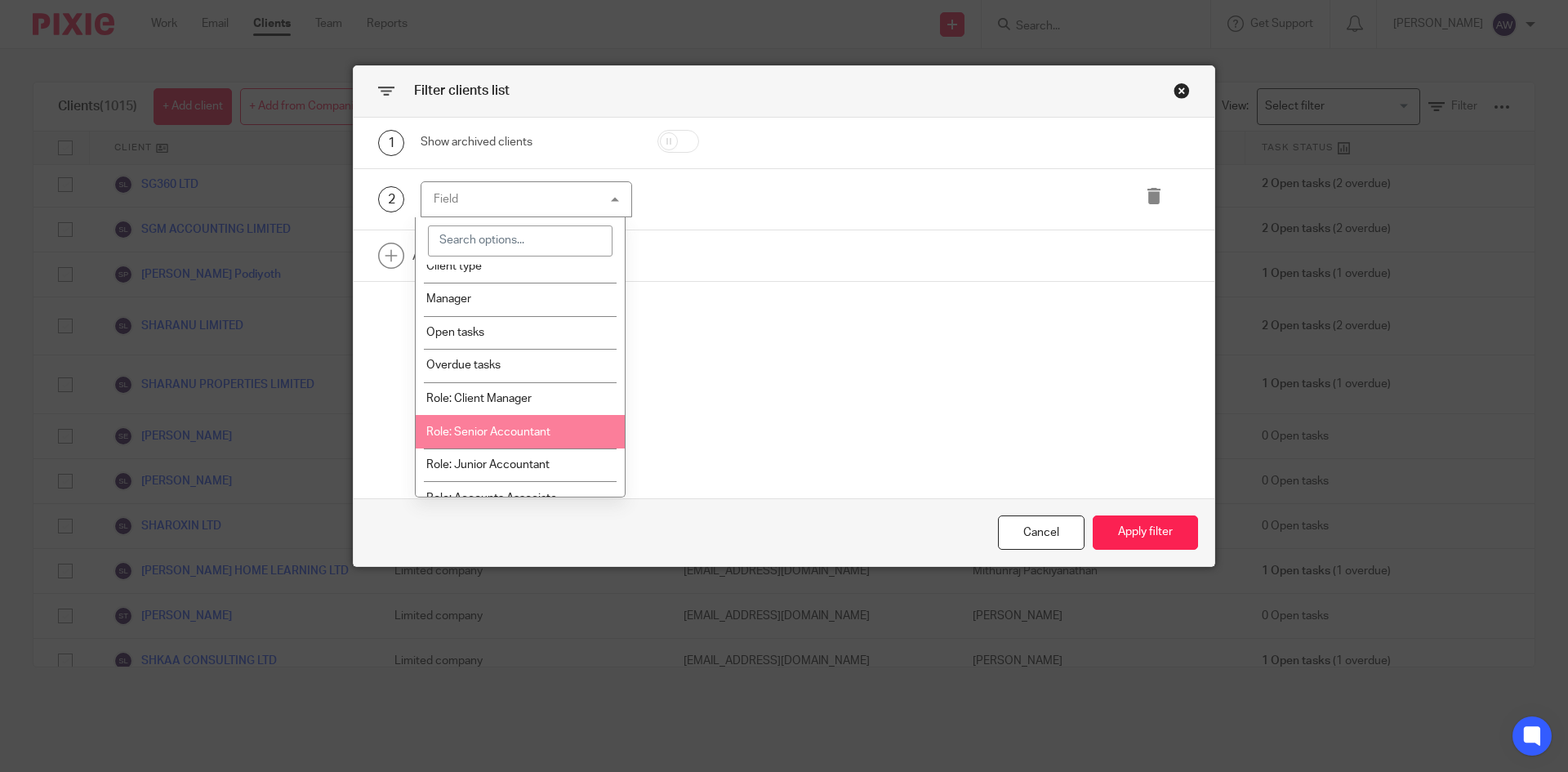
click at [496, 438] on li "Role: Senior Accountant" at bounding box center [521, 432] width 209 height 34
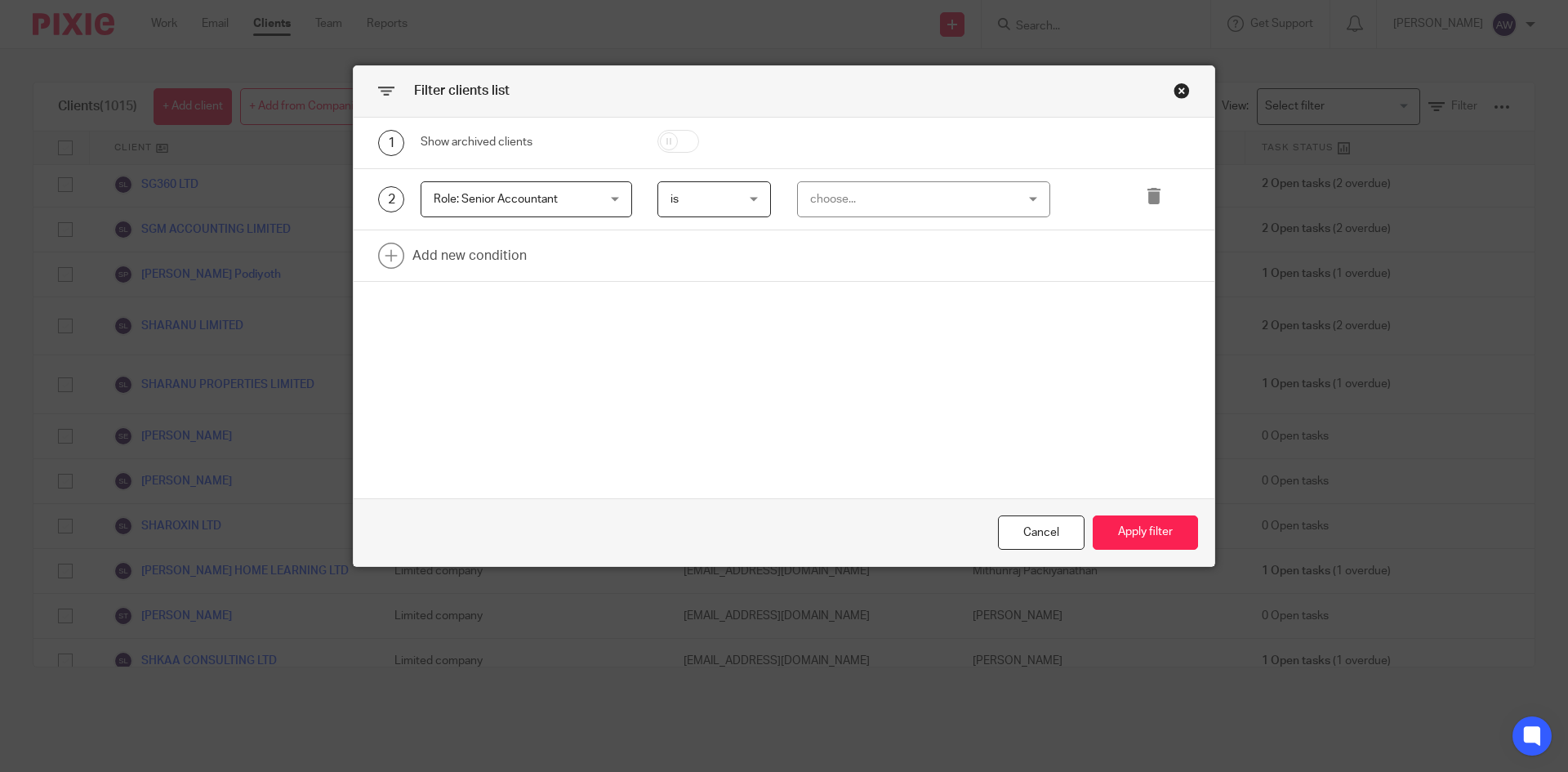
click at [858, 208] on div "choose..." at bounding box center [907, 199] width 192 height 34
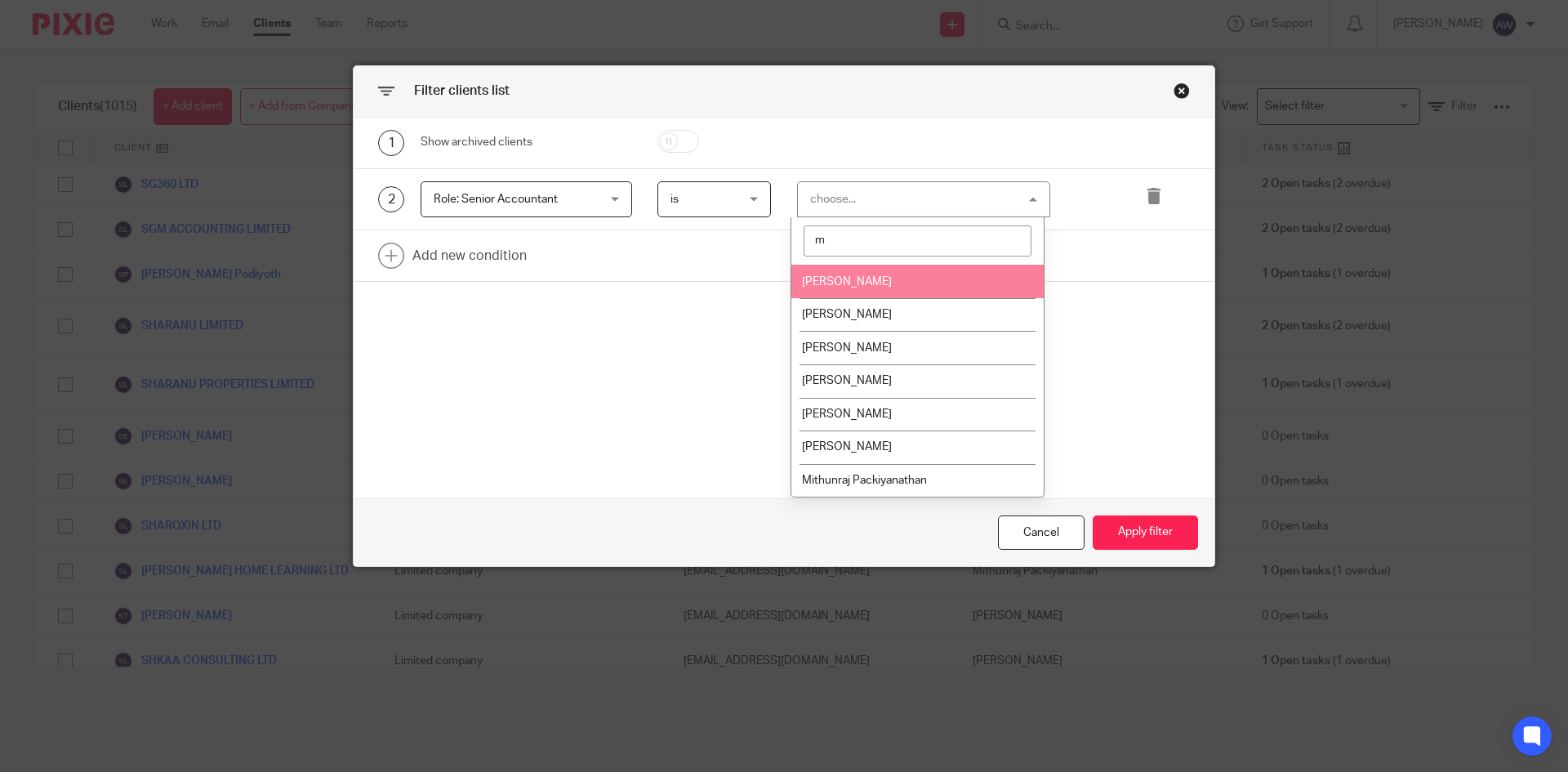
type input "mo"
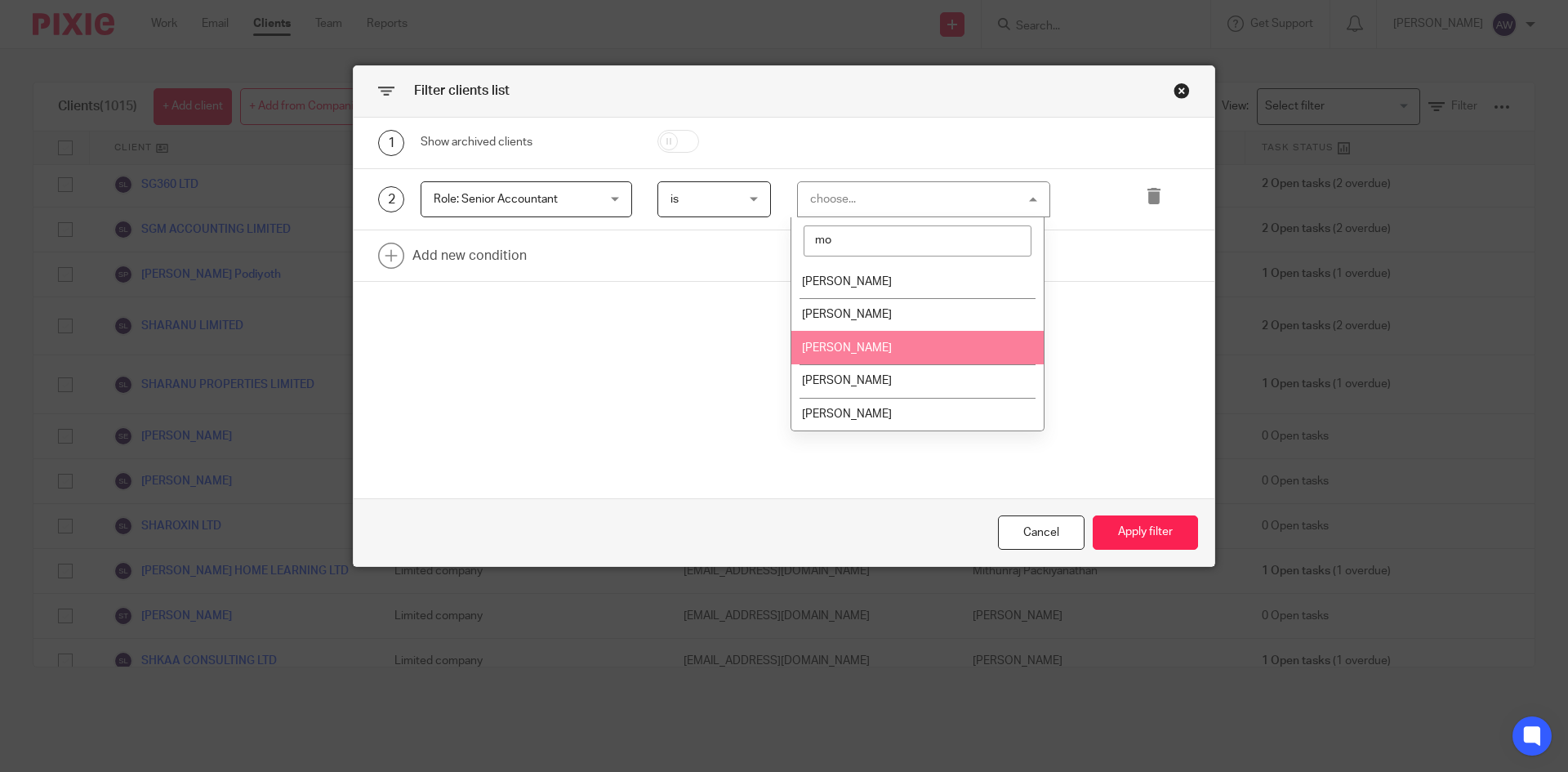
click at [888, 347] on li "Mohamed Azam" at bounding box center [917, 347] width 252 height 34
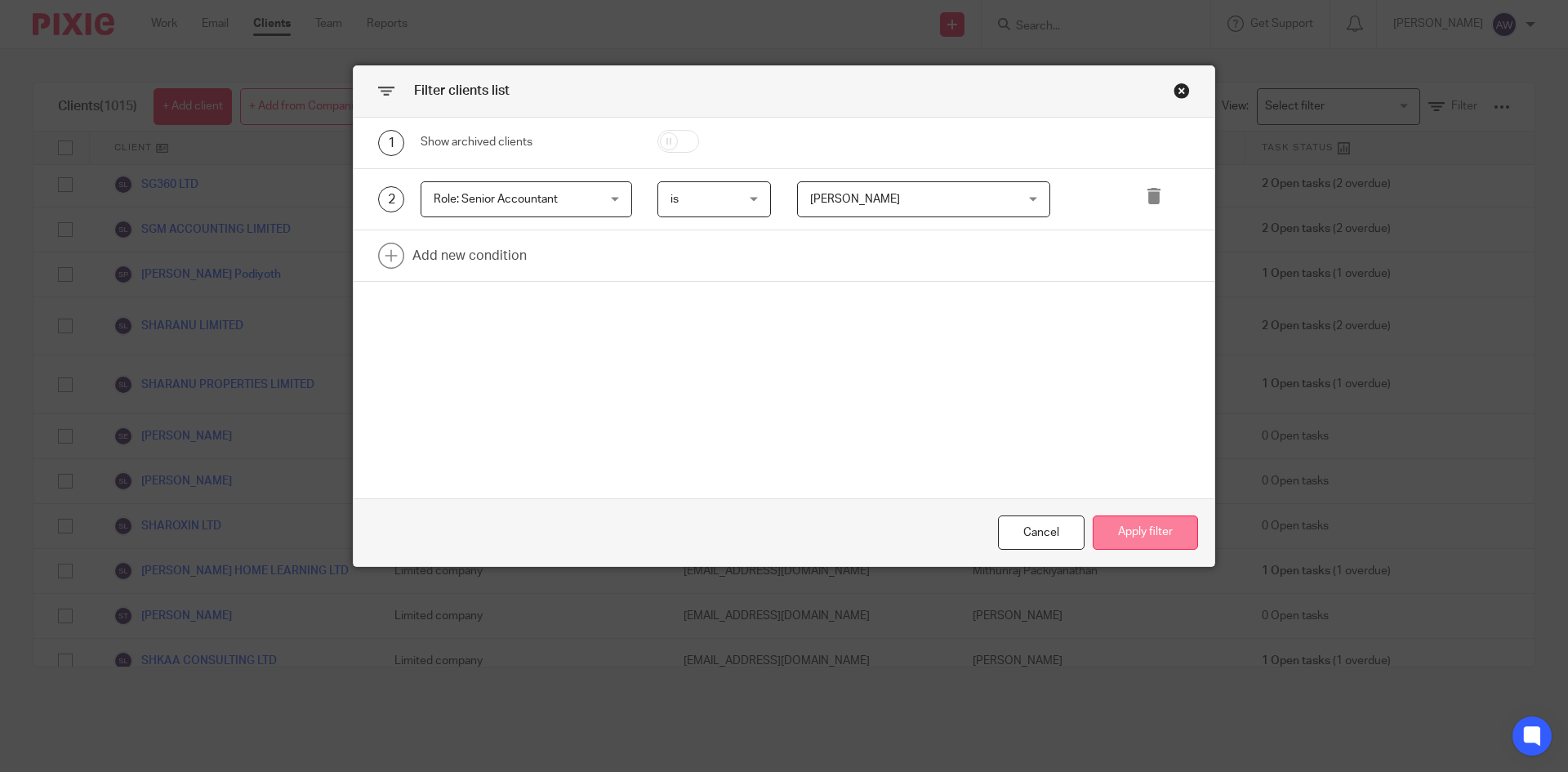
click at [1118, 537] on button "Apply filter" at bounding box center [1145, 533] width 106 height 35
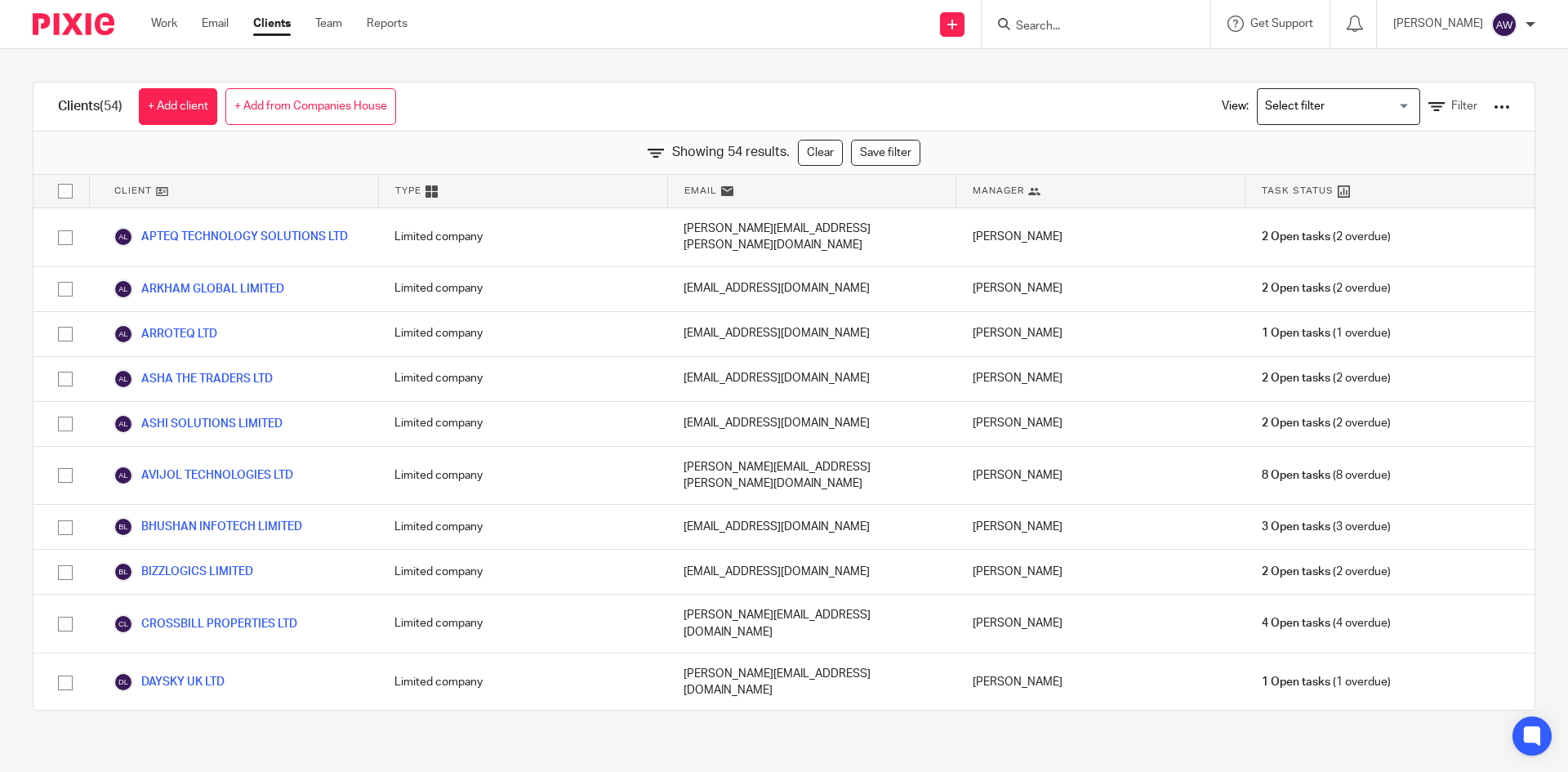
click at [1494, 100] on div at bounding box center [1502, 107] width 16 height 16
click at [1354, 194] on link "Export clients to CSV file" at bounding box center [1370, 192] width 227 height 24
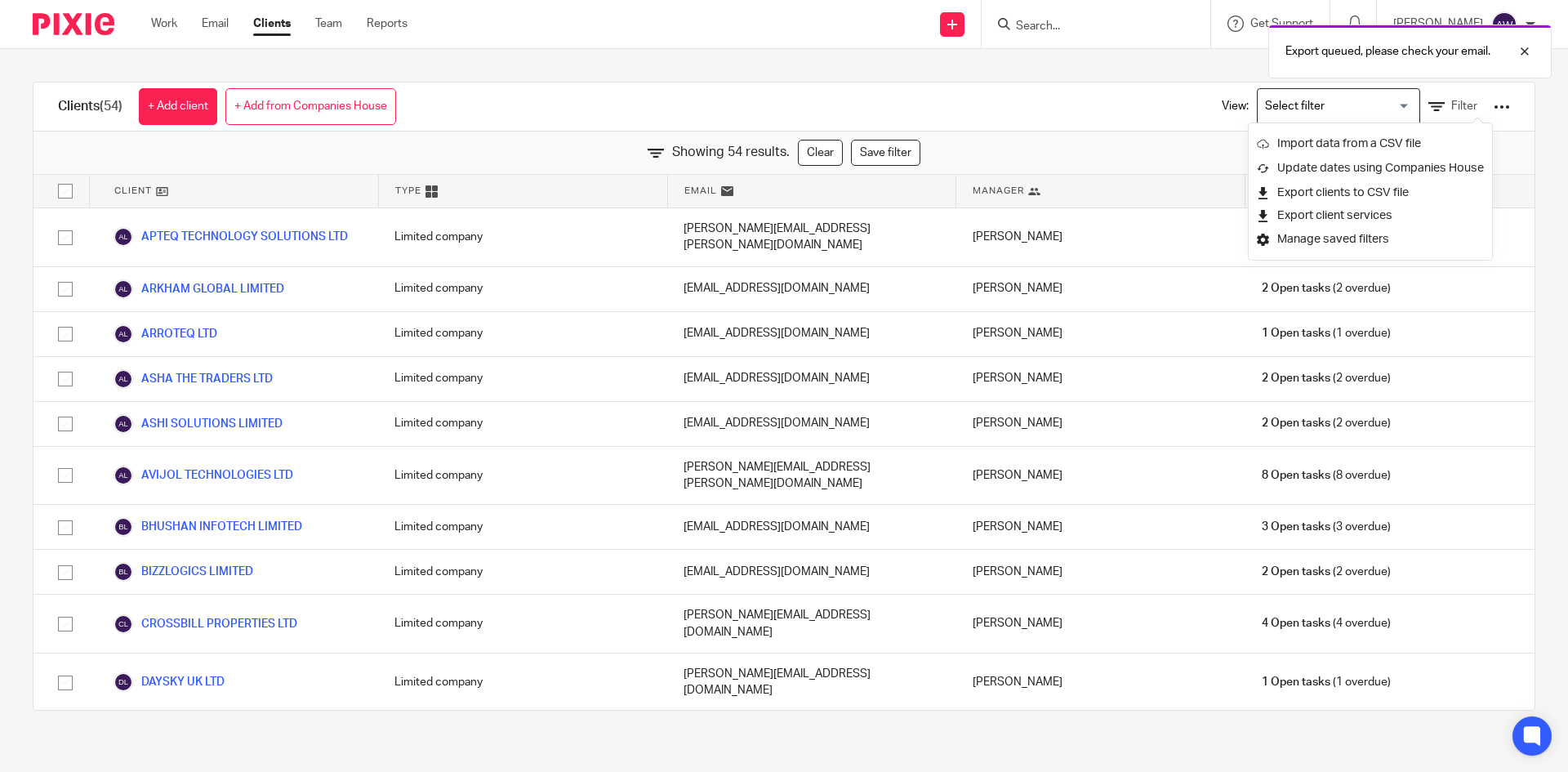
click at [1090, 95] on div "Clients (54) + Add client + Add from Companies House View: Loading... Filter" at bounding box center [784, 107] width 1501 height 49
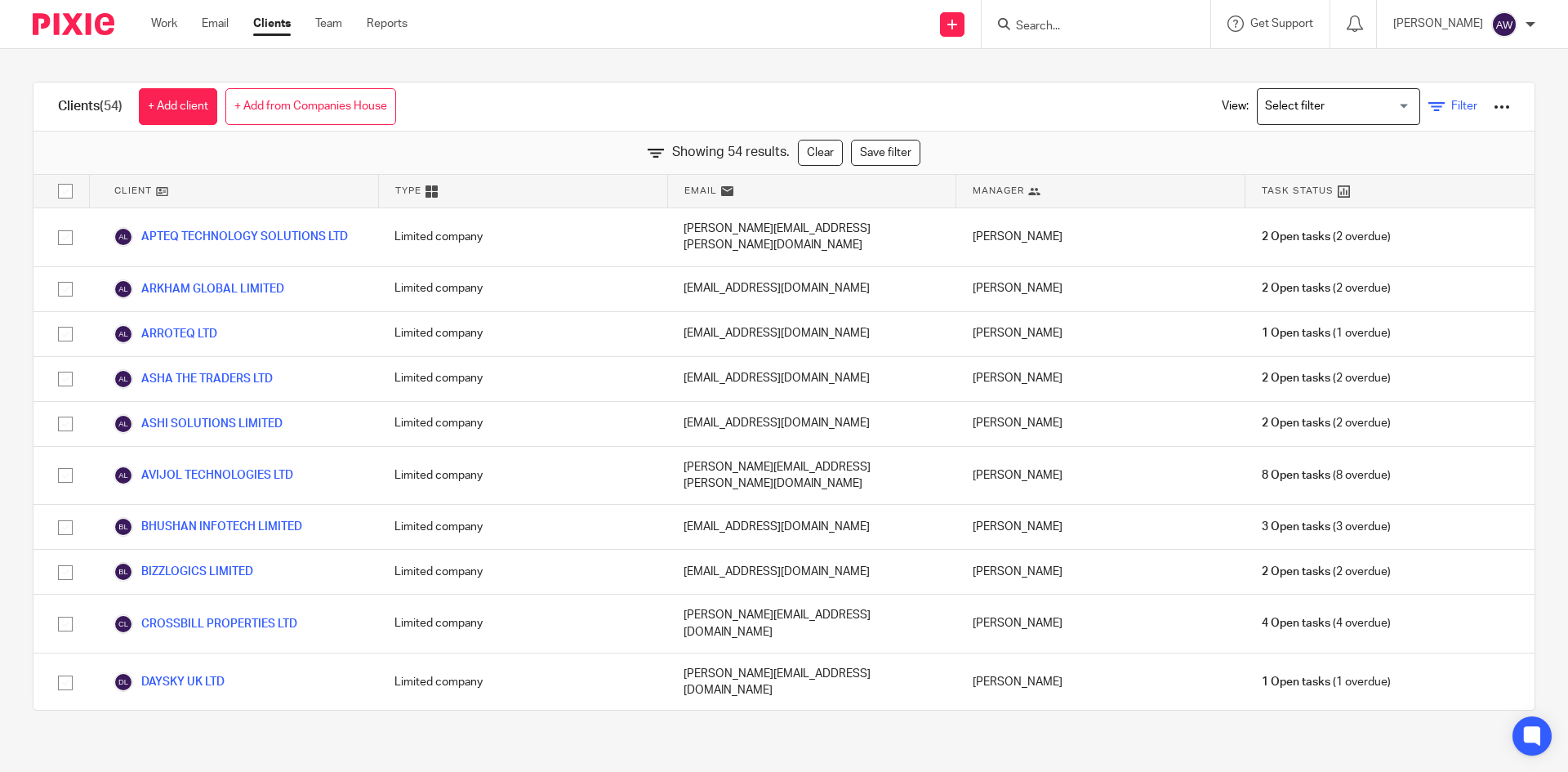
click at [1452, 105] on span "Filter" at bounding box center [1464, 107] width 26 height 12
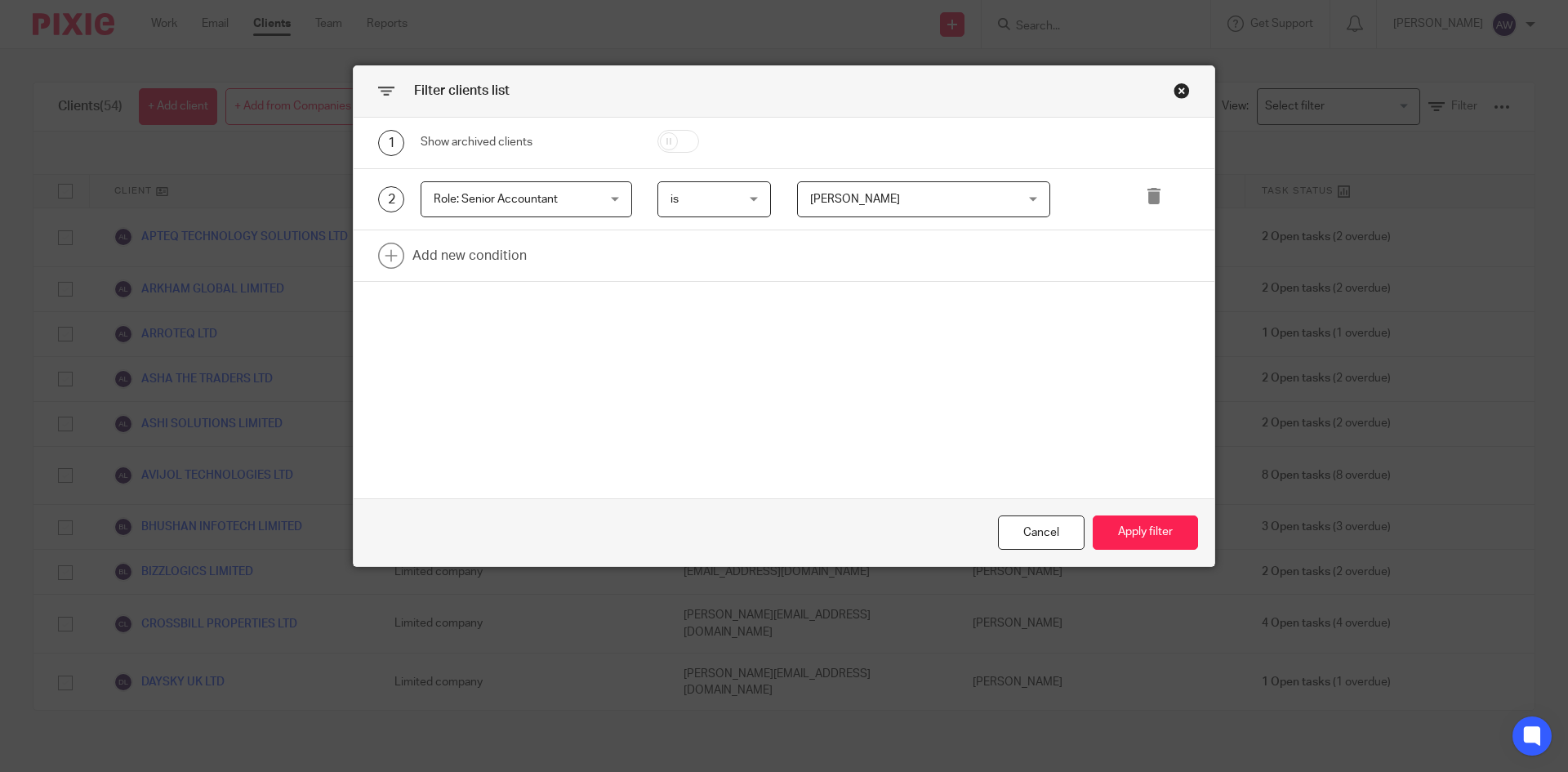
click at [924, 201] on span "Mohamed Azam" at bounding box center [907, 199] width 192 height 34
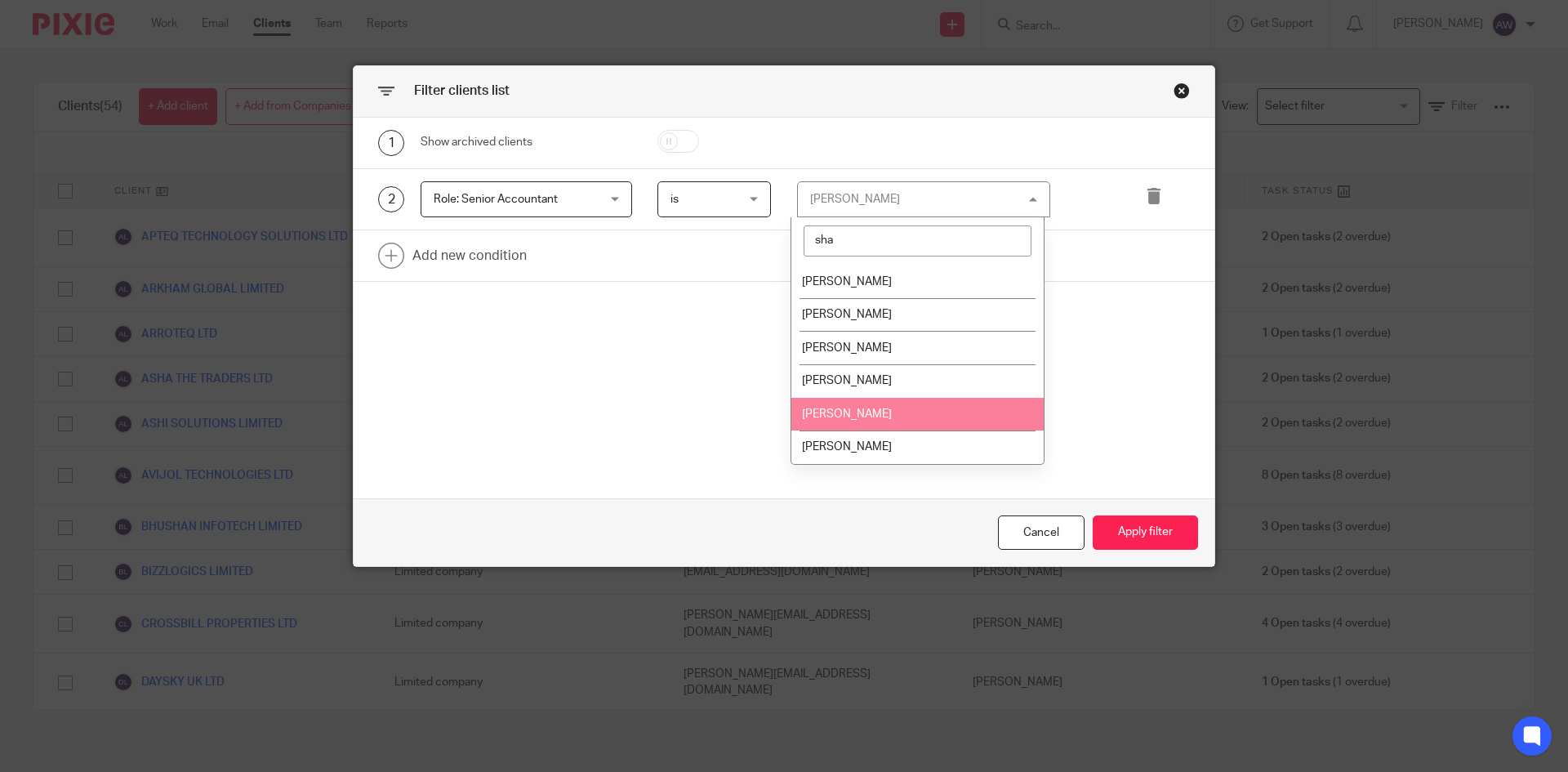
type input "sha"
